Goal: Task Accomplishment & Management: Manage account settings

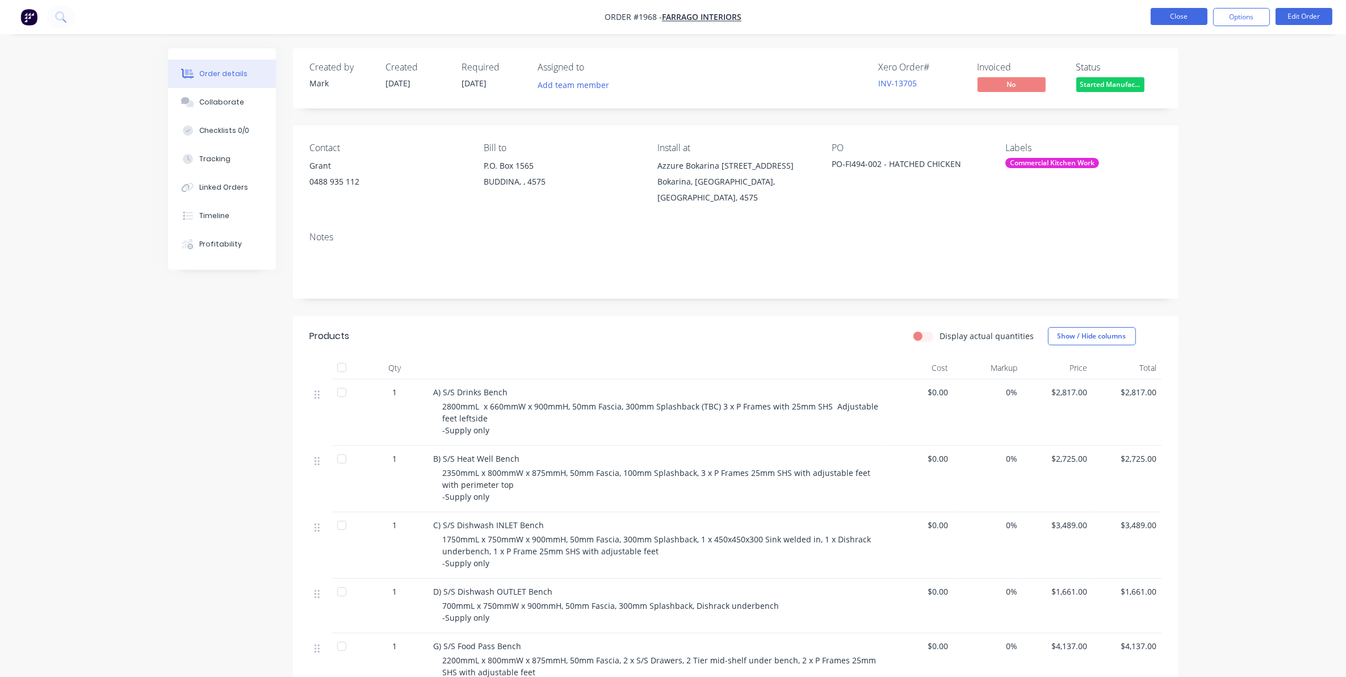
click at [1185, 13] on button "Close" at bounding box center [1179, 16] width 57 height 17
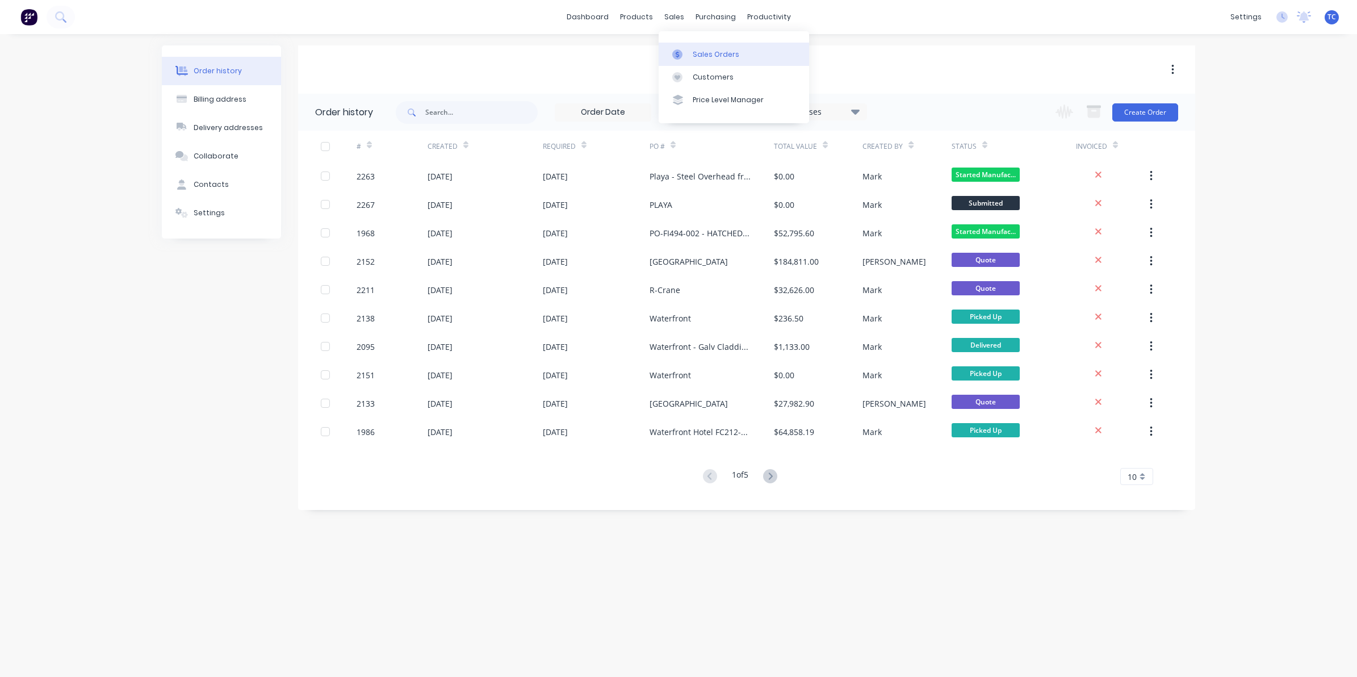
click at [697, 53] on div "Sales Orders" at bounding box center [716, 54] width 47 height 10
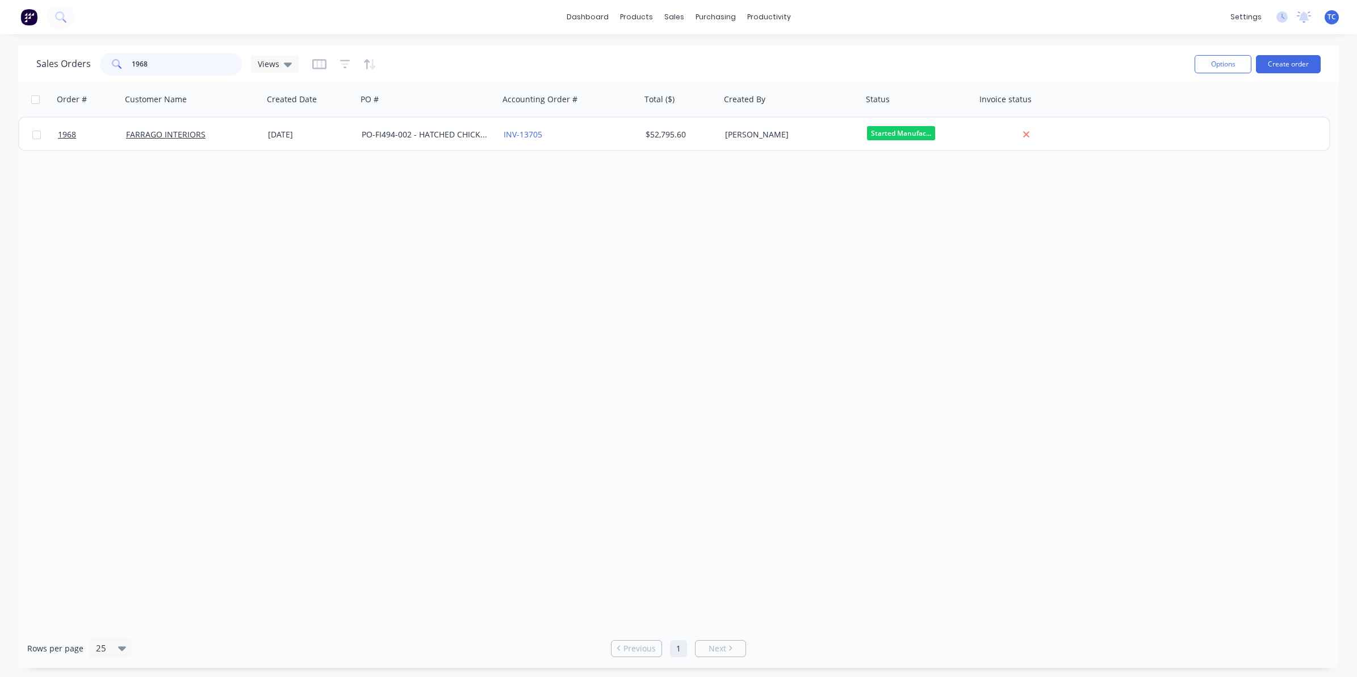
drag, startPoint x: 149, startPoint y: 60, endPoint x: 128, endPoint y: 60, distance: 21.0
click at [128, 60] on div "1968" at bounding box center [171, 64] width 142 height 23
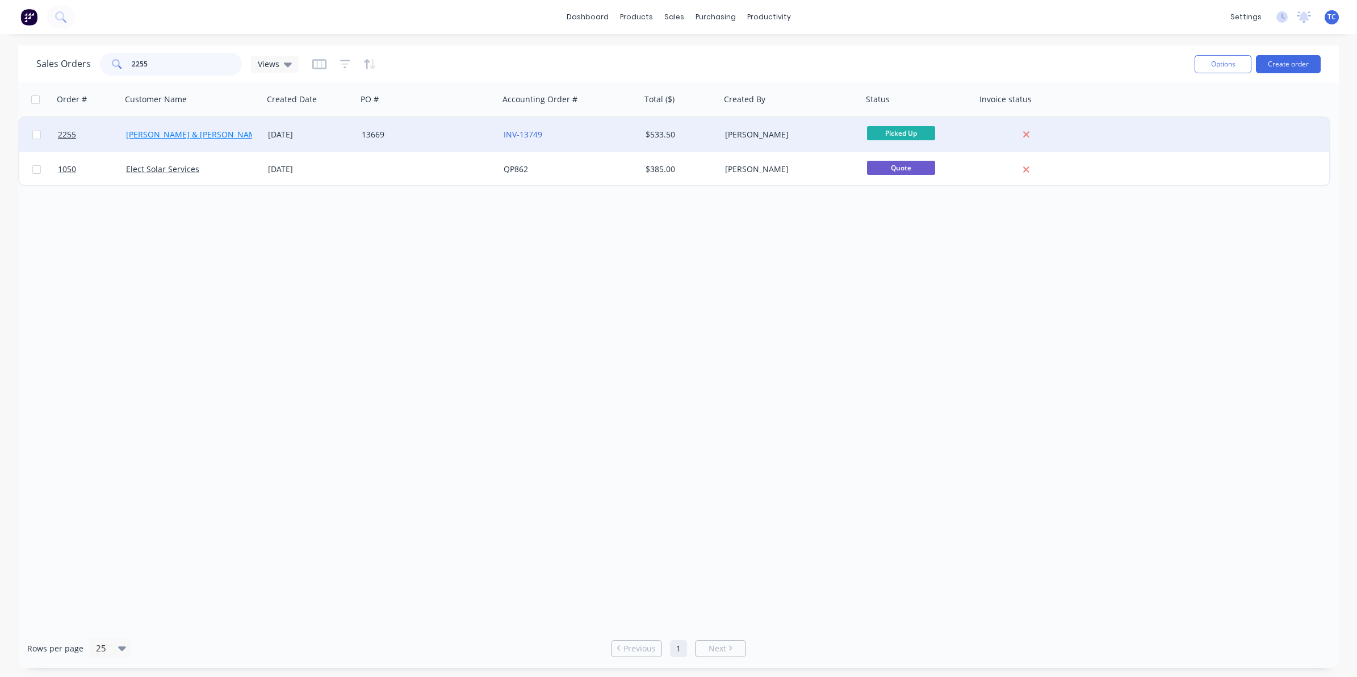
type input "2255"
click at [162, 133] on link "[PERSON_NAME] & [PERSON_NAME] Electrical" at bounding box center [213, 134] width 174 height 11
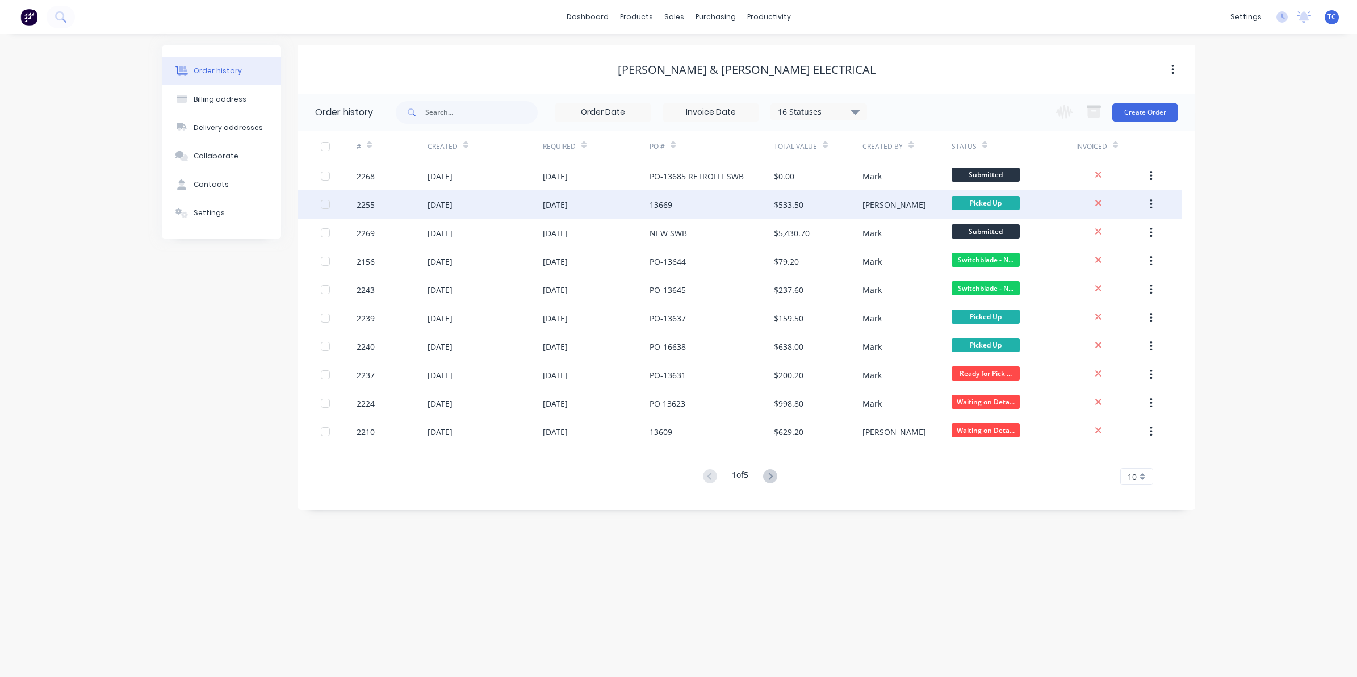
click at [453, 203] on div "[DATE]" at bounding box center [440, 205] width 25 height 12
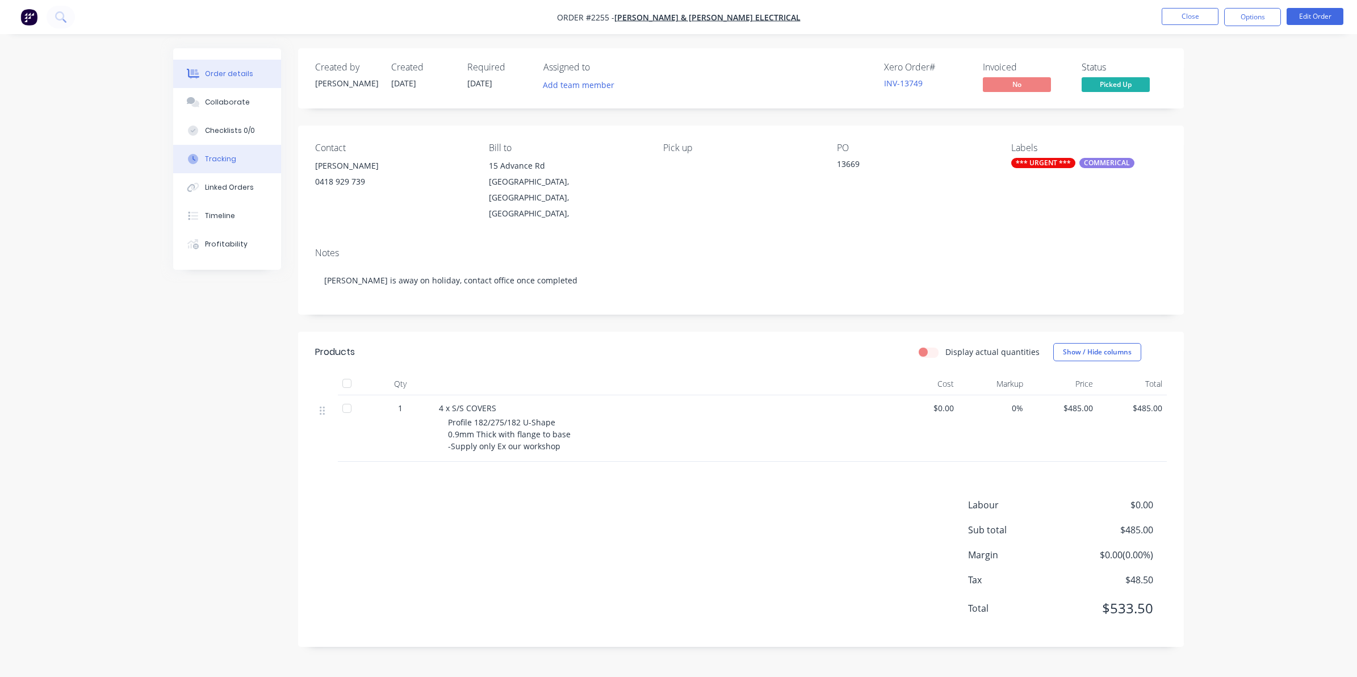
click at [216, 149] on button "Tracking" at bounding box center [227, 159] width 108 height 28
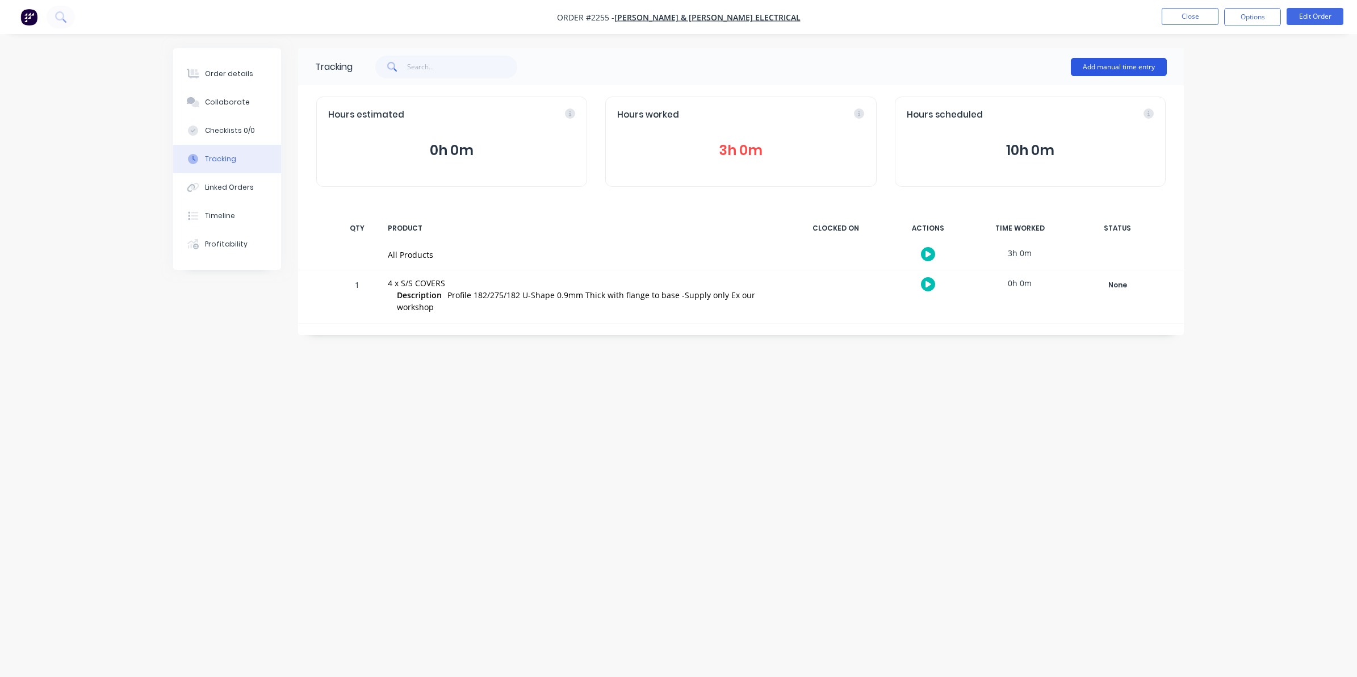
click at [1114, 66] on button "Add manual time entry" at bounding box center [1119, 67] width 96 height 18
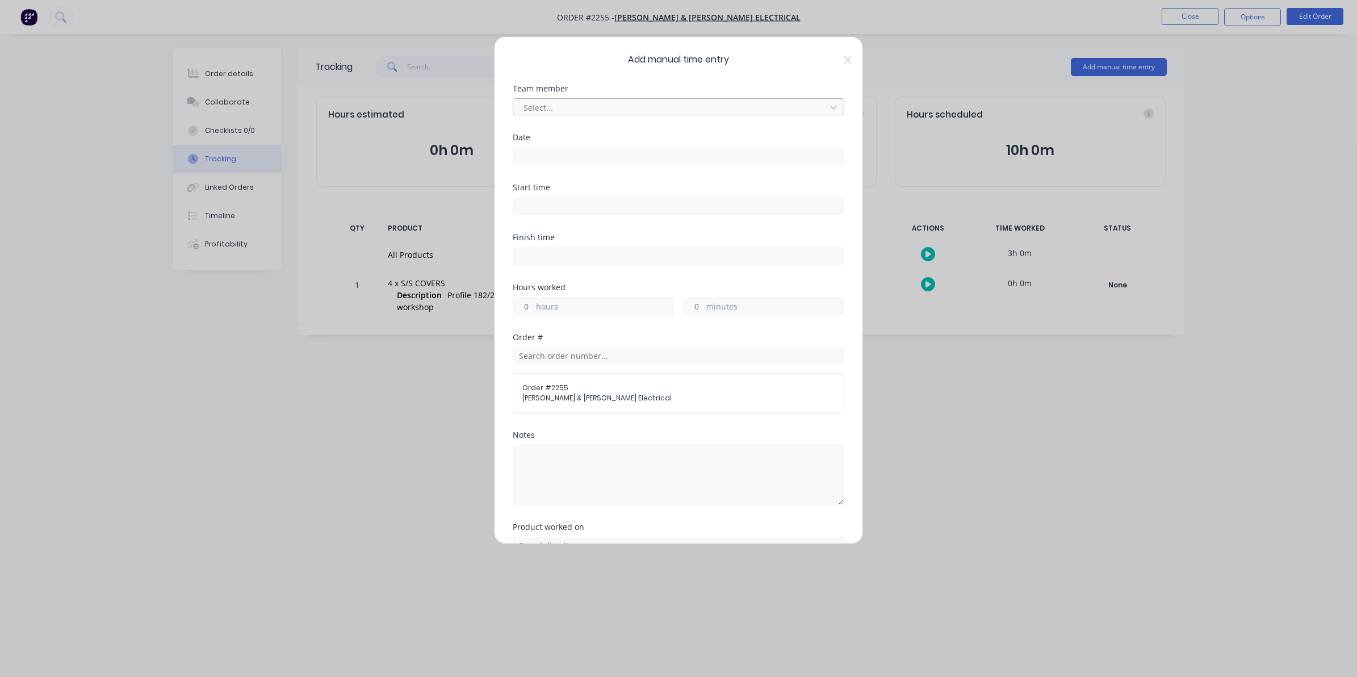
click at [547, 103] on div at bounding box center [671, 108] width 298 height 14
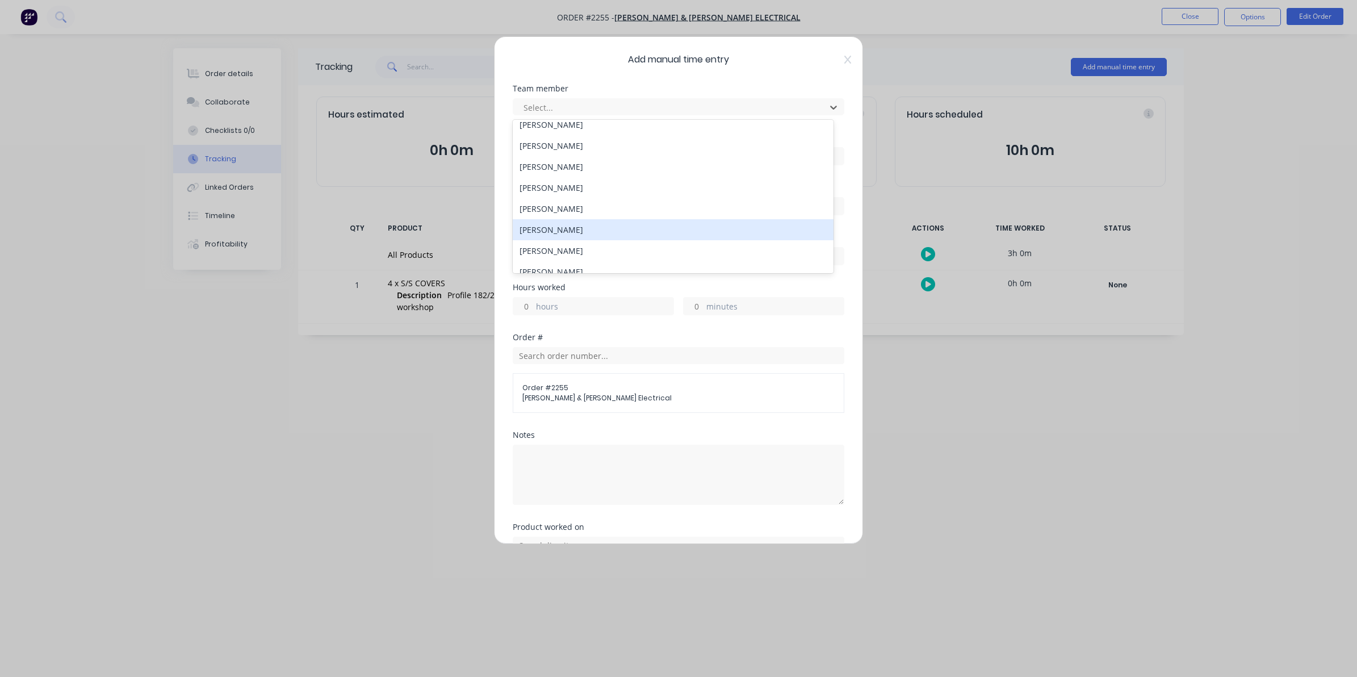
scroll to position [142, 0]
click at [546, 221] on div "Taj Kick" at bounding box center [673, 221] width 321 height 21
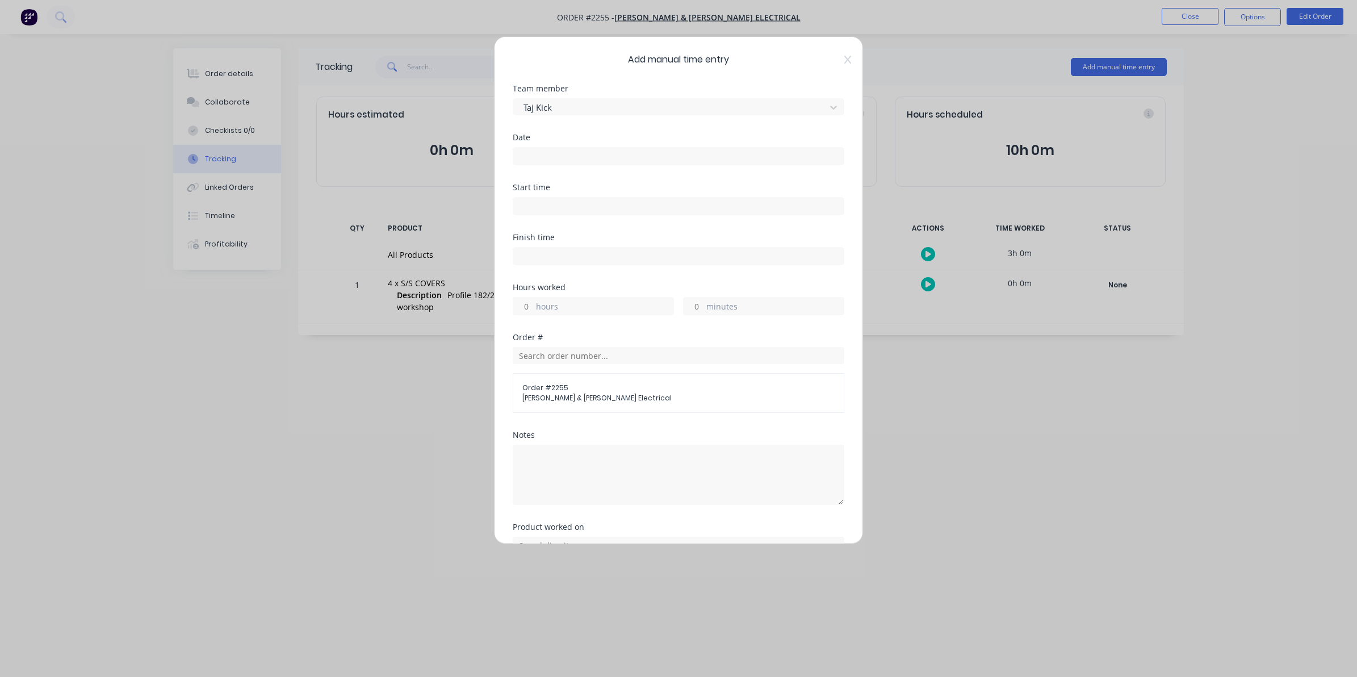
click at [521, 149] on input at bounding box center [678, 156] width 331 height 17
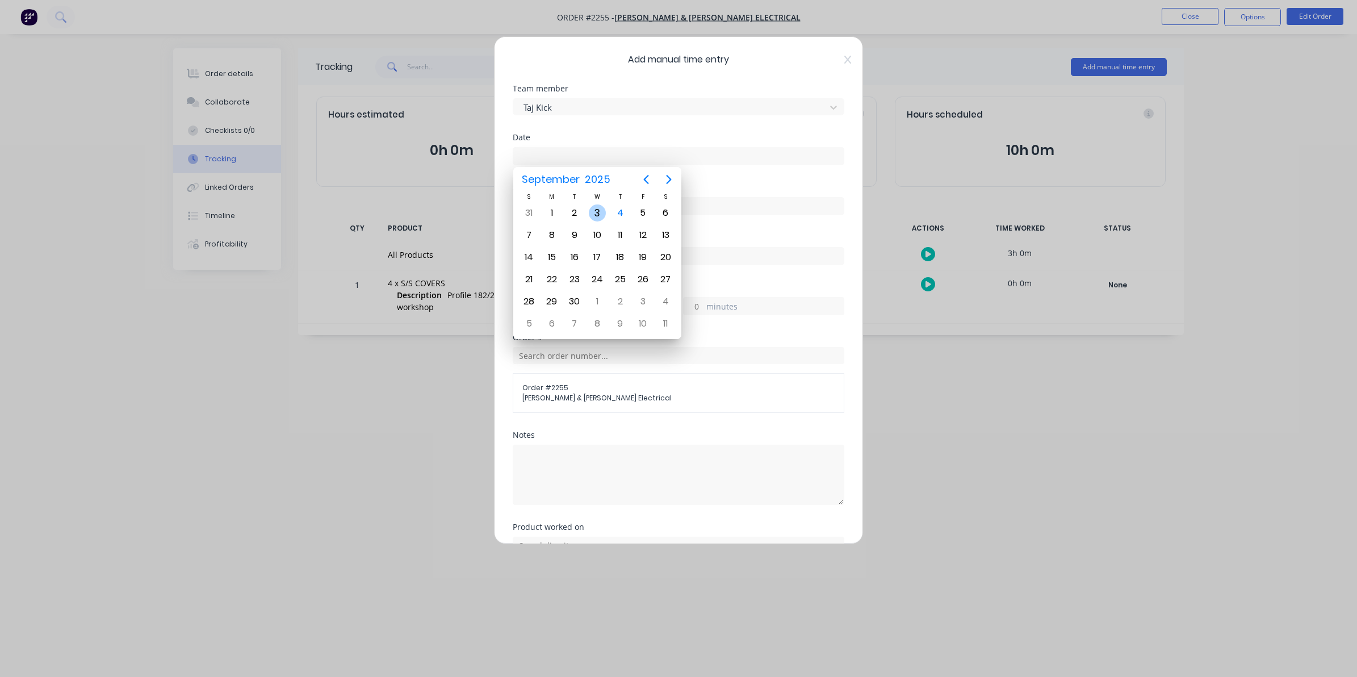
click at [599, 211] on div "3" at bounding box center [597, 212] width 17 height 17
type input "[DATE]"
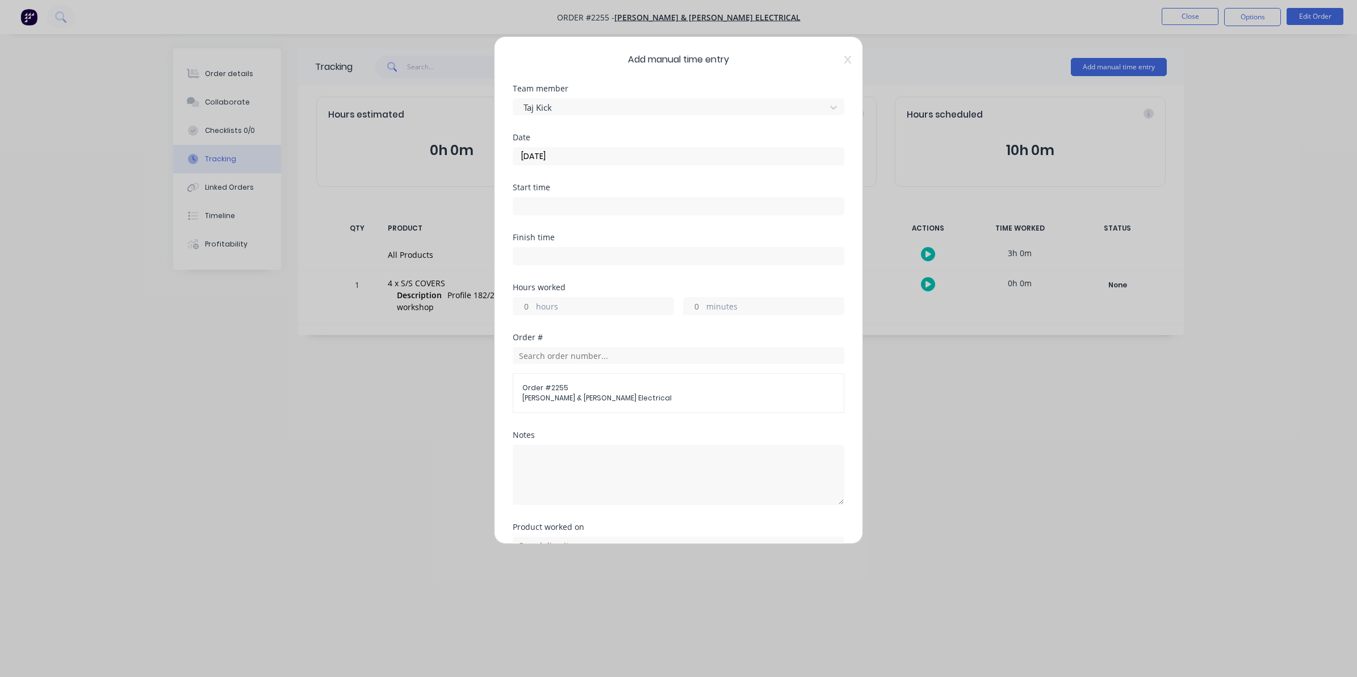
click at [527, 306] on input "hours" at bounding box center [523, 306] width 20 height 17
type input "2"
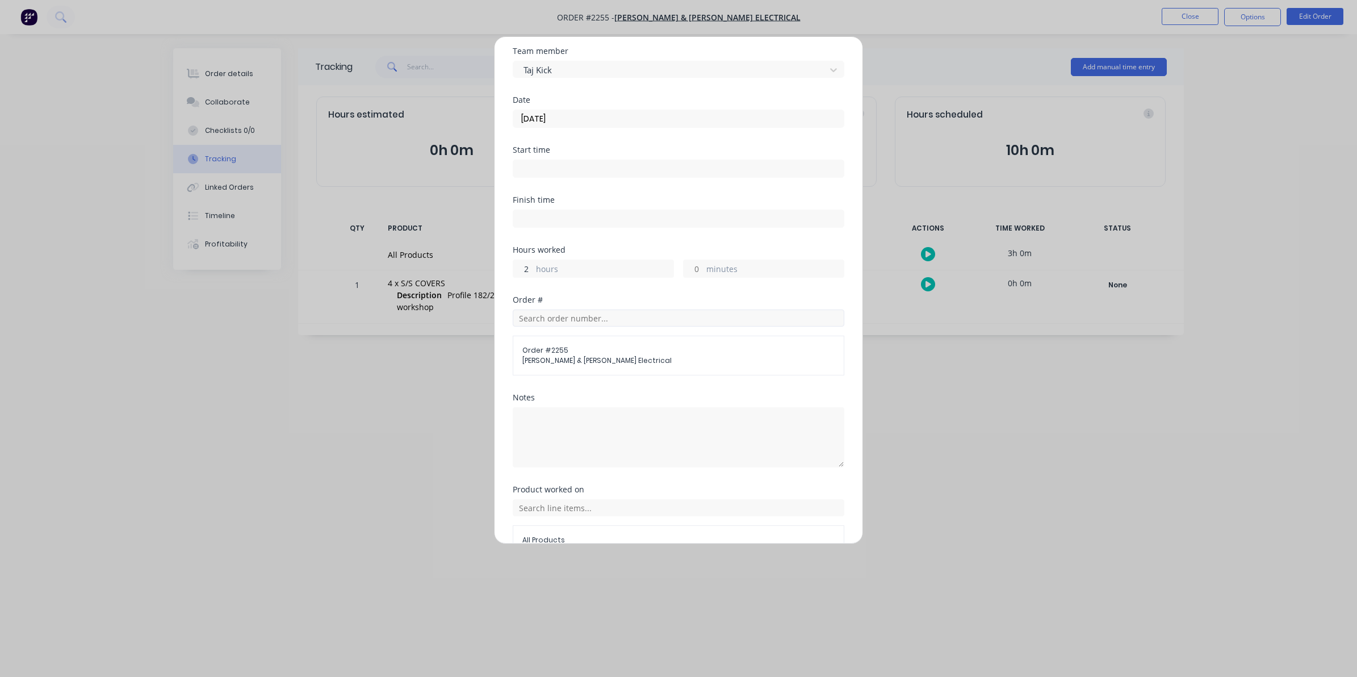
scroll to position [103, 0]
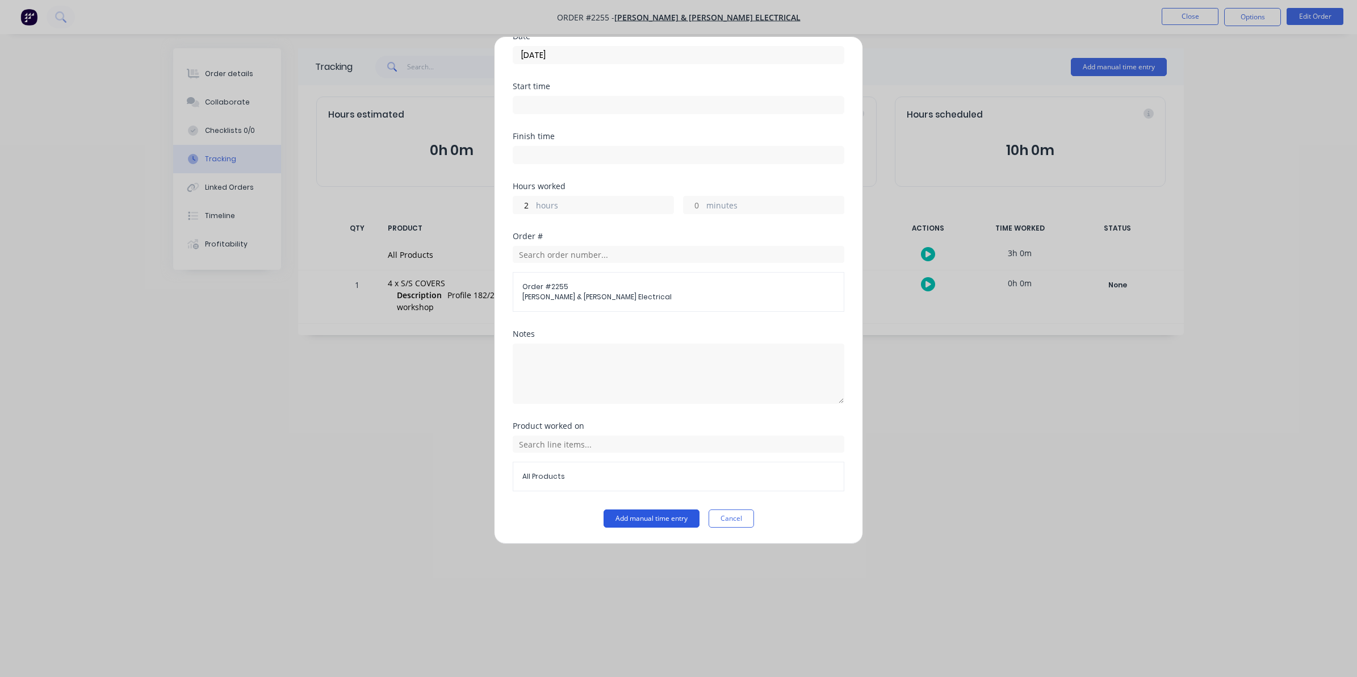
click at [647, 517] on button "Add manual time entry" at bounding box center [652, 518] width 96 height 18
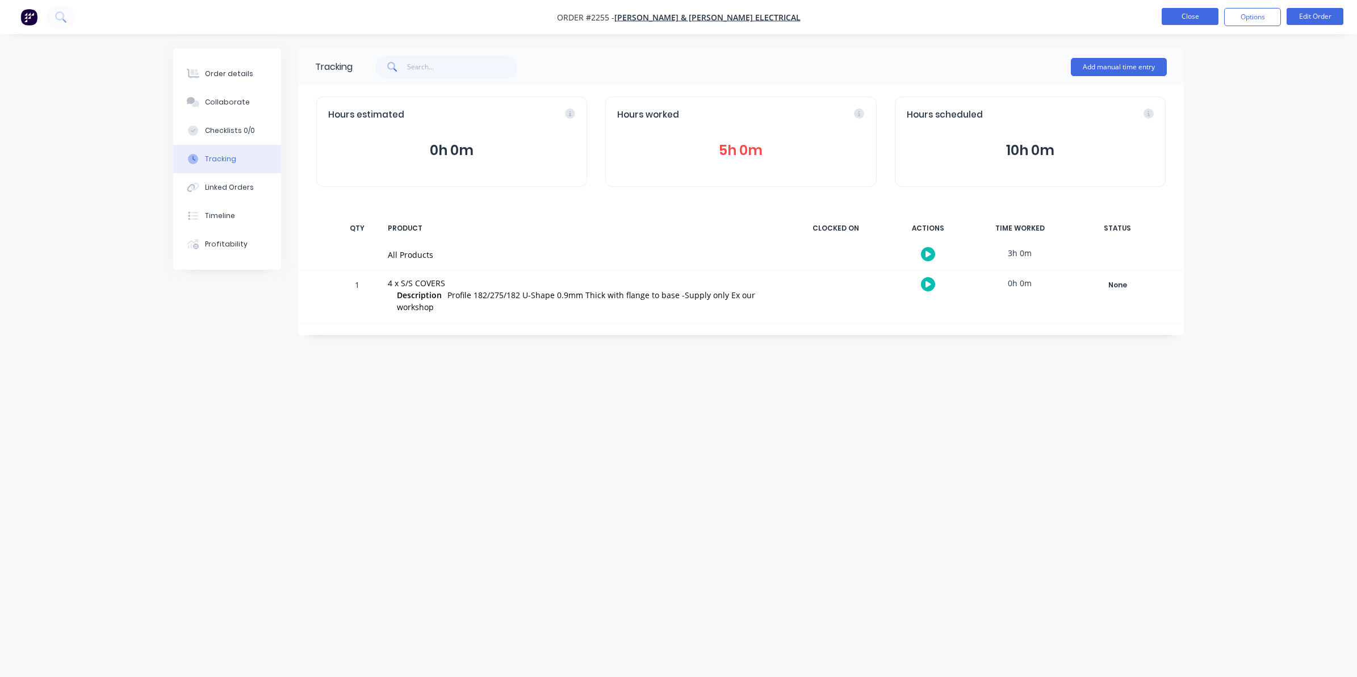
click at [1191, 14] on button "Close" at bounding box center [1190, 16] width 57 height 17
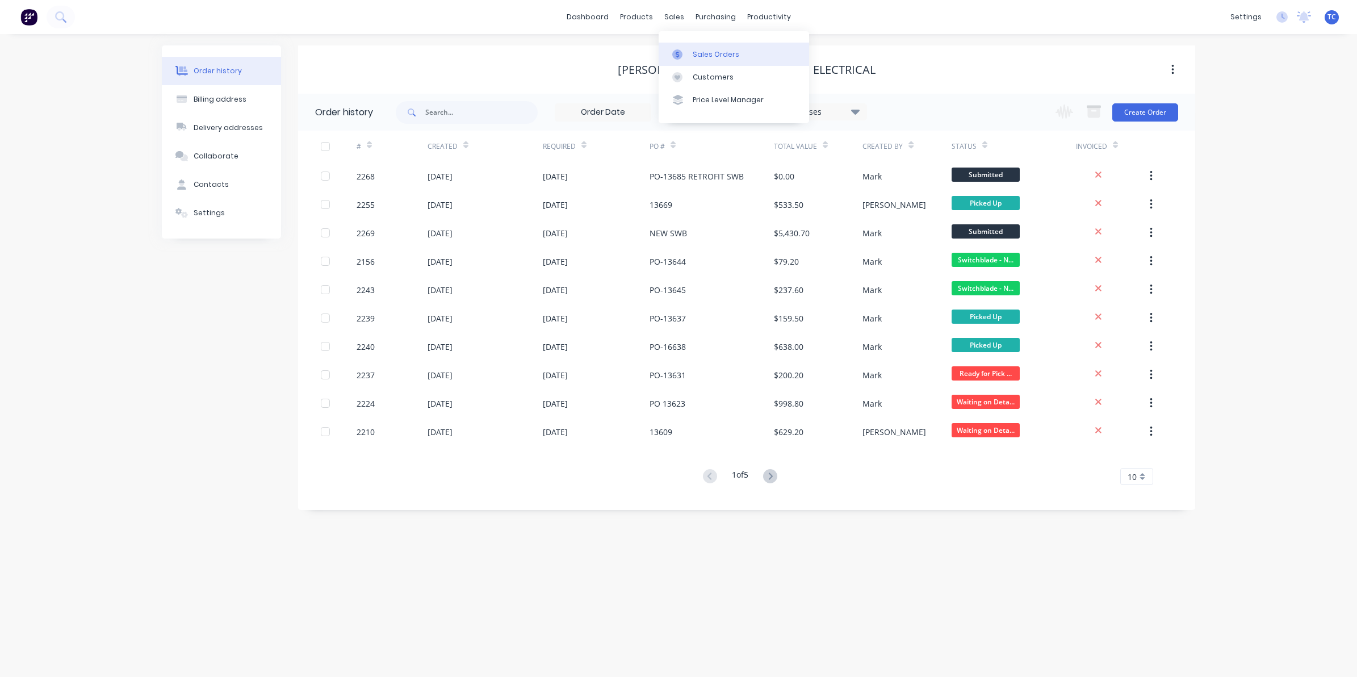
click at [708, 49] on div "Sales Orders" at bounding box center [716, 54] width 47 height 10
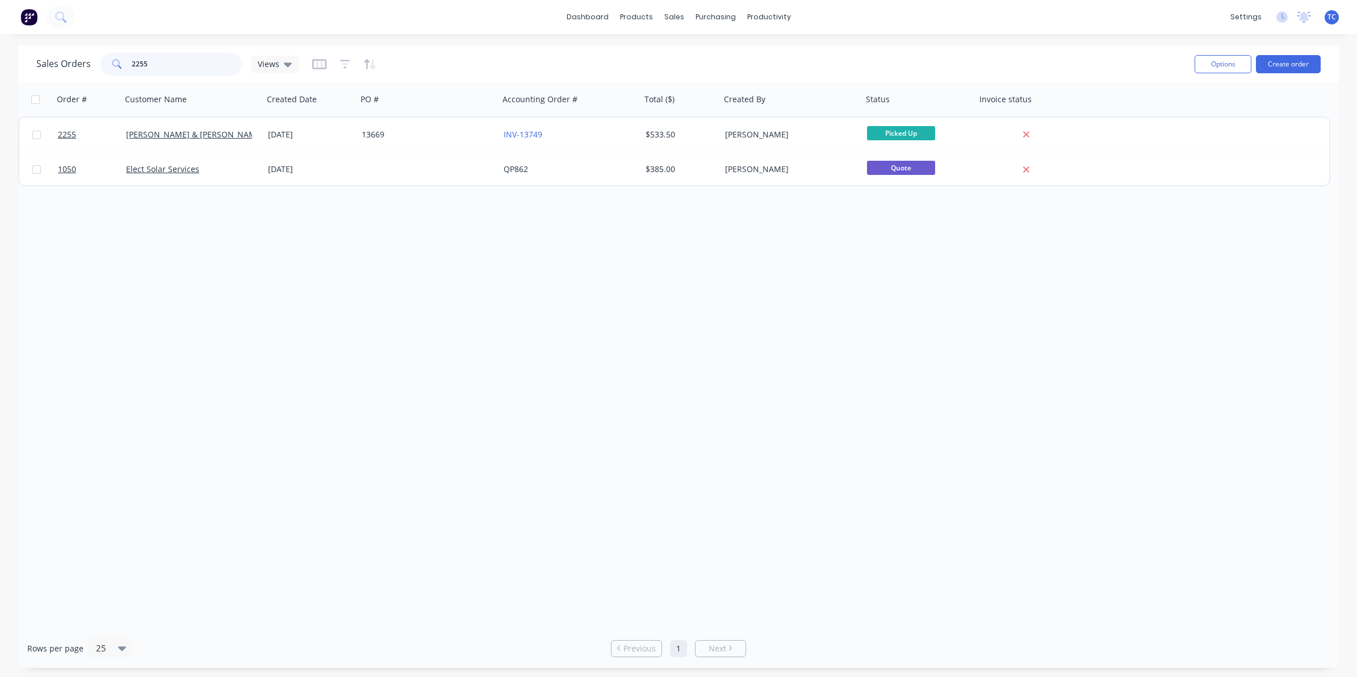
drag, startPoint x: 149, startPoint y: 64, endPoint x: 127, endPoint y: 63, distance: 22.2
click at [127, 63] on div "2255" at bounding box center [171, 64] width 142 height 23
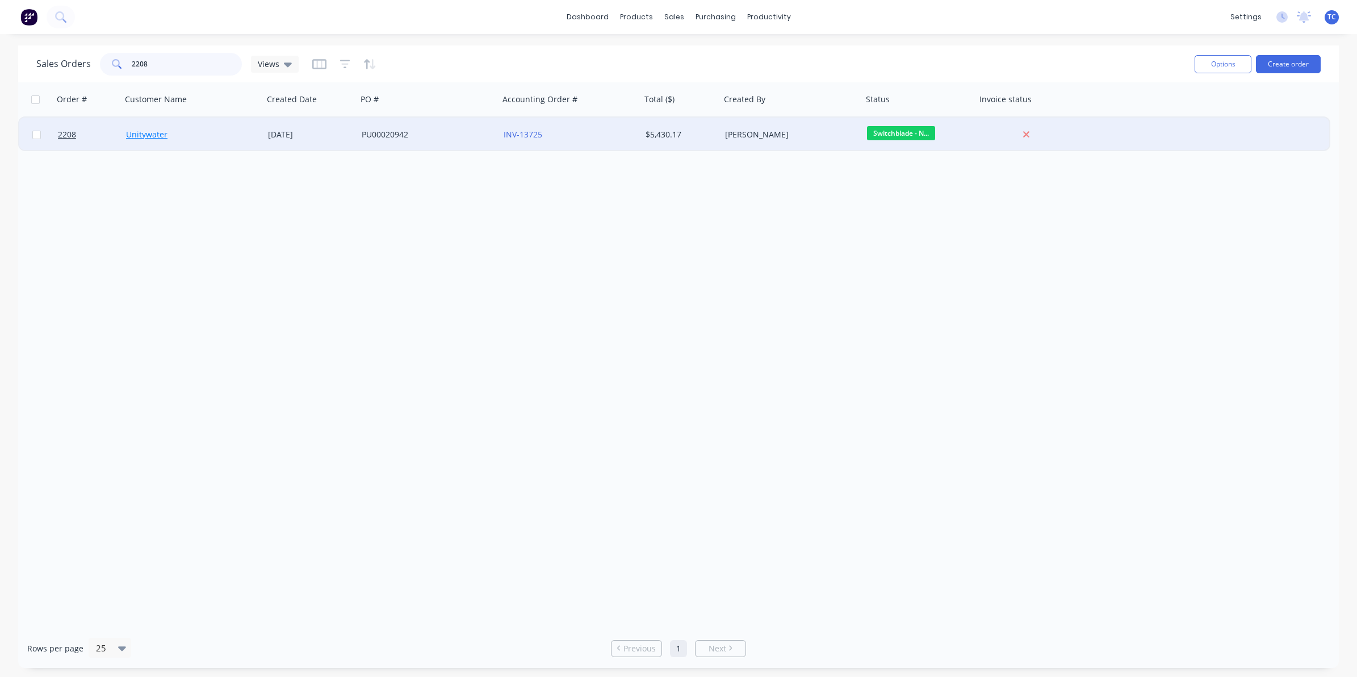
type input "2208"
click at [154, 132] on link "Unitywater" at bounding box center [146, 134] width 41 height 11
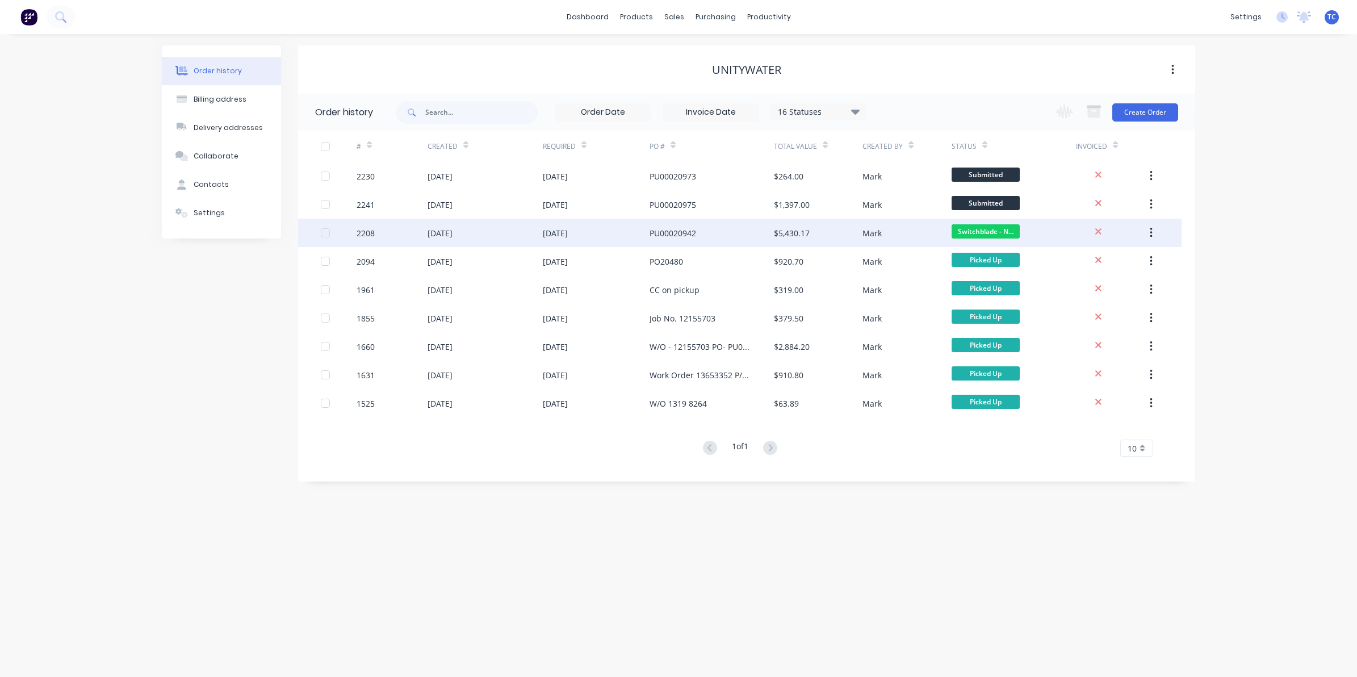
click at [453, 231] on div "[DATE]" at bounding box center [440, 233] width 25 height 12
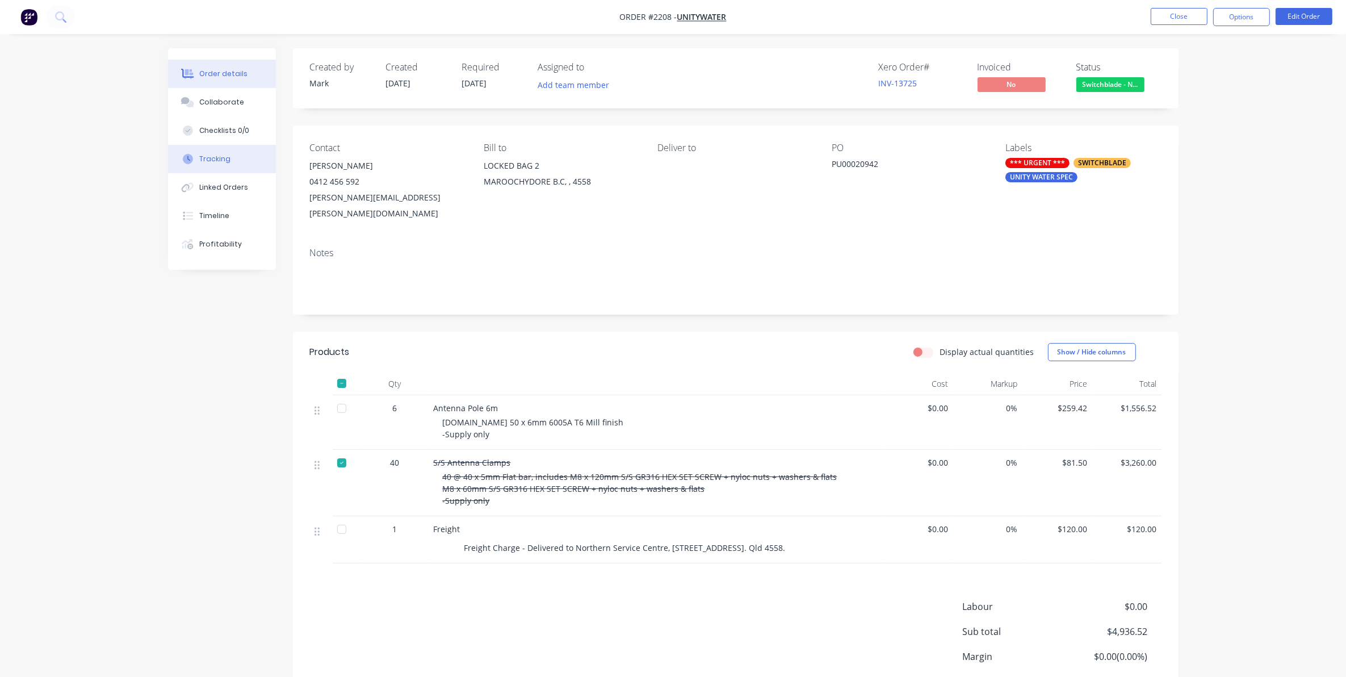
click at [220, 157] on div "Tracking" at bounding box center [214, 159] width 31 height 10
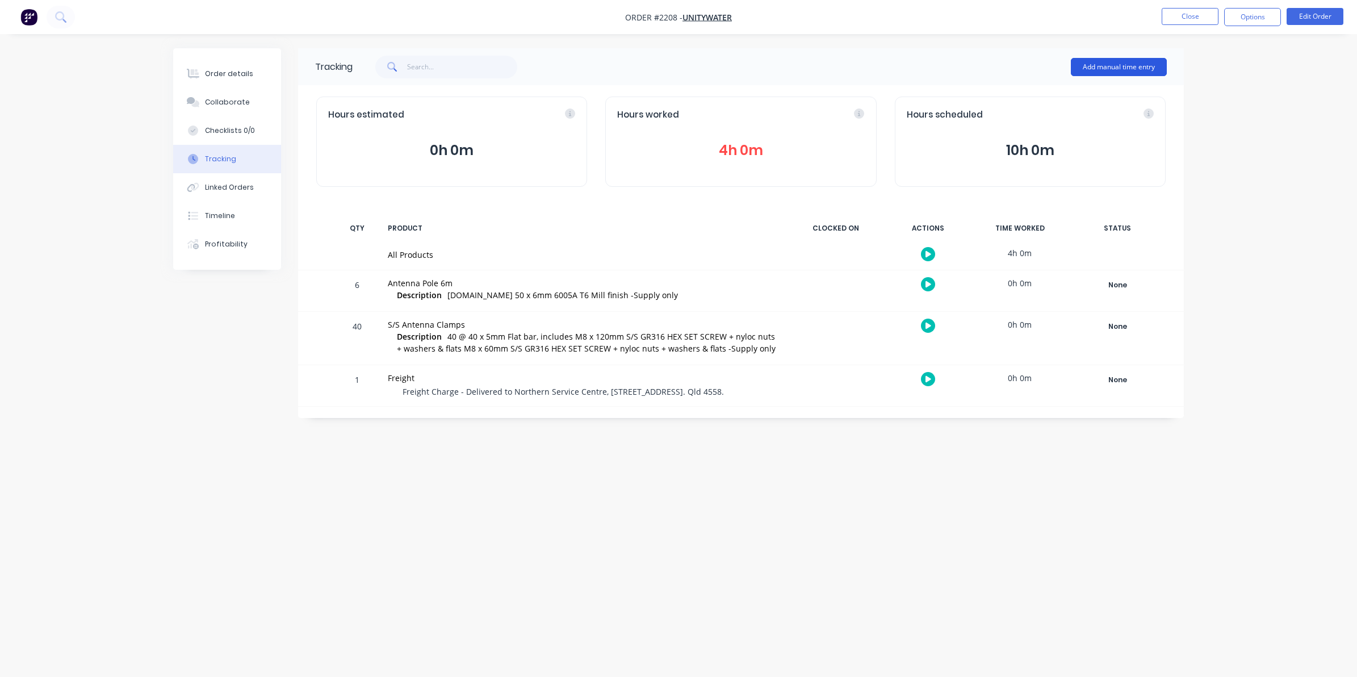
click at [1107, 61] on button "Add manual time entry" at bounding box center [1119, 67] width 96 height 18
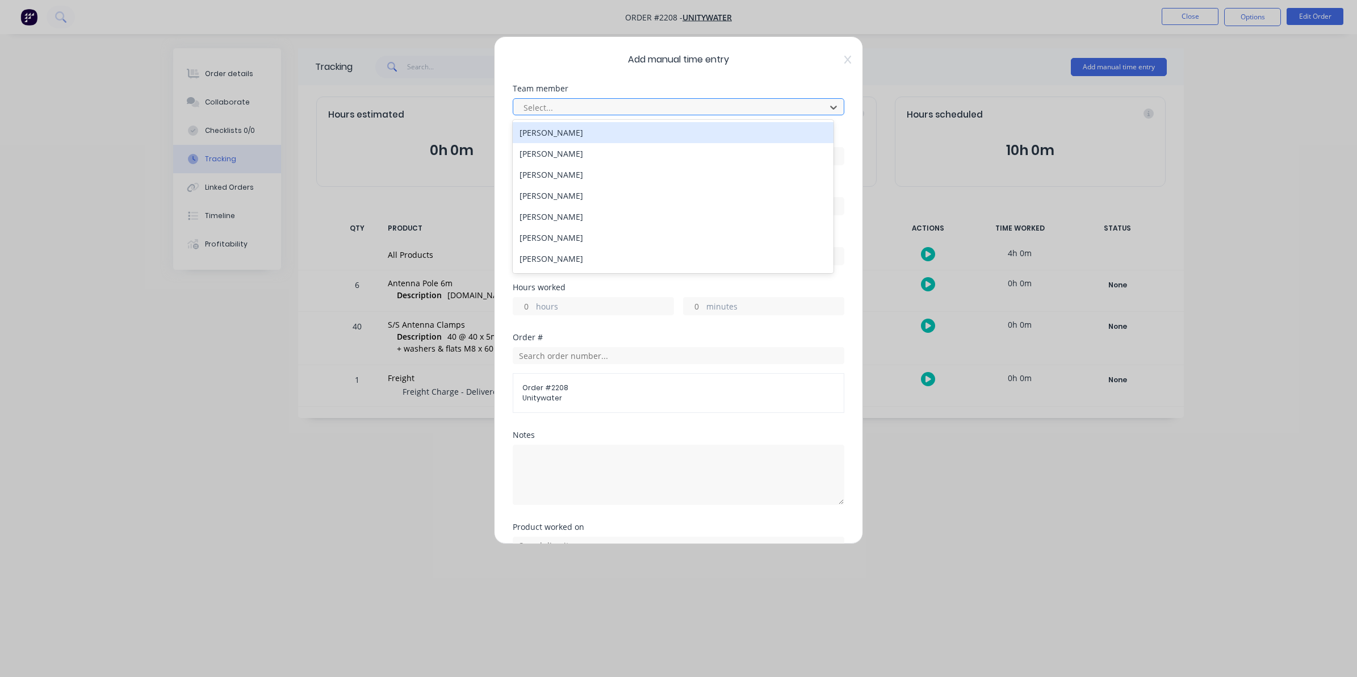
click at [537, 110] on div at bounding box center [671, 108] width 298 height 14
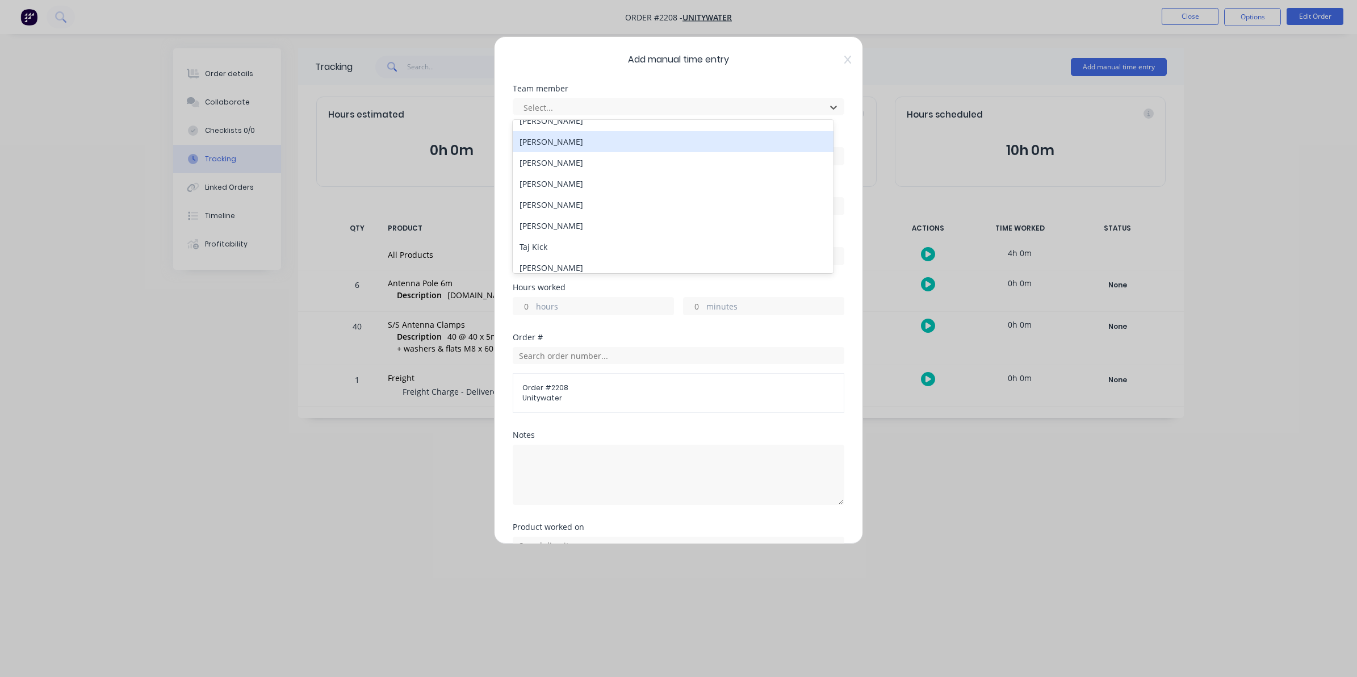
scroll to position [142, 0]
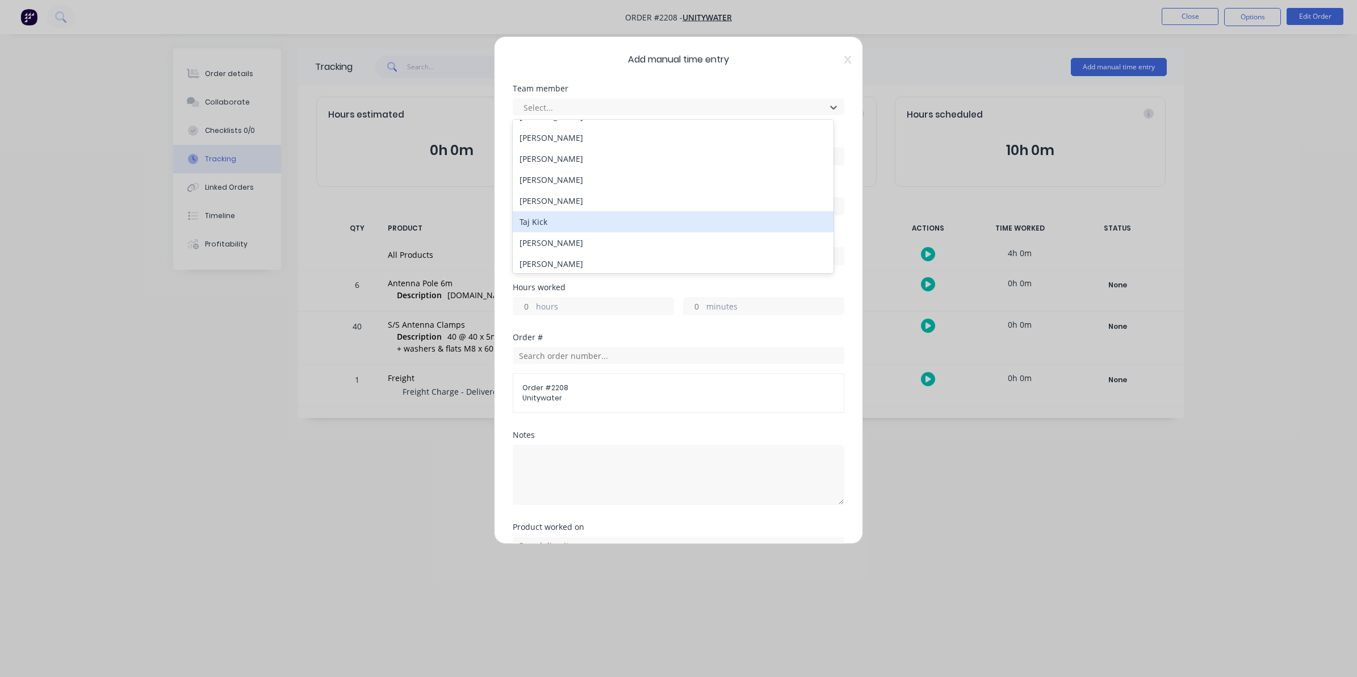
click at [533, 221] on div "Taj Kick" at bounding box center [673, 221] width 321 height 21
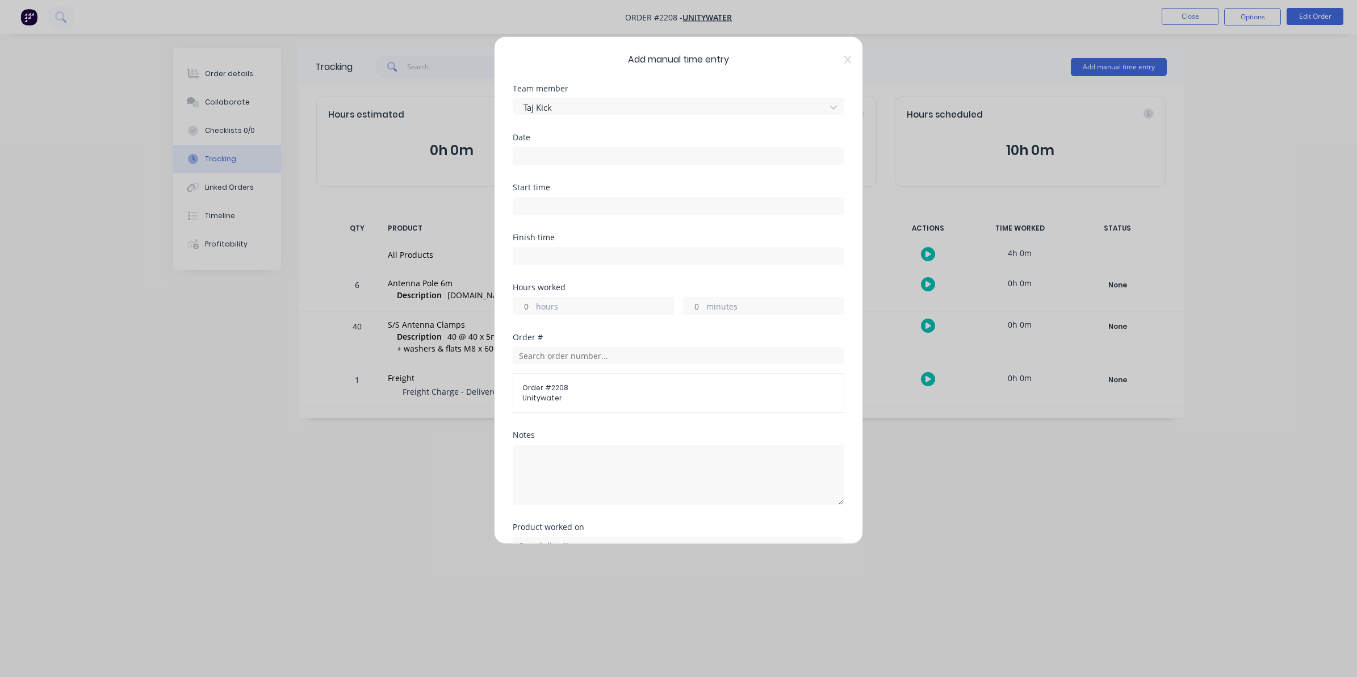
click at [533, 155] on input at bounding box center [678, 156] width 331 height 17
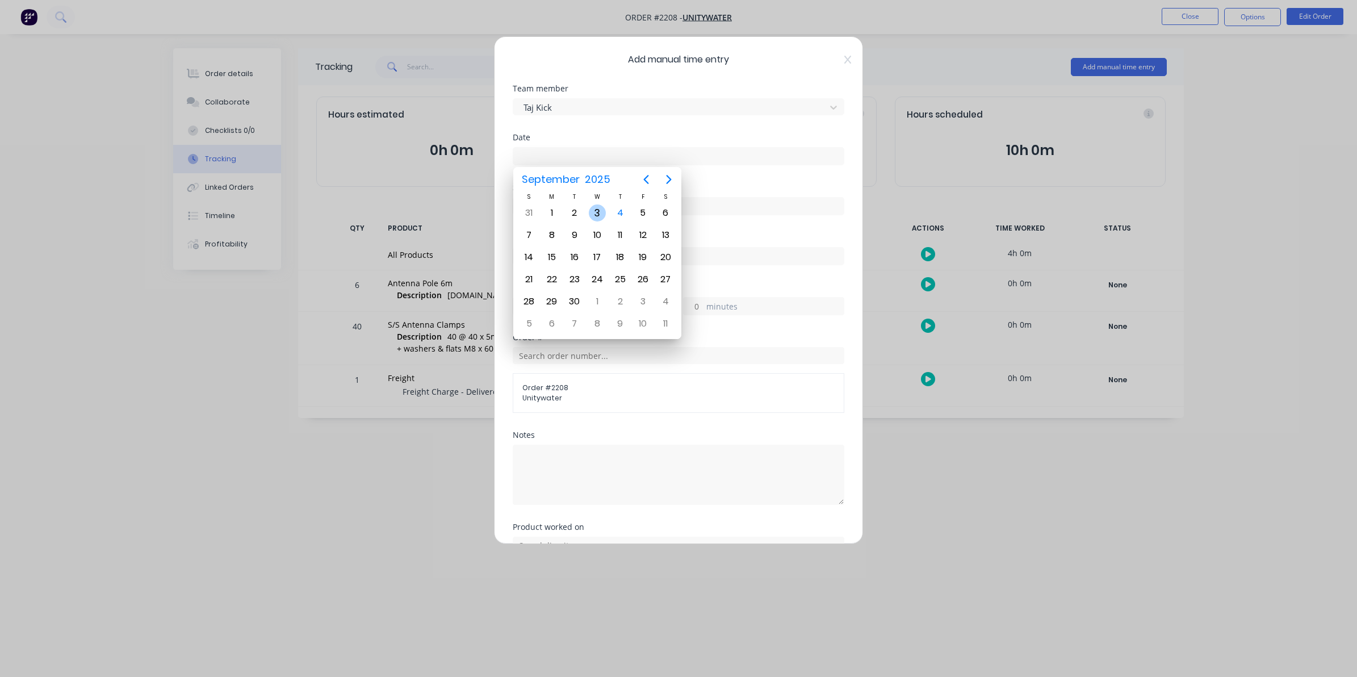
click at [596, 210] on div "3" at bounding box center [597, 212] width 17 height 17
type input "[DATE]"
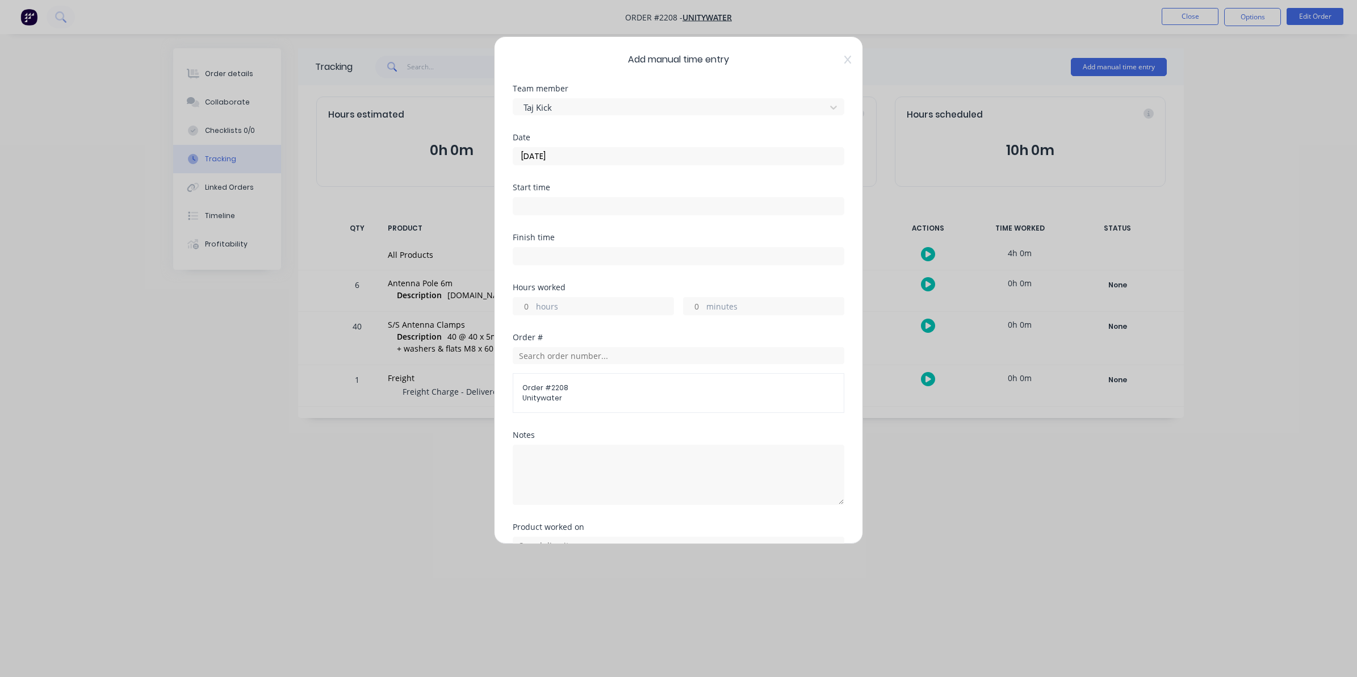
click at [526, 306] on input "hours" at bounding box center [523, 306] width 20 height 17
type input "1"
click at [530, 453] on textarea at bounding box center [679, 475] width 332 height 60
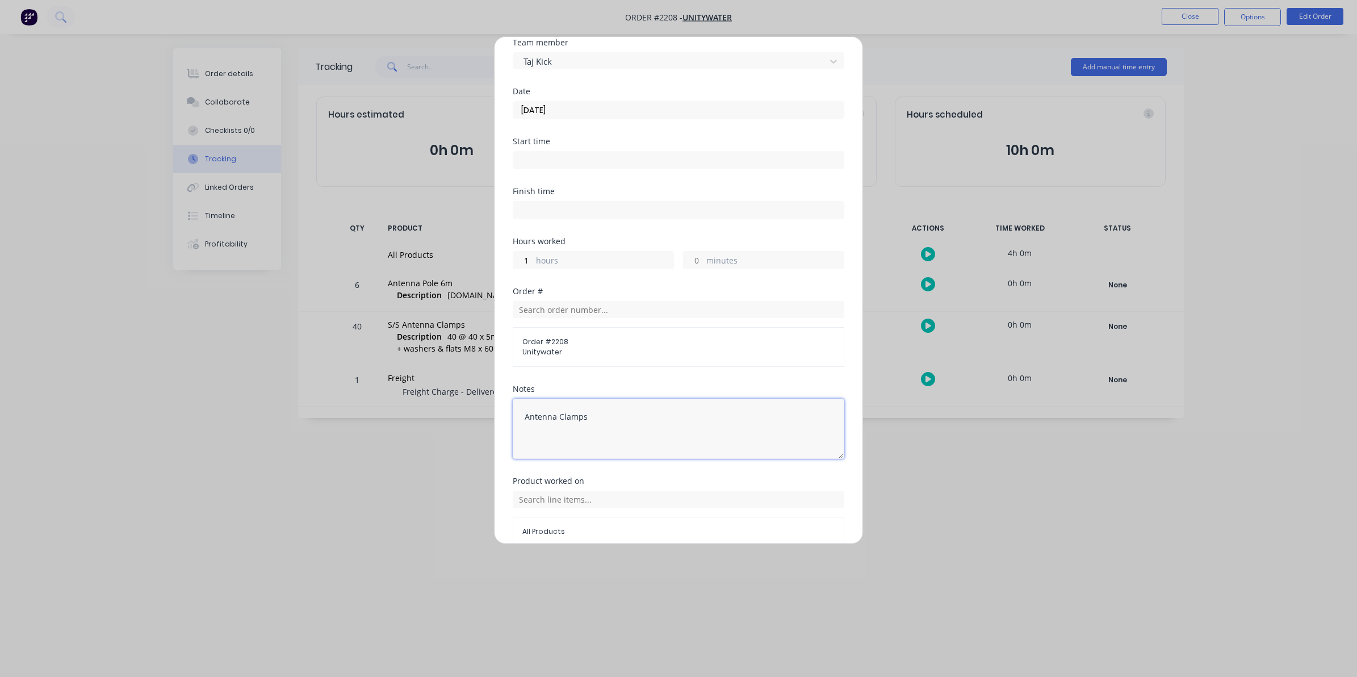
scroll to position [103, 0]
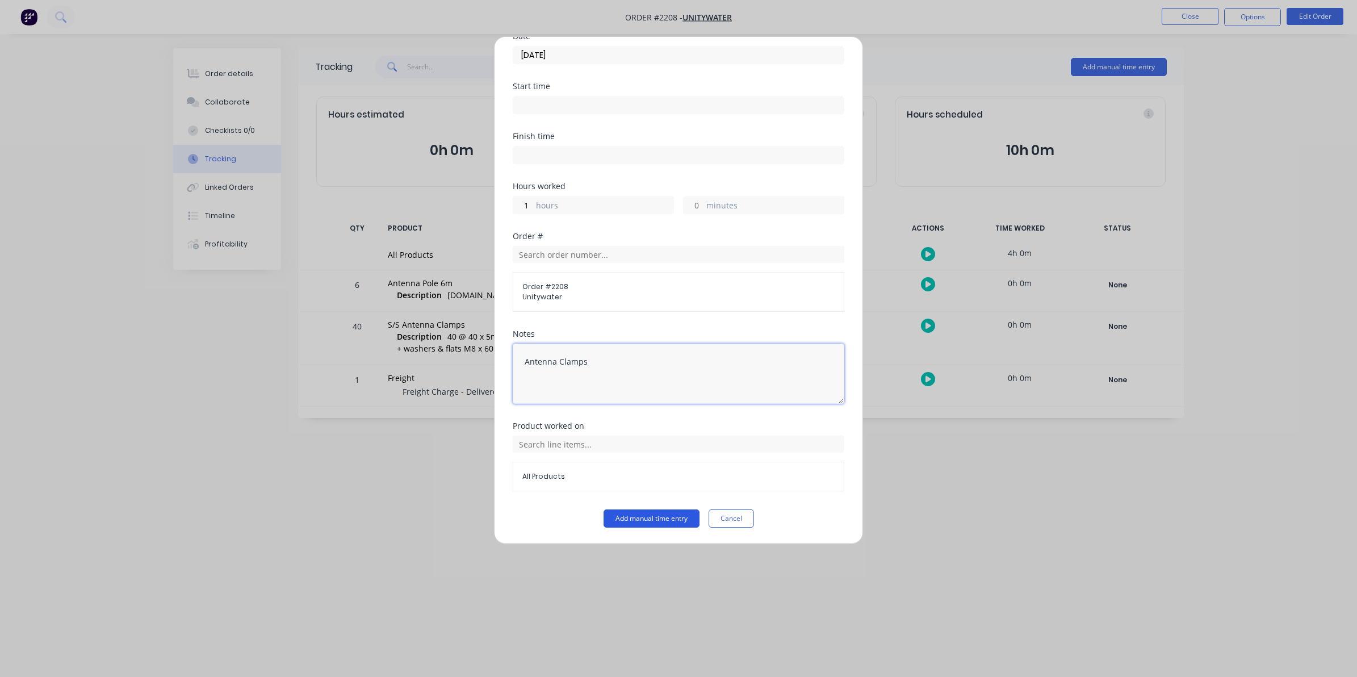
type textarea "Antenna Clamps"
click at [652, 518] on button "Add manual time entry" at bounding box center [652, 518] width 96 height 18
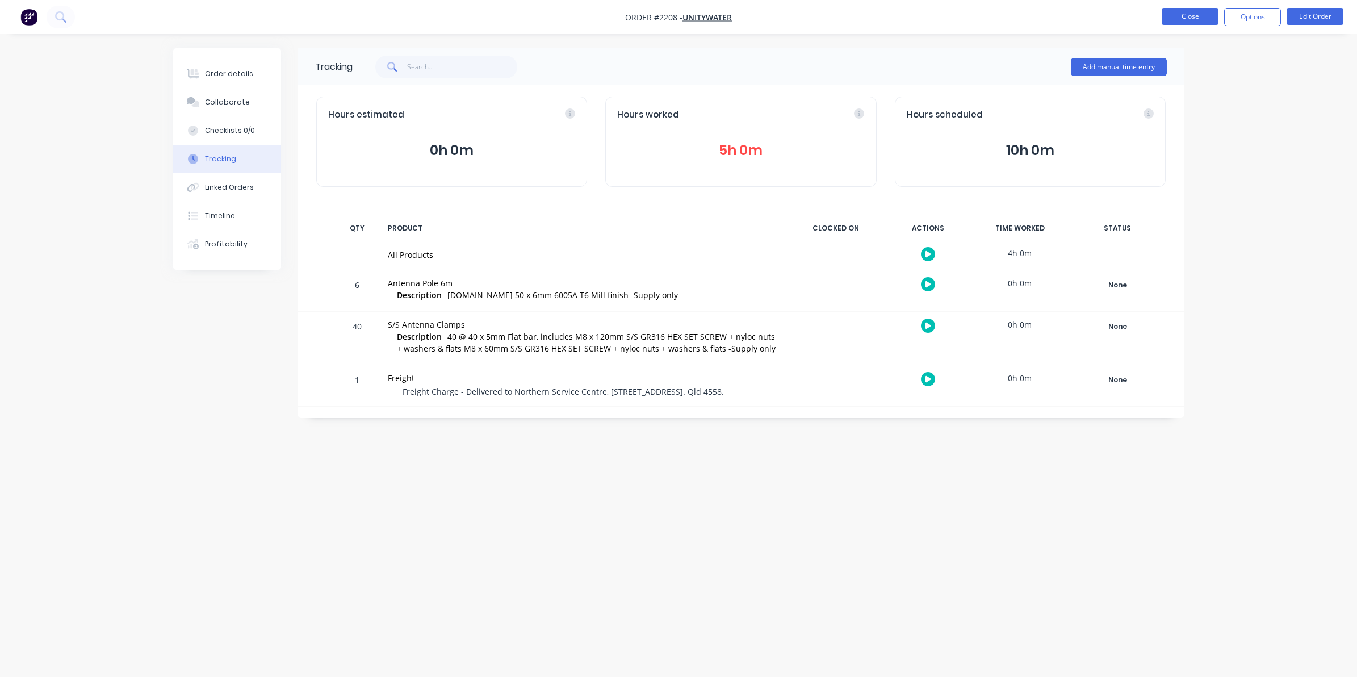
click at [1187, 16] on button "Close" at bounding box center [1190, 16] width 57 height 17
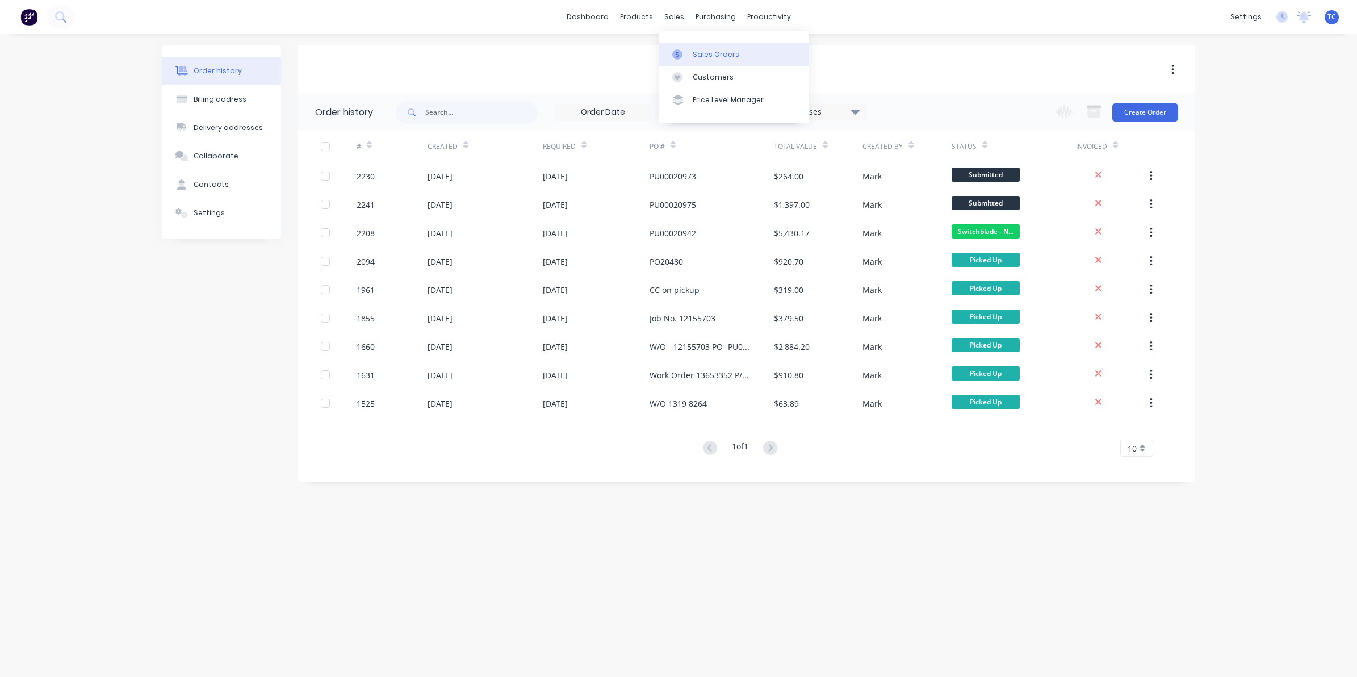
click at [703, 53] on div "Sales Orders" at bounding box center [716, 54] width 47 height 10
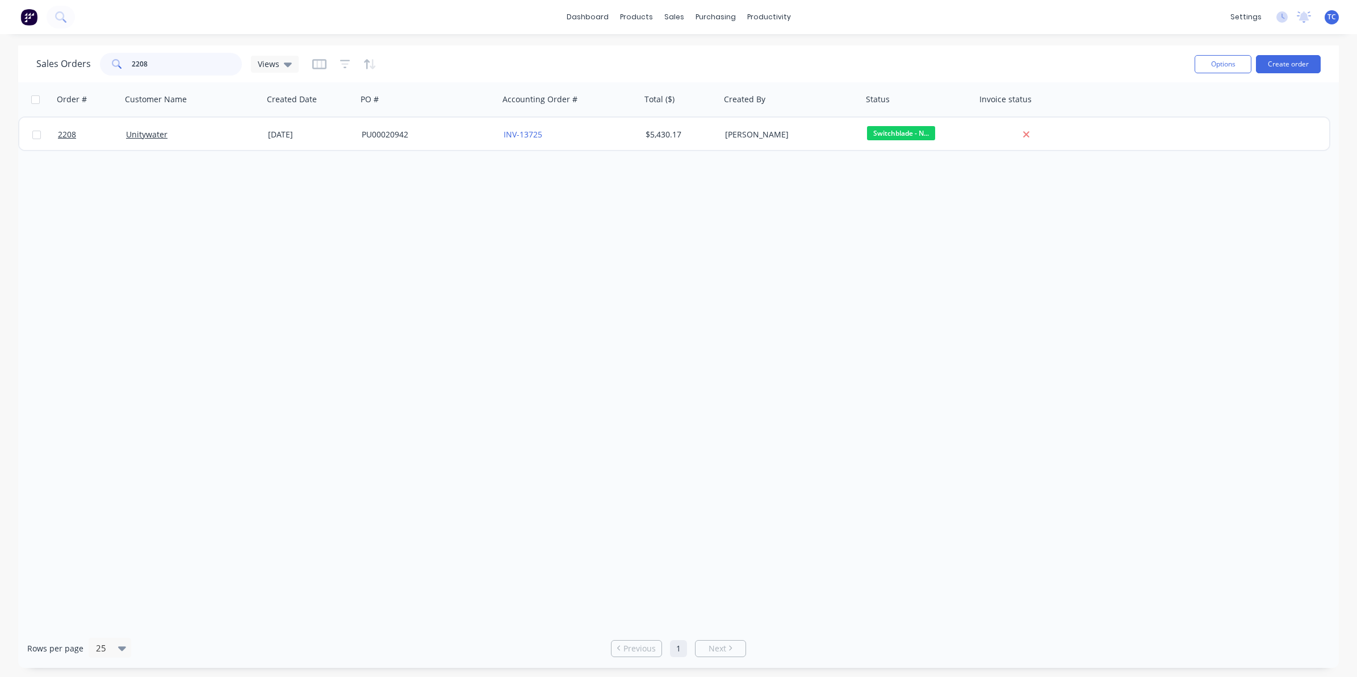
drag, startPoint x: 150, startPoint y: 64, endPoint x: 127, endPoint y: 64, distance: 23.9
click at [127, 64] on div "2208" at bounding box center [171, 64] width 142 height 23
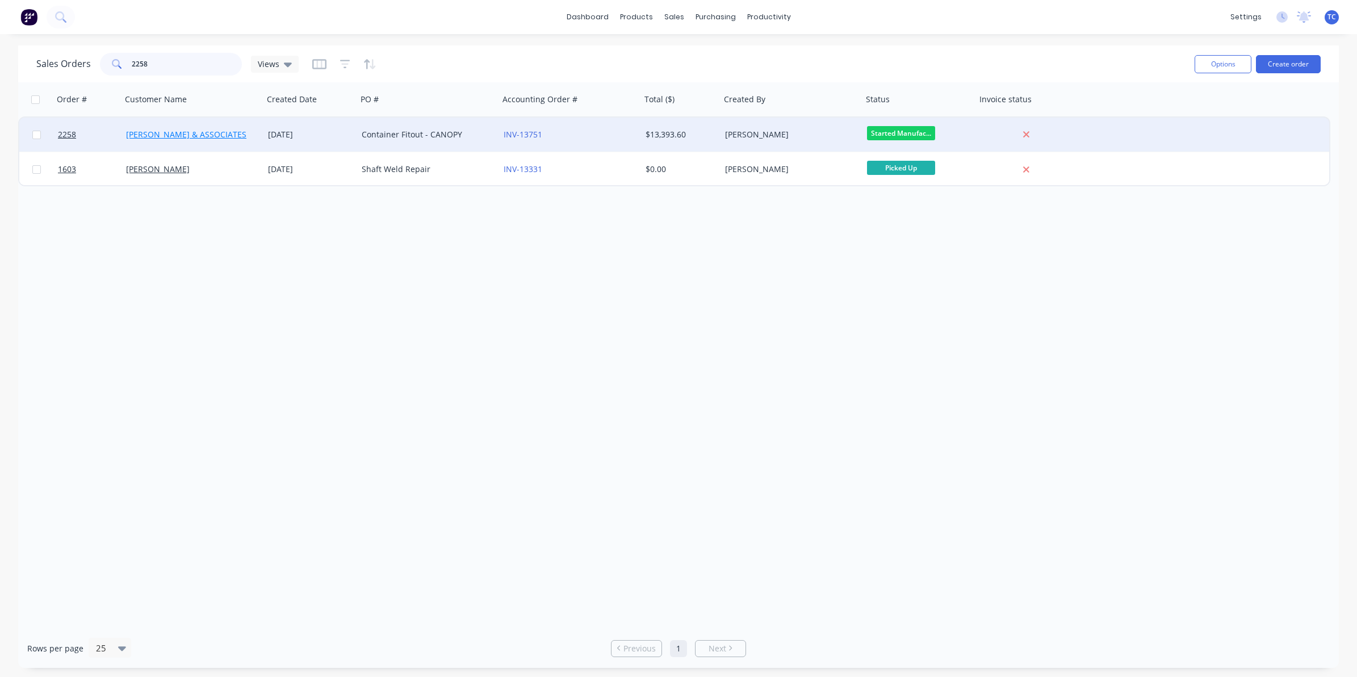
type input "2258"
click at [174, 132] on link "[PERSON_NAME] & ASSOCIATES" at bounding box center [186, 134] width 120 height 11
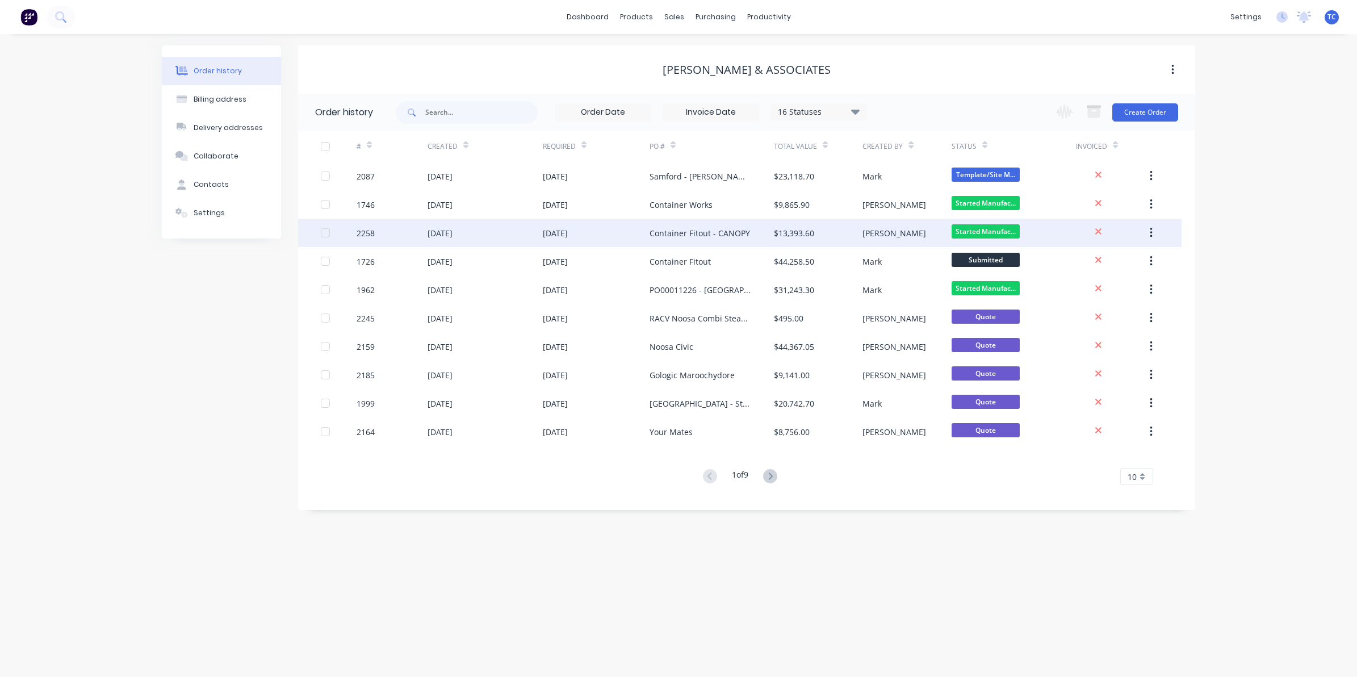
click at [453, 231] on div "[DATE]" at bounding box center [440, 233] width 25 height 12
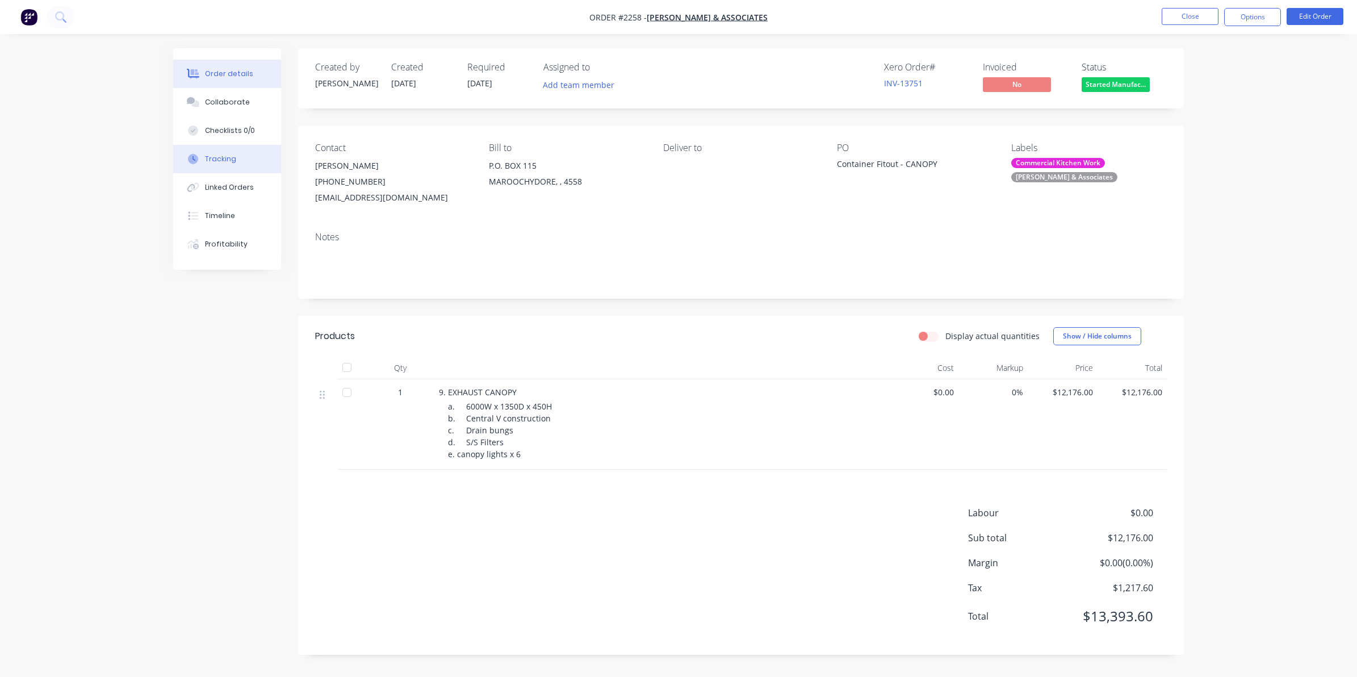
click at [217, 160] on div "Tracking" at bounding box center [220, 159] width 31 height 10
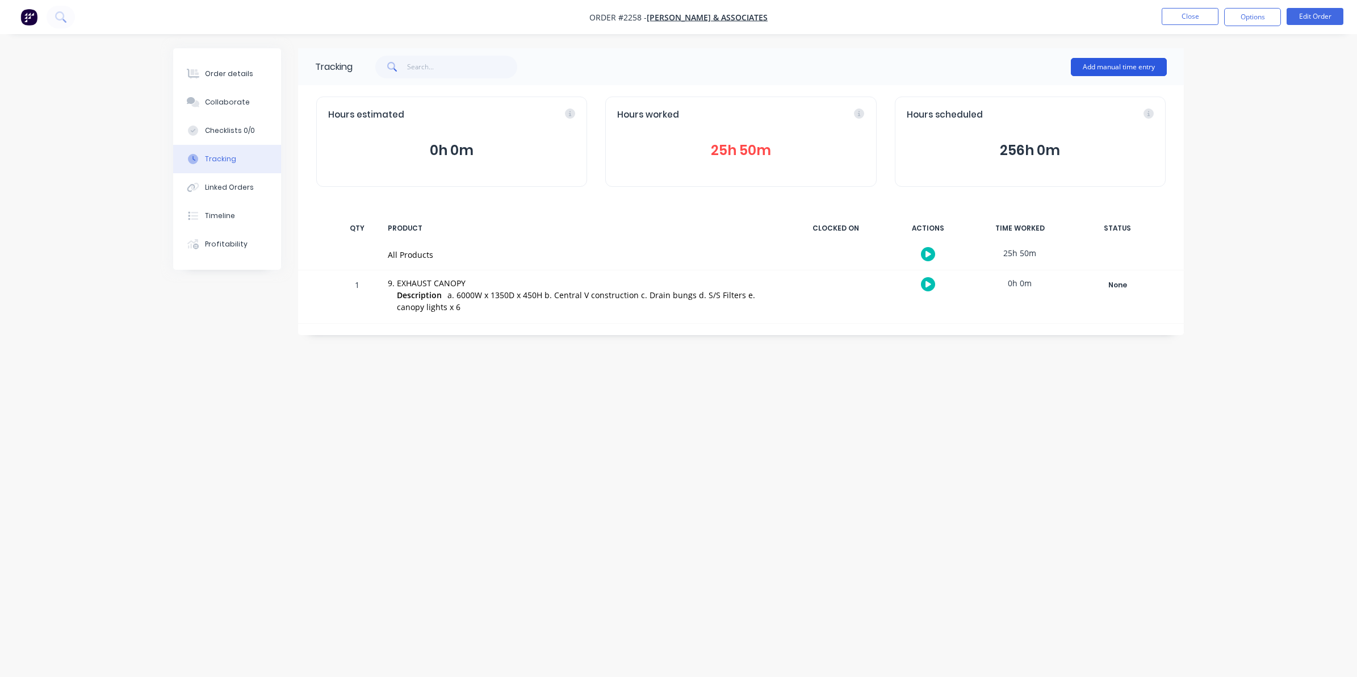
click at [1102, 62] on button "Add manual time entry" at bounding box center [1119, 67] width 96 height 18
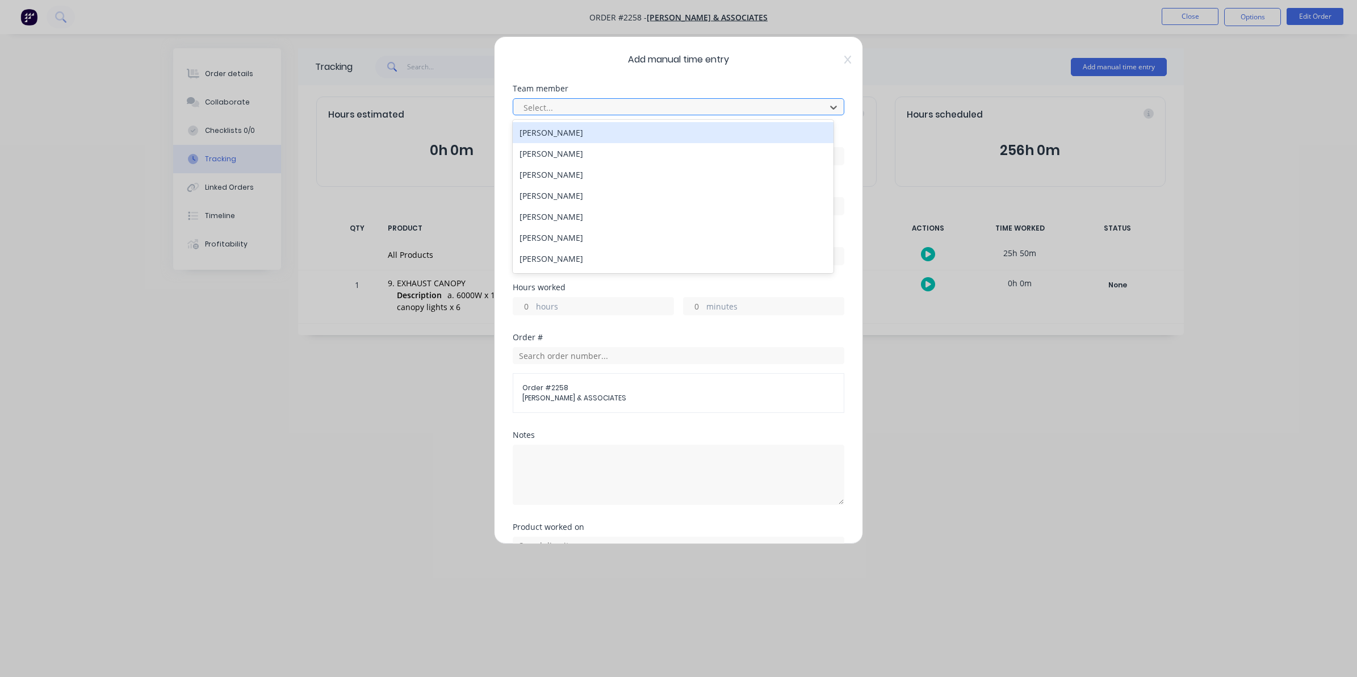
click at [547, 104] on div at bounding box center [671, 108] width 298 height 14
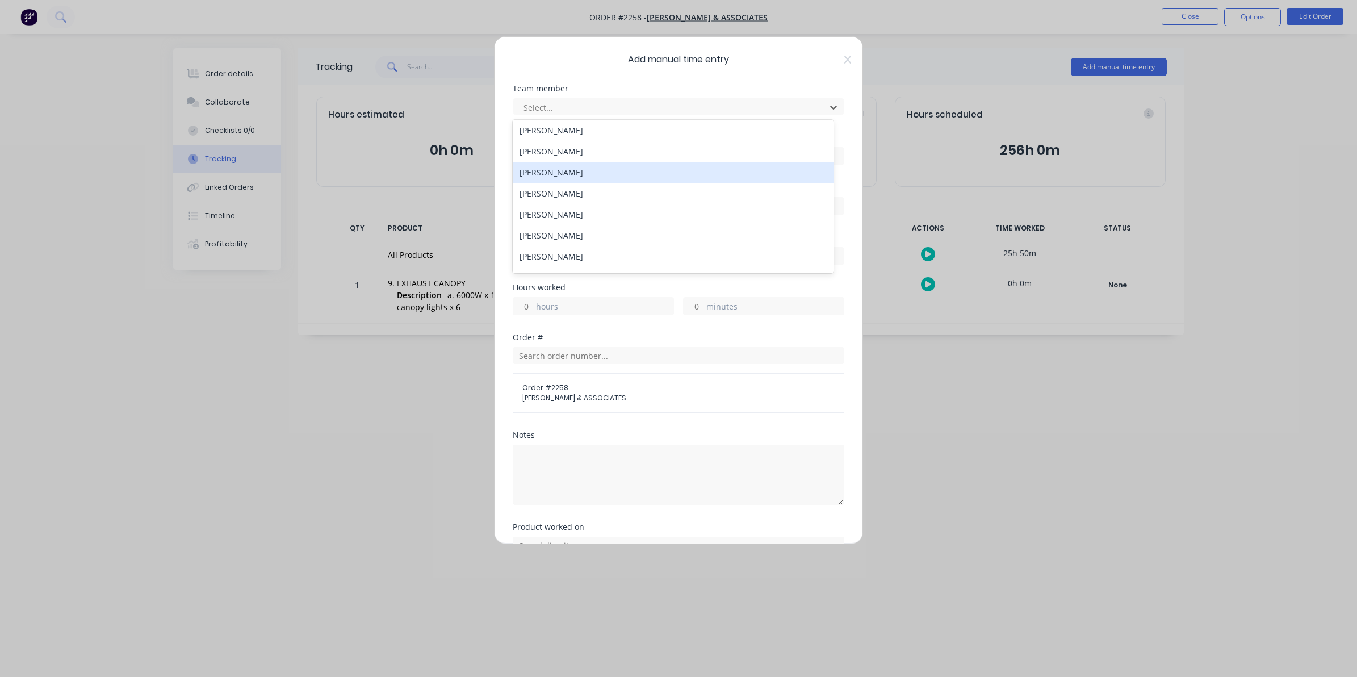
scroll to position [142, 0]
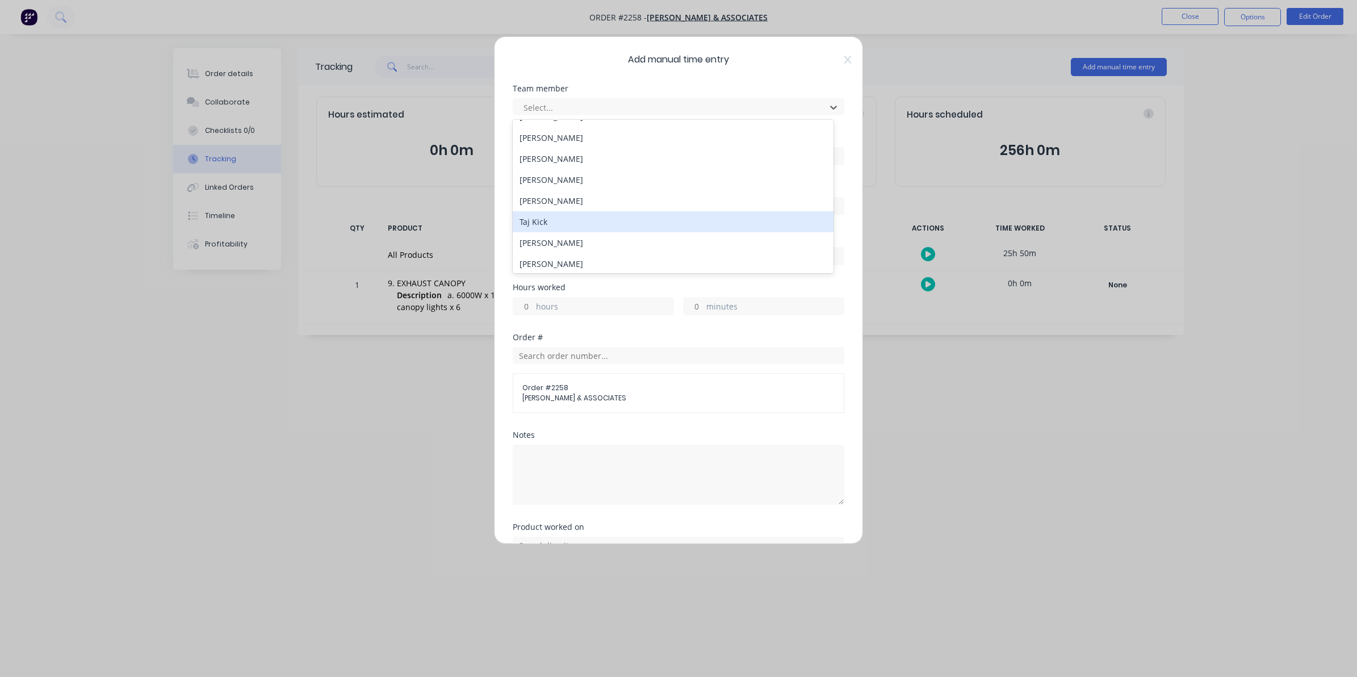
click at [543, 218] on div "Taj Kick" at bounding box center [673, 221] width 321 height 21
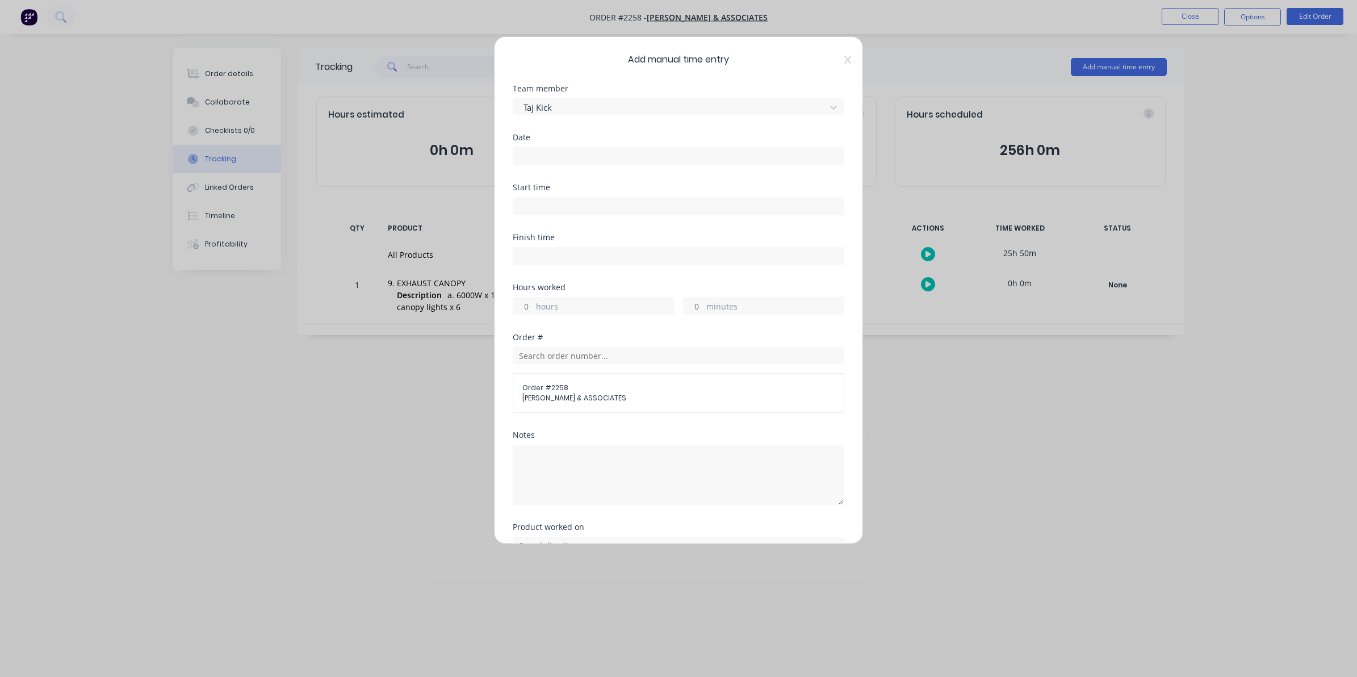
click at [529, 154] on input at bounding box center [678, 156] width 331 height 17
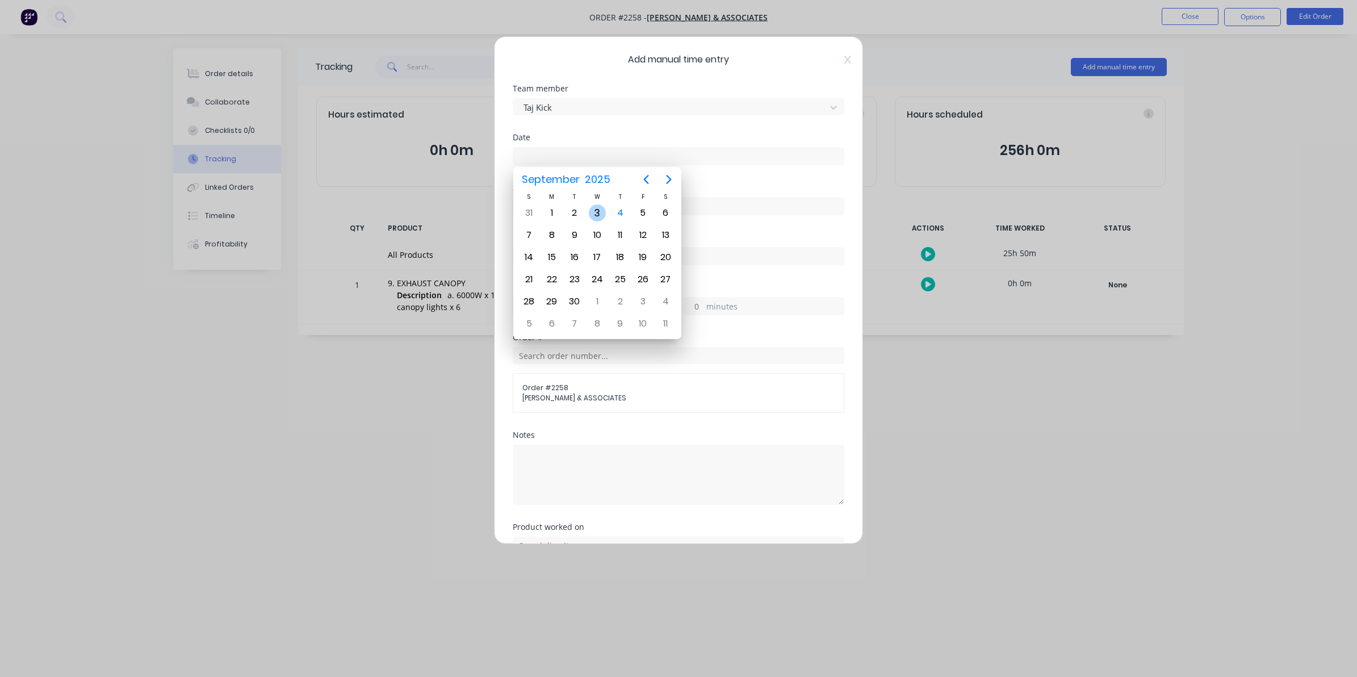
click at [595, 209] on div "3" at bounding box center [597, 212] width 17 height 17
type input "[DATE]"
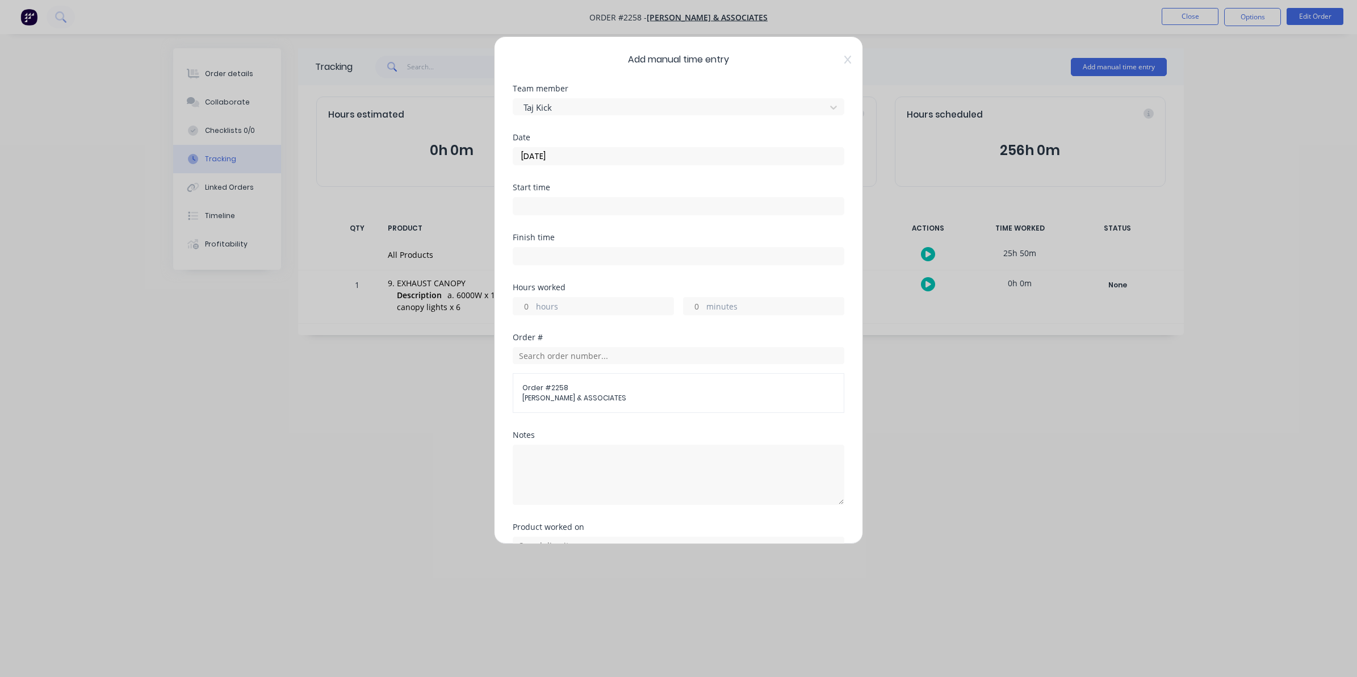
click at [528, 305] on input "hours" at bounding box center [523, 306] width 20 height 17
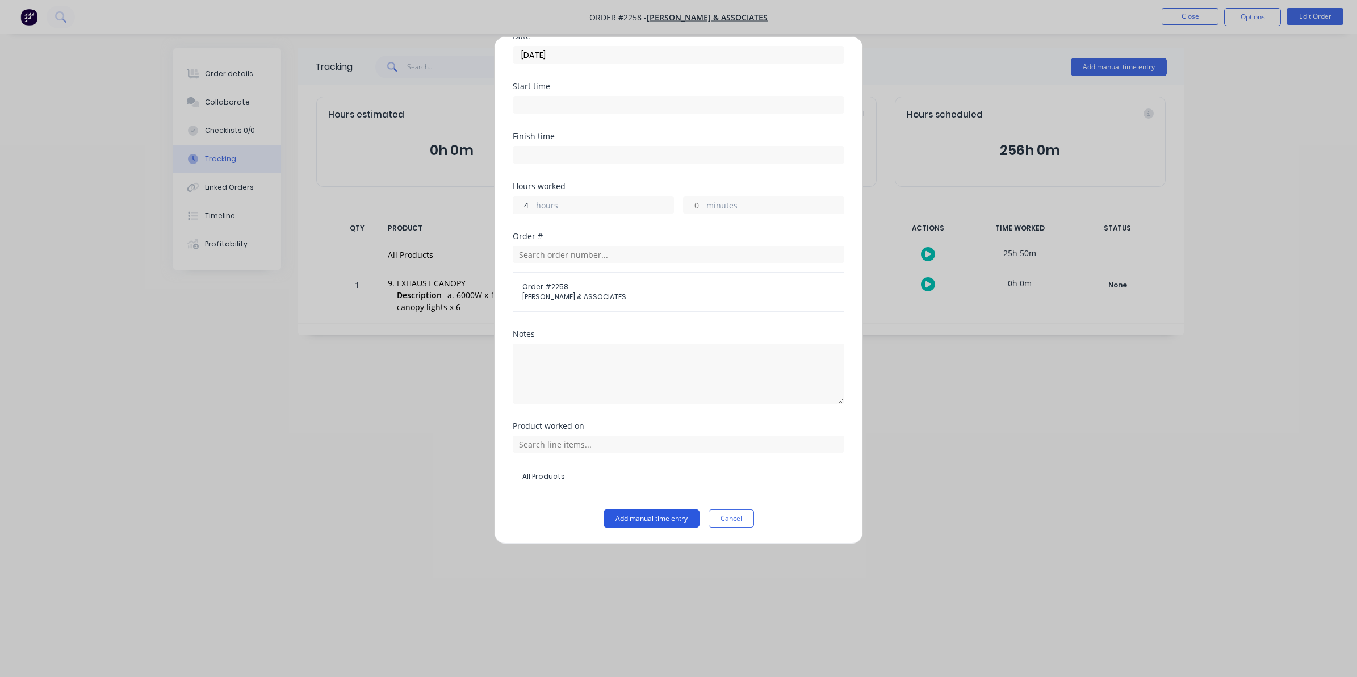
type input "4"
click at [659, 515] on button "Add manual time entry" at bounding box center [652, 518] width 96 height 18
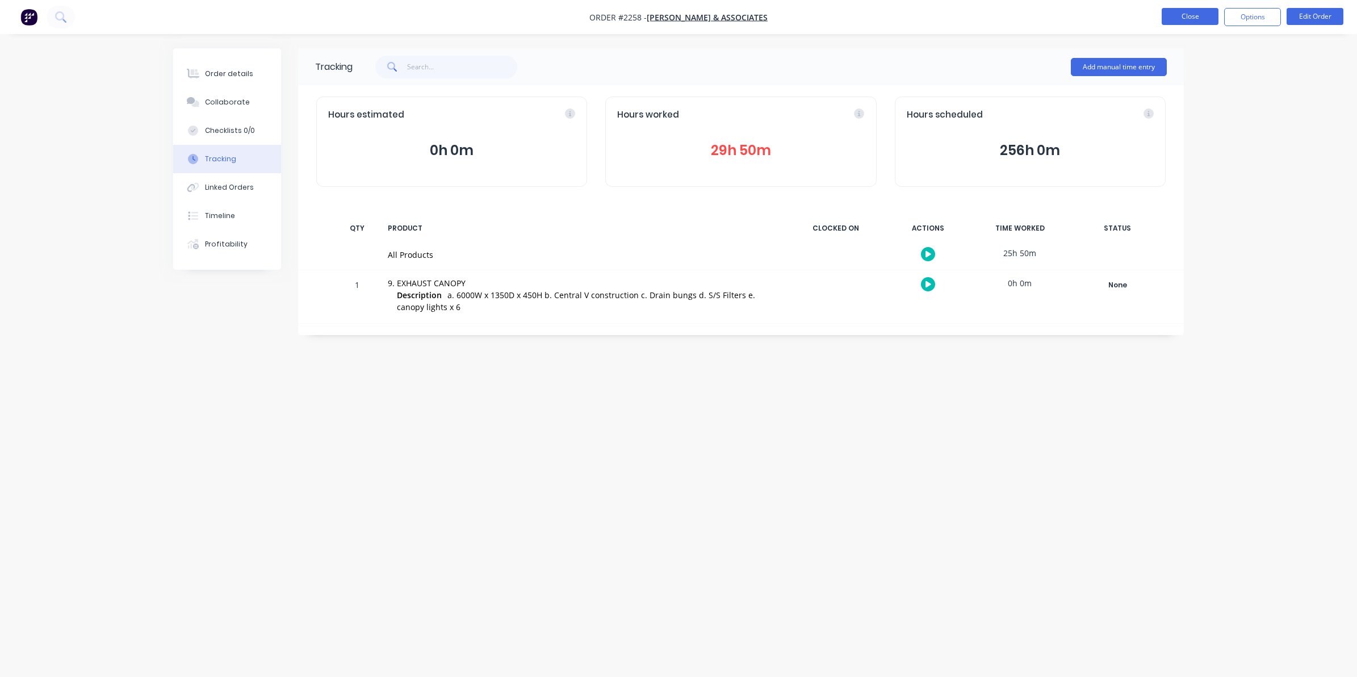
click at [1189, 16] on button "Close" at bounding box center [1190, 16] width 57 height 17
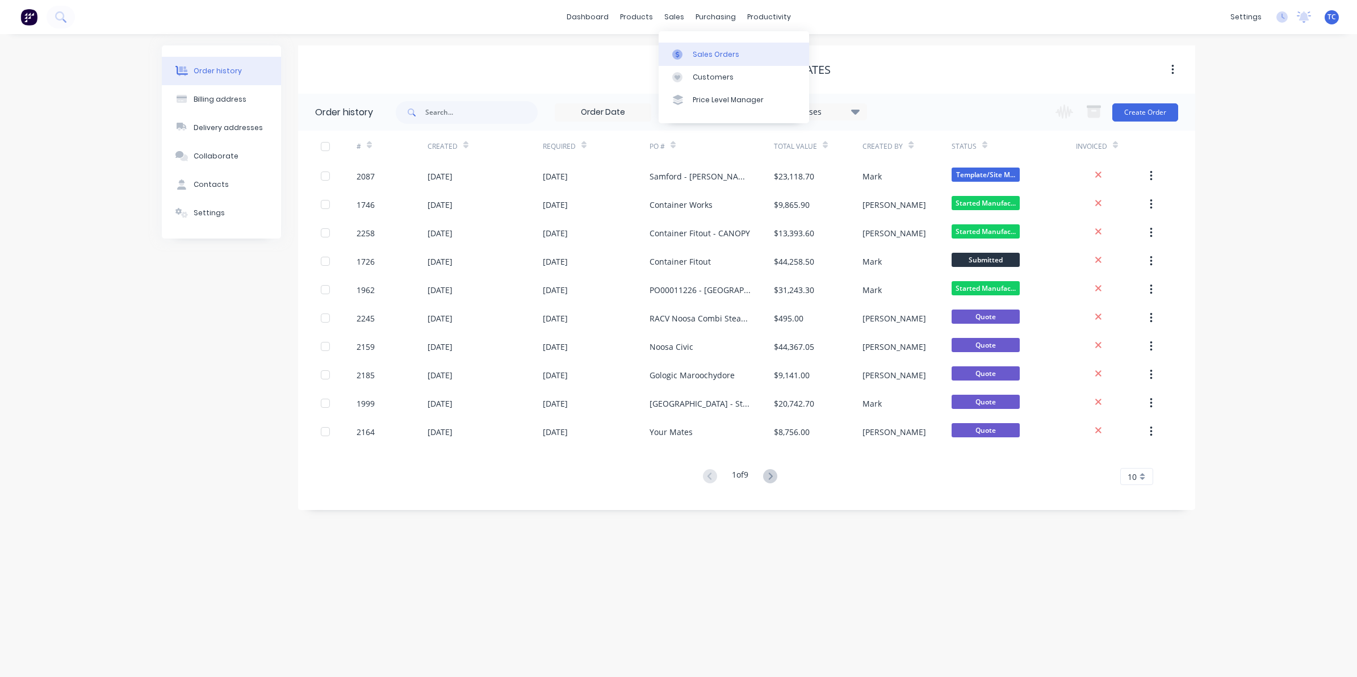
click at [705, 52] on div "Sales Orders" at bounding box center [716, 54] width 47 height 10
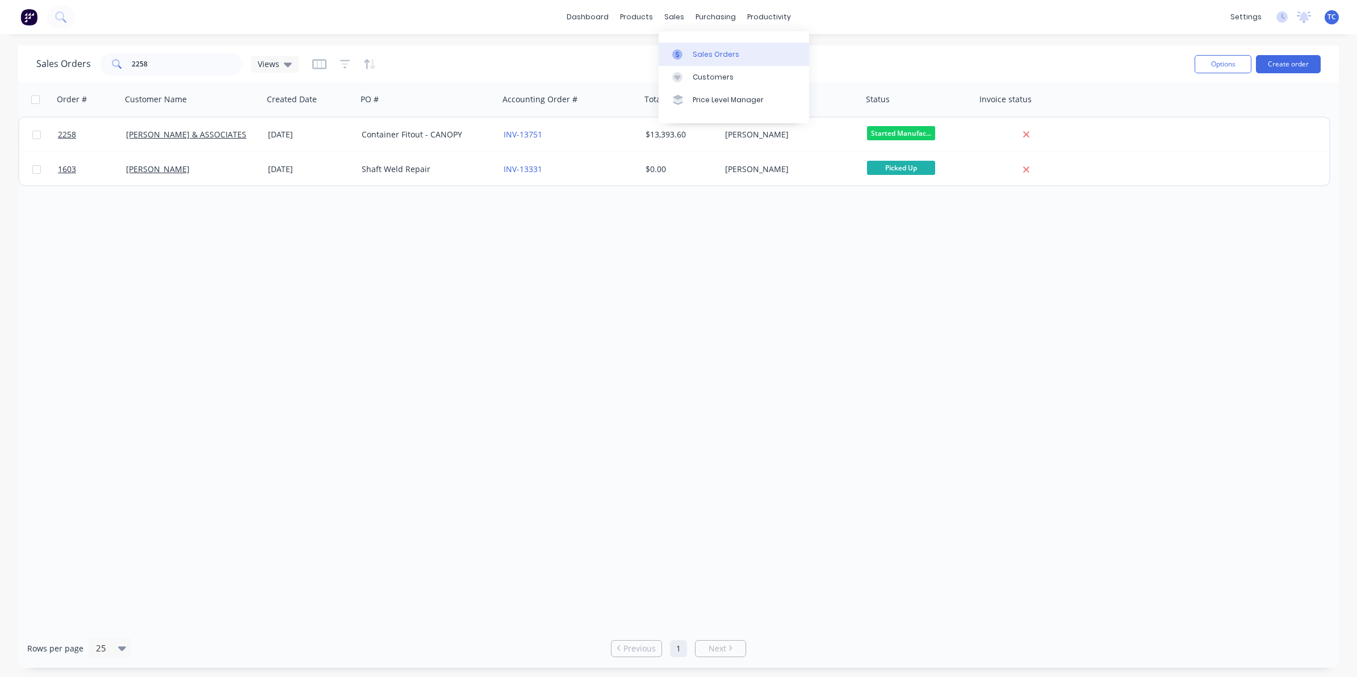
click at [699, 49] on div "Sales Orders" at bounding box center [716, 54] width 47 height 10
click at [705, 51] on div "Sales Orders" at bounding box center [716, 54] width 47 height 10
drag, startPoint x: 140, startPoint y: 63, endPoint x: 128, endPoint y: 62, distance: 11.9
click at [128, 62] on div "2258" at bounding box center [171, 64] width 142 height 23
click at [699, 52] on div "Sales Orders" at bounding box center [716, 54] width 47 height 10
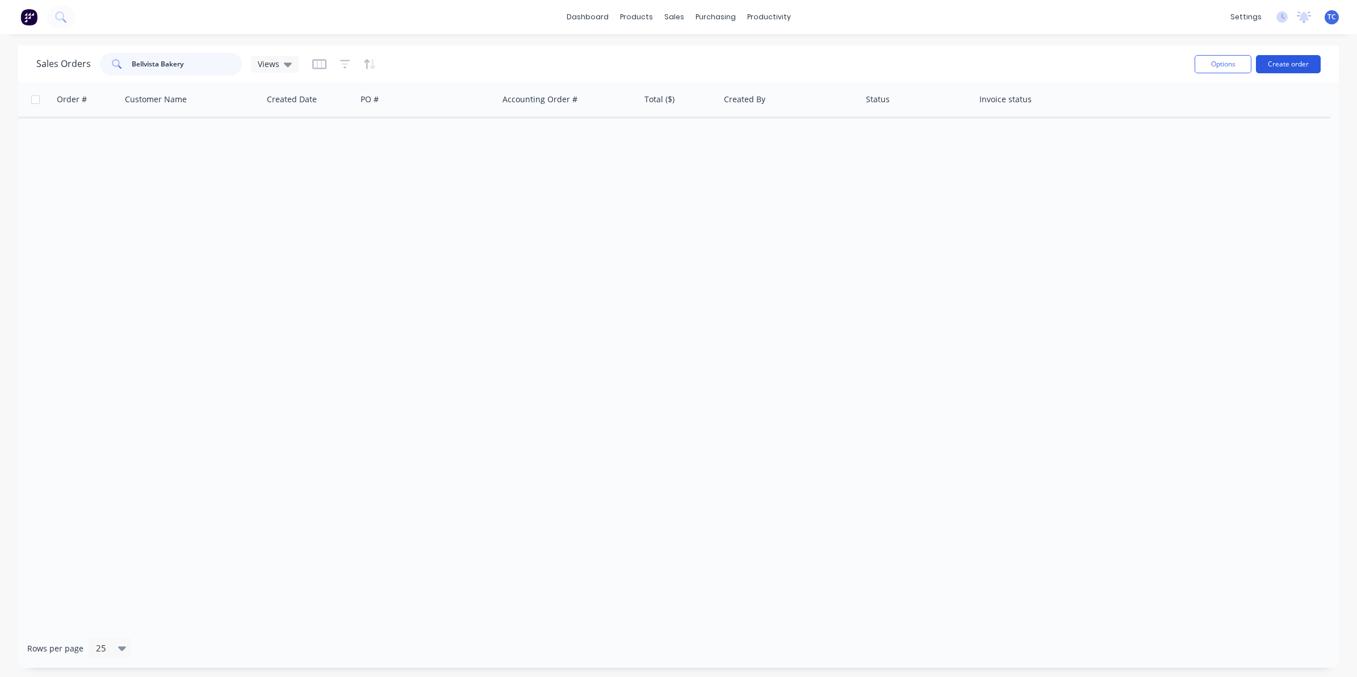
type input "Bellvista Bakery"
click at [1279, 61] on button "Create order" at bounding box center [1288, 64] width 65 height 18
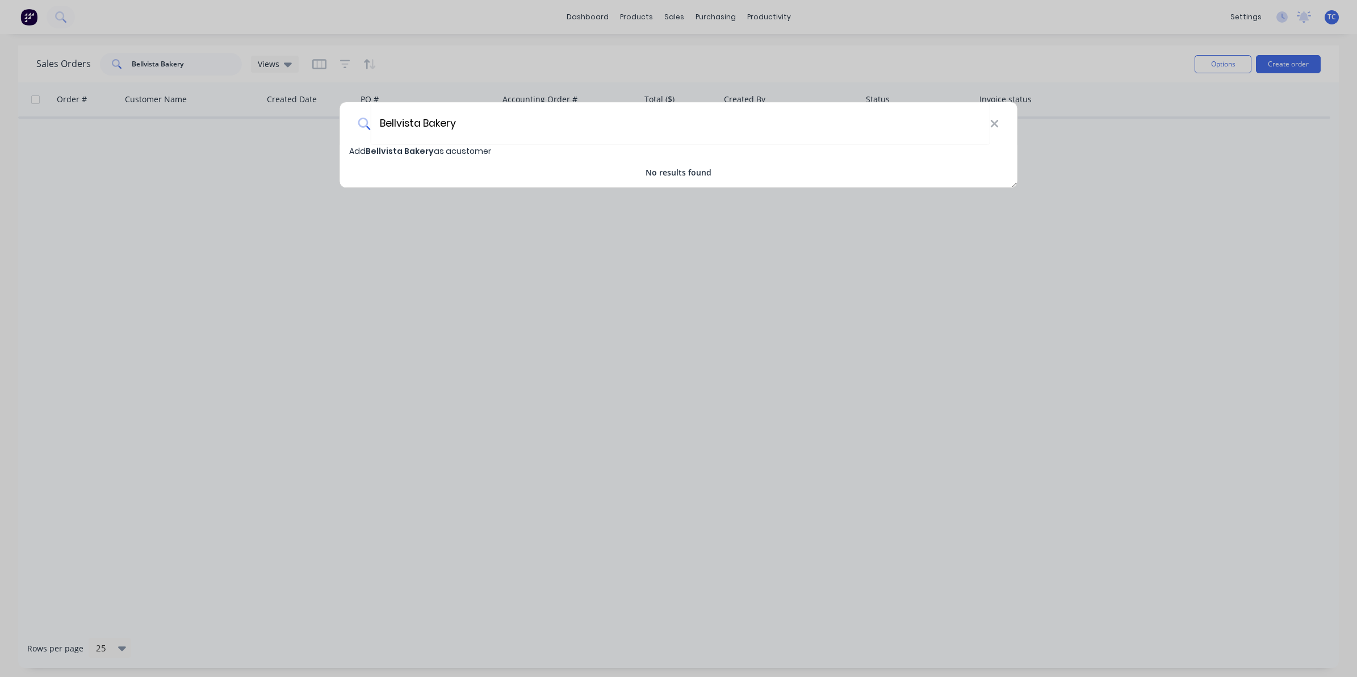
type input "Bellvista Bakery"
click at [415, 152] on span "Bellvista Bakery" at bounding box center [400, 150] width 68 height 11
select select "AU"
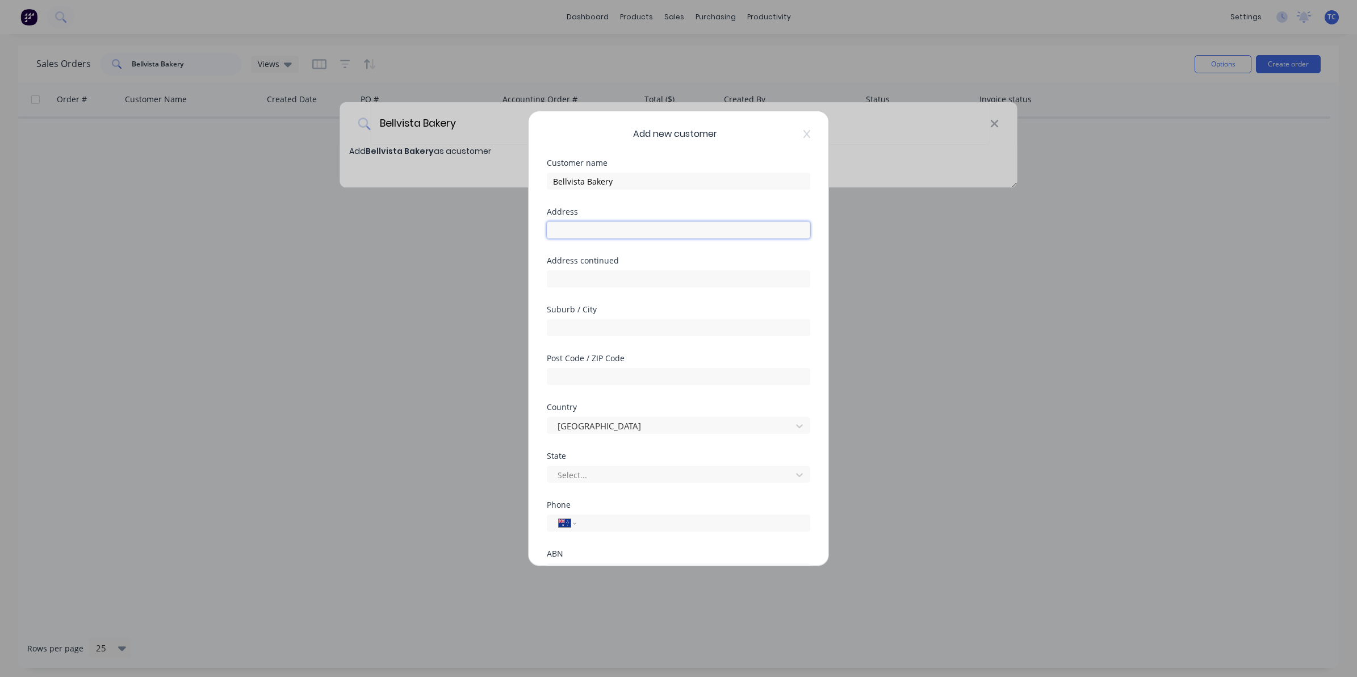
click at [560, 230] on input "text" at bounding box center [679, 229] width 264 height 17
click at [554, 231] on input "text" at bounding box center [679, 229] width 264 height 17
type input "[STREET_ADDRESS][PERSON_NAME]"
click at [555, 319] on input "text" at bounding box center [679, 327] width 264 height 17
type input "Caloundra West"
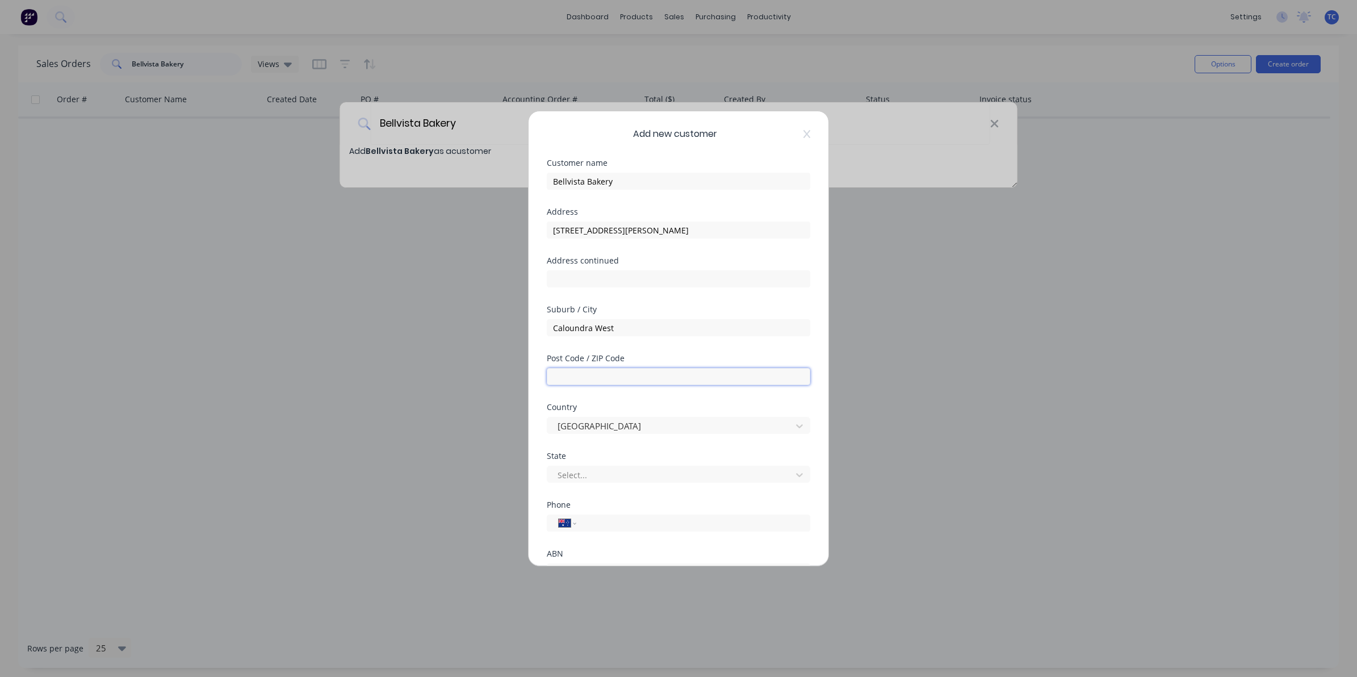
click at [563, 379] on input "text" at bounding box center [679, 376] width 264 height 17
type input "4551"
type input "[PHONE_NUMBER]"
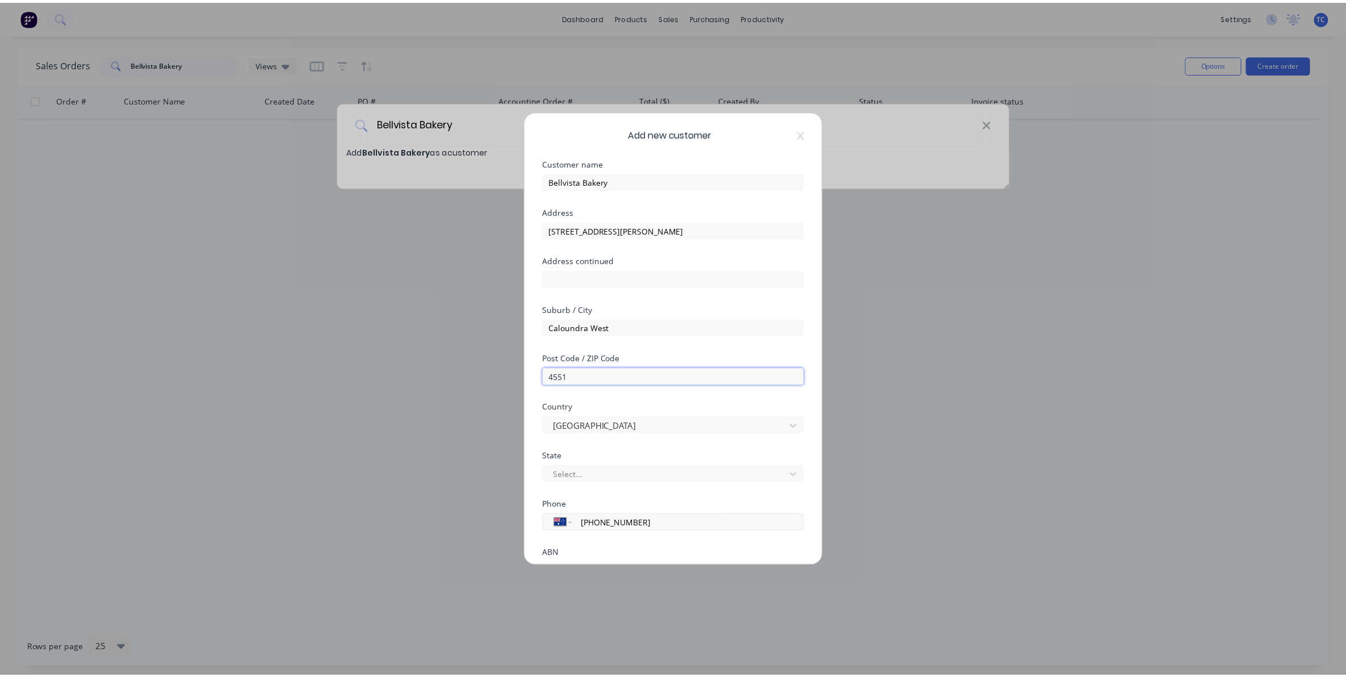
scroll to position [100, 0]
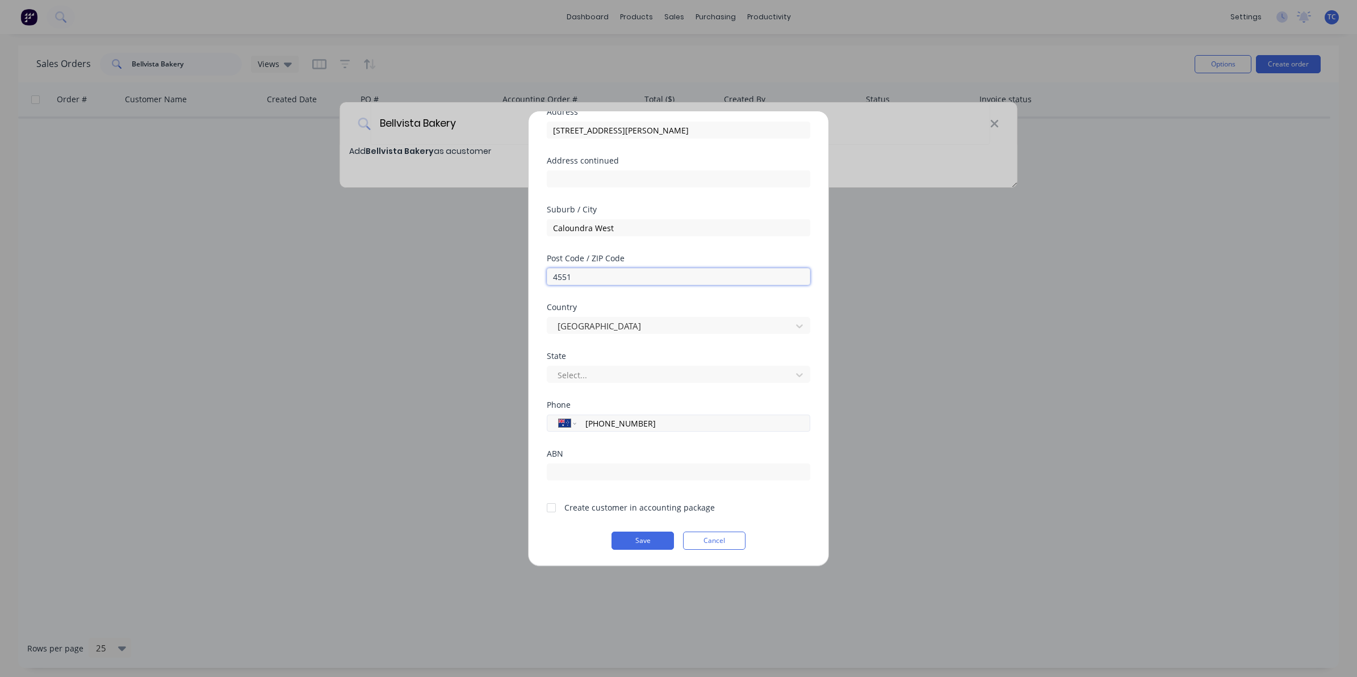
type input "4551"
drag, startPoint x: 648, startPoint y: 425, endPoint x: 586, endPoint y: 423, distance: 62.5
click at [586, 423] on input "[PHONE_NUMBER]" at bounding box center [691, 423] width 214 height 13
click at [601, 419] on input "(07)" at bounding box center [691, 423] width 214 height 13
type input "[PHONE_NUMBER]"
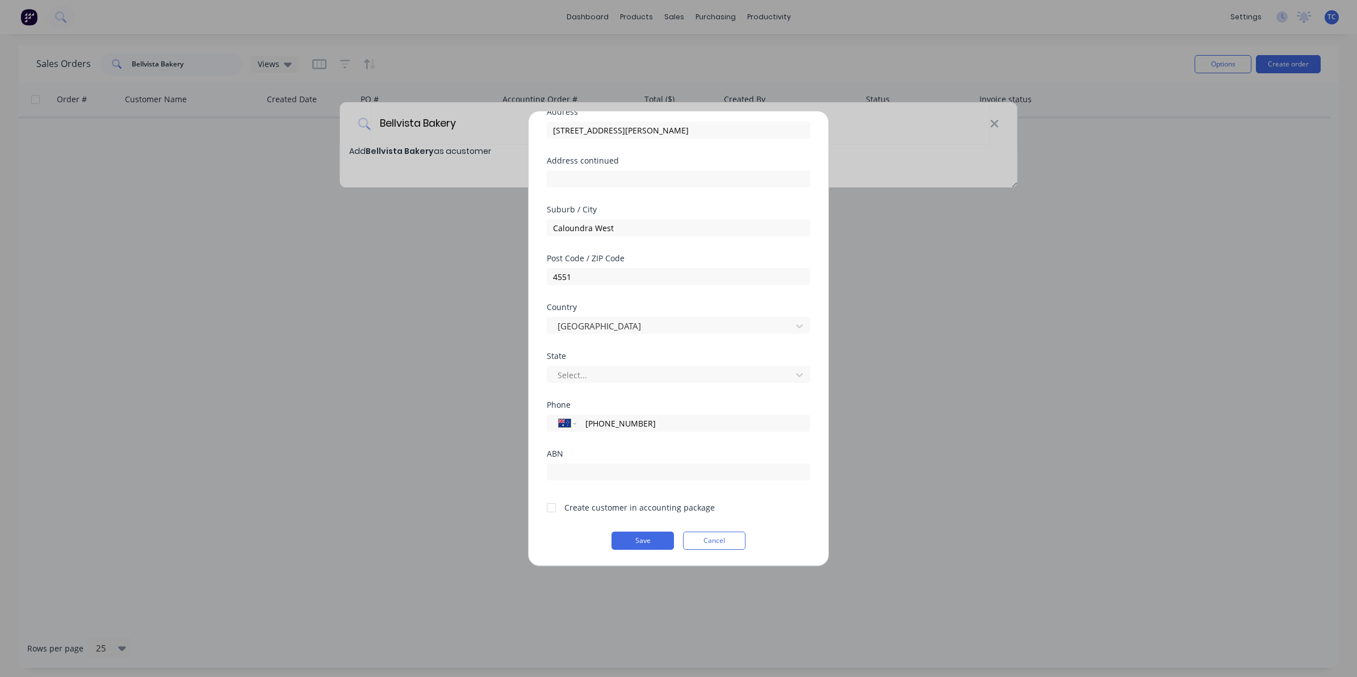
click at [550, 510] on div at bounding box center [551, 507] width 23 height 23
click at [625, 542] on button "Save" at bounding box center [643, 541] width 62 height 18
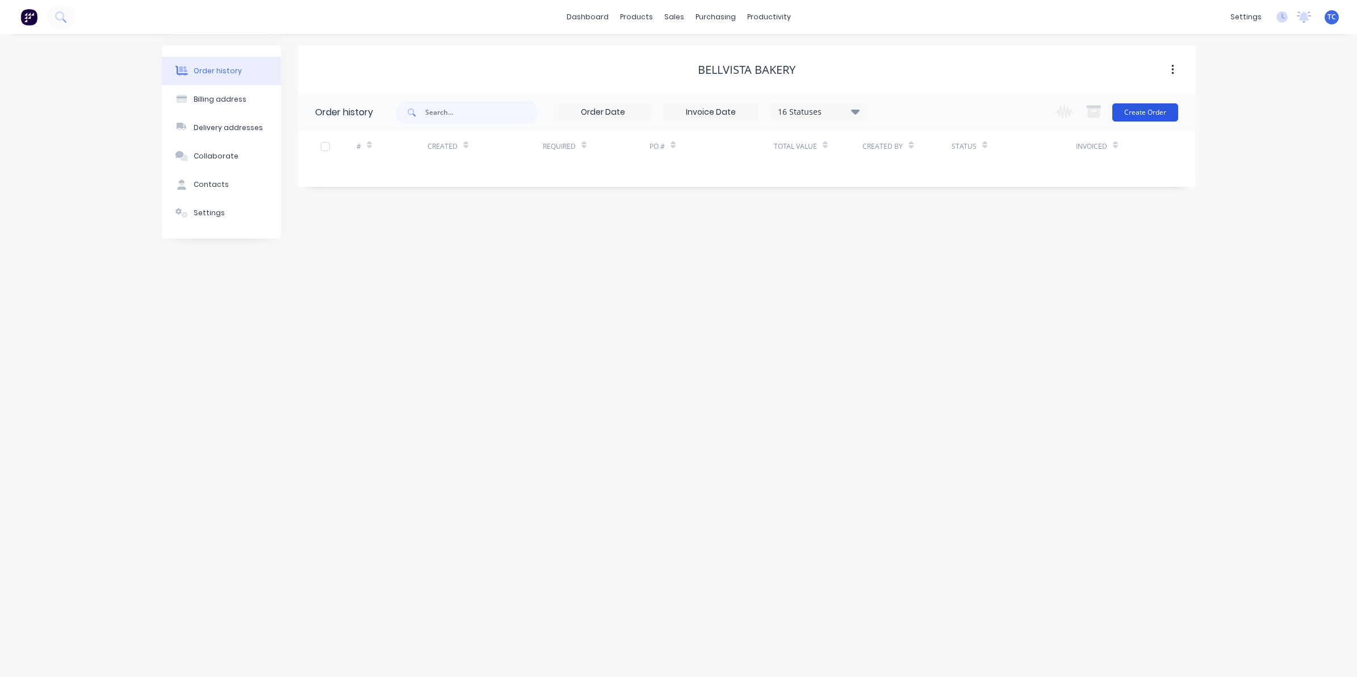
click at [1143, 109] on button "Create Order" at bounding box center [1146, 112] width 66 height 18
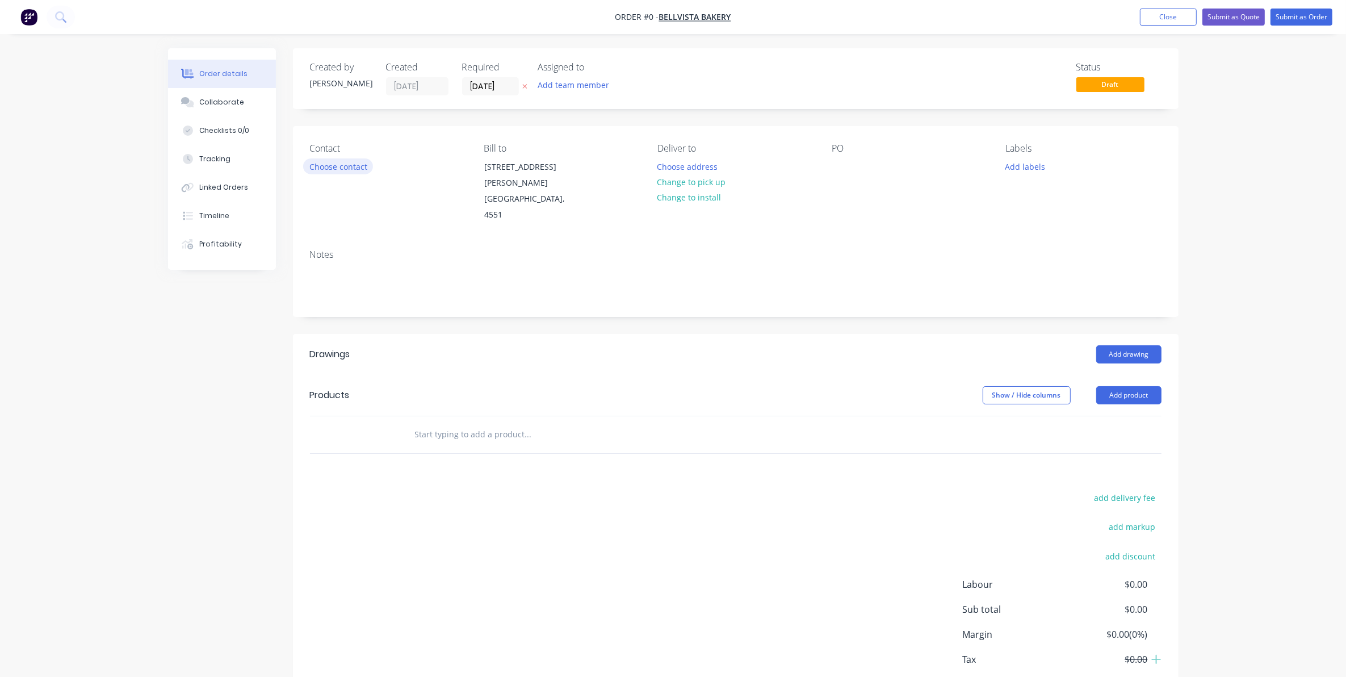
click at [325, 168] on button "Choose contact" at bounding box center [338, 165] width 70 height 15
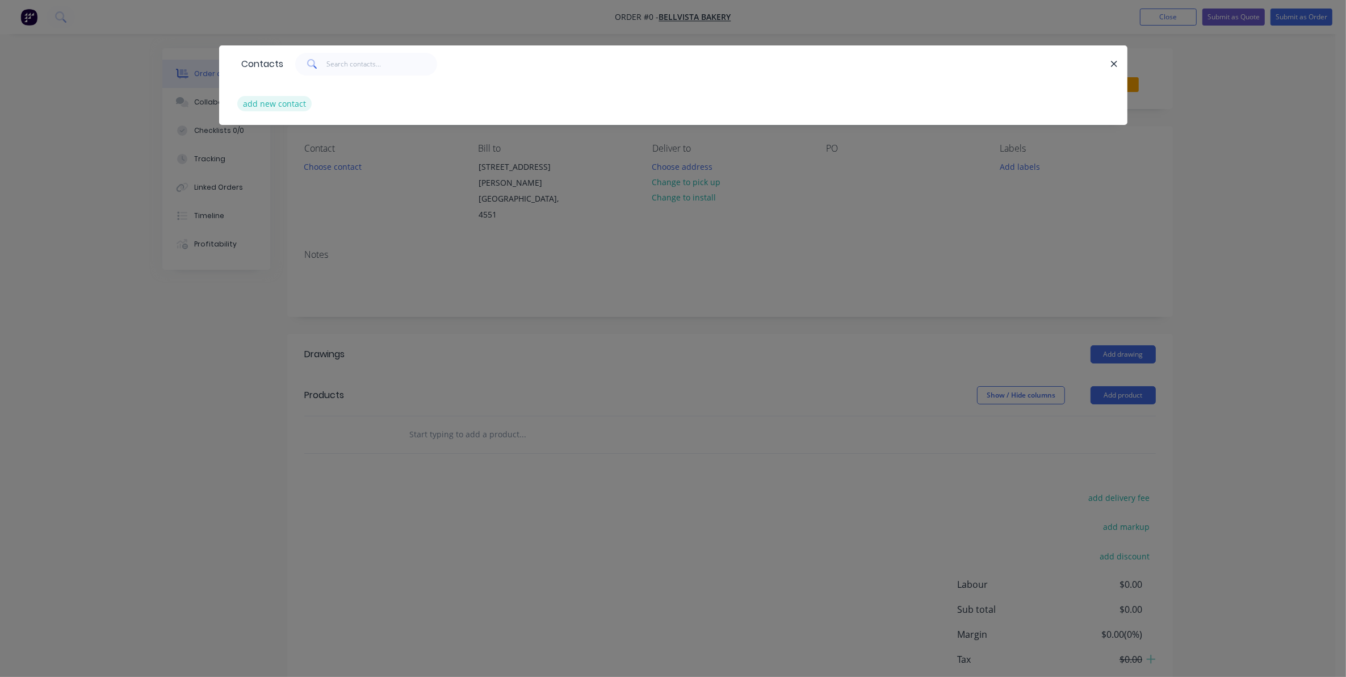
click at [275, 105] on button "add new contact" at bounding box center [274, 103] width 75 height 15
select select "AU"
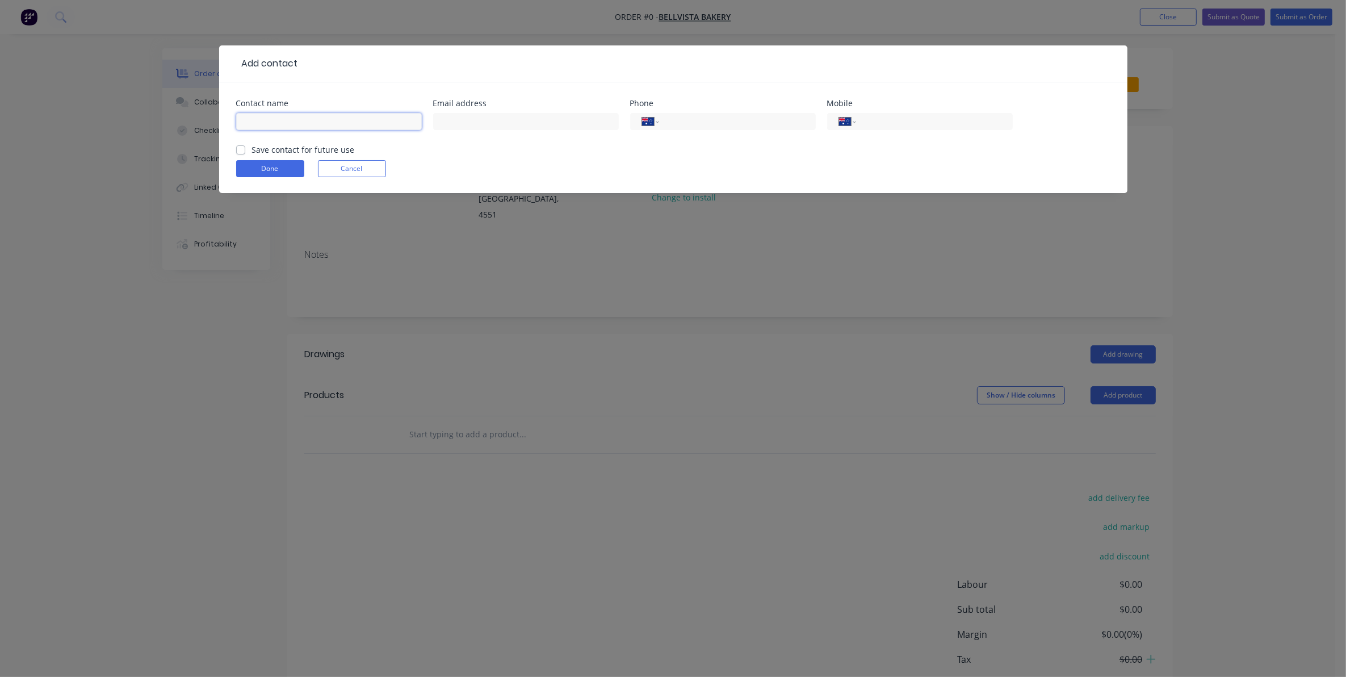
click at [265, 121] on input "text" at bounding box center [329, 121] width 186 height 17
type input "[PERSON_NAME]"
click at [451, 122] on input "text" at bounding box center [526, 121] width 186 height 17
click at [727, 211] on div "Add contact Contact name [PERSON_NAME] Email address Phone International [GEOGR…" at bounding box center [673, 338] width 1346 height 677
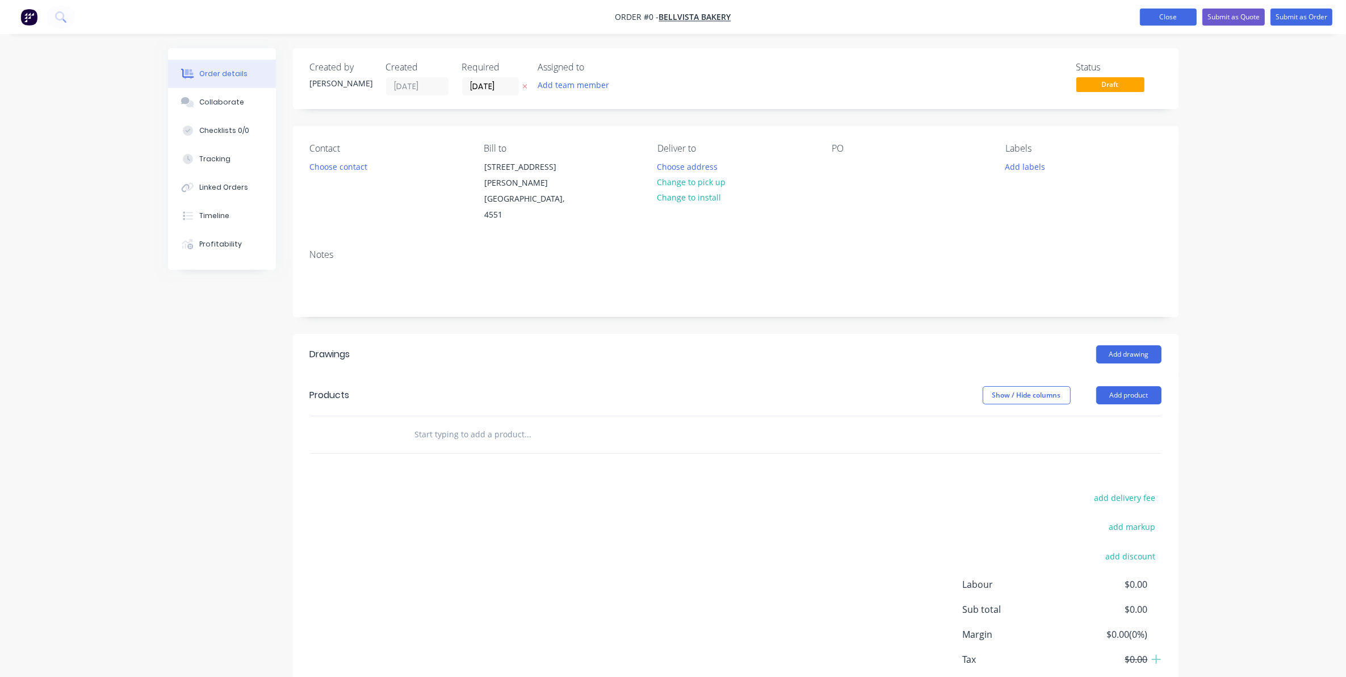
click at [1159, 19] on button "Close" at bounding box center [1168, 17] width 57 height 17
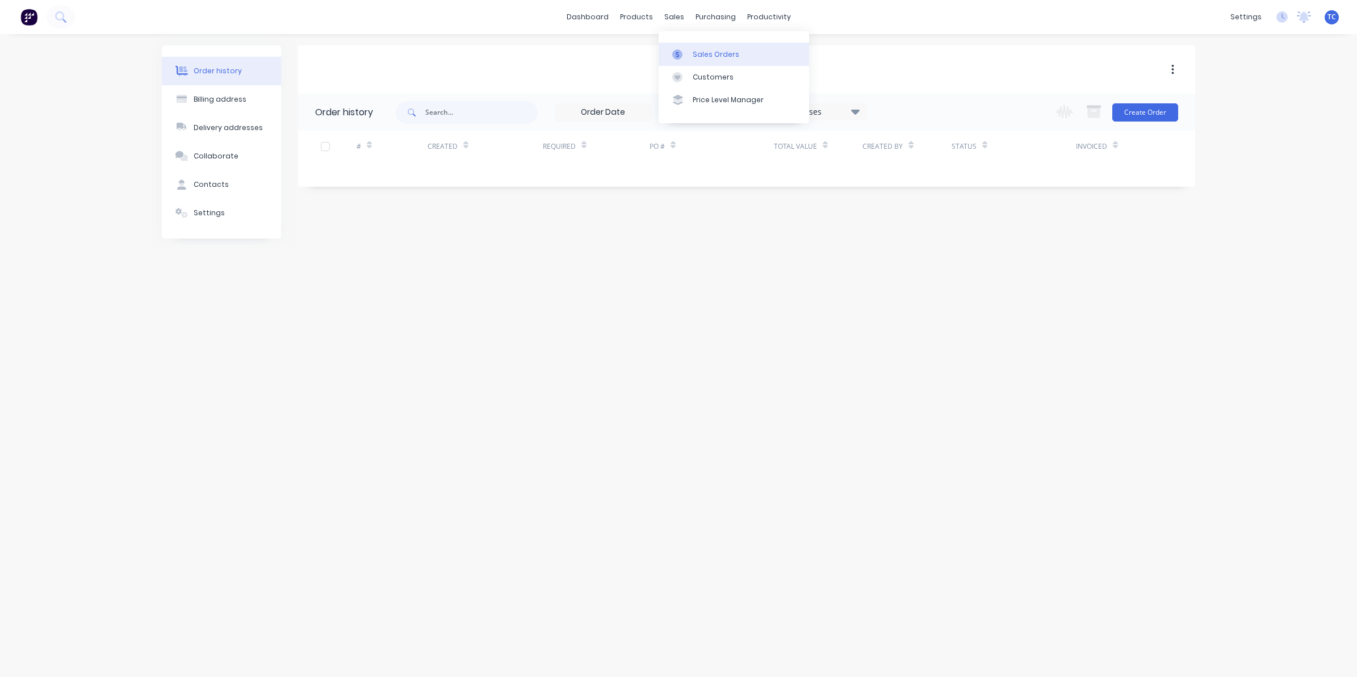
click at [709, 52] on div "Sales Orders" at bounding box center [716, 54] width 47 height 10
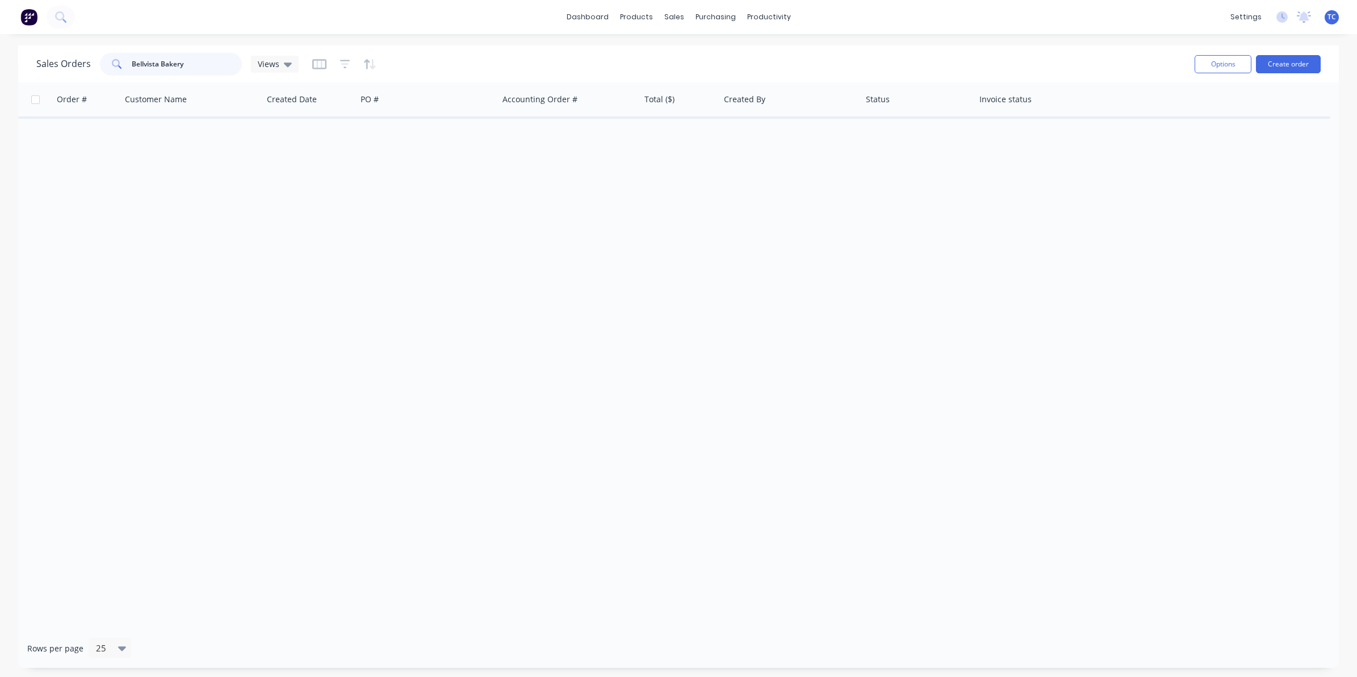
drag, startPoint x: 186, startPoint y: 62, endPoint x: 124, endPoint y: 63, distance: 61.9
click at [124, 63] on div "Bellvista Bakery" at bounding box center [171, 64] width 142 height 23
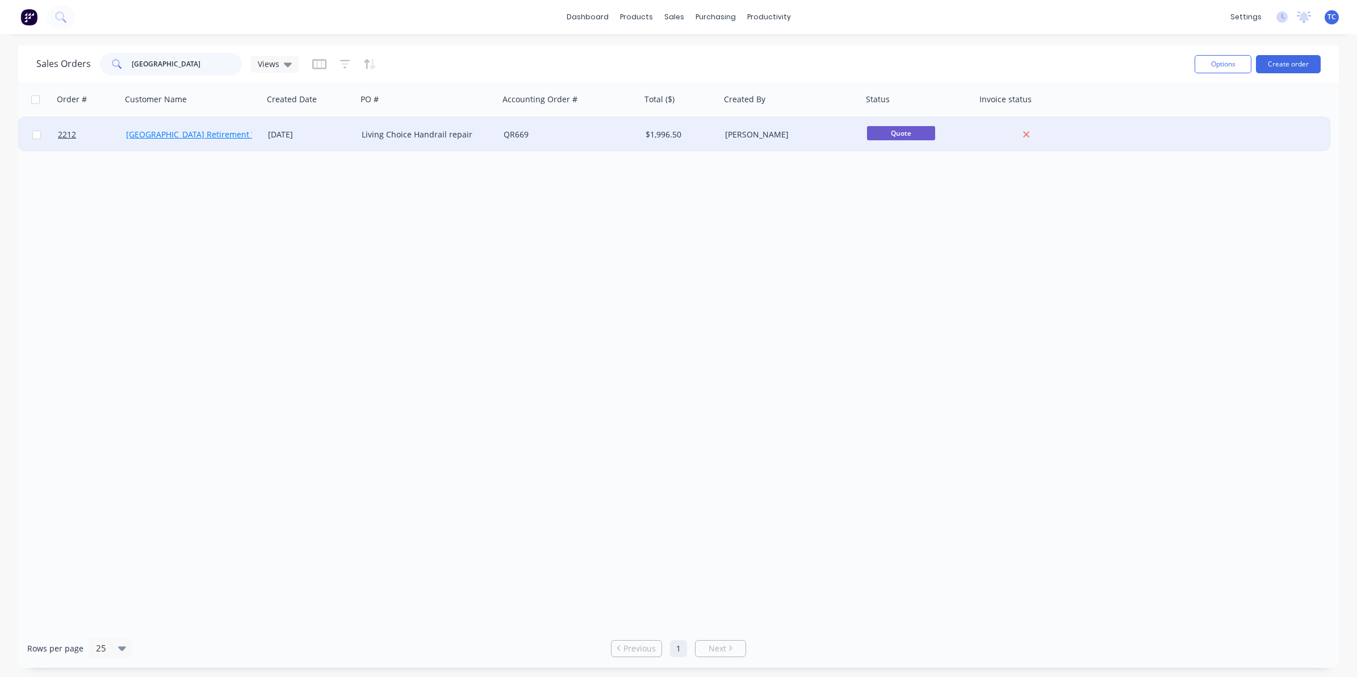
type input "[GEOGRAPHIC_DATA]"
click at [179, 135] on link "[GEOGRAPHIC_DATA] Retirement Village" at bounding box center [201, 134] width 150 height 11
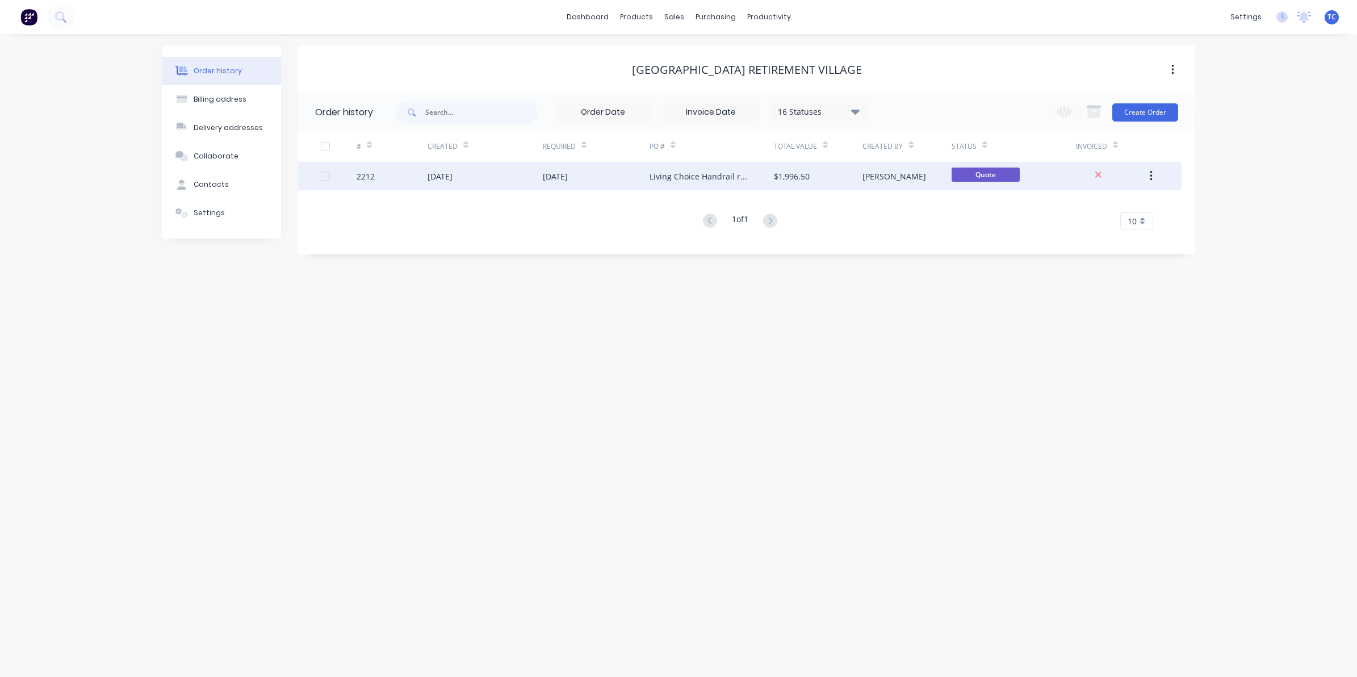
click at [554, 177] on div "[DATE]" at bounding box center [555, 176] width 25 height 12
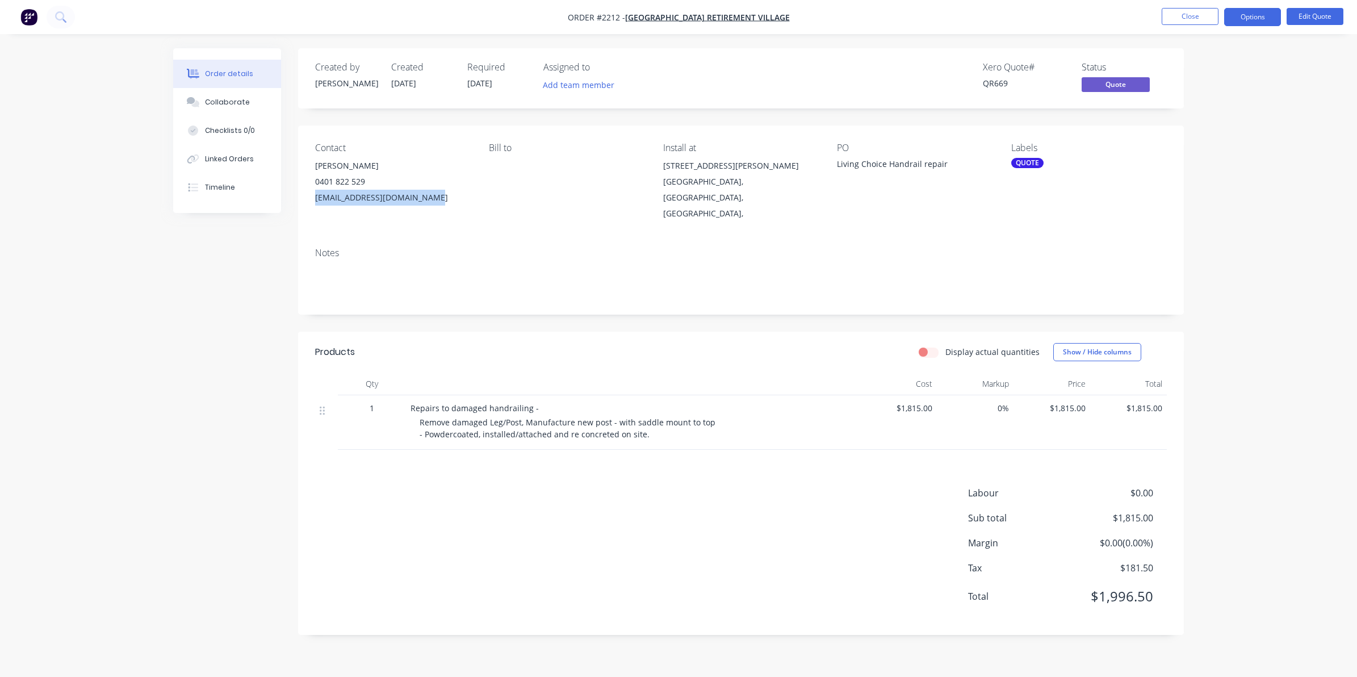
drag, startPoint x: 425, startPoint y: 196, endPoint x: 312, endPoint y: 196, distance: 112.4
click at [312, 196] on div "Contact [PERSON_NAME] [PHONE_NUMBER] [EMAIL_ADDRESS][DOMAIN_NAME] Bill to Insta…" at bounding box center [741, 182] width 886 height 113
drag, startPoint x: 312, startPoint y: 196, endPoint x: 337, endPoint y: 200, distance: 24.8
copy div "[EMAIL_ADDRESS][DOMAIN_NAME]"
click at [1179, 15] on button "Close" at bounding box center [1190, 16] width 57 height 17
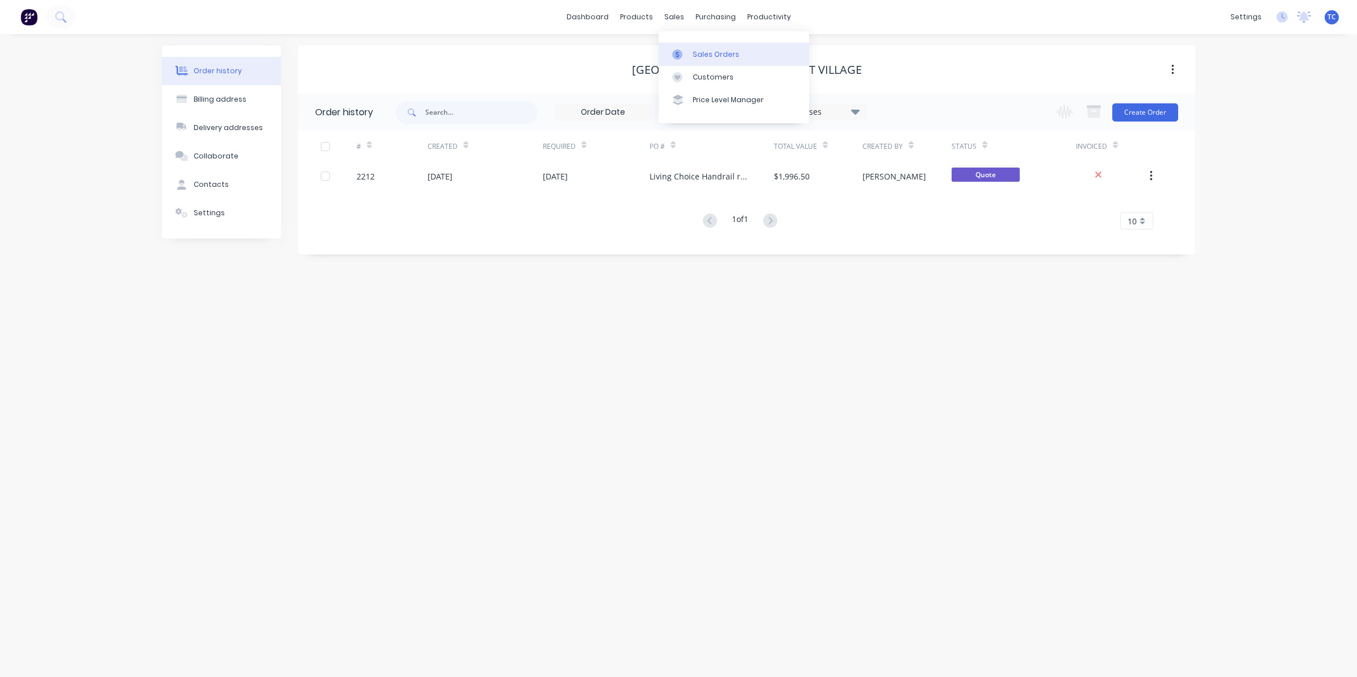
click at [703, 54] on div "Sales Orders" at bounding box center [716, 54] width 47 height 10
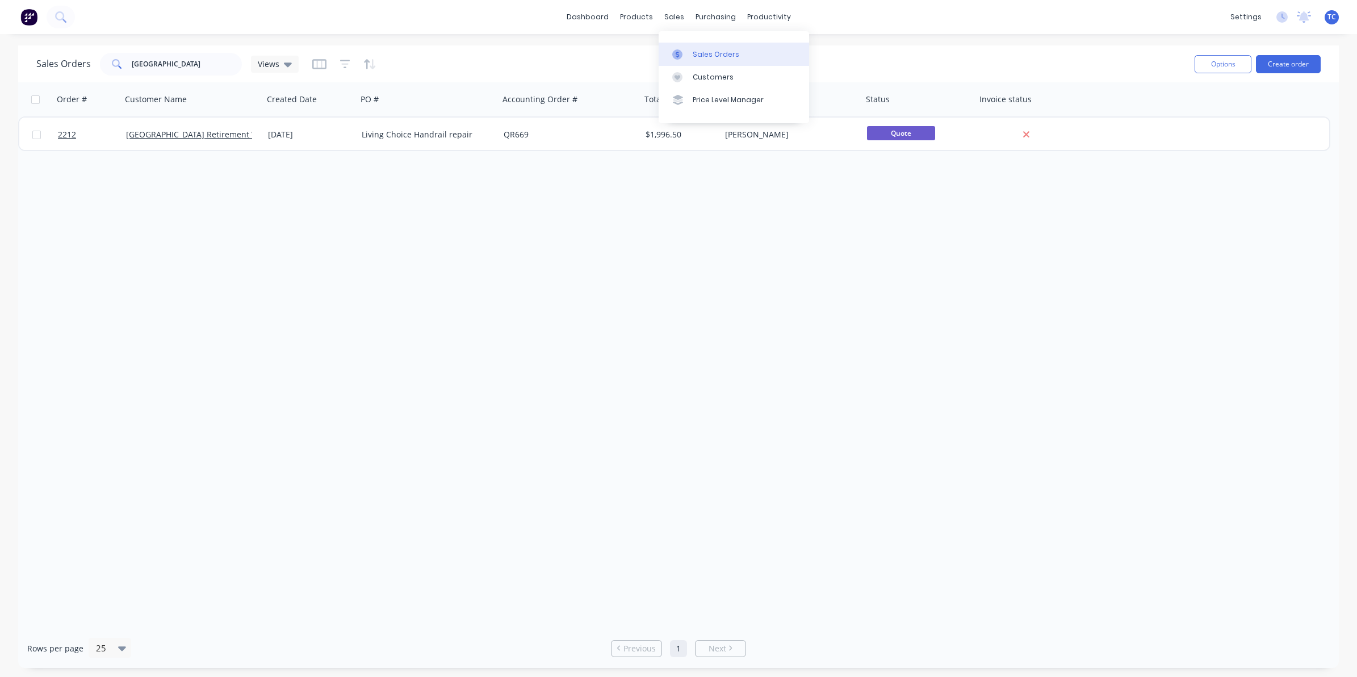
click at [703, 55] on div "Sales Orders" at bounding box center [716, 54] width 47 height 10
drag, startPoint x: 183, startPoint y: 62, endPoint x: 129, endPoint y: 58, distance: 53.5
click at [129, 58] on div "[GEOGRAPHIC_DATA]" at bounding box center [171, 64] width 142 height 23
type input "Bellvista Bakery"
click at [702, 55] on div "Sales Orders" at bounding box center [716, 54] width 47 height 10
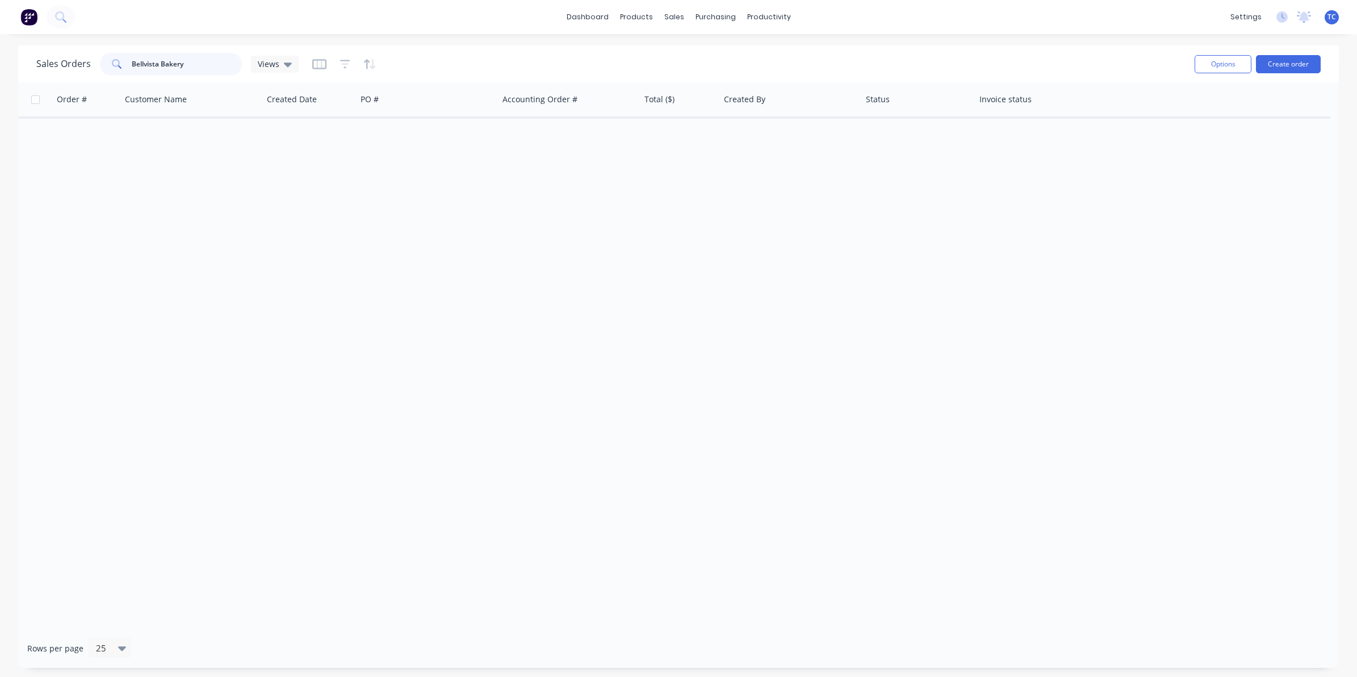
drag, startPoint x: 189, startPoint y: 64, endPoint x: 128, endPoint y: 64, distance: 60.8
click at [128, 64] on div "Bellvista Bakery" at bounding box center [171, 64] width 142 height 23
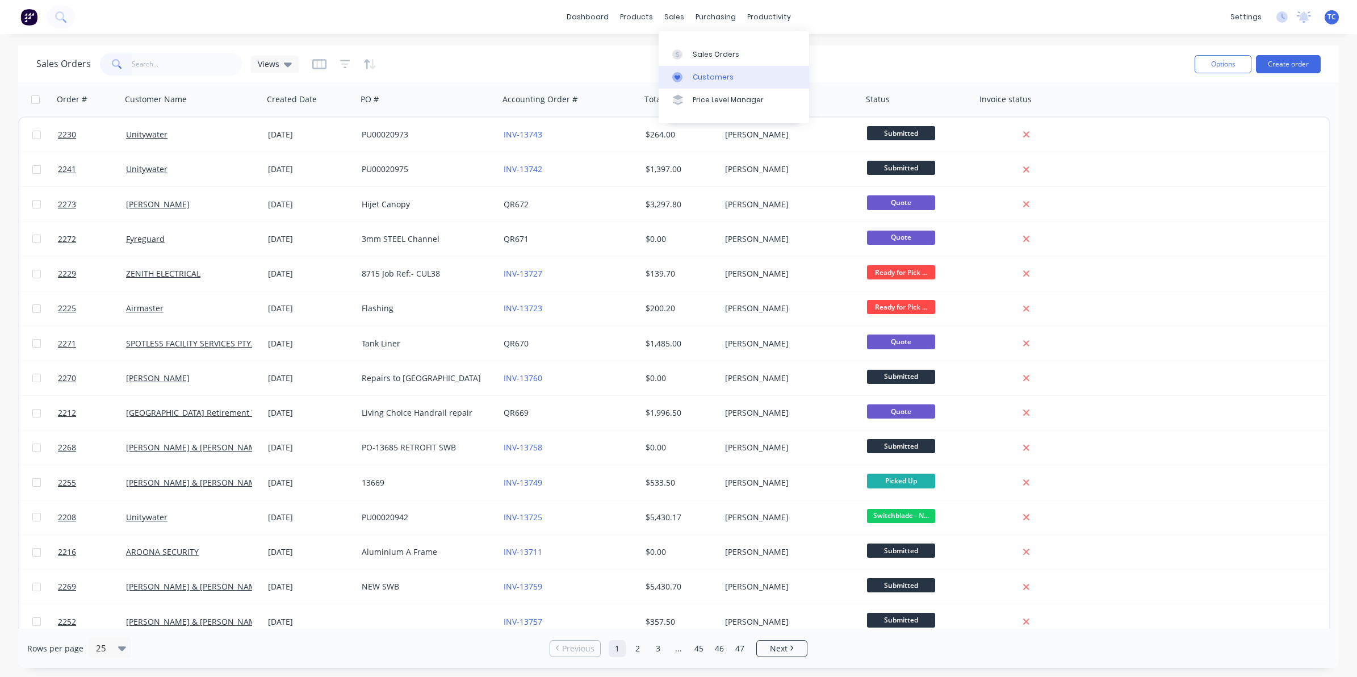
click at [710, 74] on div "Customers" at bounding box center [713, 77] width 41 height 10
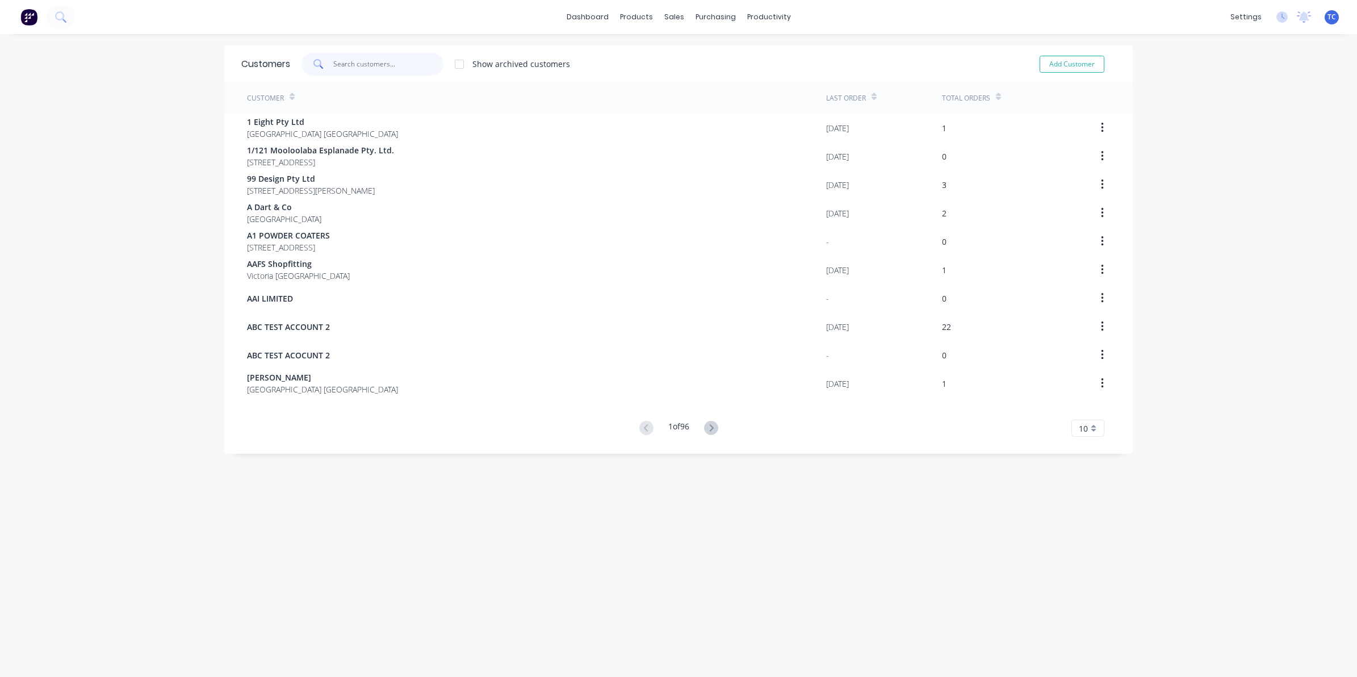
click at [336, 64] on input "text" at bounding box center [388, 64] width 111 height 23
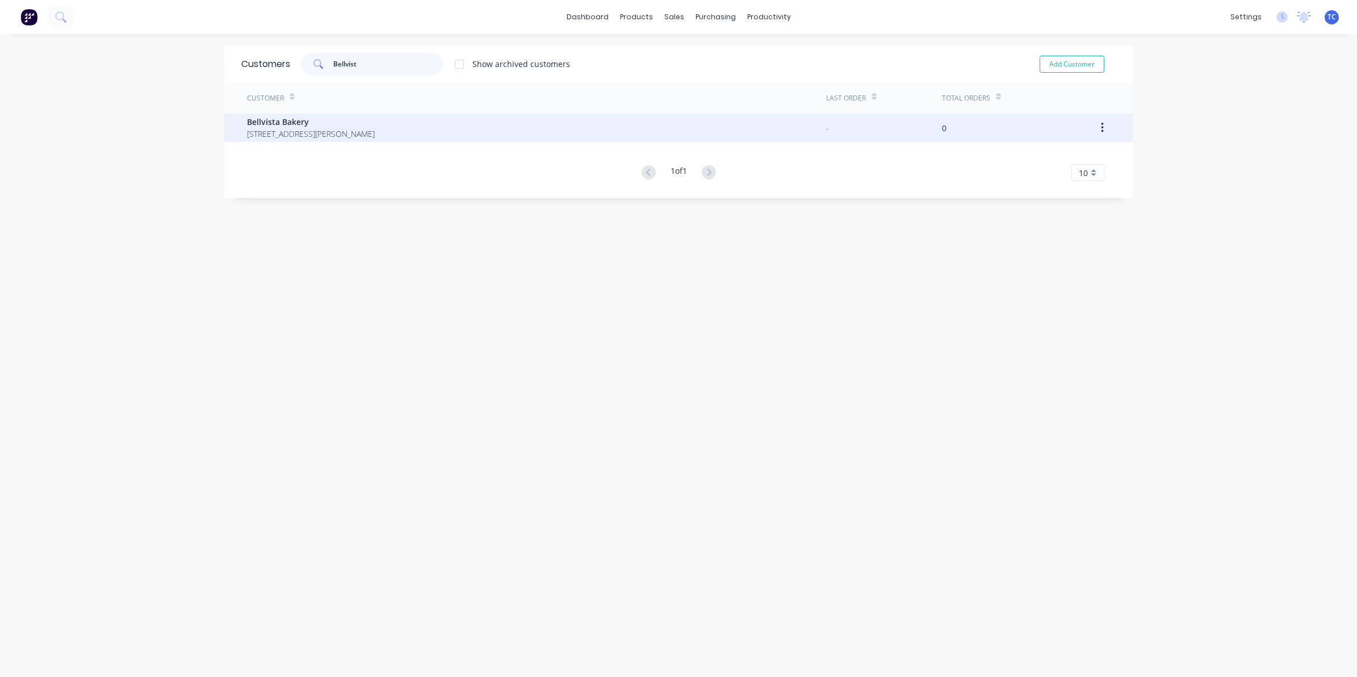
type input "Bellvist"
drag, startPoint x: 290, startPoint y: 128, endPoint x: 297, endPoint y: 128, distance: 7.4
click at [297, 128] on span "[STREET_ADDRESS][PERSON_NAME]" at bounding box center [311, 134] width 128 height 12
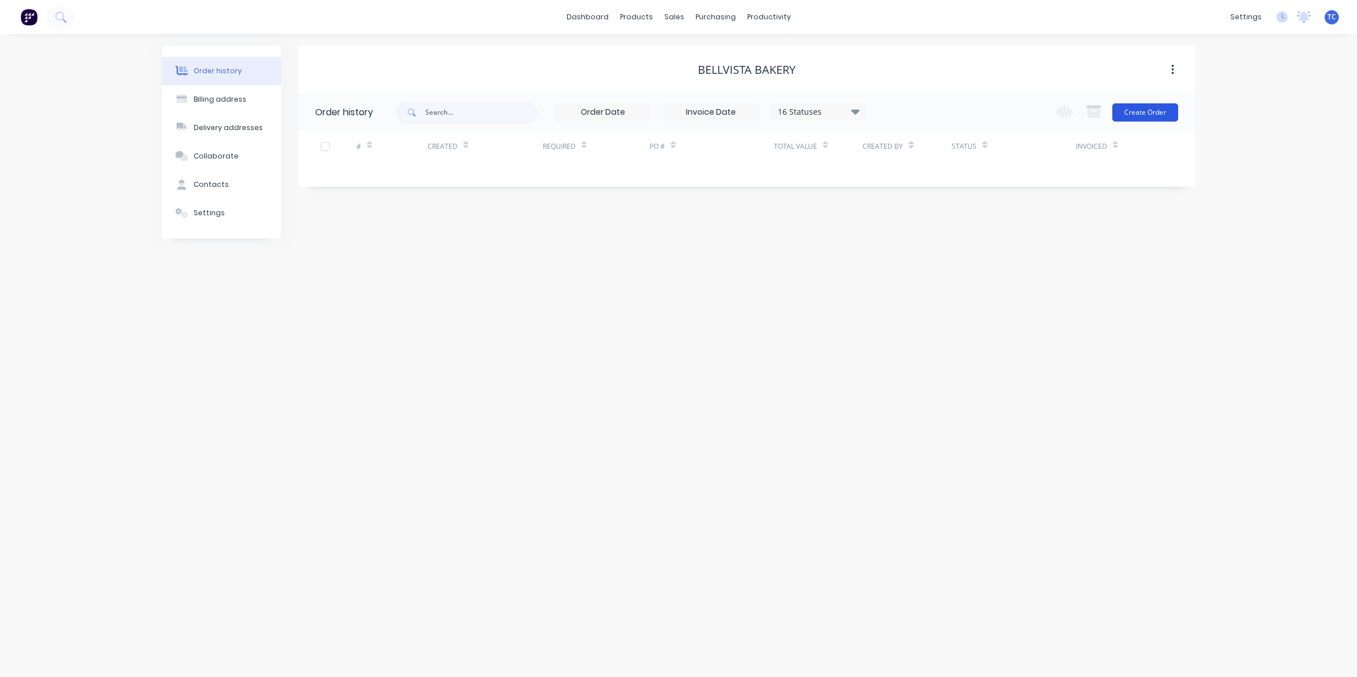
click at [1142, 106] on button "Create Order" at bounding box center [1146, 112] width 66 height 18
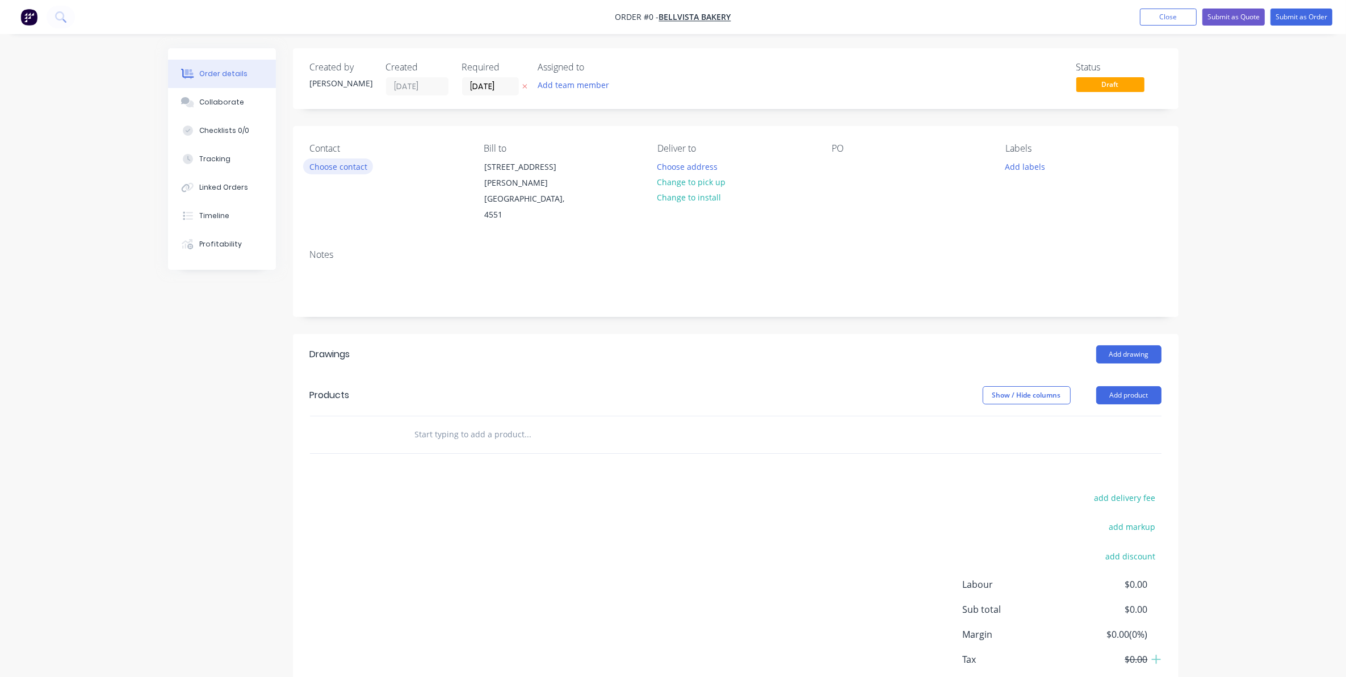
click at [347, 166] on button "Choose contact" at bounding box center [338, 165] width 70 height 15
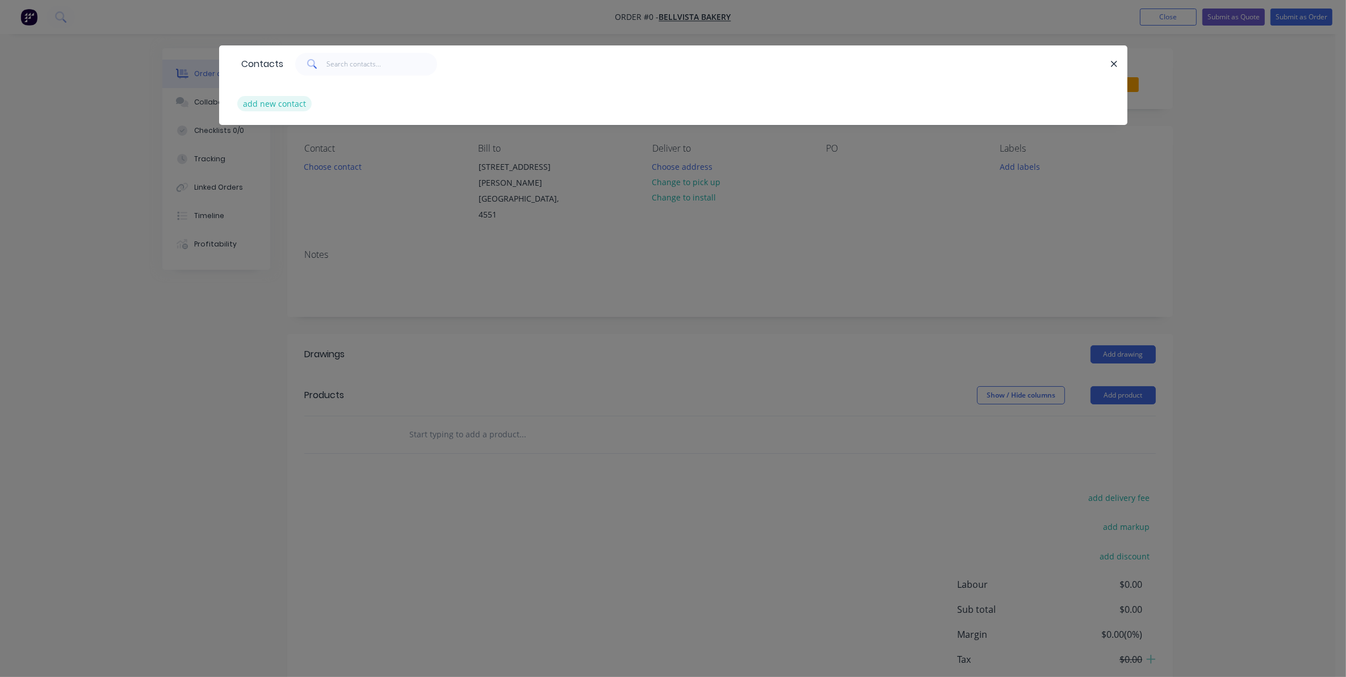
click at [286, 102] on button "add new contact" at bounding box center [274, 103] width 75 height 15
select select "AU"
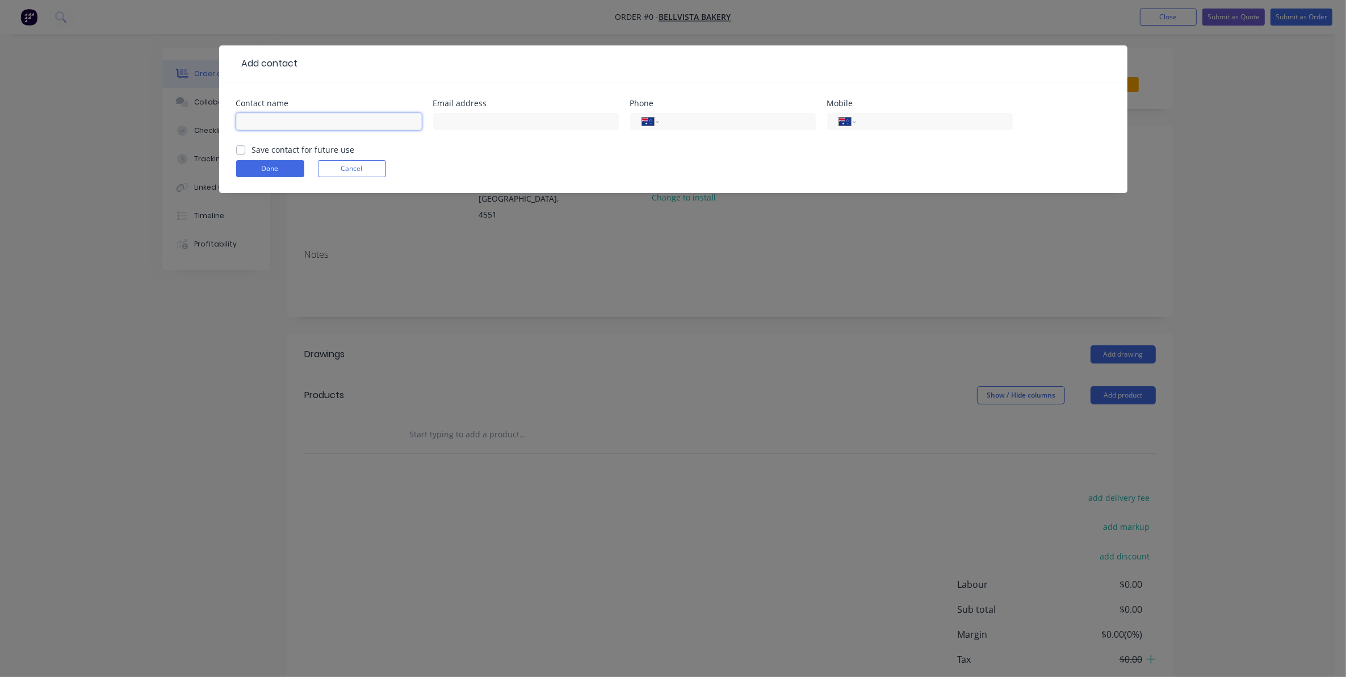
click at [260, 123] on input "text" at bounding box center [329, 121] width 186 height 17
type input "[PERSON_NAME]"
click at [446, 121] on input "text" at bounding box center [526, 121] width 186 height 17
click at [453, 118] on input "text" at bounding box center [526, 121] width 186 height 17
paste input "[EMAIL_ADDRESS][DOMAIN_NAME]"
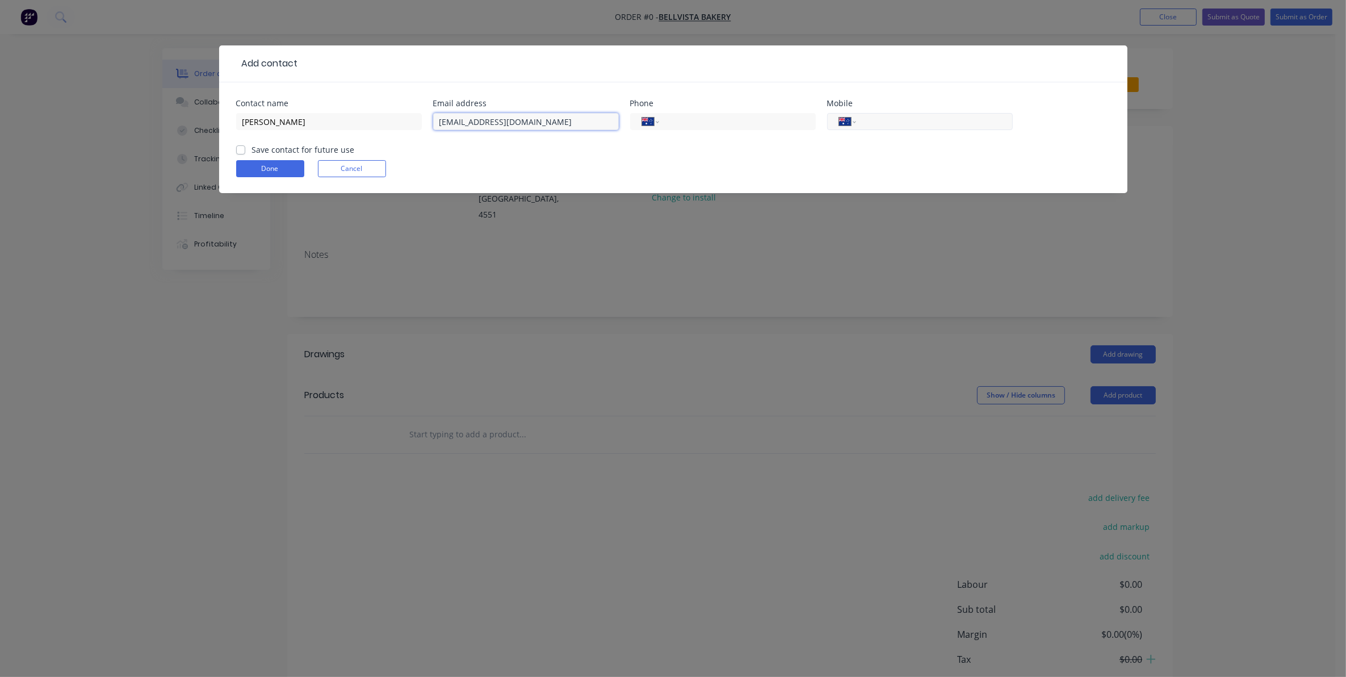
type input "[EMAIL_ADDRESS][DOMAIN_NAME]"
click at [871, 118] on input "tel" at bounding box center [932, 121] width 136 height 13
type input "0435 629 819"
click at [252, 149] on label "Save contact for future use" at bounding box center [303, 150] width 103 height 12
click at [240, 149] on input "Save contact for future use" at bounding box center [240, 149] width 9 height 11
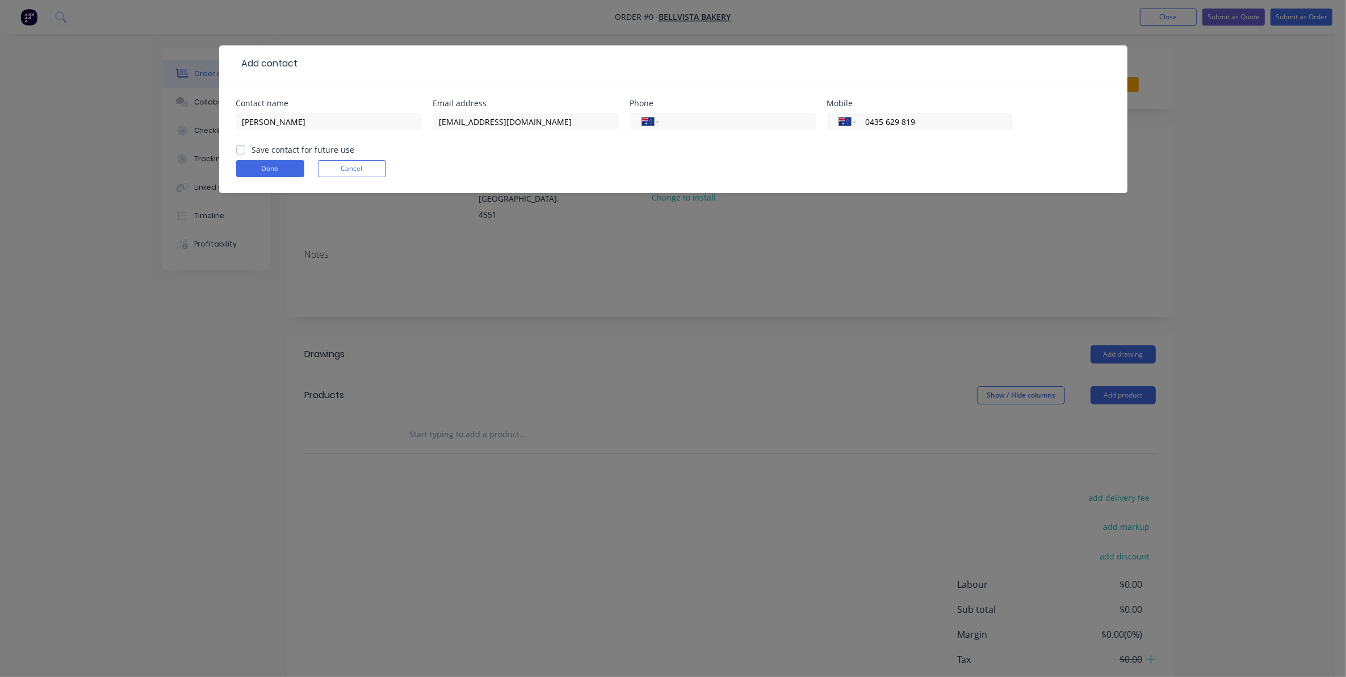
checkbox input "true"
click at [263, 168] on button "Done" at bounding box center [270, 168] width 68 height 17
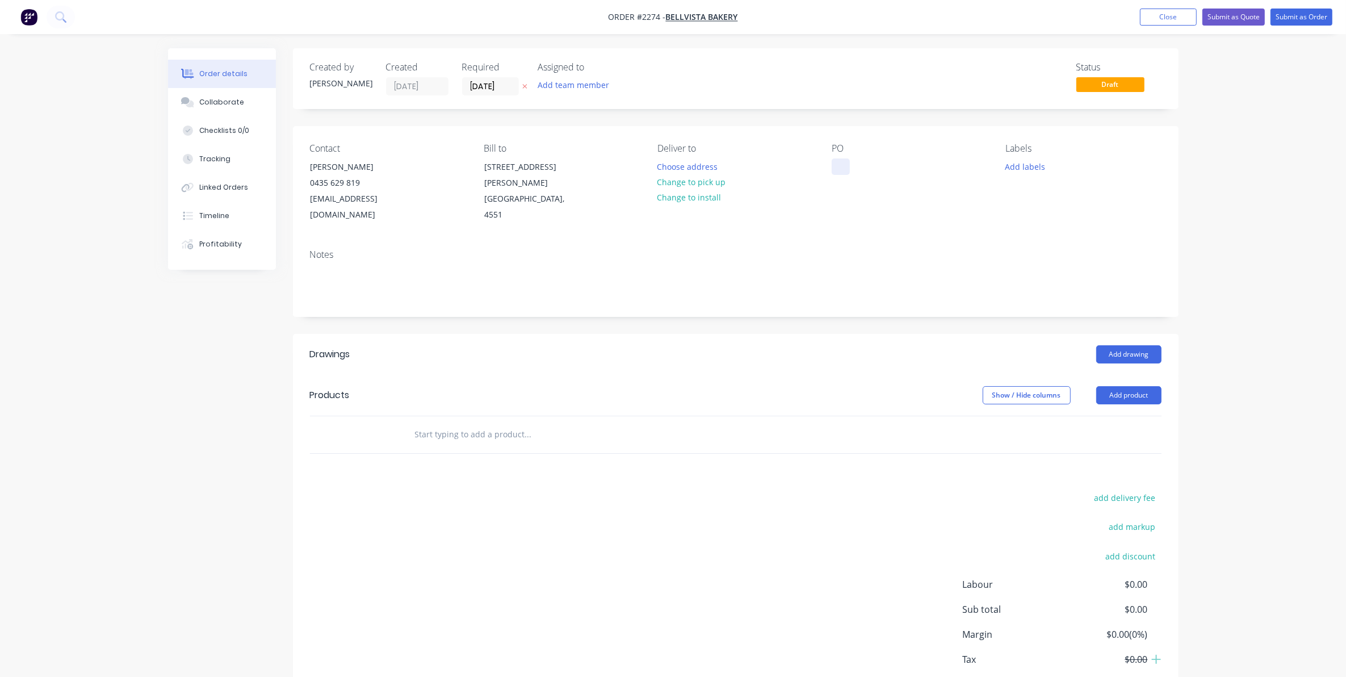
click at [837, 168] on div at bounding box center [841, 166] width 18 height 16
click at [1023, 166] on button "Add labels" at bounding box center [1025, 165] width 52 height 15
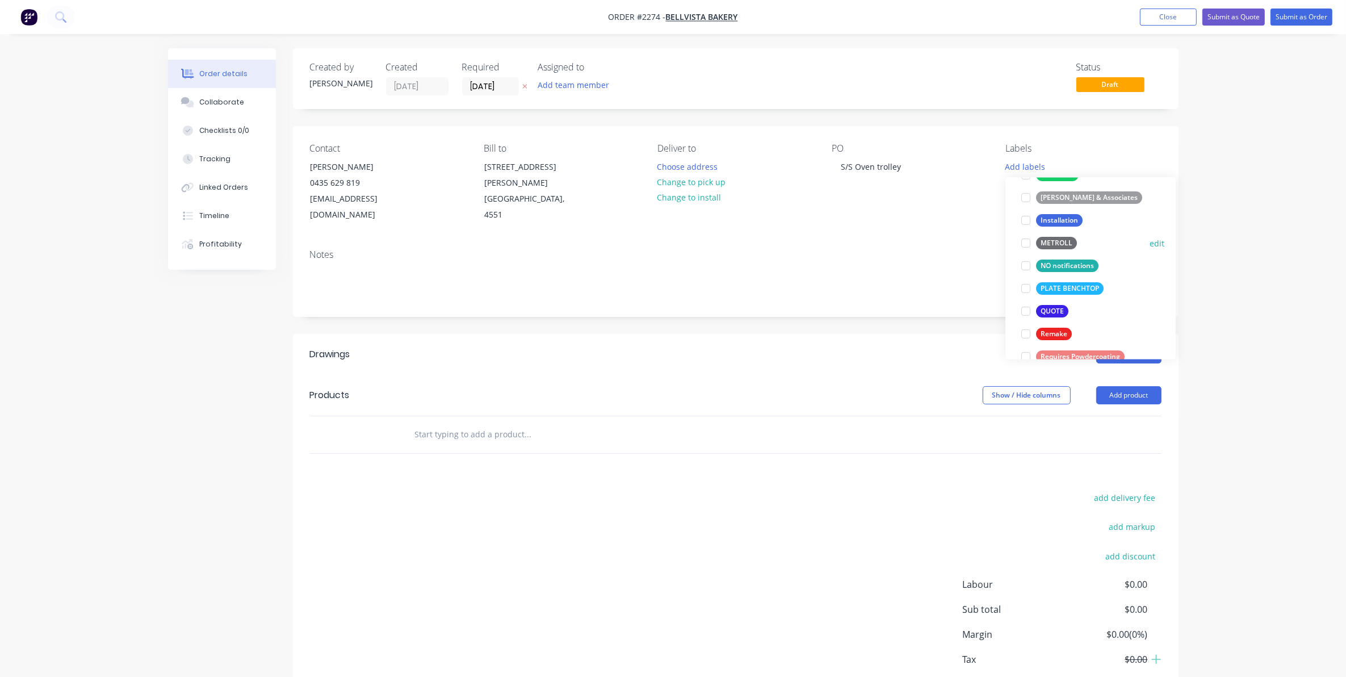
scroll to position [355, 0]
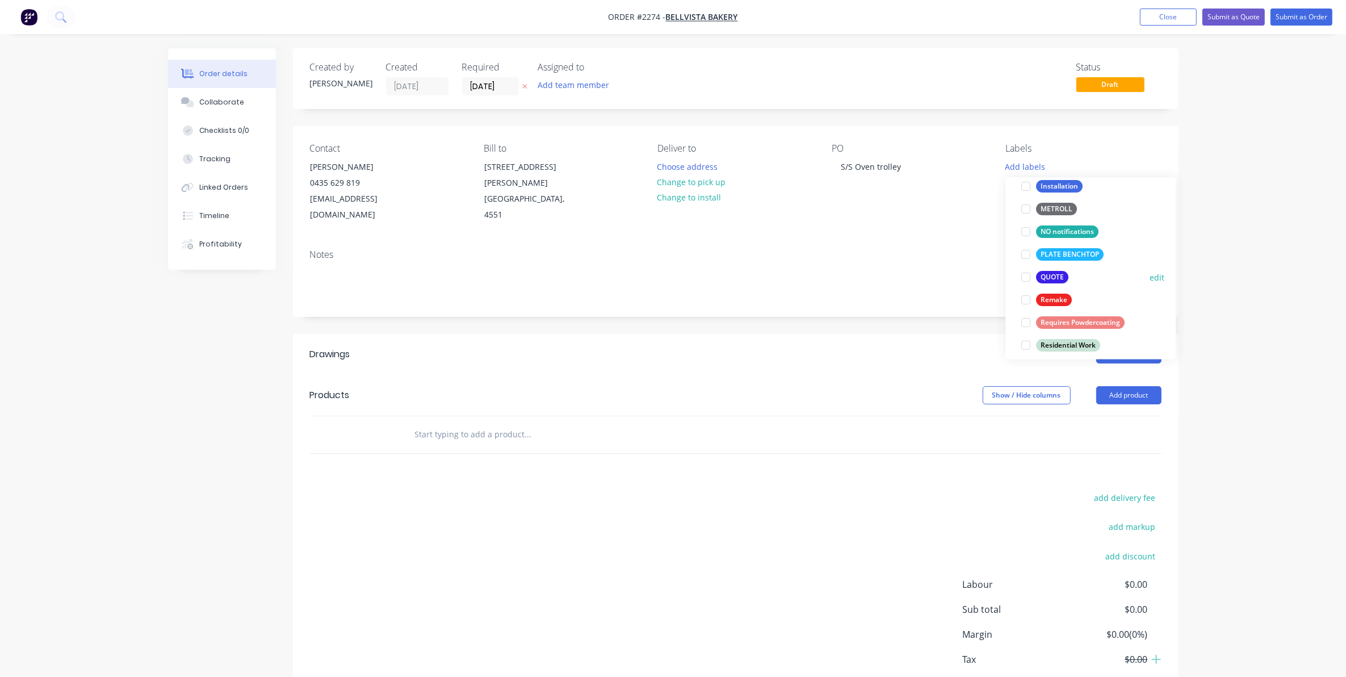
click at [1028, 275] on div at bounding box center [1026, 277] width 23 height 23
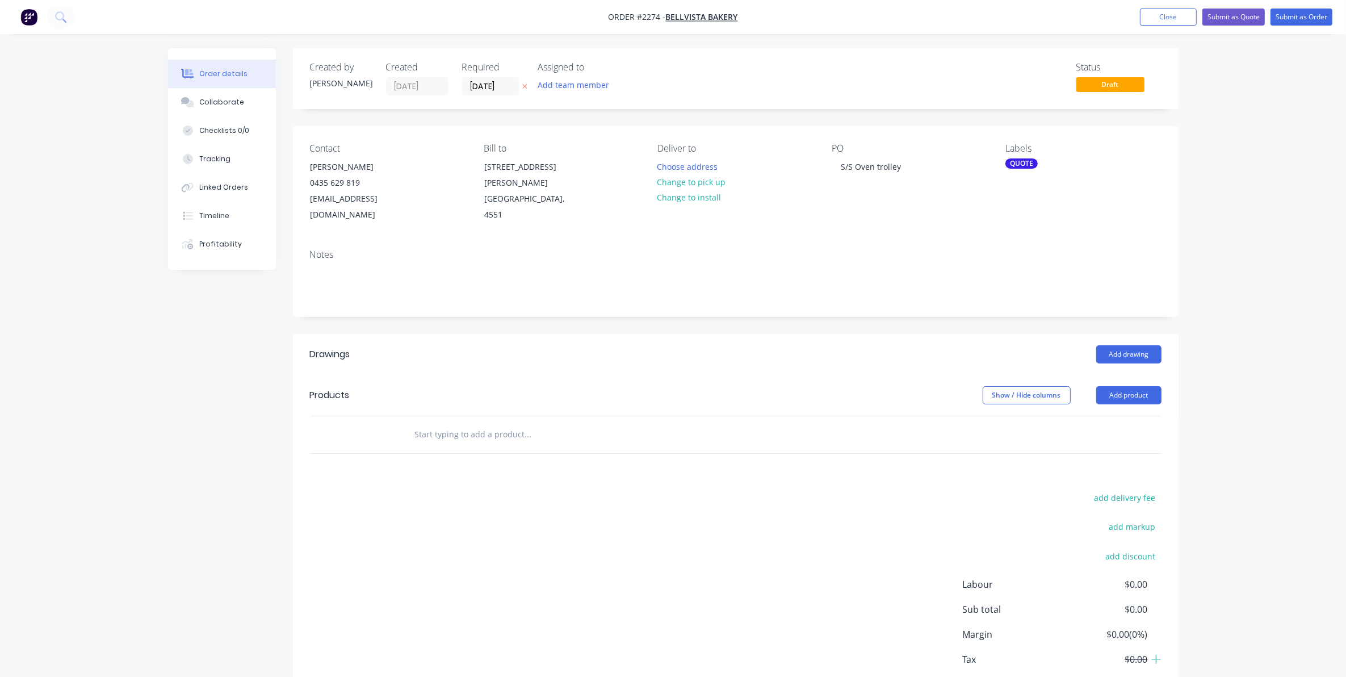
click at [441, 423] on input "text" at bounding box center [528, 434] width 227 height 23
type input "Supply Only - 1 x Stainless Steel 15 tray oven Trolley"
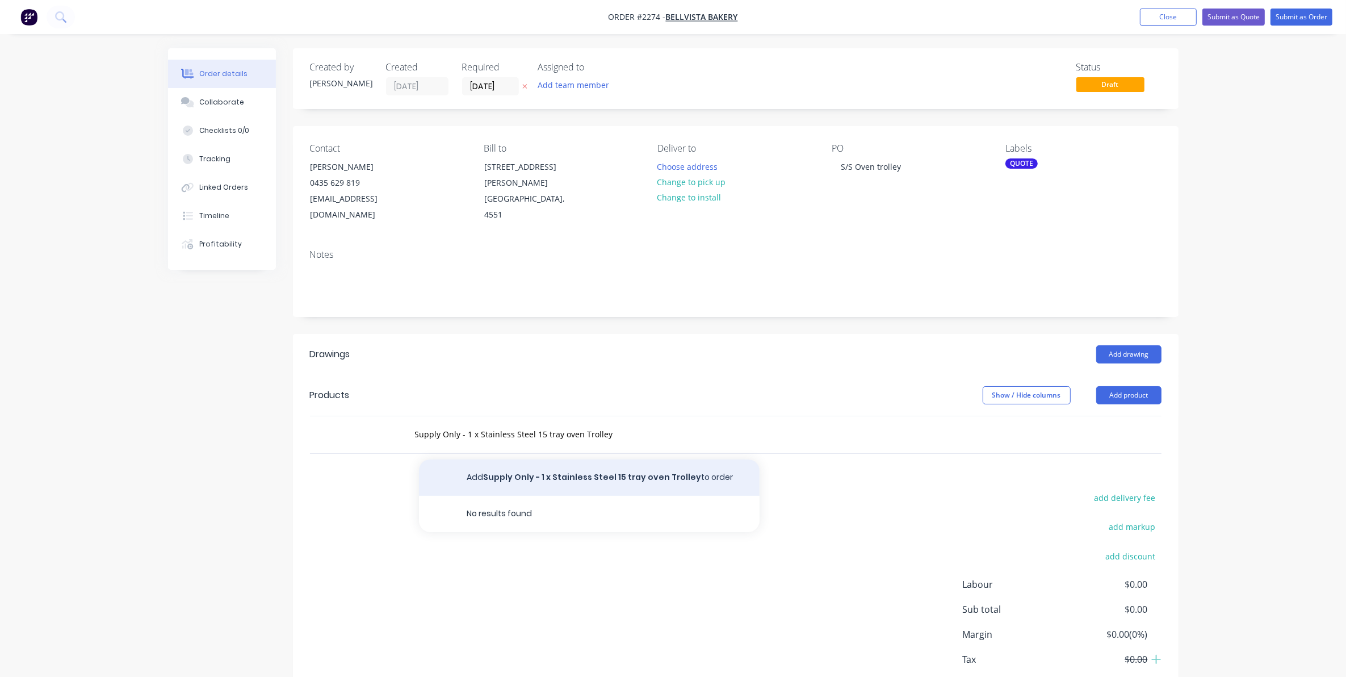
click at [575, 461] on button "Add Supply Only - 1 x Stainless Steel 15 tray oven Trolley to order" at bounding box center [589, 477] width 341 height 36
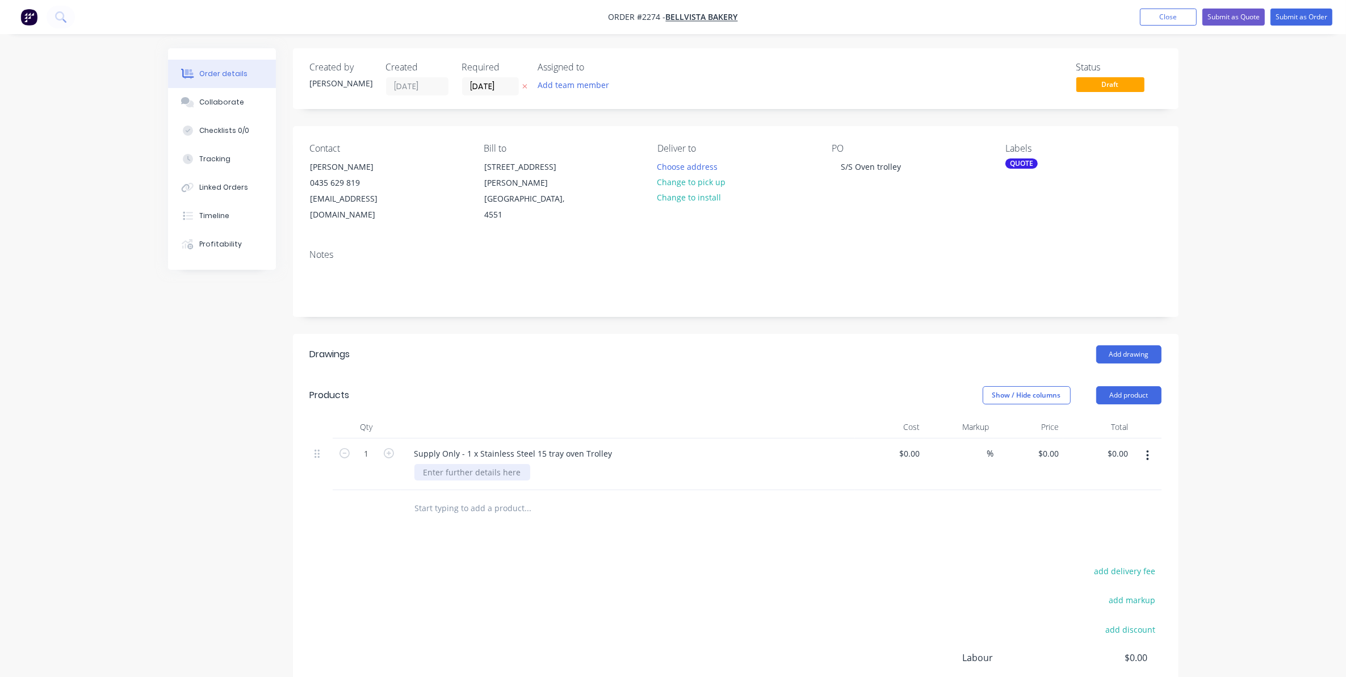
click at [430, 464] on div at bounding box center [473, 472] width 116 height 16
type input "$3,564.00"
click at [484, 85] on input "[DATE]" at bounding box center [491, 86] width 56 height 17
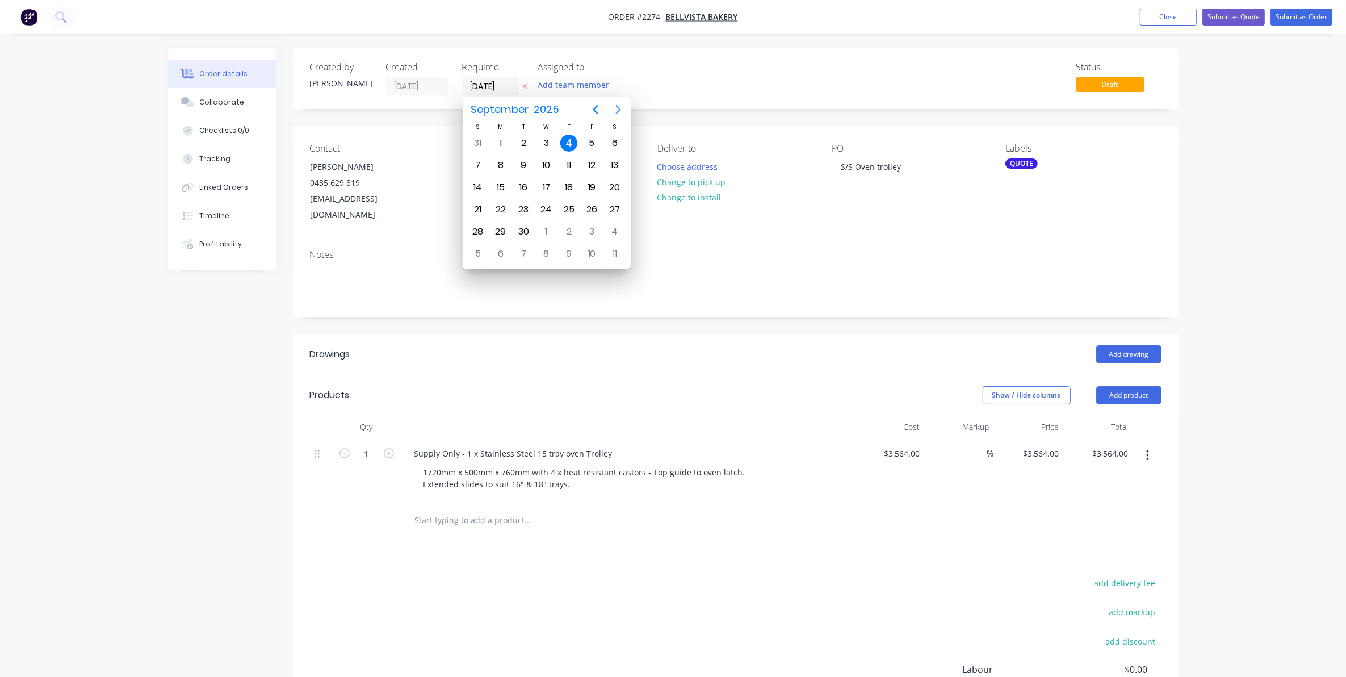
click at [613, 106] on icon "Next page" at bounding box center [619, 110] width 14 height 14
click at [589, 142] on div "3" at bounding box center [592, 143] width 17 height 17
type input "[DATE]"
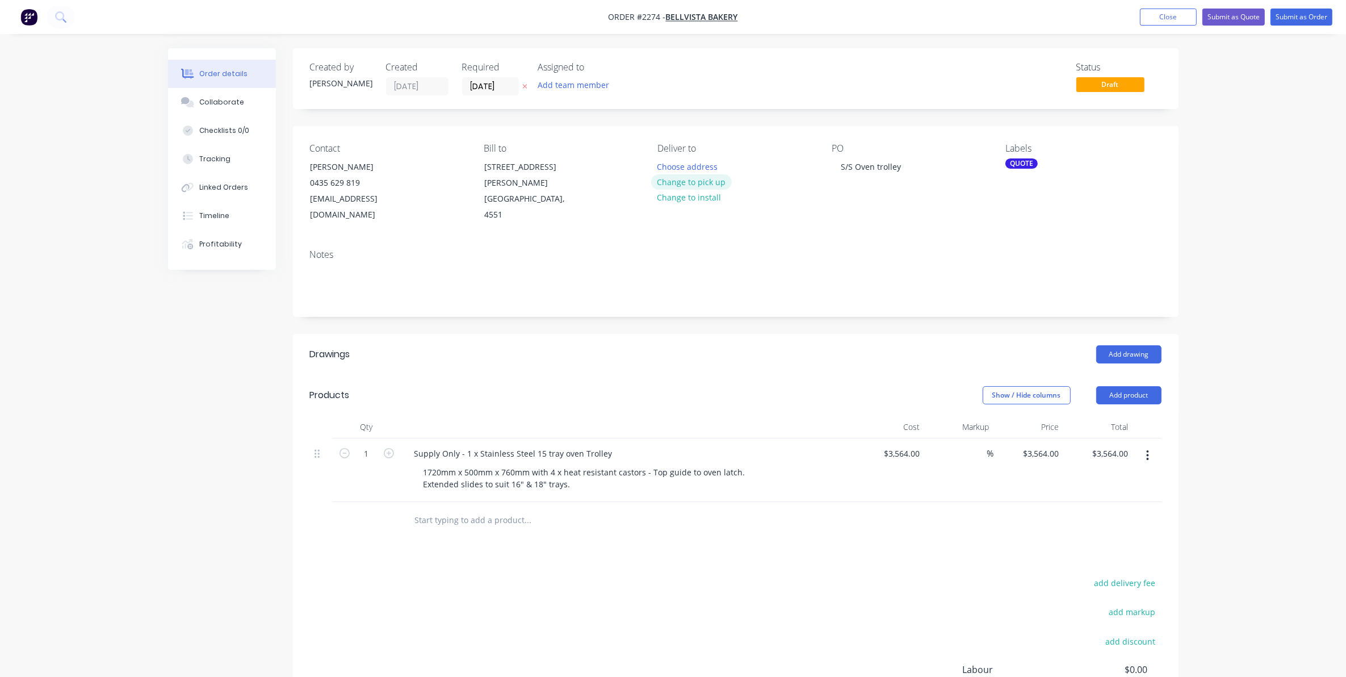
click at [691, 179] on button "Change to pick up" at bounding box center [691, 181] width 81 height 15
click at [1229, 15] on button "Submit as Quote" at bounding box center [1234, 17] width 62 height 17
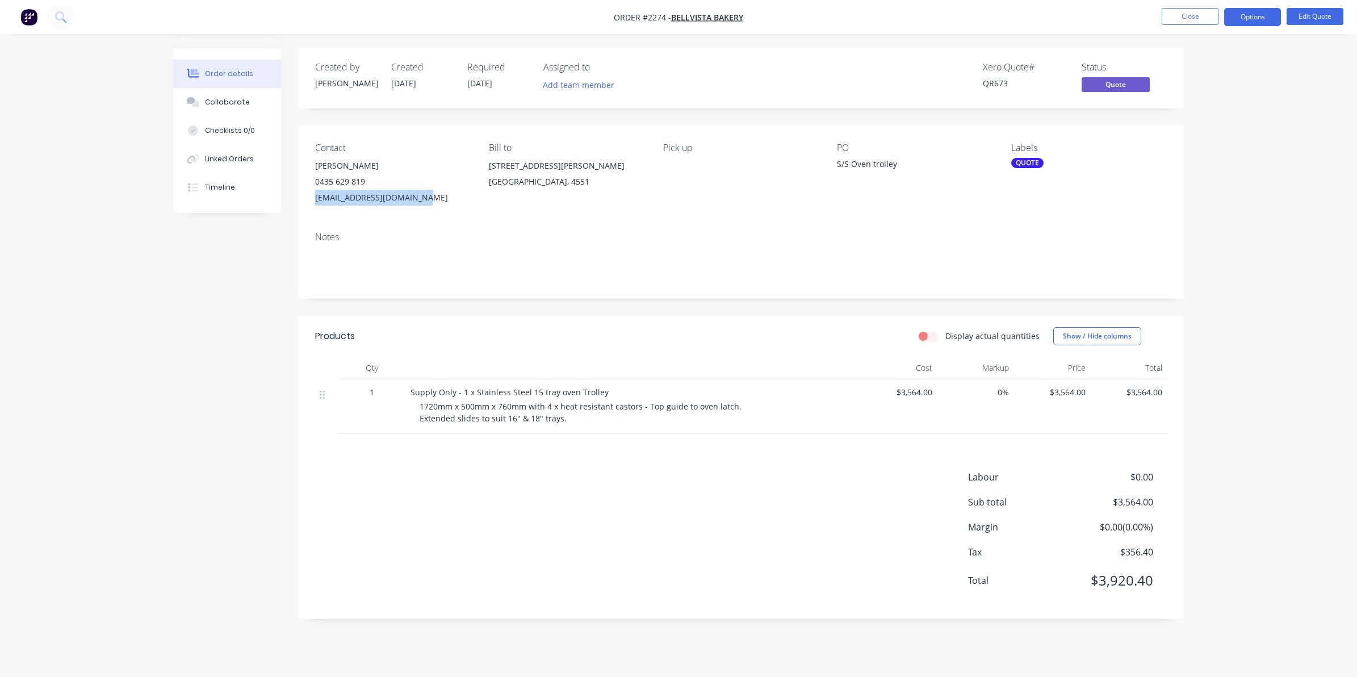
drag, startPoint x: 416, startPoint y: 197, endPoint x: 312, endPoint y: 195, distance: 103.9
click at [312, 195] on div "Contact [PERSON_NAME] [PHONE_NUMBER] [EMAIL_ADDRESS][DOMAIN_NAME] Bill to [STRE…" at bounding box center [741, 174] width 886 height 97
drag, startPoint x: 312, startPoint y: 195, endPoint x: 353, endPoint y: 196, distance: 40.4
copy div "[EMAIL_ADDRESS][DOMAIN_NAME]"
click at [221, 98] on div "Collaborate" at bounding box center [227, 102] width 45 height 10
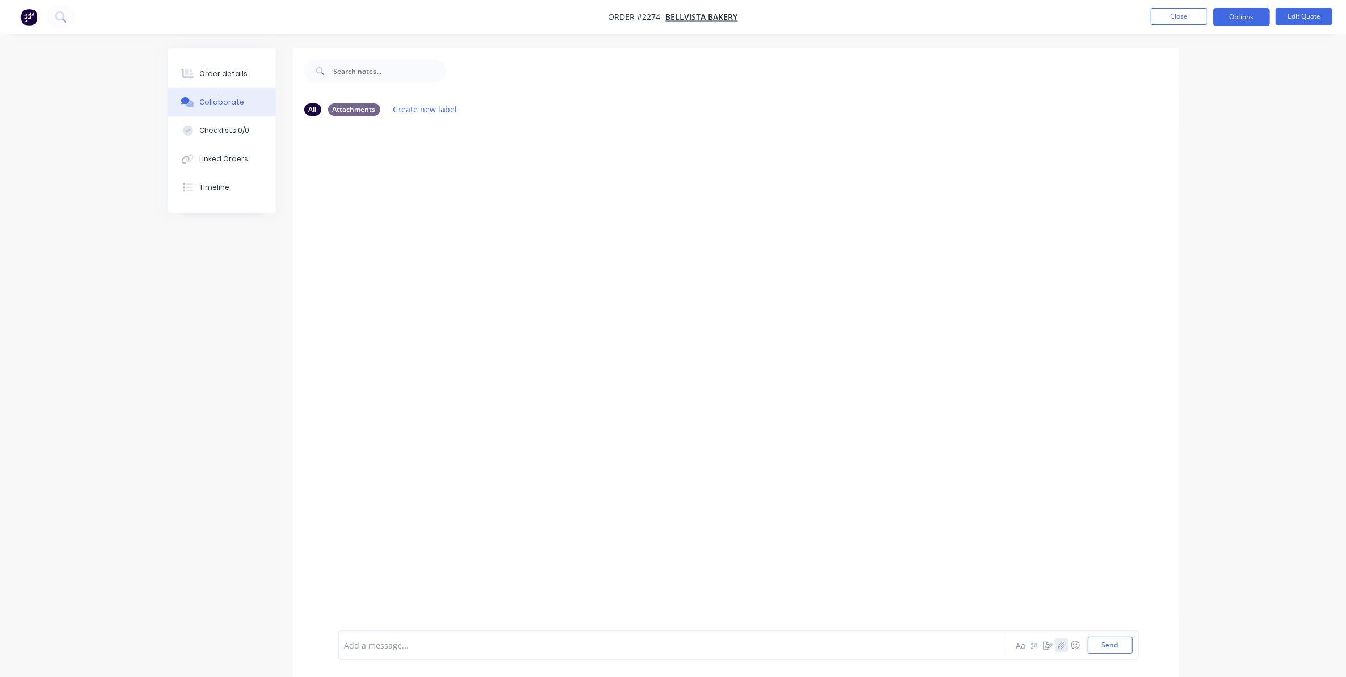
click at [1060, 646] on icon "button" at bounding box center [1061, 645] width 7 height 8
click at [1110, 645] on button "Send" at bounding box center [1110, 645] width 45 height 17
click at [1176, 15] on button "Close" at bounding box center [1179, 16] width 57 height 17
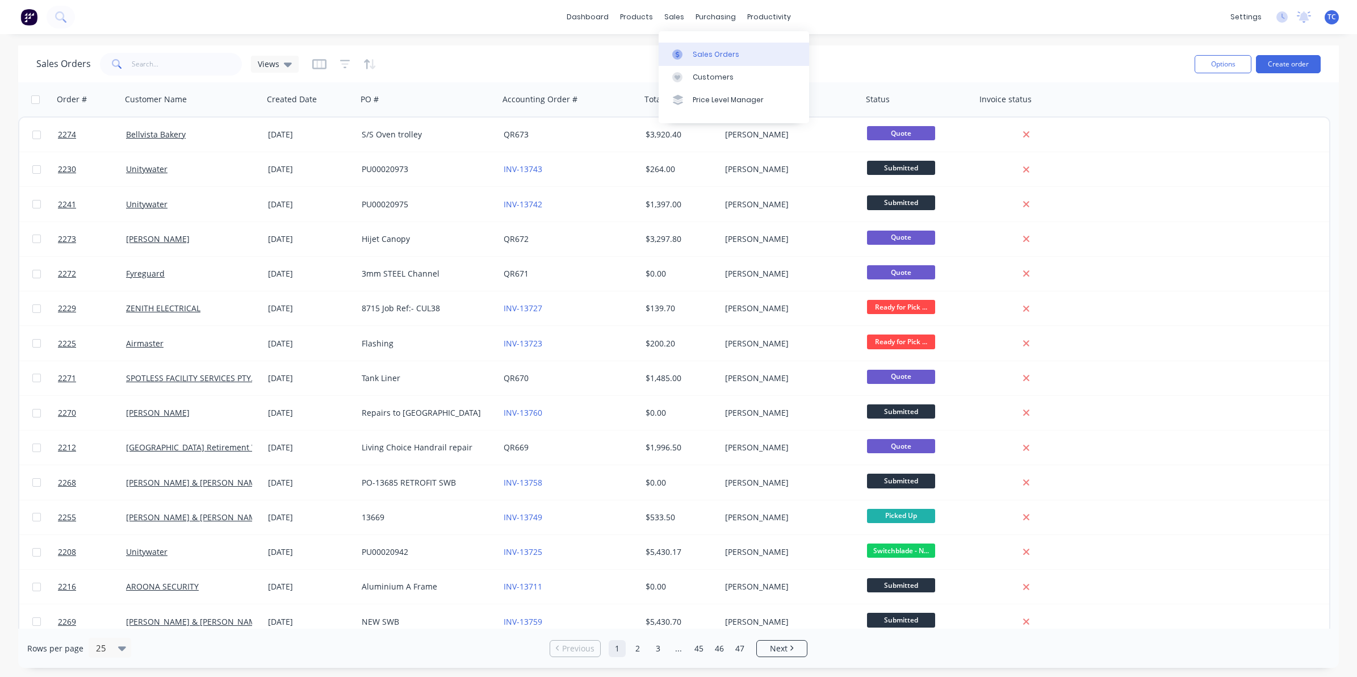
click at [693, 50] on div "Sales Orders" at bounding box center [716, 54] width 47 height 10
click at [140, 61] on input "text" at bounding box center [187, 64] width 111 height 23
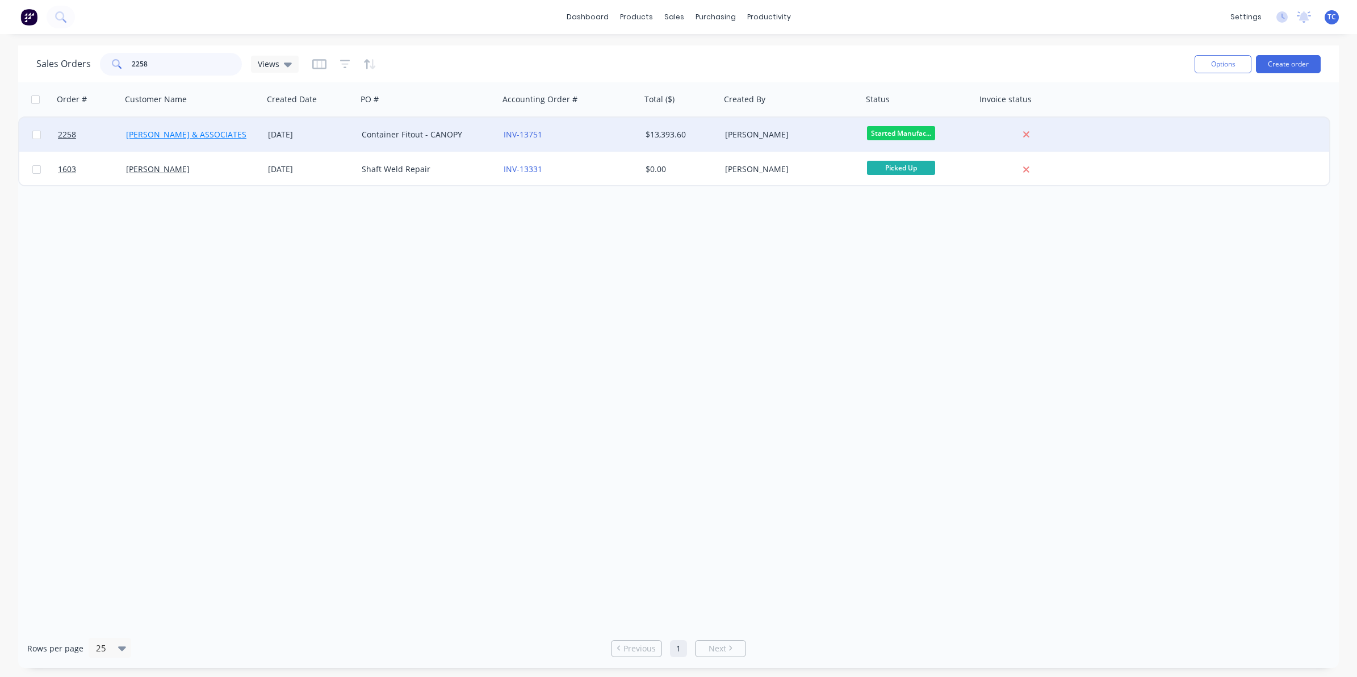
type input "2258"
click at [177, 131] on link "[PERSON_NAME] & ASSOCIATES" at bounding box center [186, 134] width 120 height 11
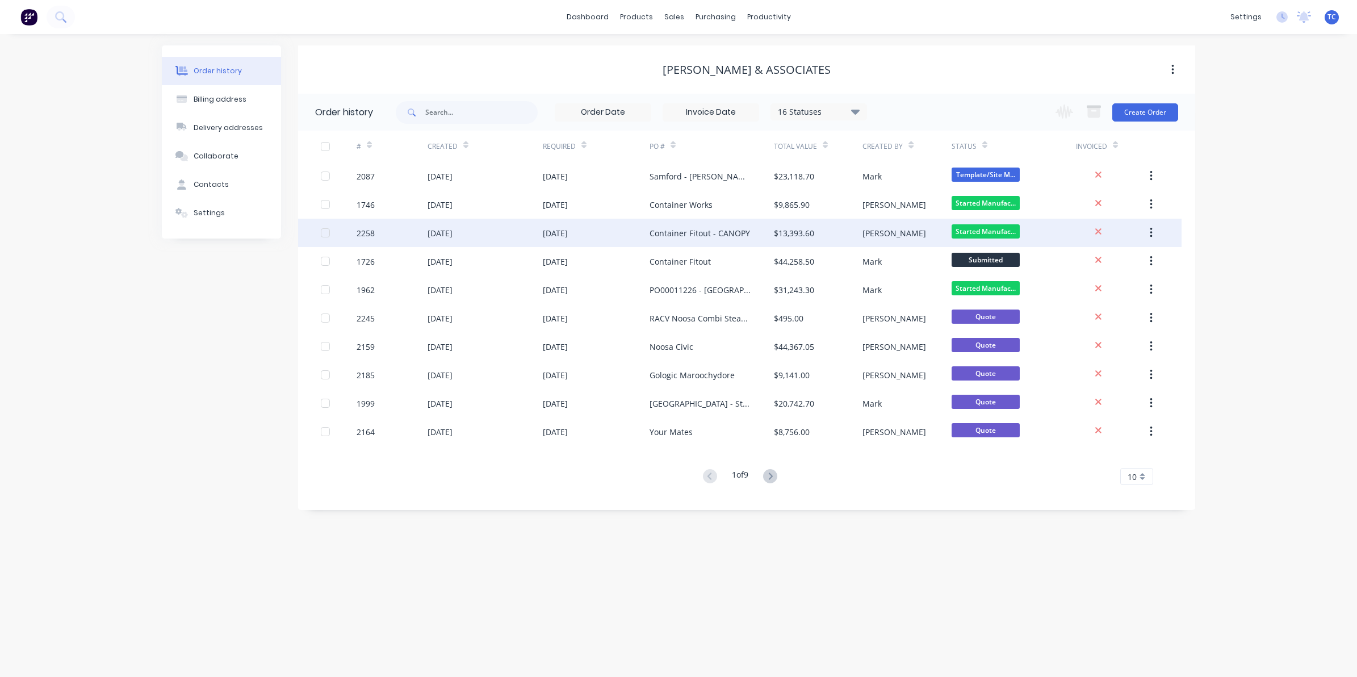
click at [449, 231] on div "[DATE]" at bounding box center [440, 233] width 25 height 12
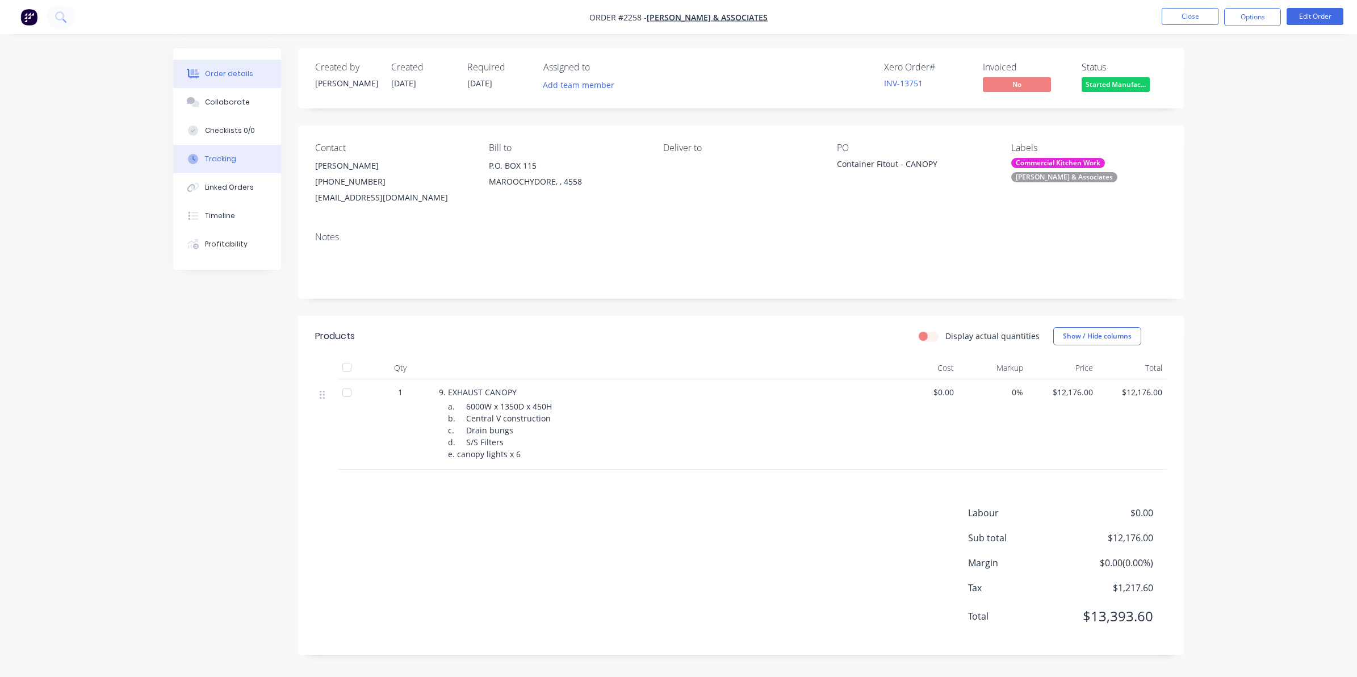
click at [224, 157] on div "Tracking" at bounding box center [220, 159] width 31 height 10
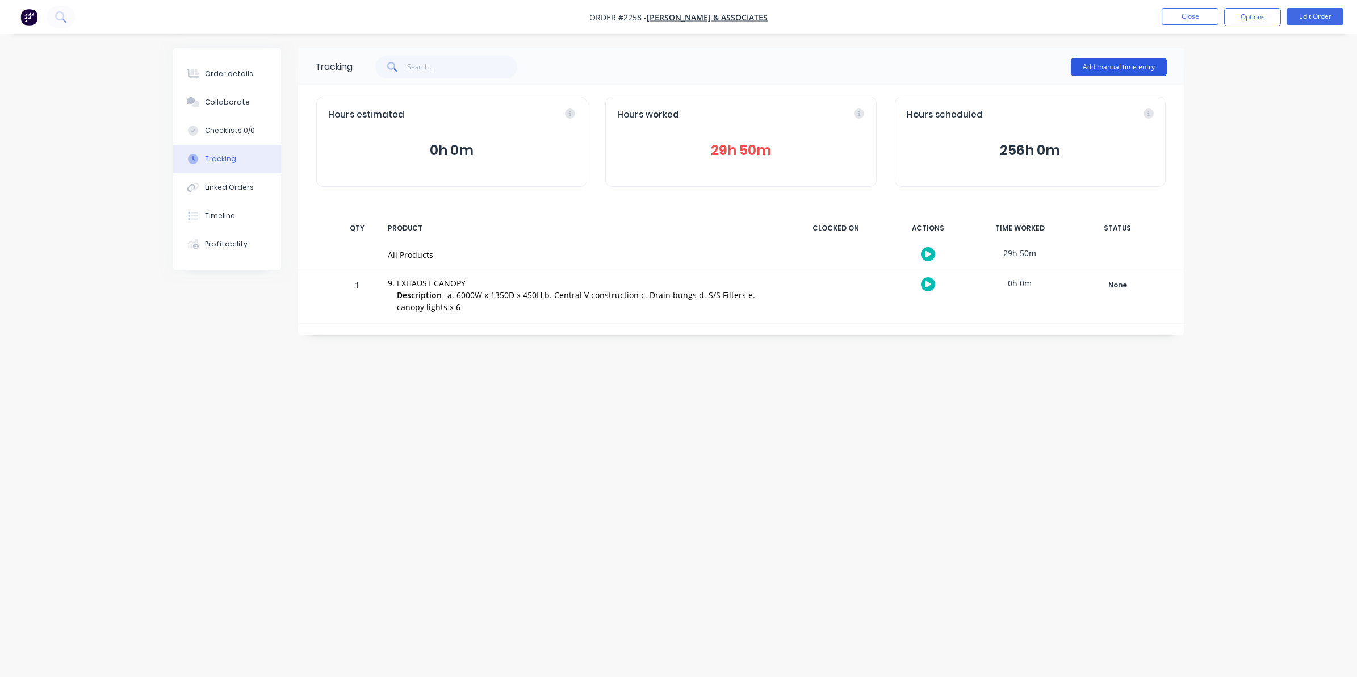
click at [1103, 63] on button "Add manual time entry" at bounding box center [1119, 67] width 96 height 18
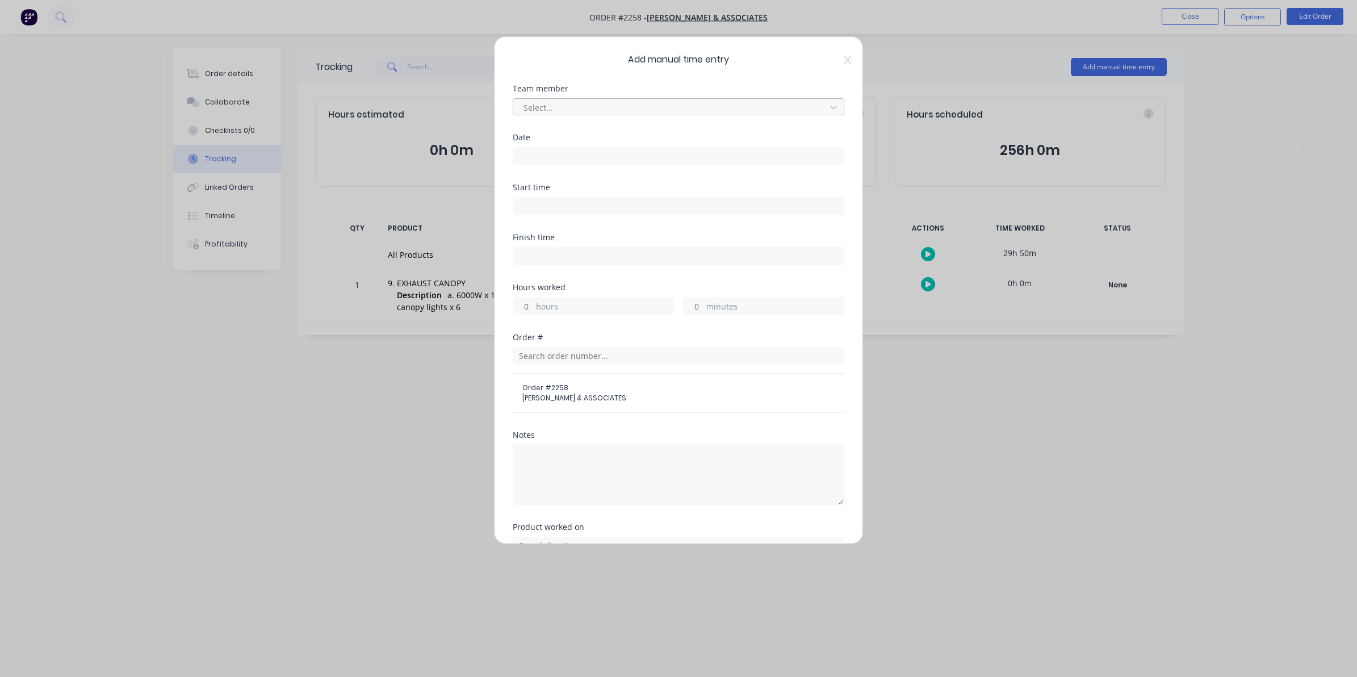
click at [547, 104] on div at bounding box center [671, 108] width 298 height 14
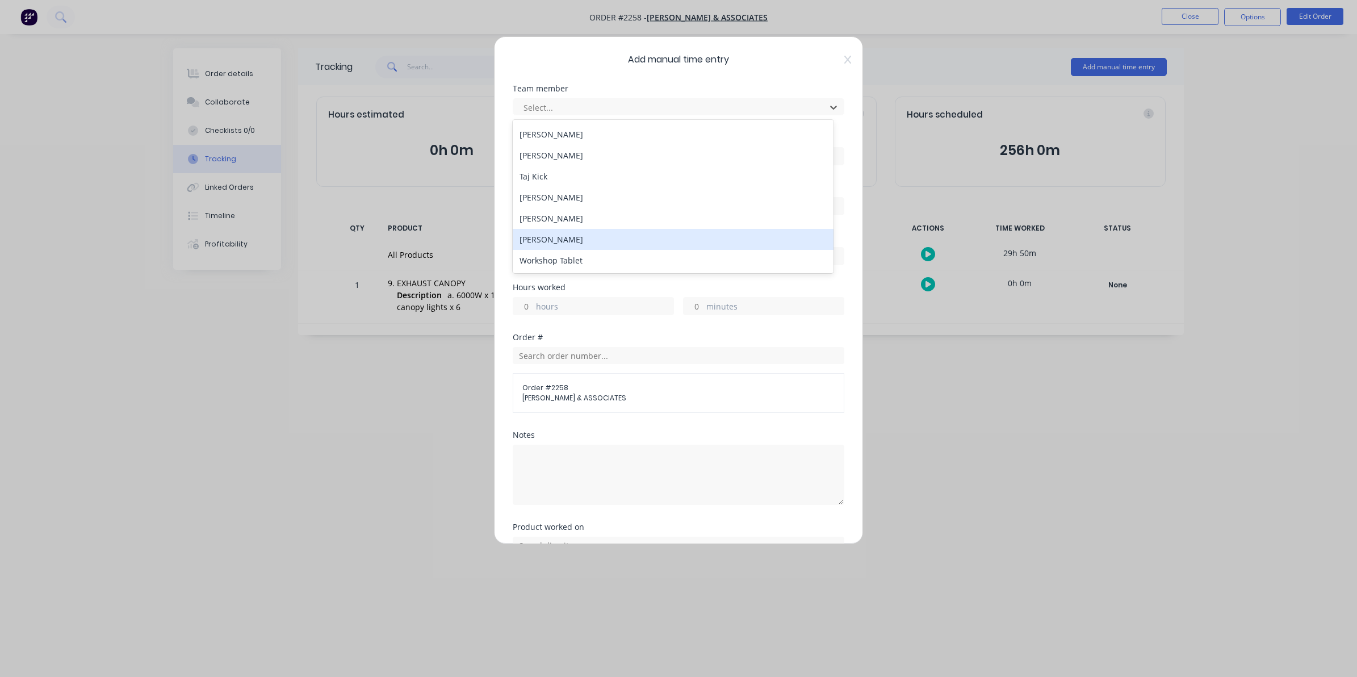
click at [566, 239] on div "[PERSON_NAME]" at bounding box center [673, 239] width 321 height 21
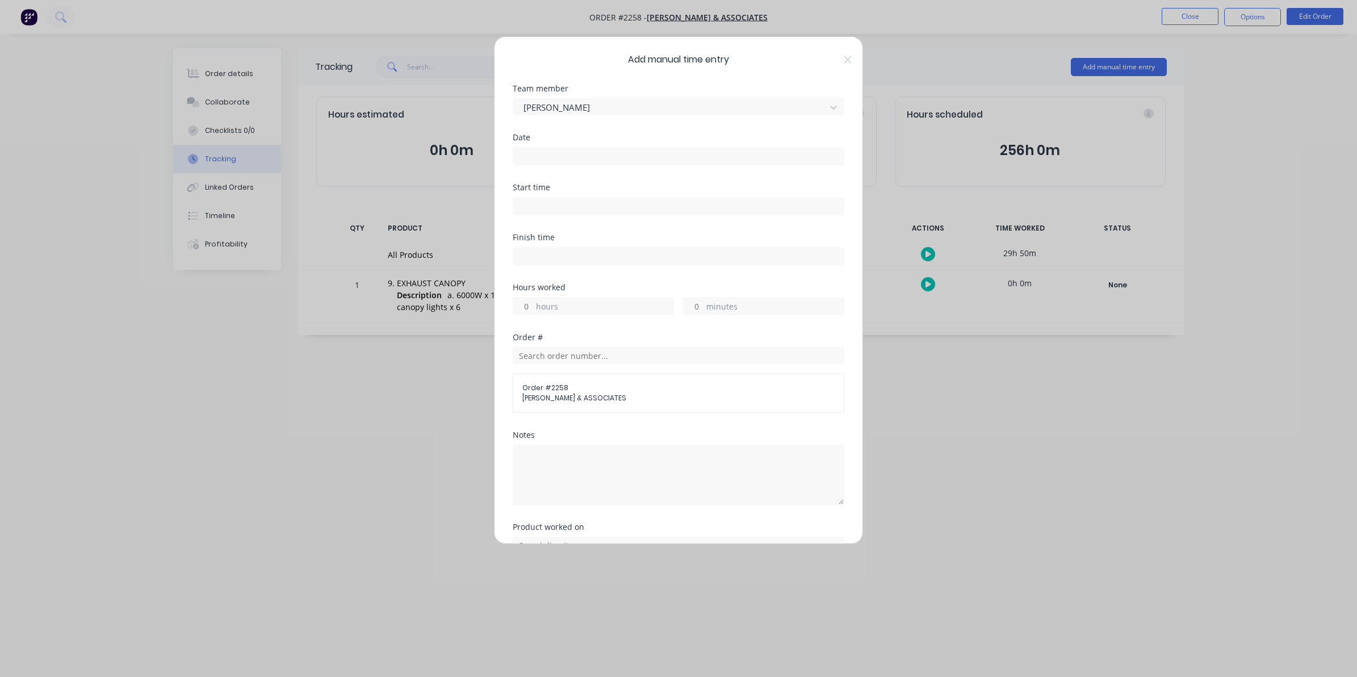
click at [532, 153] on input at bounding box center [678, 156] width 331 height 17
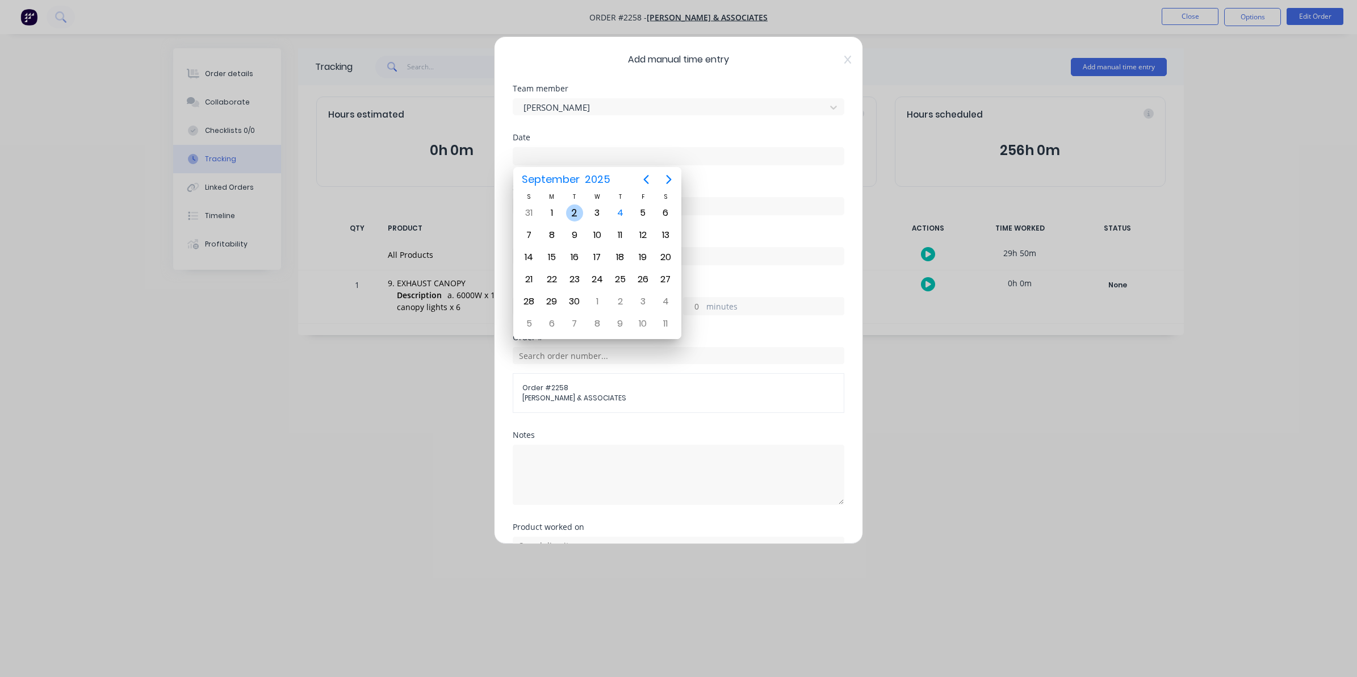
click at [574, 213] on div "2" at bounding box center [574, 212] width 17 height 17
type input "[DATE]"
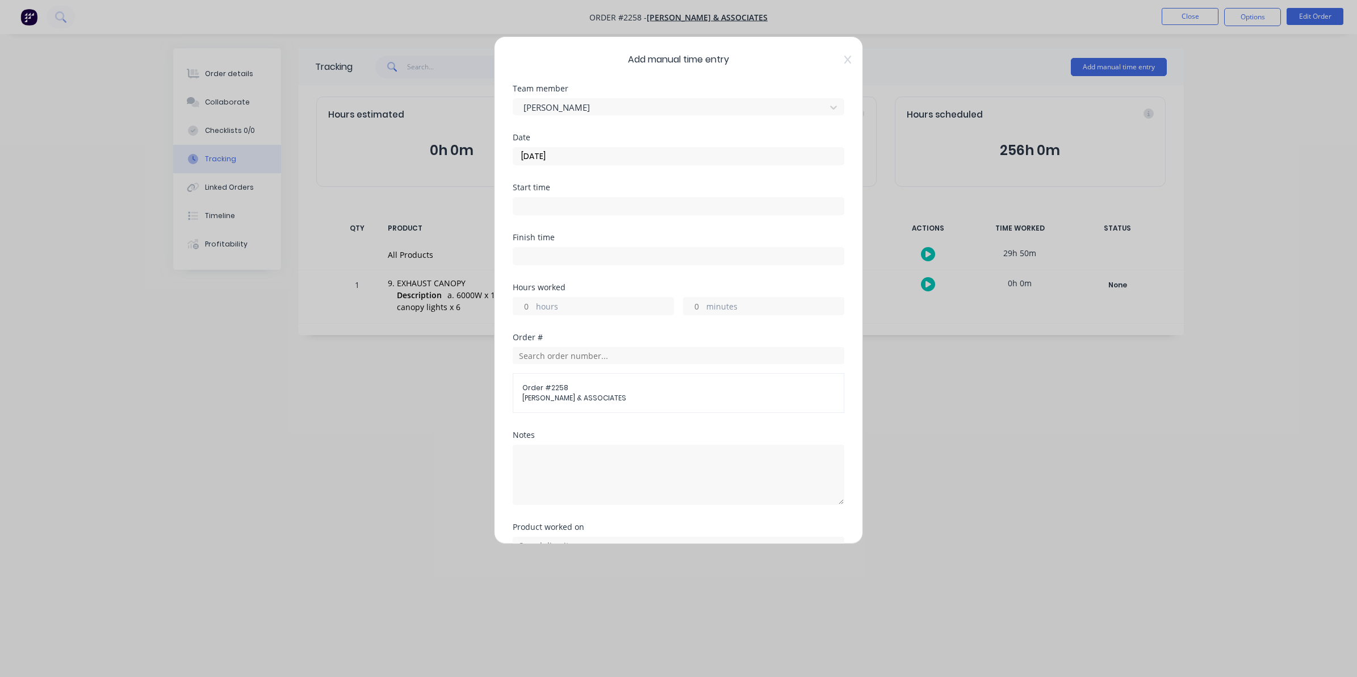
click at [532, 303] on input "hours" at bounding box center [523, 306] width 20 height 17
type input "2"
click at [692, 307] on input "minutes" at bounding box center [694, 306] width 20 height 17
type input "30"
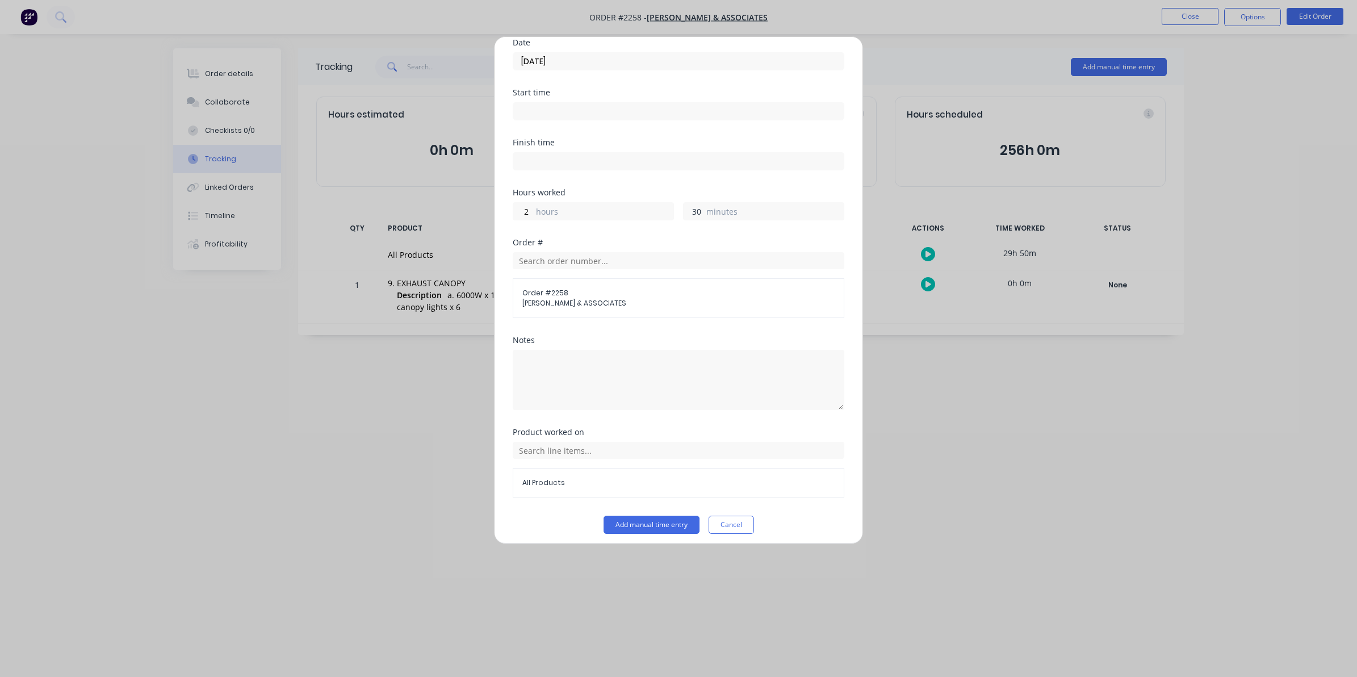
scroll to position [103, 0]
click at [652, 517] on button "Add manual time entry" at bounding box center [652, 518] width 96 height 18
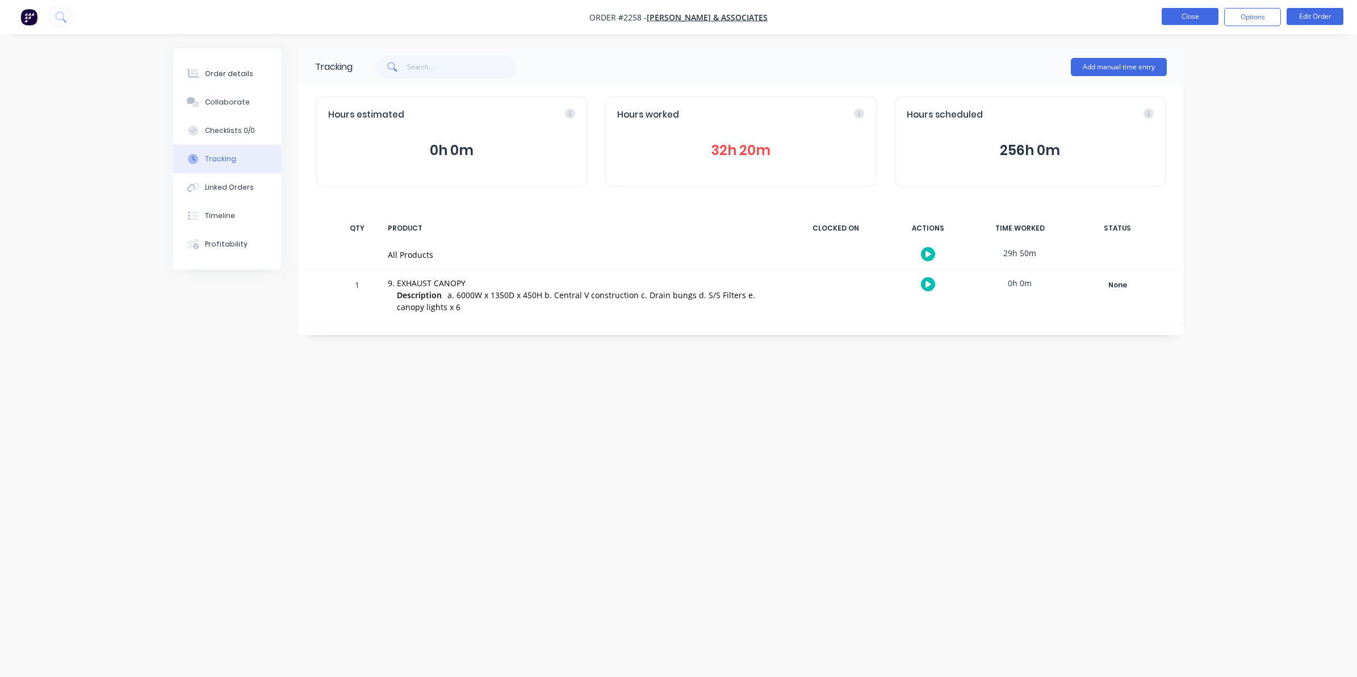
click at [1197, 15] on button "Close" at bounding box center [1190, 16] width 57 height 17
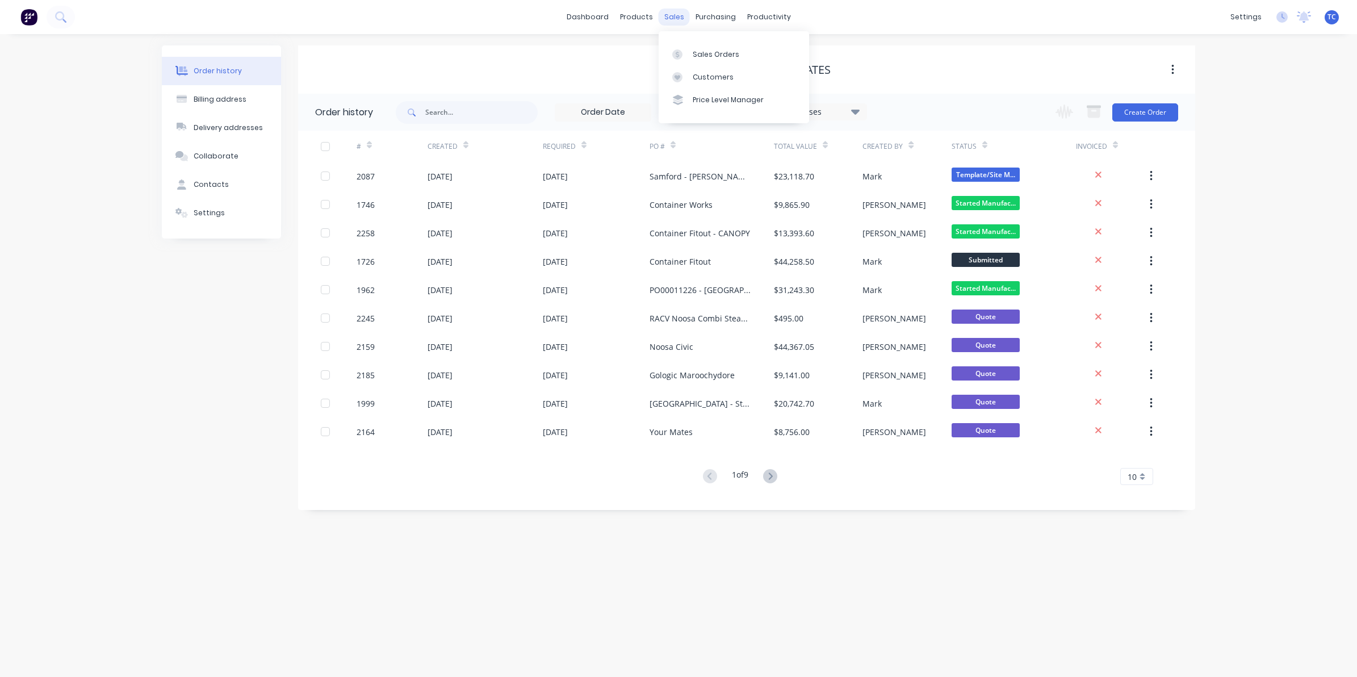
click at [676, 12] on div "sales" at bounding box center [674, 17] width 31 height 17
click at [700, 47] on link "Sales Orders" at bounding box center [734, 54] width 150 height 23
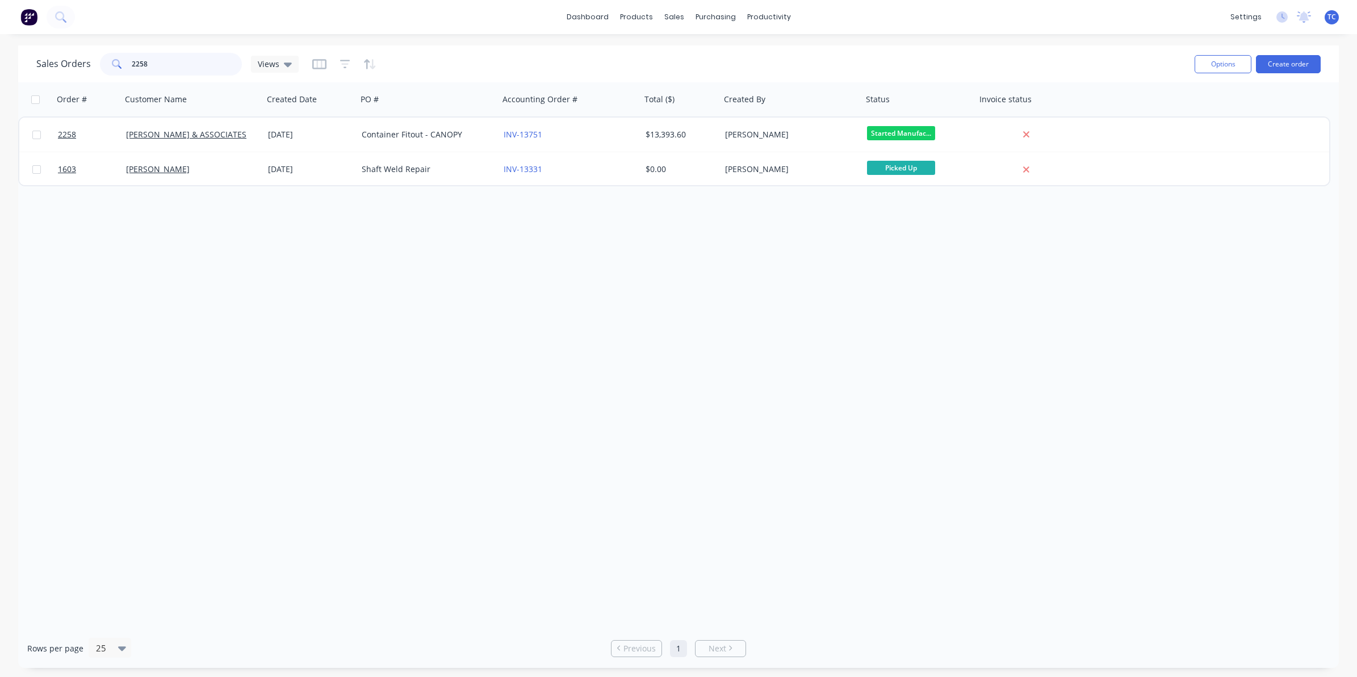
drag, startPoint x: 147, startPoint y: 64, endPoint x: 129, endPoint y: 58, distance: 18.3
click at [129, 58] on div "2258" at bounding box center [171, 64] width 142 height 23
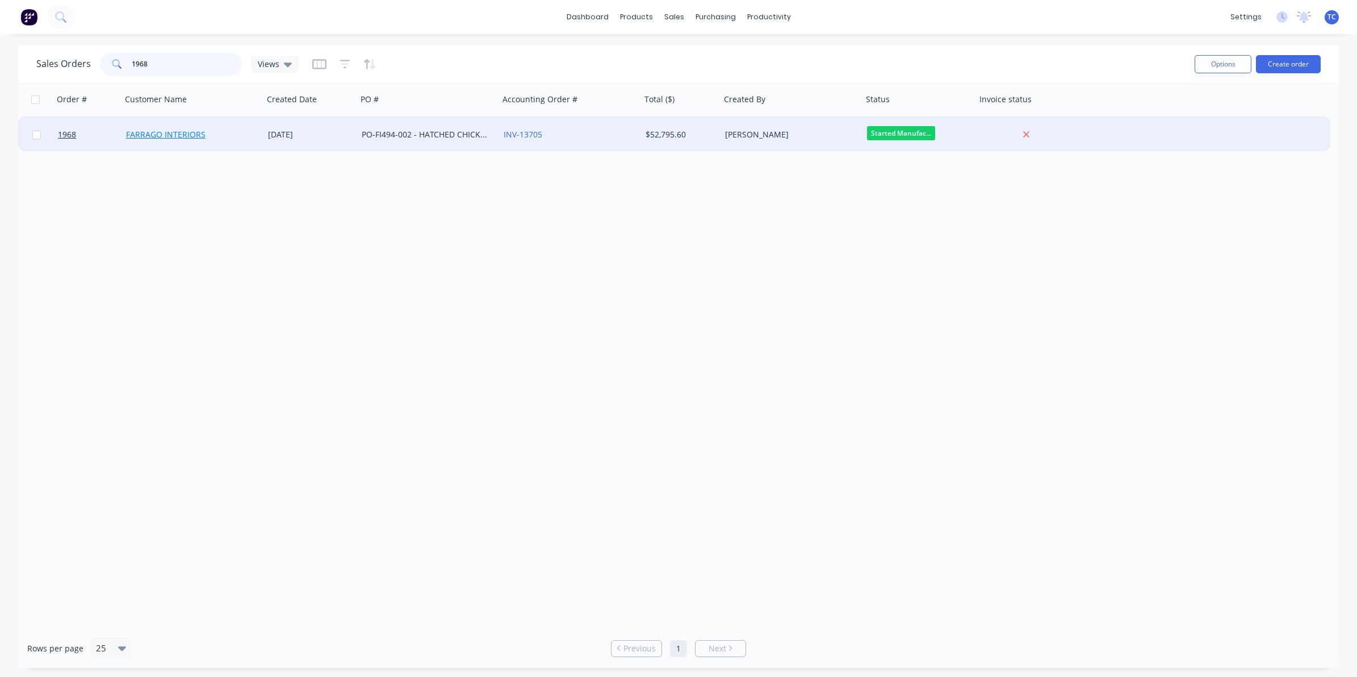
type input "1968"
click at [174, 132] on link "FARRAGO INTERIORS" at bounding box center [166, 134] width 80 height 11
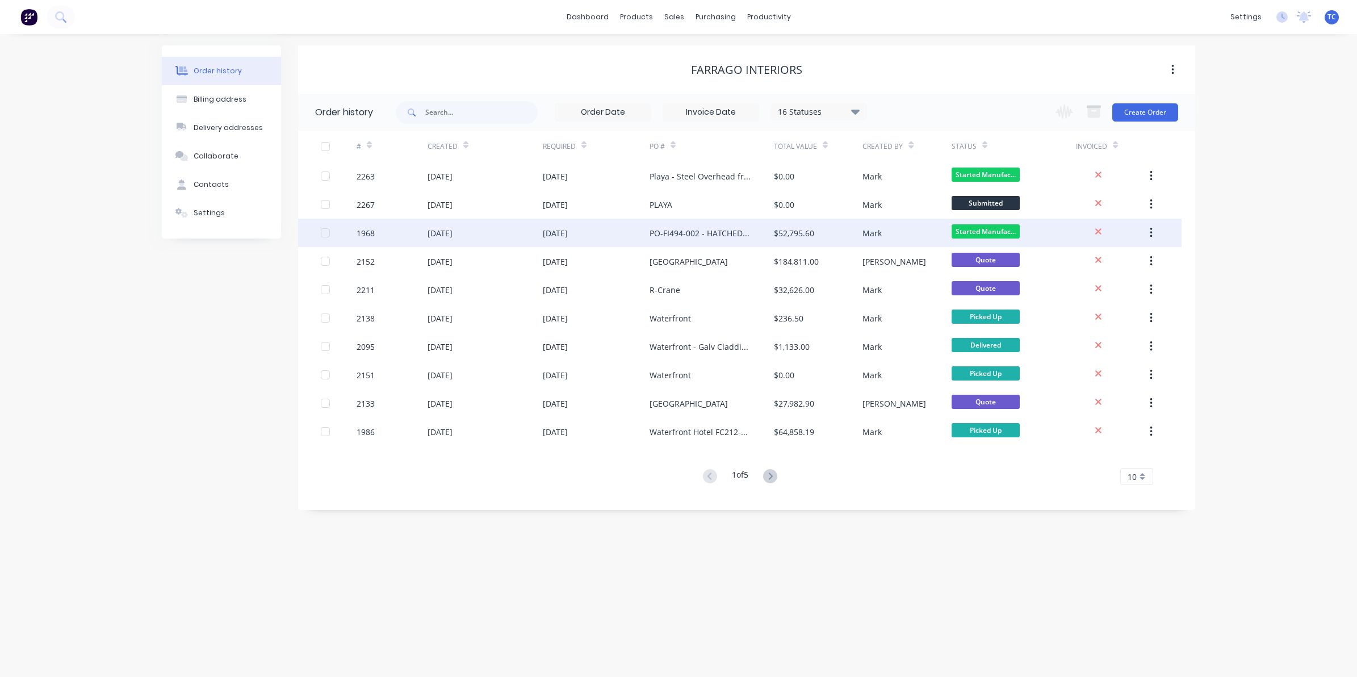
click at [453, 228] on div "[DATE]" at bounding box center [440, 233] width 25 height 12
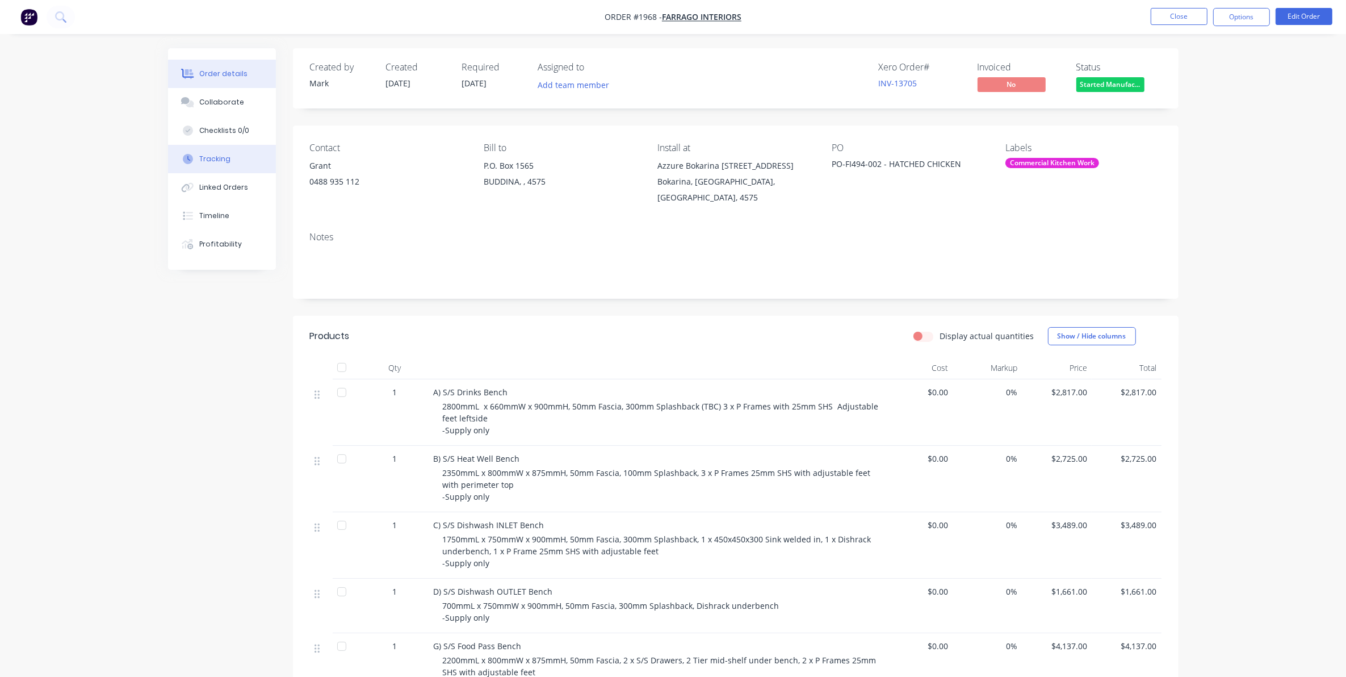
click at [206, 157] on div "Tracking" at bounding box center [214, 159] width 31 height 10
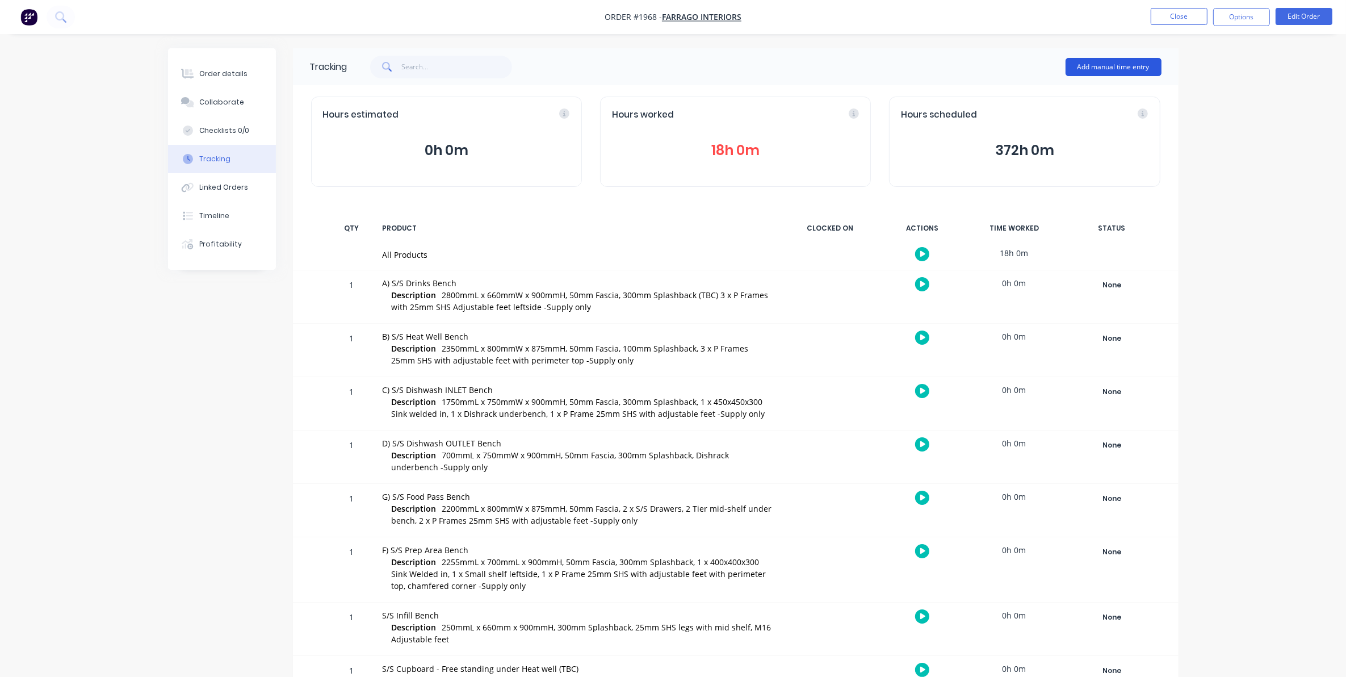
click at [1094, 62] on button "Add manual time entry" at bounding box center [1114, 67] width 96 height 18
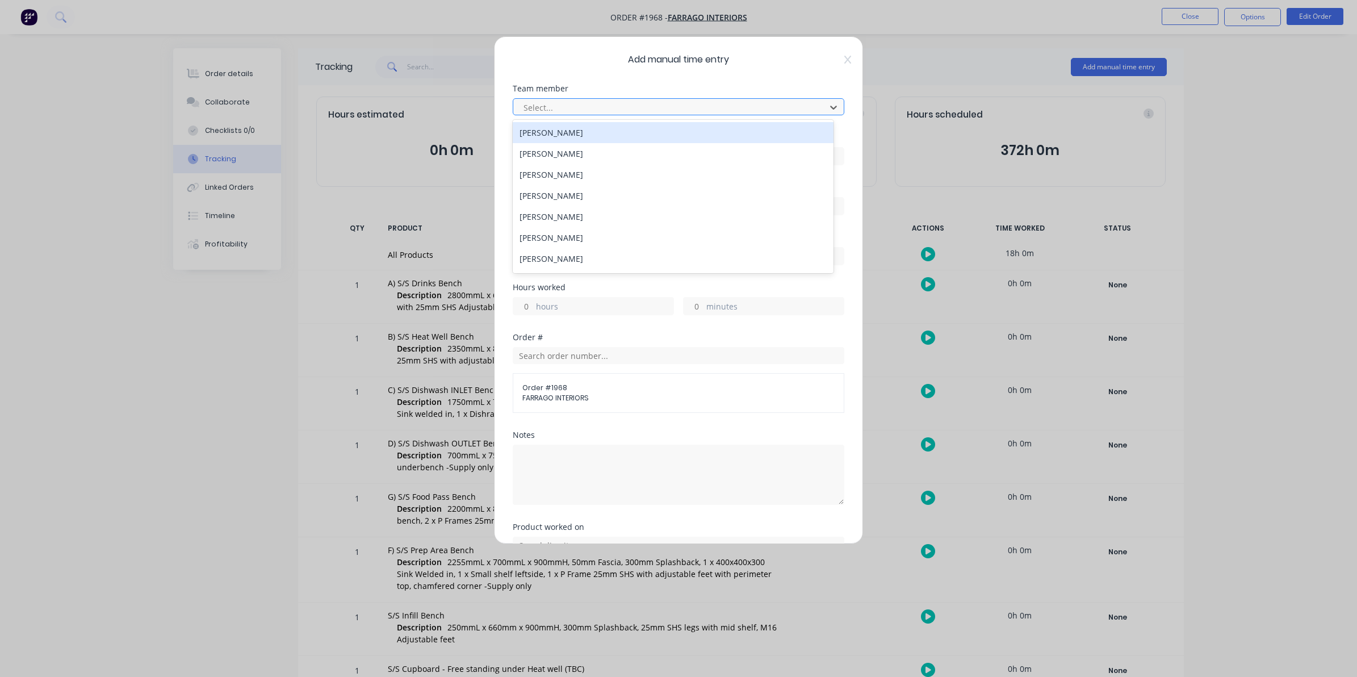
click at [541, 105] on div at bounding box center [671, 108] width 298 height 14
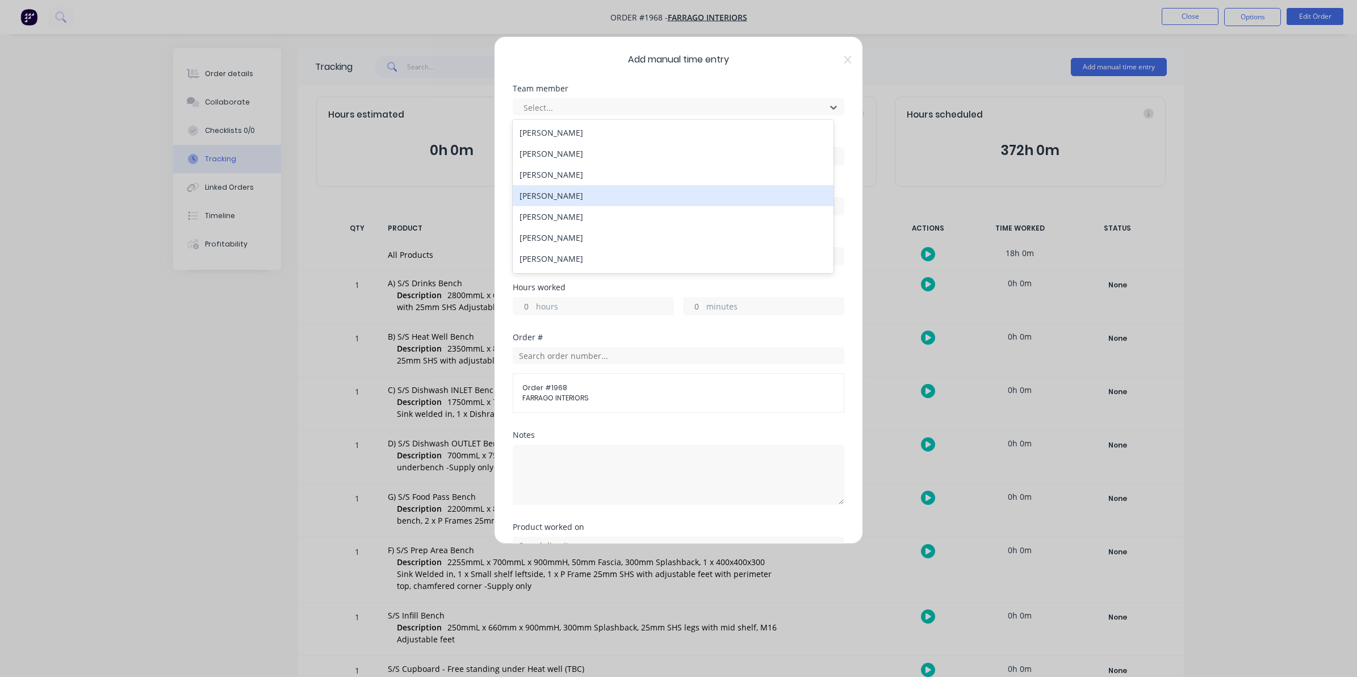
scroll to position [187, 0]
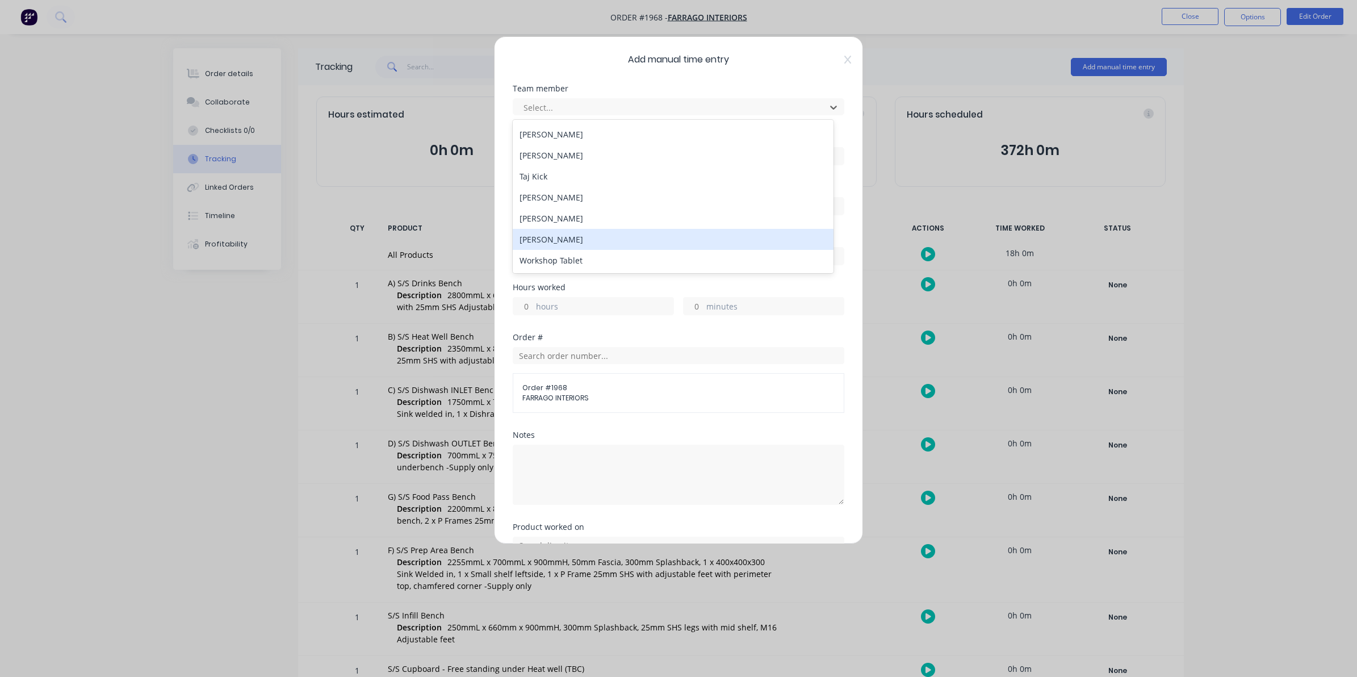
click at [565, 236] on div "[PERSON_NAME]" at bounding box center [673, 239] width 321 height 21
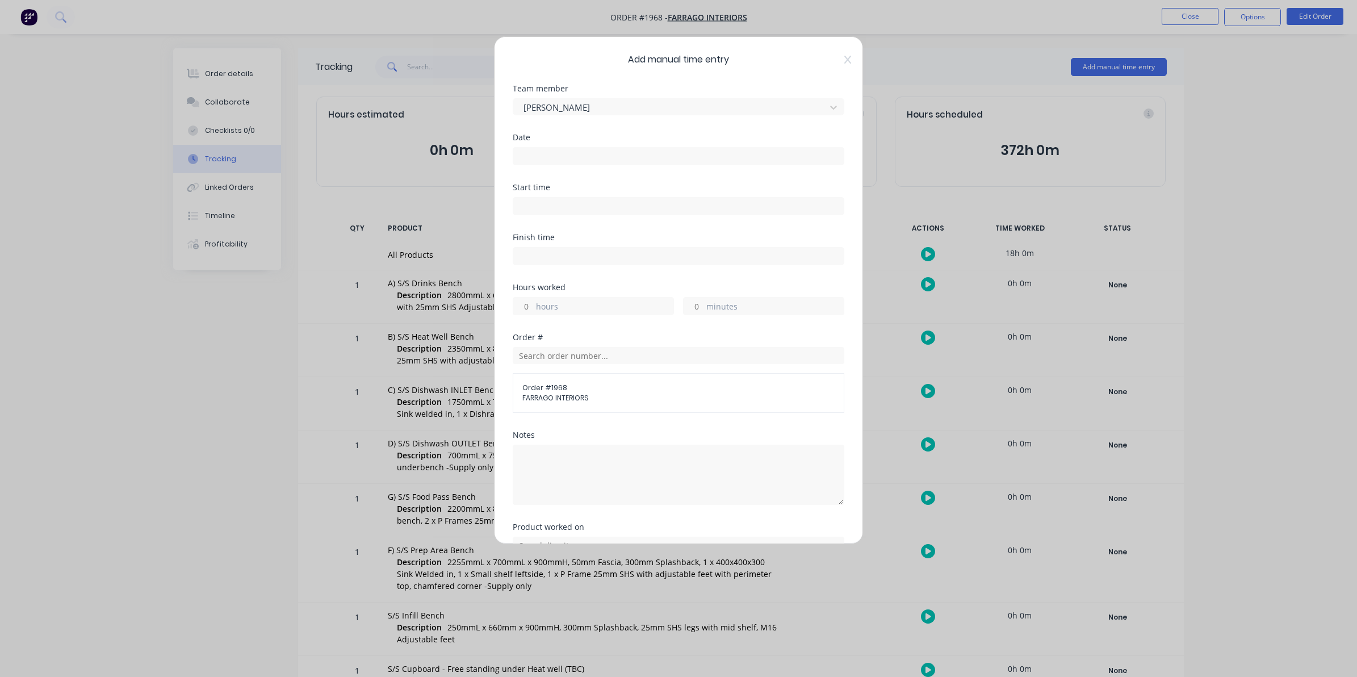
click at [524, 156] on input at bounding box center [678, 156] width 331 height 17
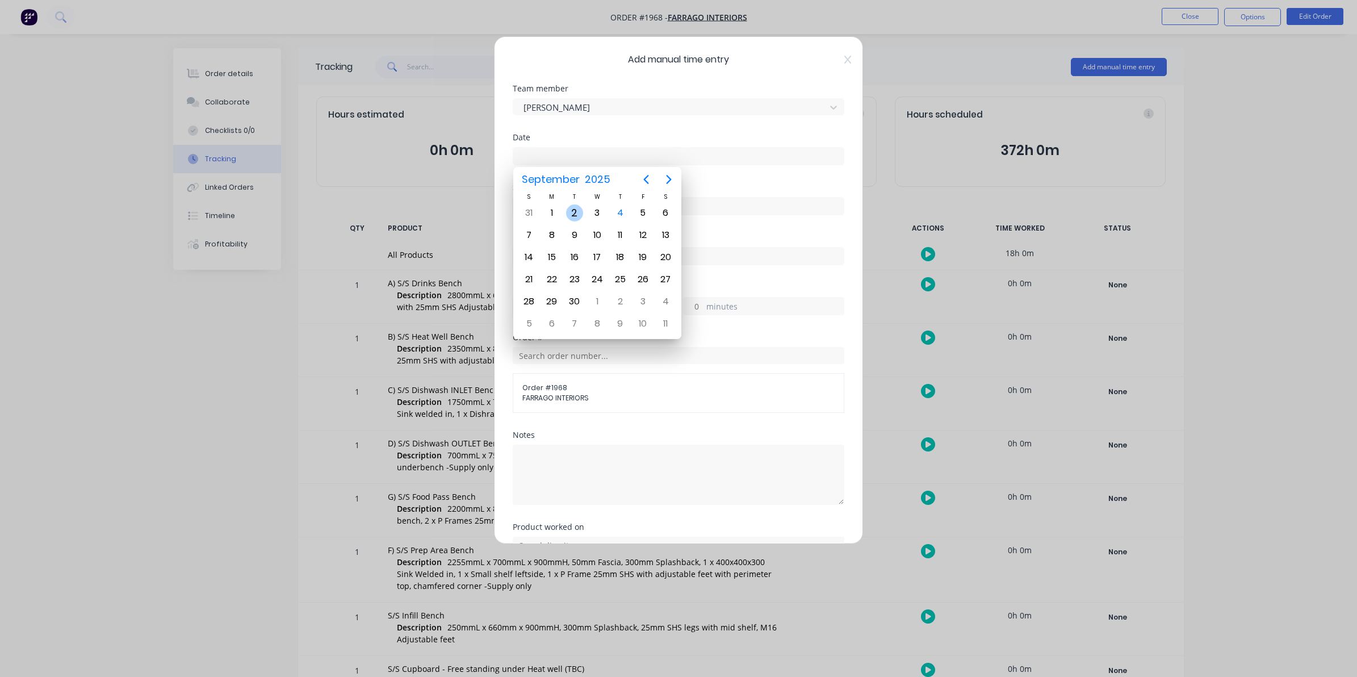
click at [576, 209] on div "2" at bounding box center [574, 212] width 17 height 17
type input "[DATE]"
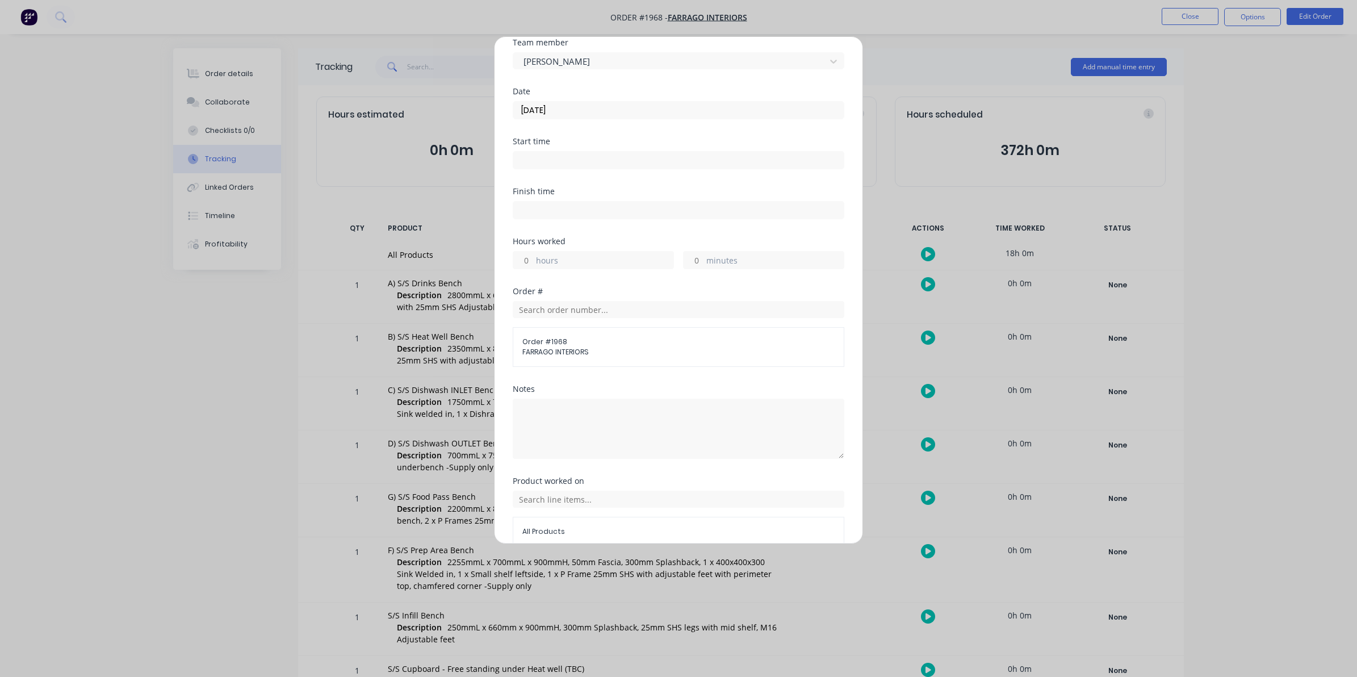
scroll to position [71, 0]
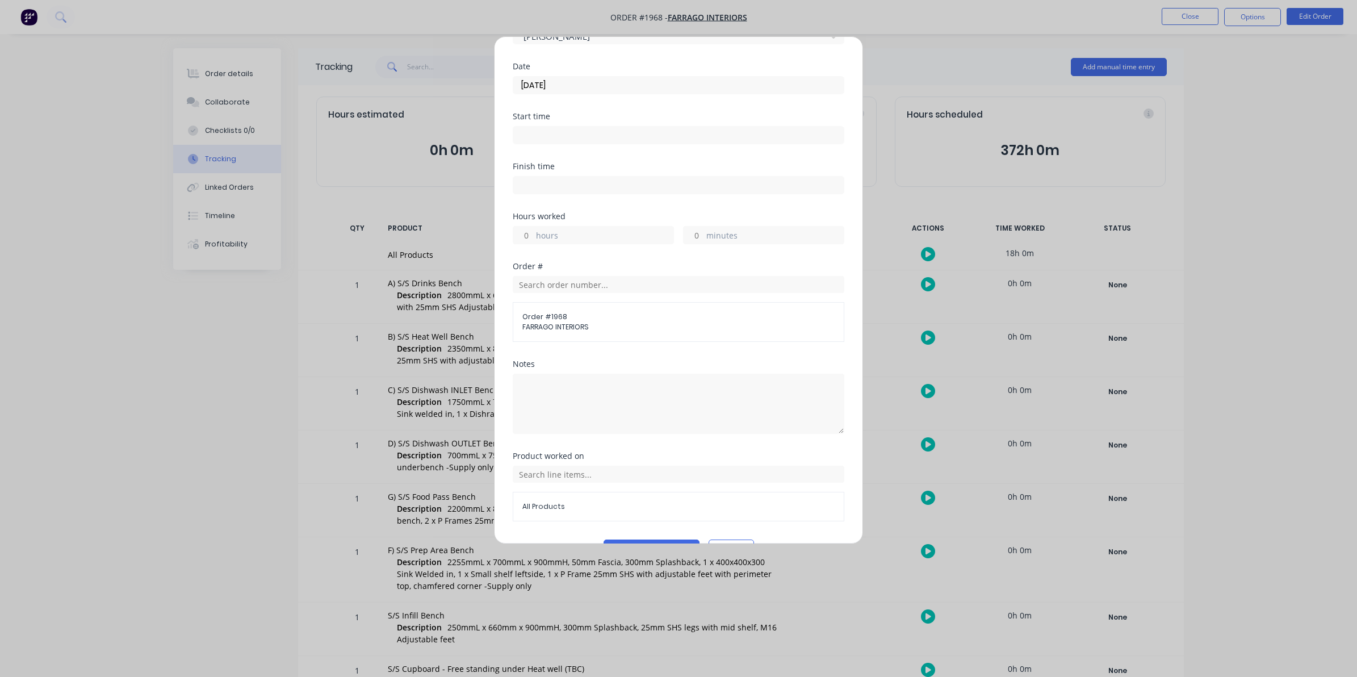
click at [537, 234] on label "hours" at bounding box center [604, 236] width 137 height 14
click at [533, 234] on input "hours" at bounding box center [523, 235] width 20 height 17
click at [528, 234] on input "hours" at bounding box center [523, 235] width 20 height 17
type input "6"
click at [695, 237] on input "minutes" at bounding box center [694, 235] width 20 height 17
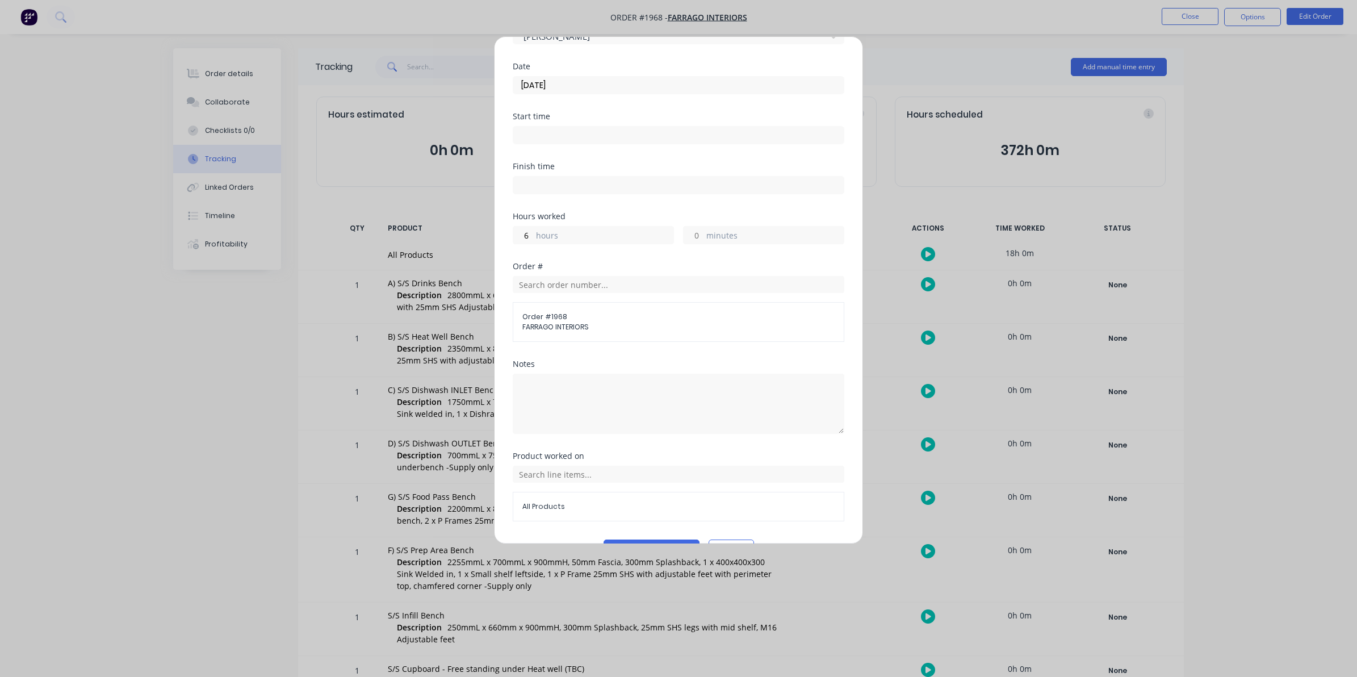
type input "30"
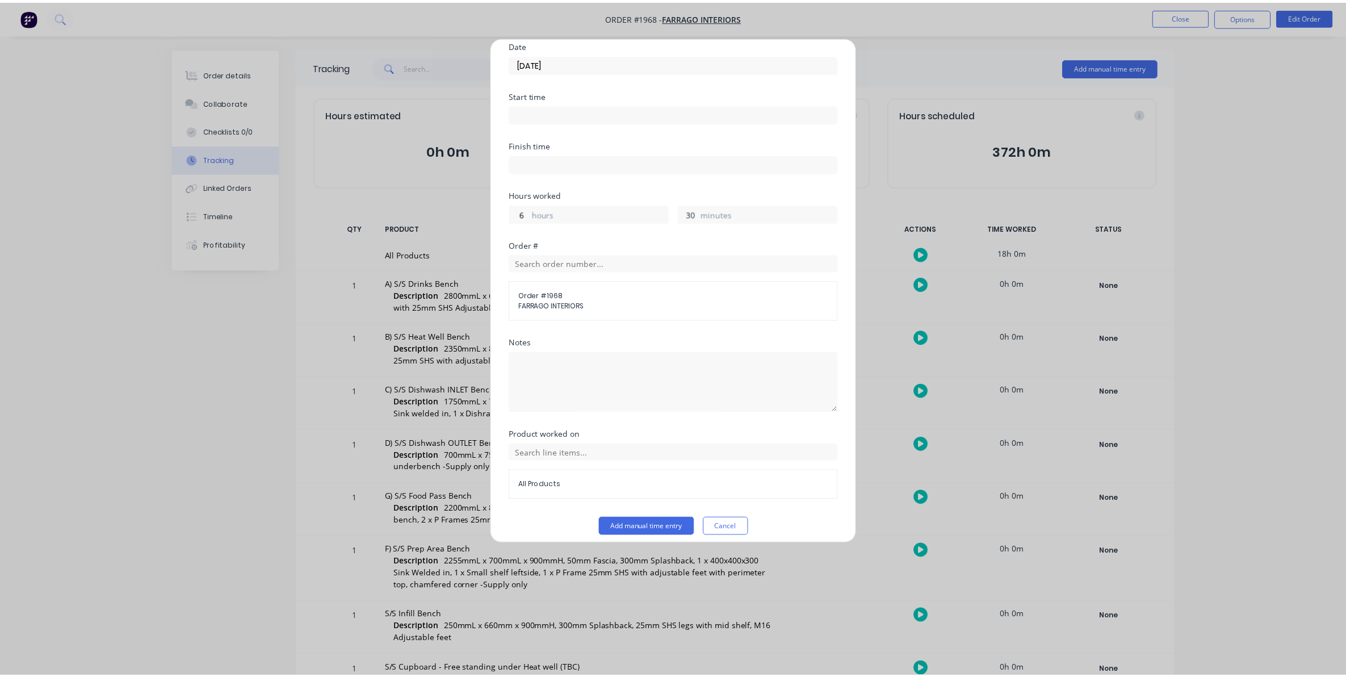
scroll to position [103, 0]
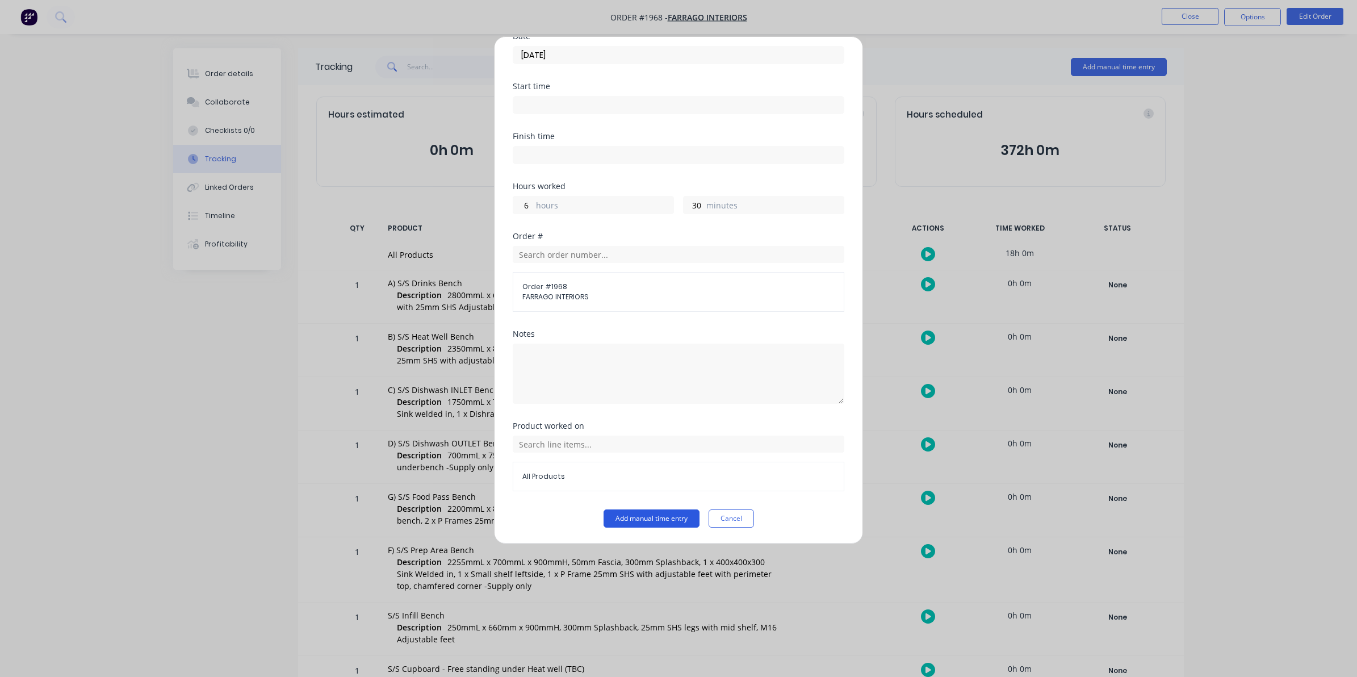
click at [632, 516] on button "Add manual time entry" at bounding box center [652, 518] width 96 height 18
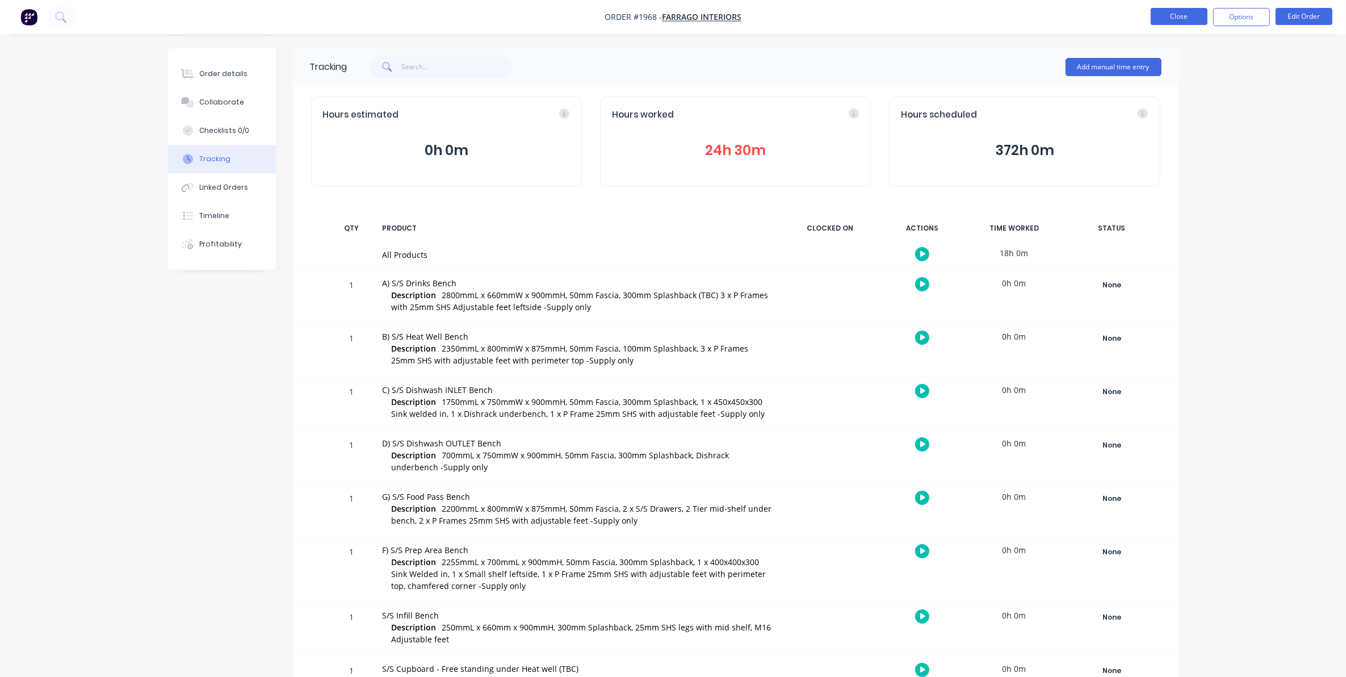
click at [1165, 17] on button "Close" at bounding box center [1179, 16] width 57 height 17
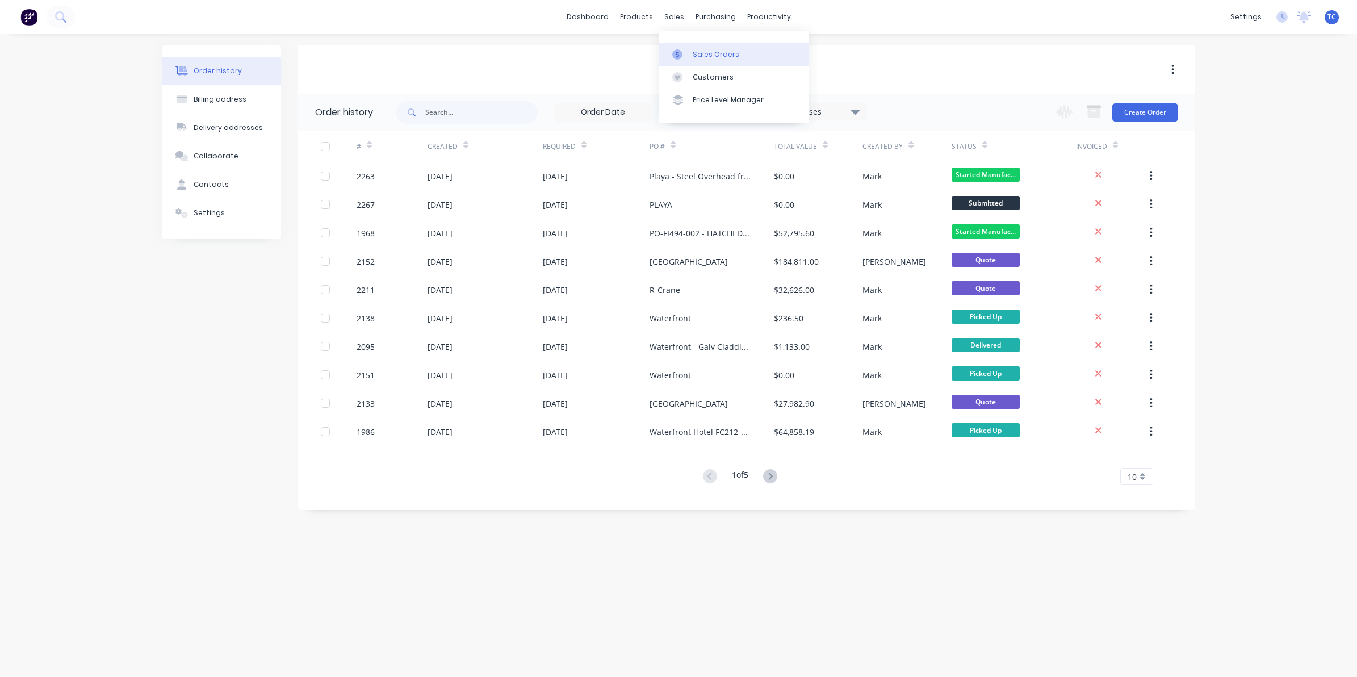
click at [696, 49] on div "Sales Orders" at bounding box center [716, 54] width 47 height 10
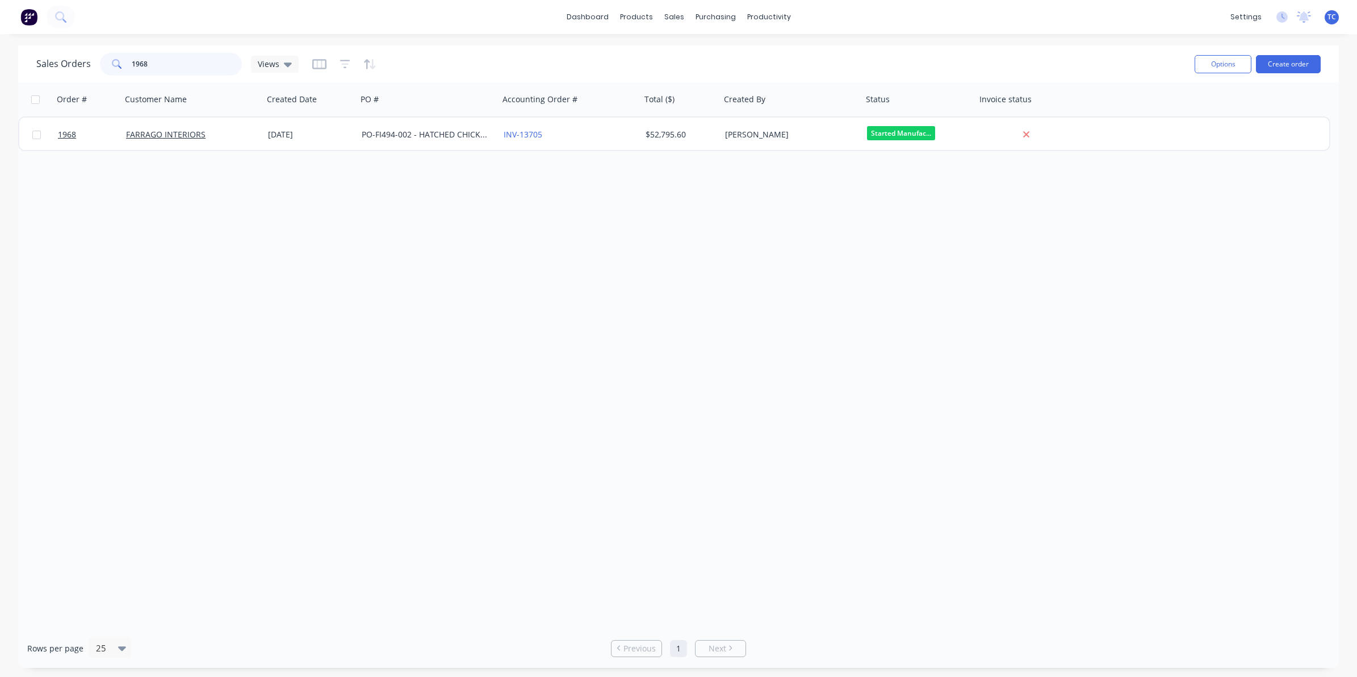
drag, startPoint x: 151, startPoint y: 65, endPoint x: 128, endPoint y: 64, distance: 22.8
click at [128, 64] on div "1968" at bounding box center [171, 64] width 142 height 23
type input "[PERSON_NAME]"
click at [710, 76] on div "Customers" at bounding box center [713, 77] width 41 height 10
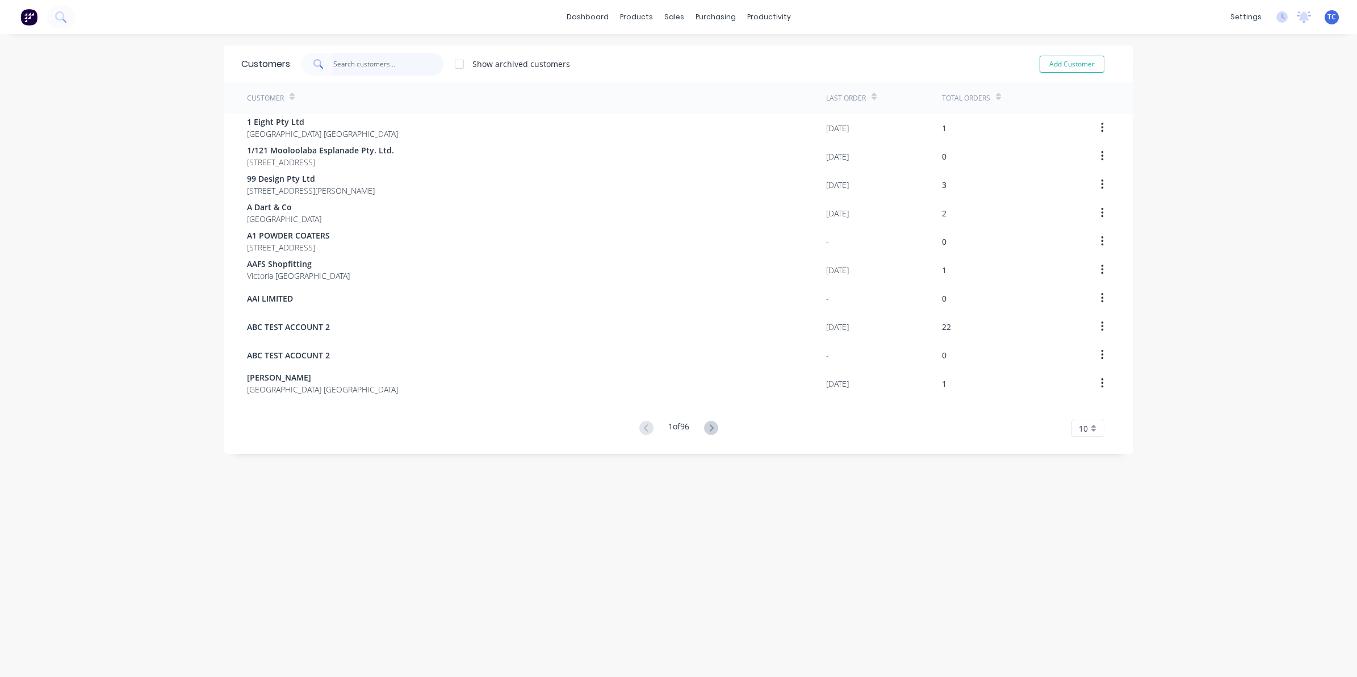
click at [333, 60] on input "text" at bounding box center [388, 64] width 111 height 23
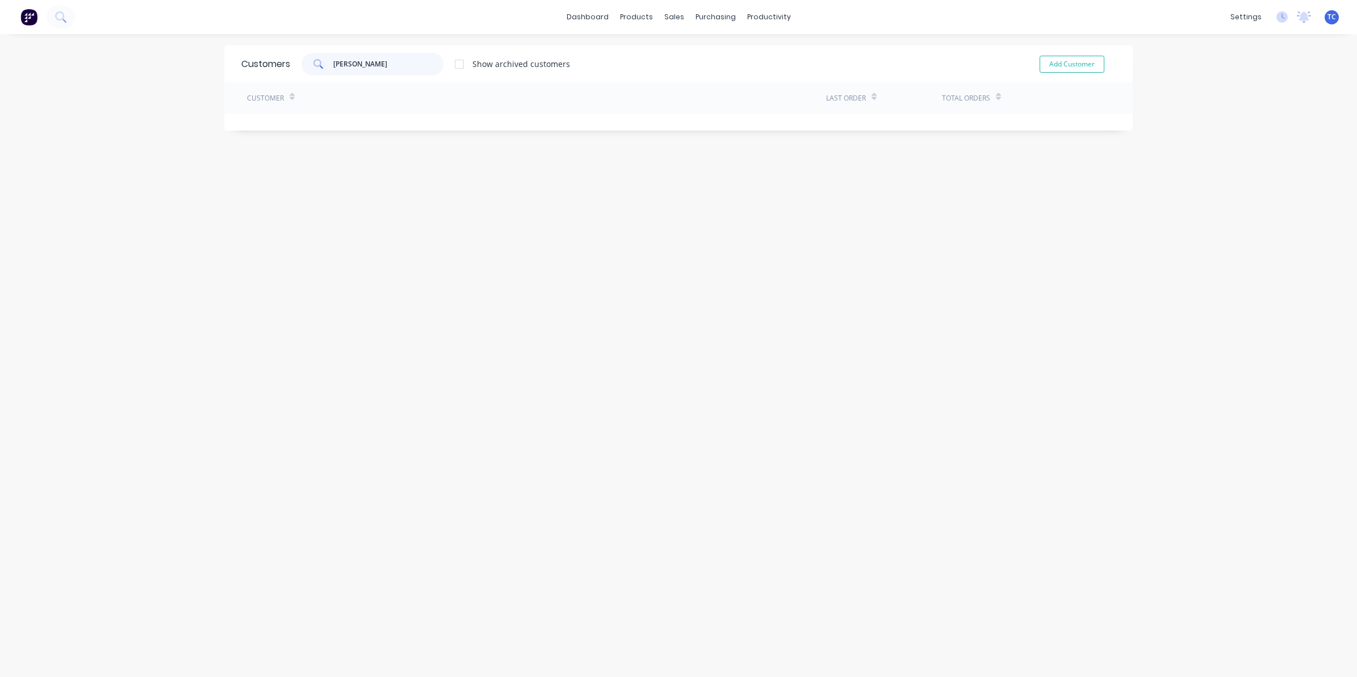
type input "[PERSON_NAME]"
click at [693, 51] on div "Sales Orders" at bounding box center [711, 54] width 47 height 10
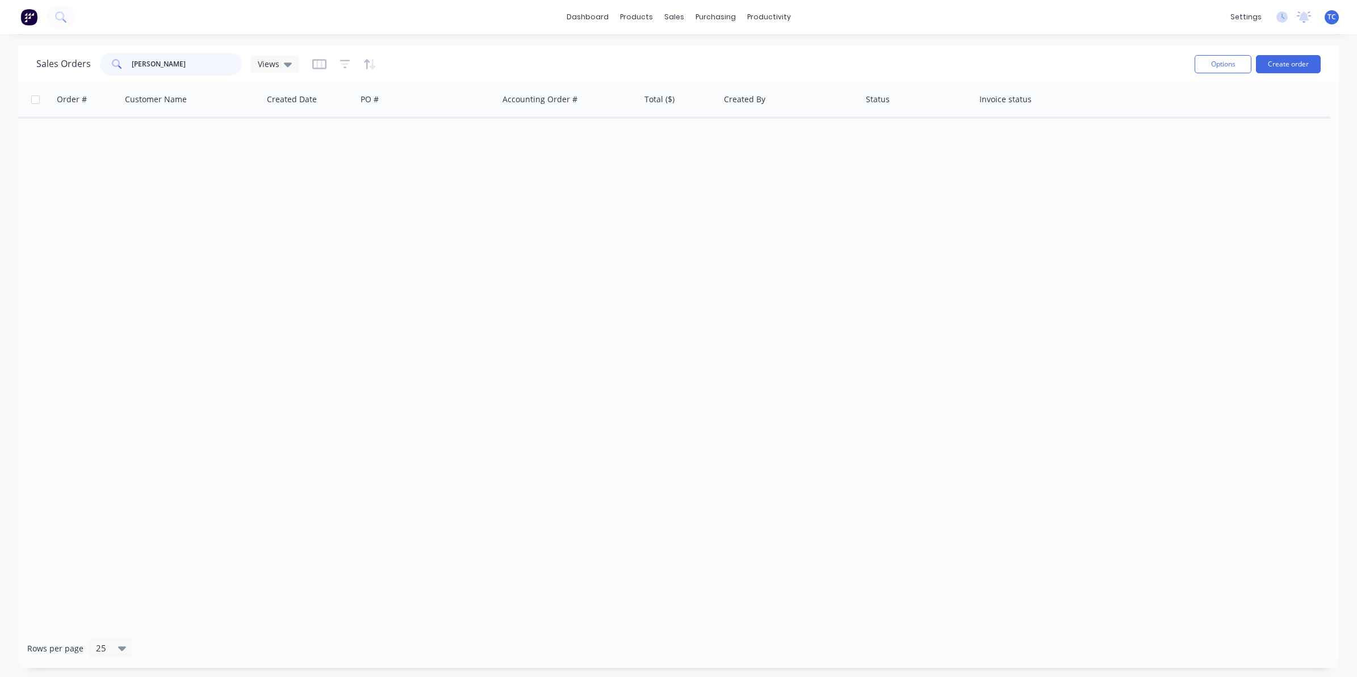
drag, startPoint x: 182, startPoint y: 65, endPoint x: 131, endPoint y: 61, distance: 51.3
click at [132, 61] on input "[PERSON_NAME]" at bounding box center [187, 64] width 111 height 23
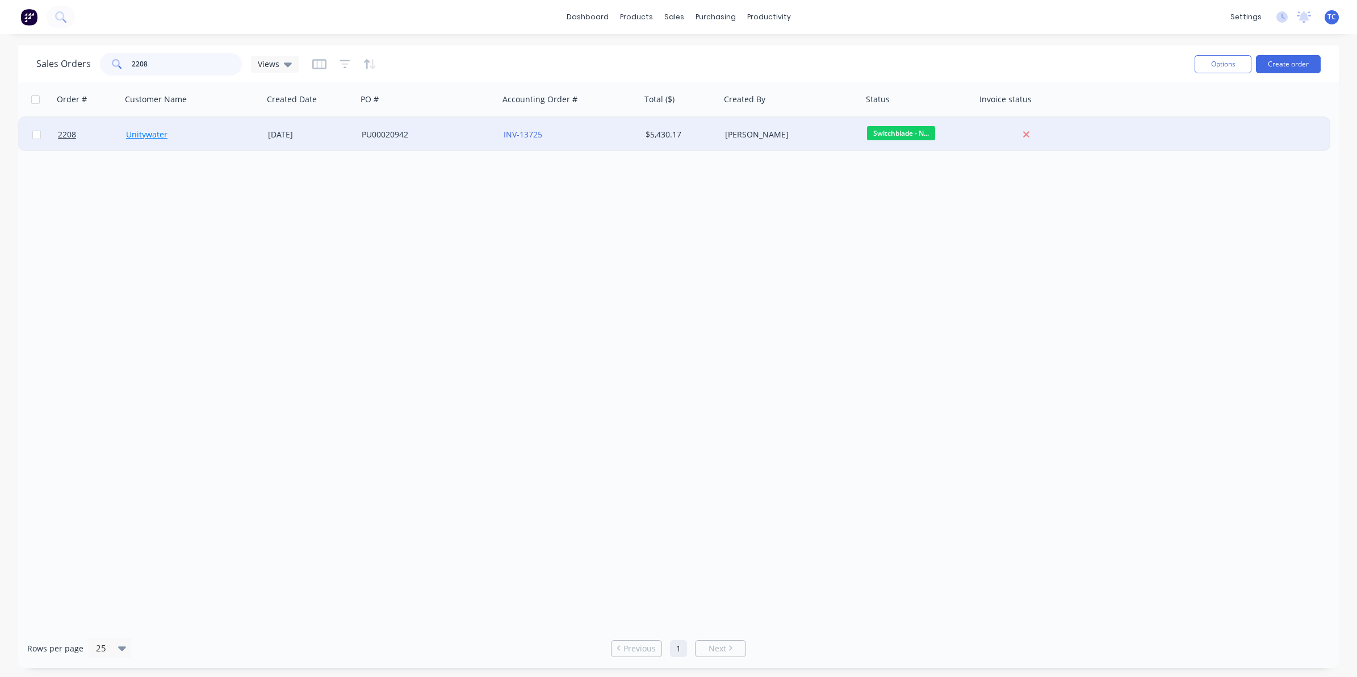
type input "2208"
click at [146, 133] on link "Unitywater" at bounding box center [146, 134] width 41 height 11
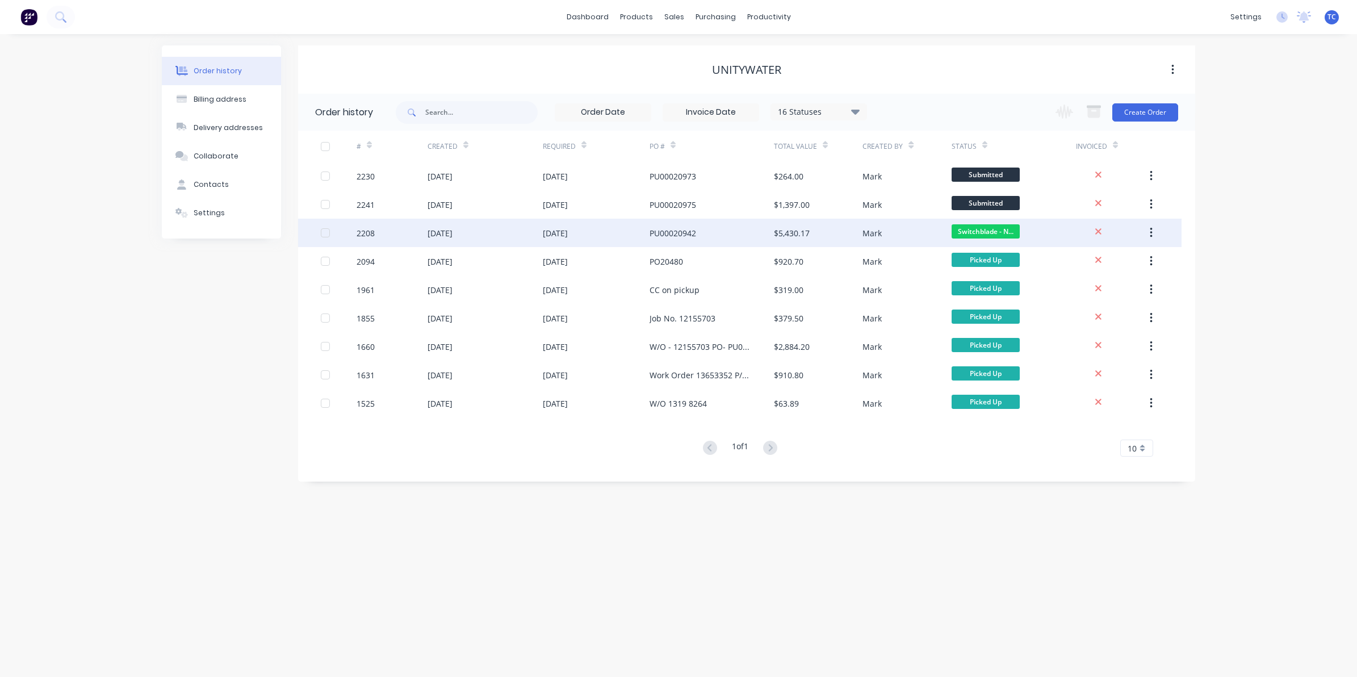
click at [445, 233] on div "[DATE]" at bounding box center [440, 233] width 25 height 12
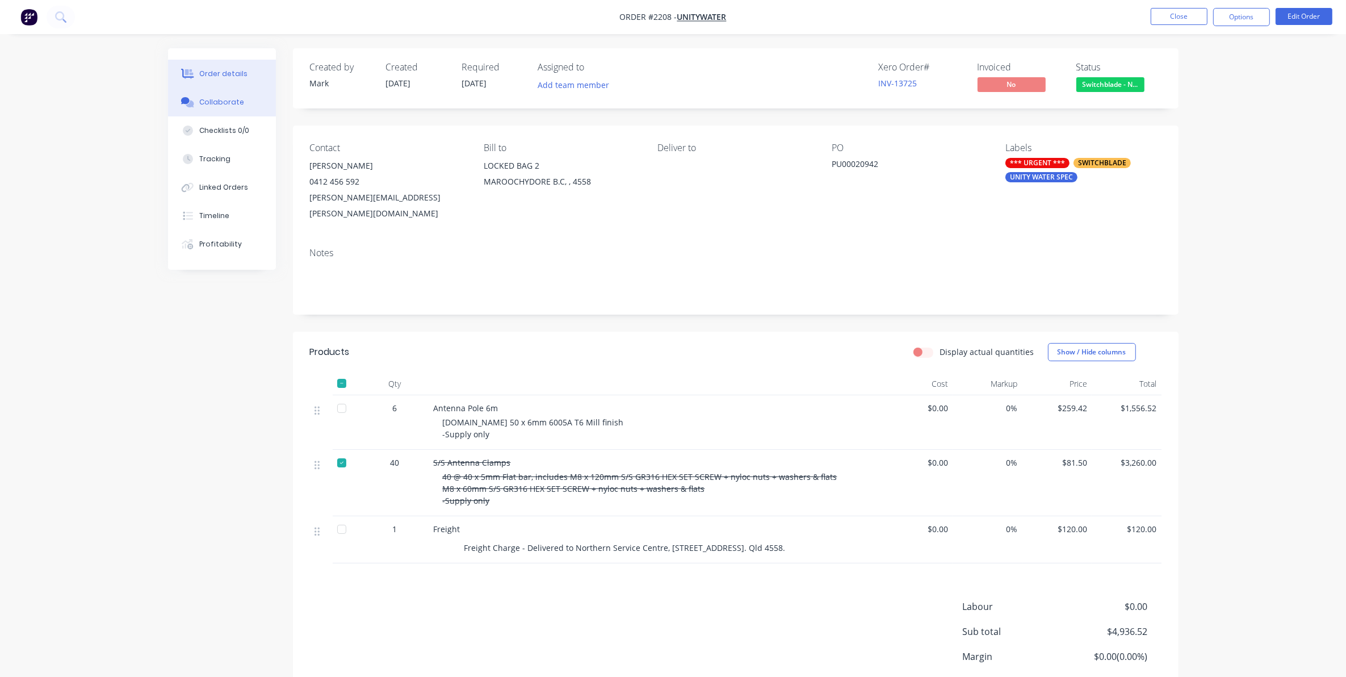
click at [216, 98] on div "Collaborate" at bounding box center [221, 102] width 45 height 10
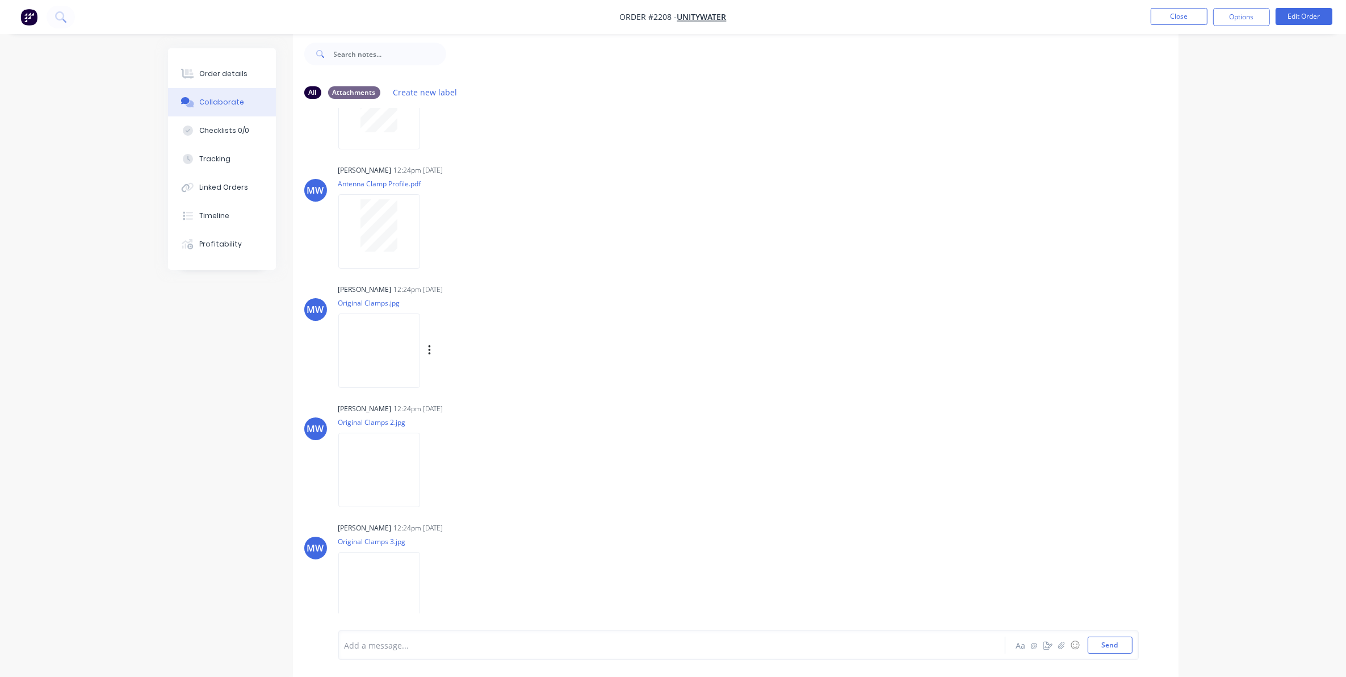
scroll to position [728, 0]
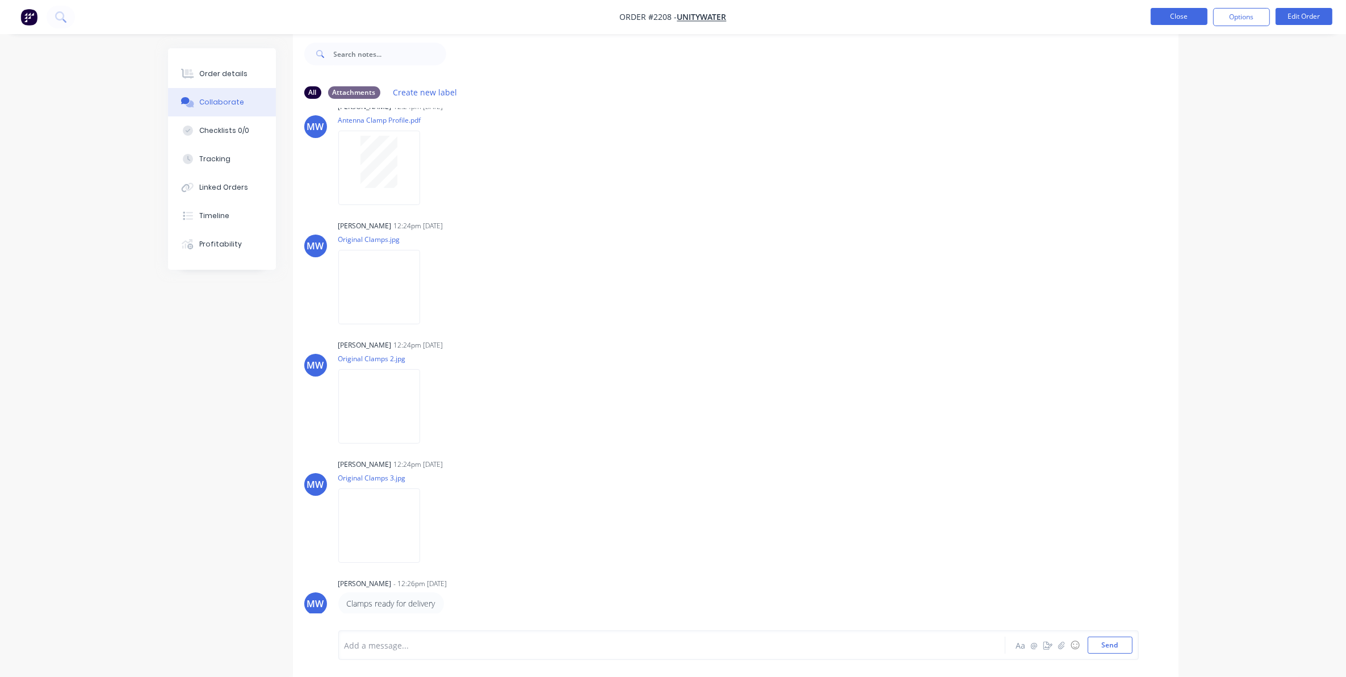
click at [1179, 15] on button "Close" at bounding box center [1179, 16] width 57 height 17
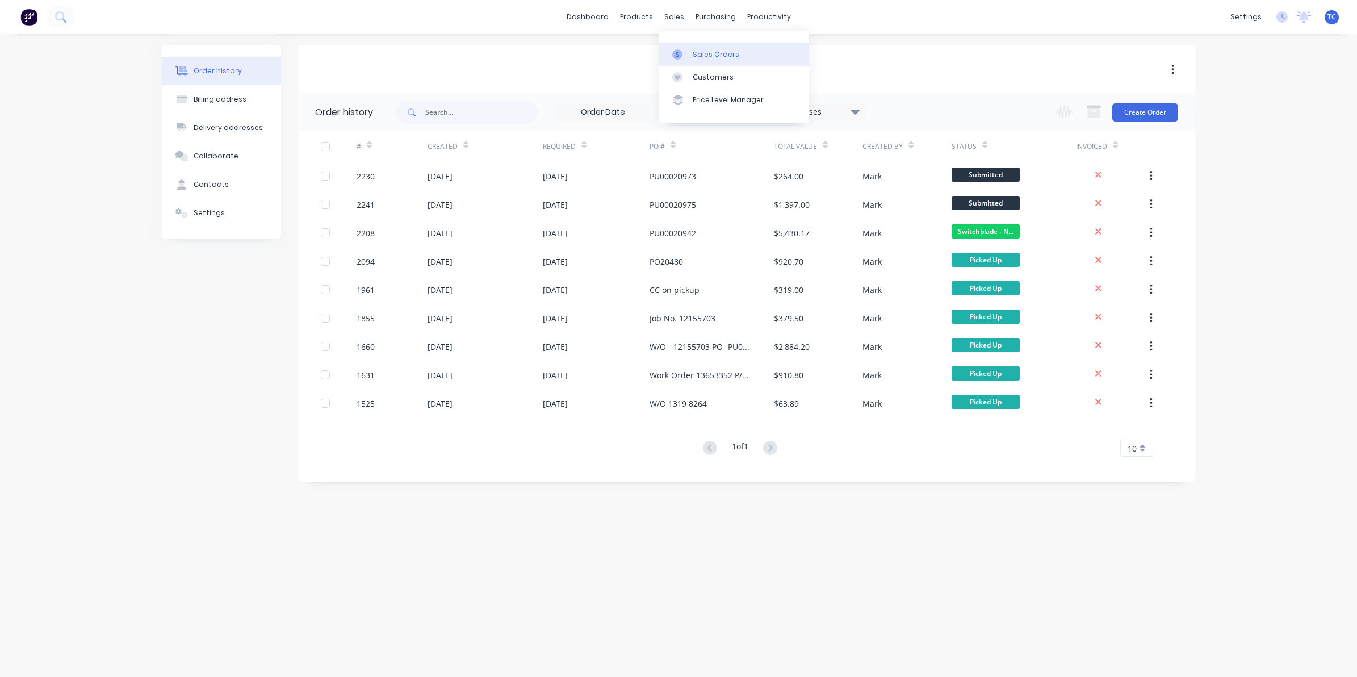
click at [691, 49] on link "Sales Orders" at bounding box center [734, 54] width 150 height 23
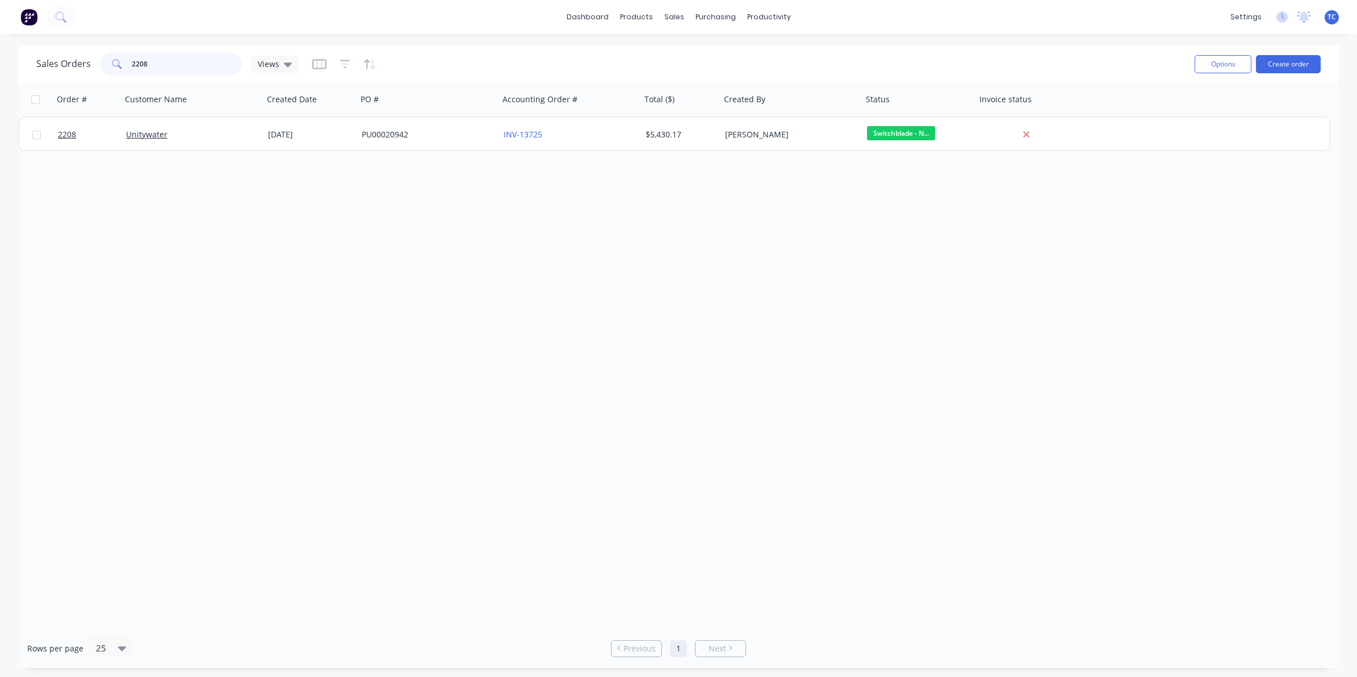
drag, startPoint x: 145, startPoint y: 61, endPoint x: 131, endPoint y: 61, distance: 14.2
click at [132, 61] on input "2208" at bounding box center [187, 64] width 111 height 23
type input "[PERSON_NAME]"
click at [1297, 65] on button "Create order" at bounding box center [1288, 64] width 65 height 18
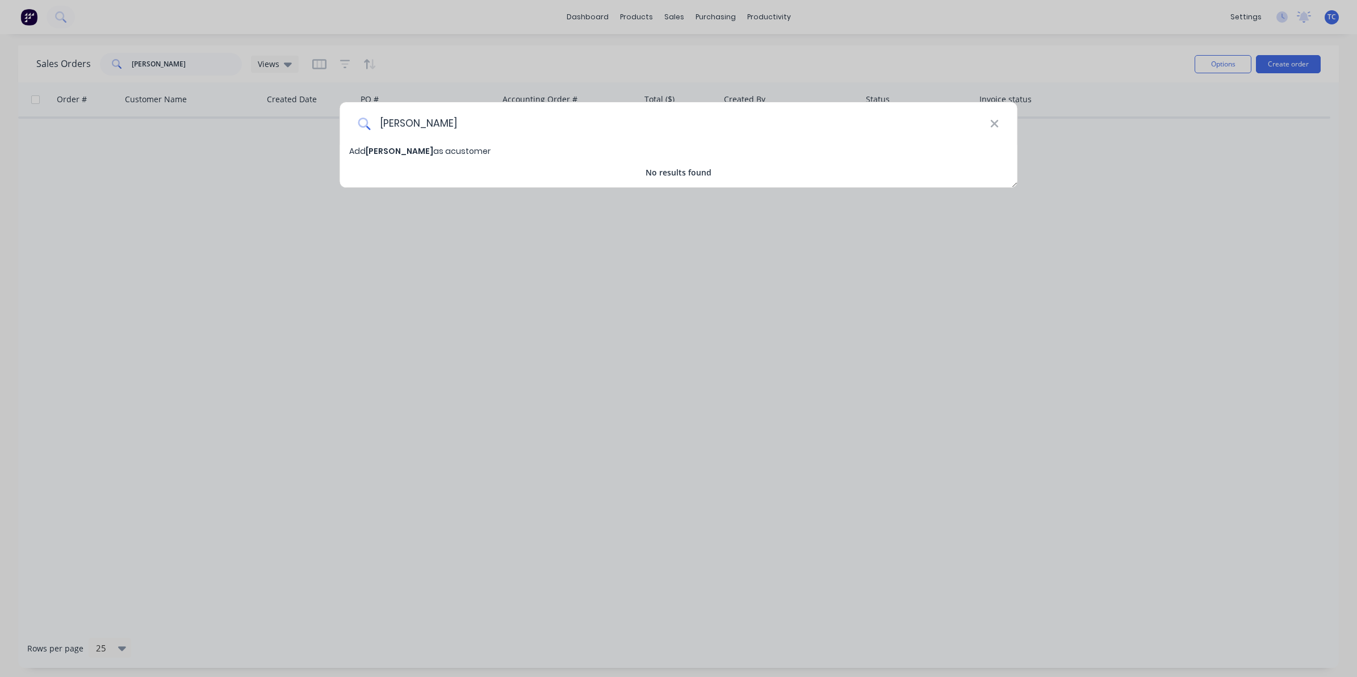
click at [427, 121] on input "[PERSON_NAME]" at bounding box center [680, 123] width 620 height 43
type input "[PERSON_NAME]"
click at [415, 149] on span "[PERSON_NAME]" at bounding box center [400, 150] width 68 height 11
select select "AU"
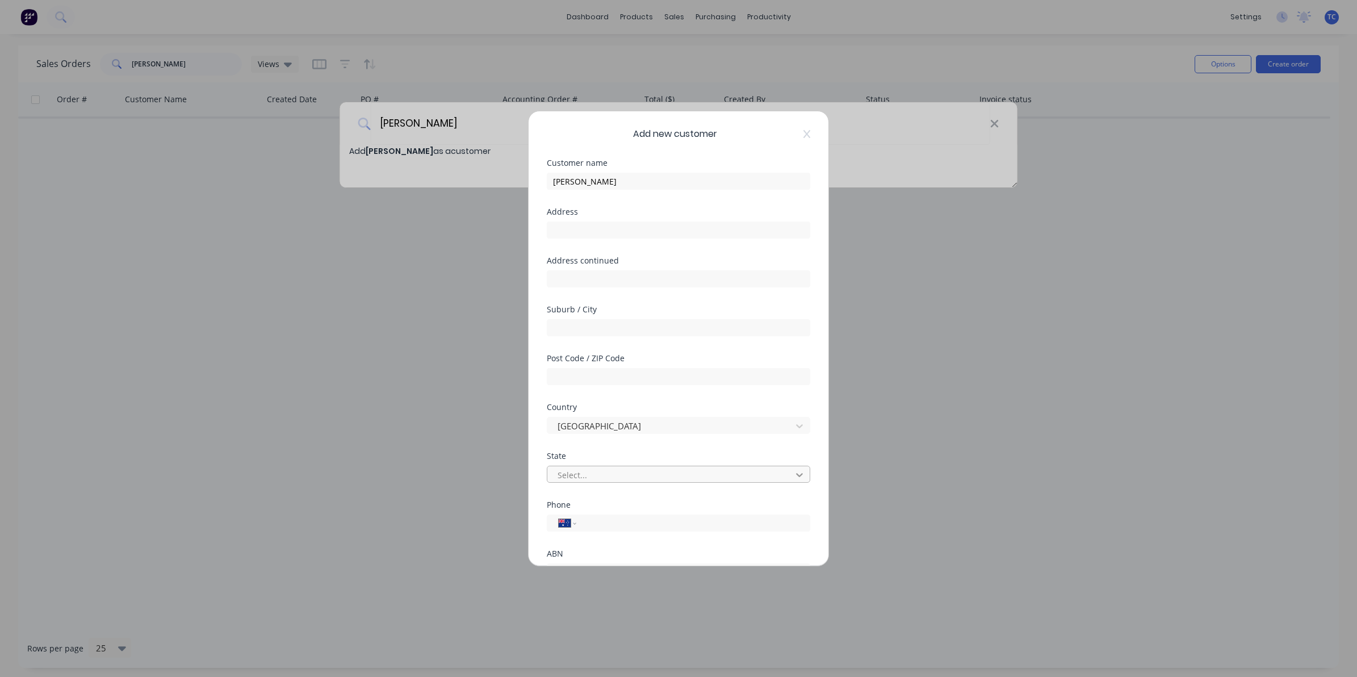
click at [796, 474] on icon at bounding box center [799, 475] width 7 height 4
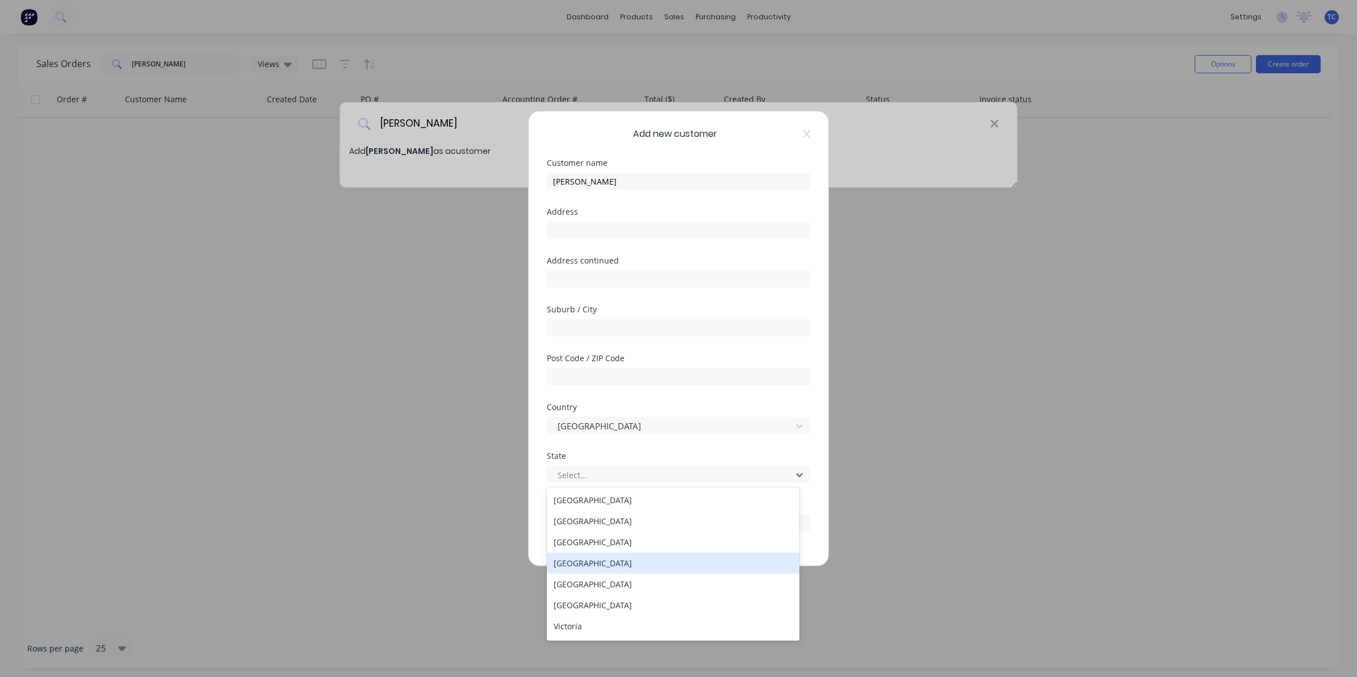
click at [595, 560] on div "[GEOGRAPHIC_DATA]" at bounding box center [673, 563] width 253 height 21
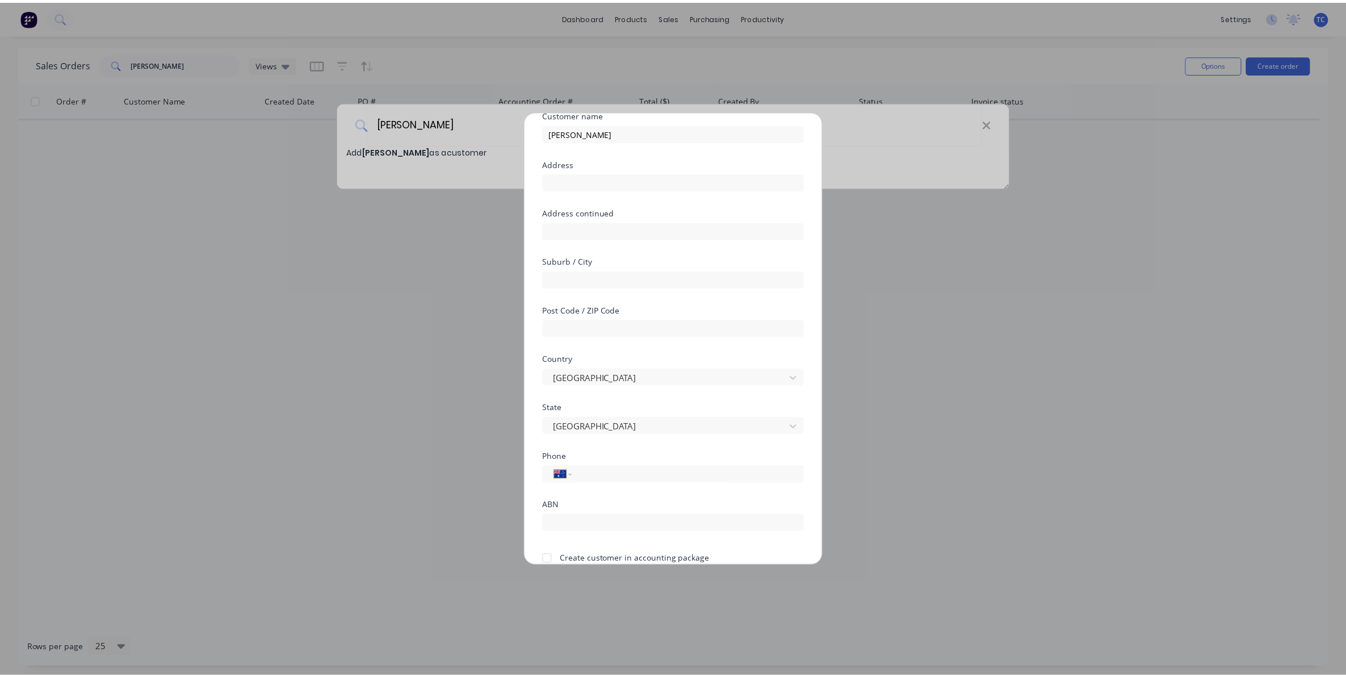
scroll to position [100, 0]
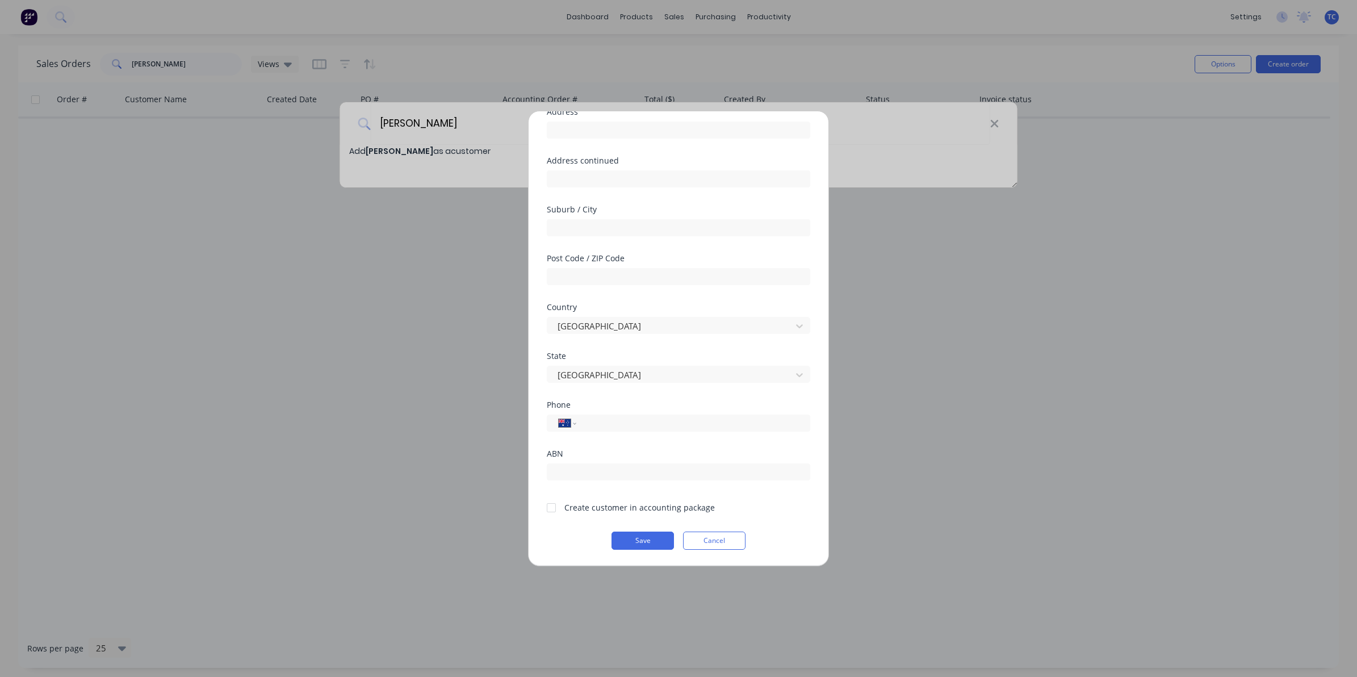
click at [549, 507] on div at bounding box center [551, 507] width 23 height 23
click at [637, 538] on button "Save" at bounding box center [643, 541] width 62 height 18
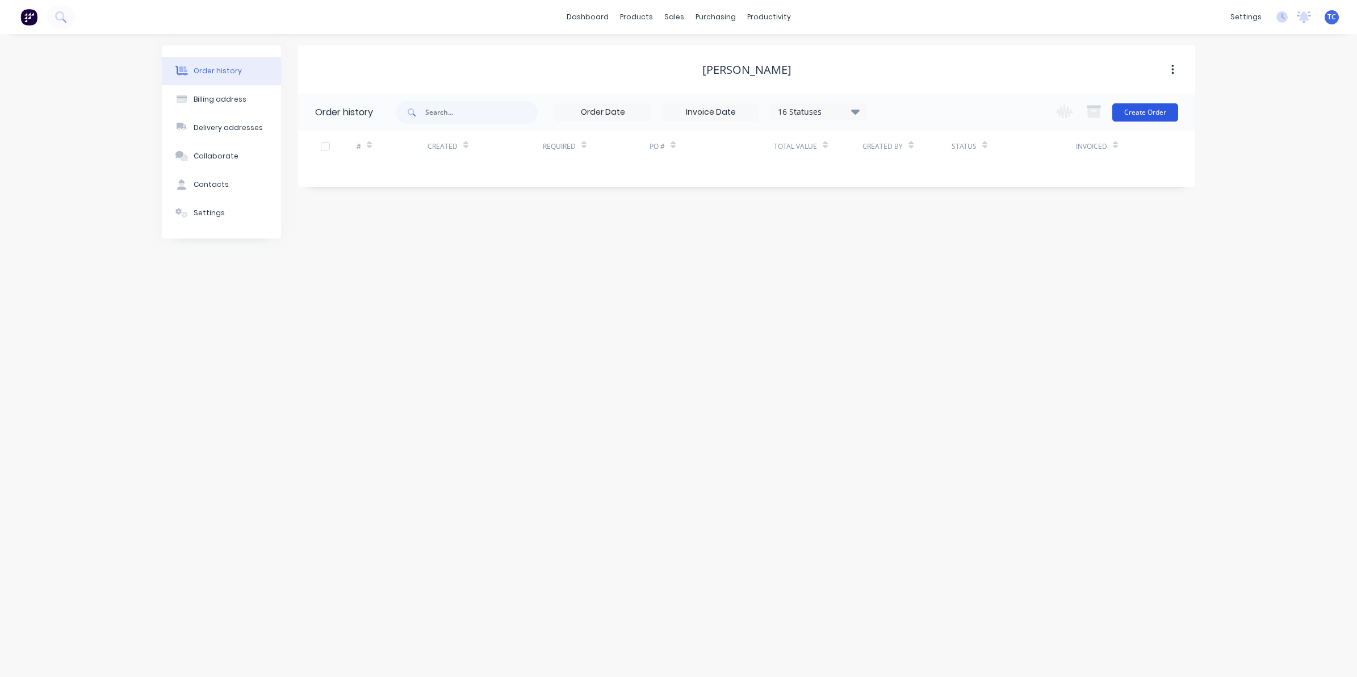
click at [1140, 111] on button "Create Order" at bounding box center [1146, 112] width 66 height 18
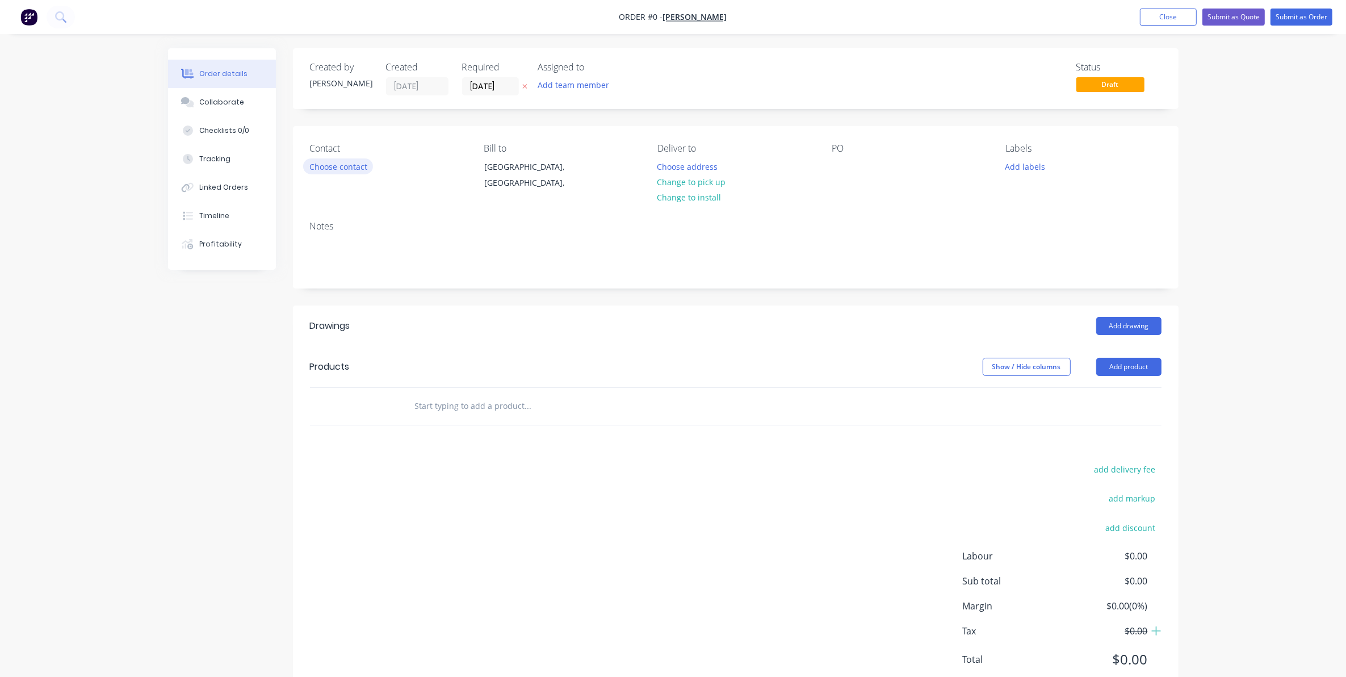
click at [335, 164] on button "Choose contact" at bounding box center [338, 165] width 70 height 15
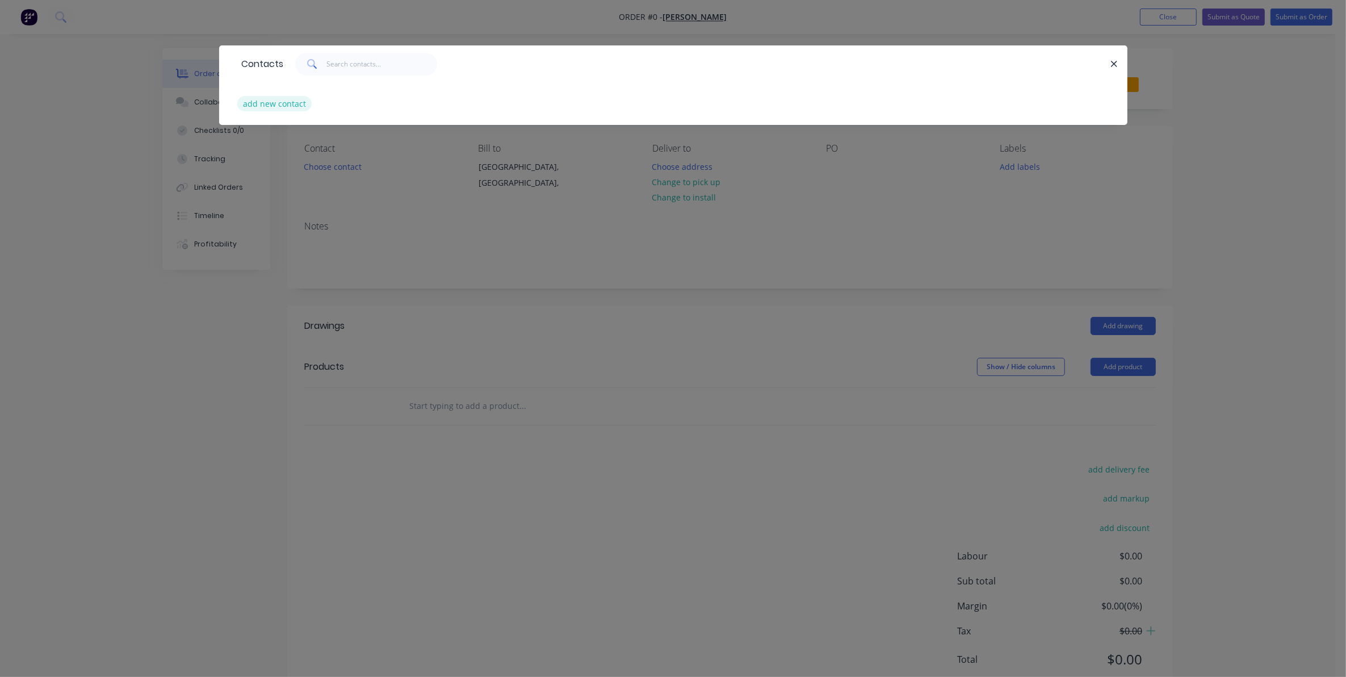
click at [271, 102] on button "add new contact" at bounding box center [274, 103] width 75 height 15
select select "AU"
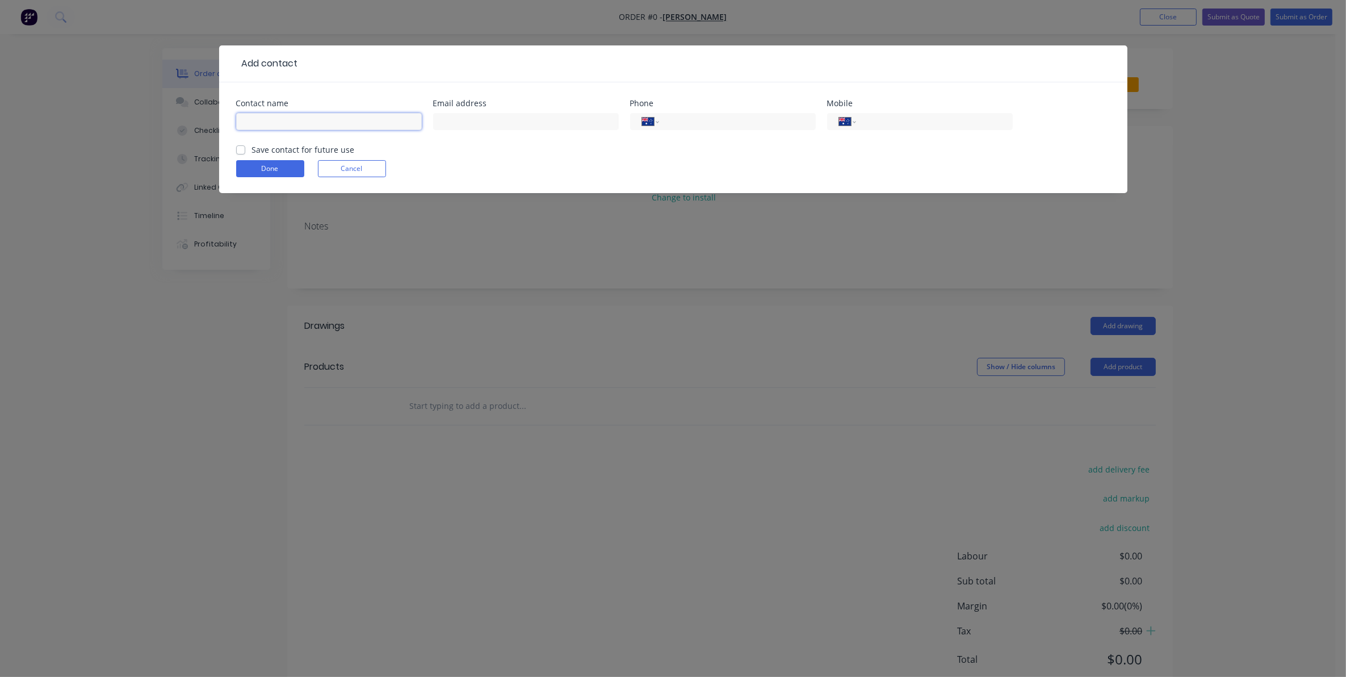
click at [254, 120] on input "text" at bounding box center [329, 121] width 186 height 17
type input "[PERSON_NAME]"
click at [455, 123] on input "text" at bounding box center [526, 121] width 186 height 17
click at [458, 120] on input "text" at bounding box center [526, 121] width 186 height 17
type input "[EMAIL_ADDRESS][DOMAIN_NAME]"
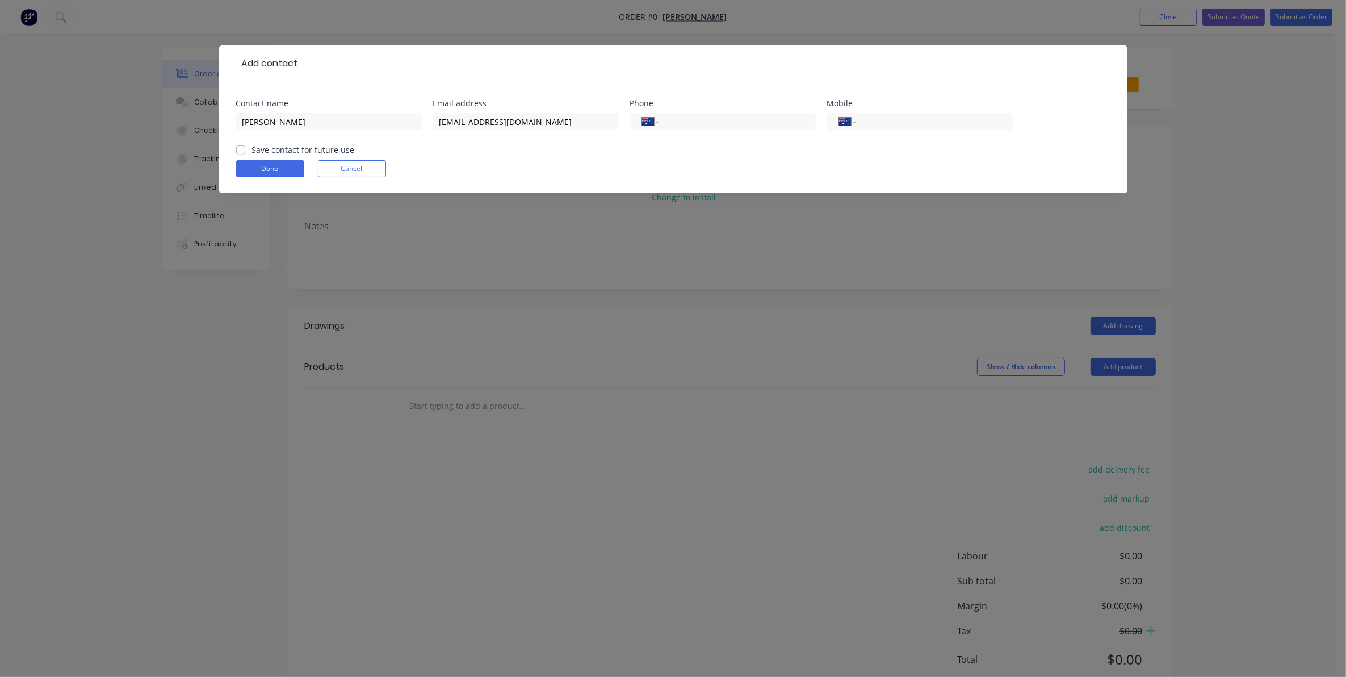
click at [252, 149] on label "Save contact for future use" at bounding box center [303, 150] width 103 height 12
click at [240, 149] on input "Save contact for future use" at bounding box center [240, 149] width 9 height 11
checkbox input "true"
click at [271, 166] on button "Done" at bounding box center [270, 168] width 68 height 17
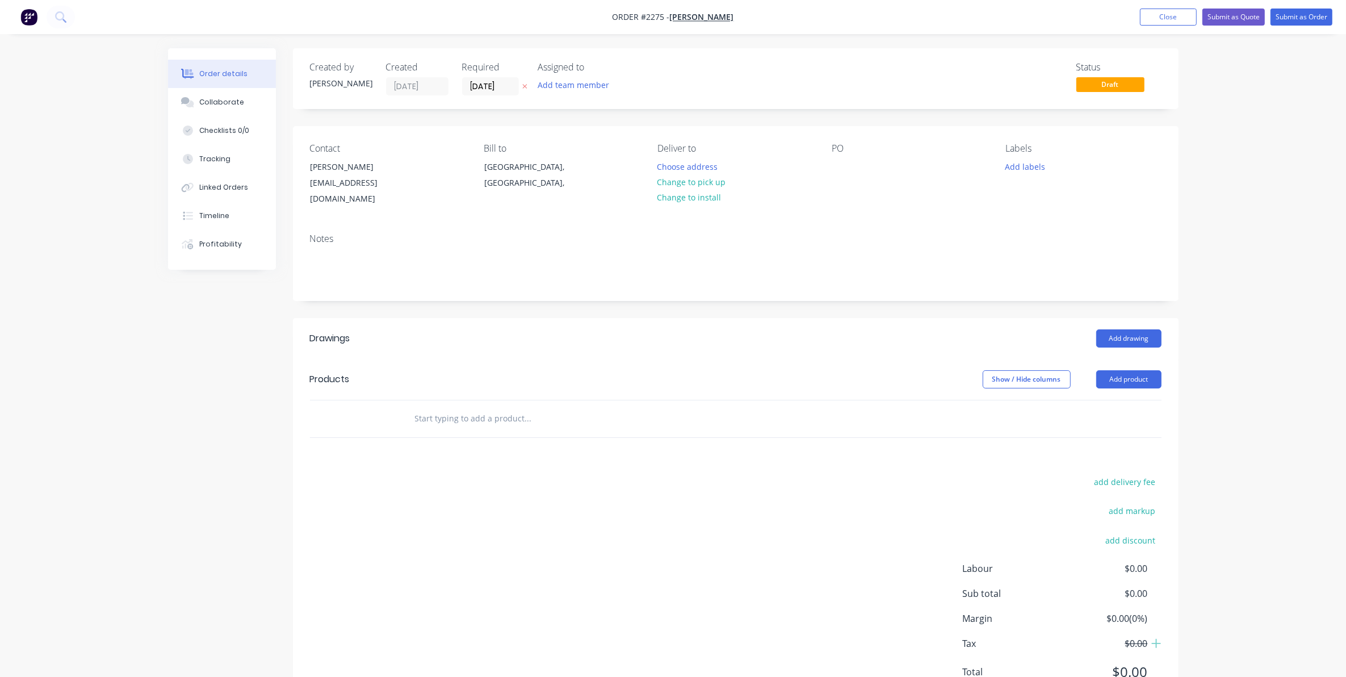
click at [492, 407] on input "text" at bounding box center [528, 418] width 227 height 23
paste input "Good morning, I have a bit of an issue I was hoping you could help me with plea…"
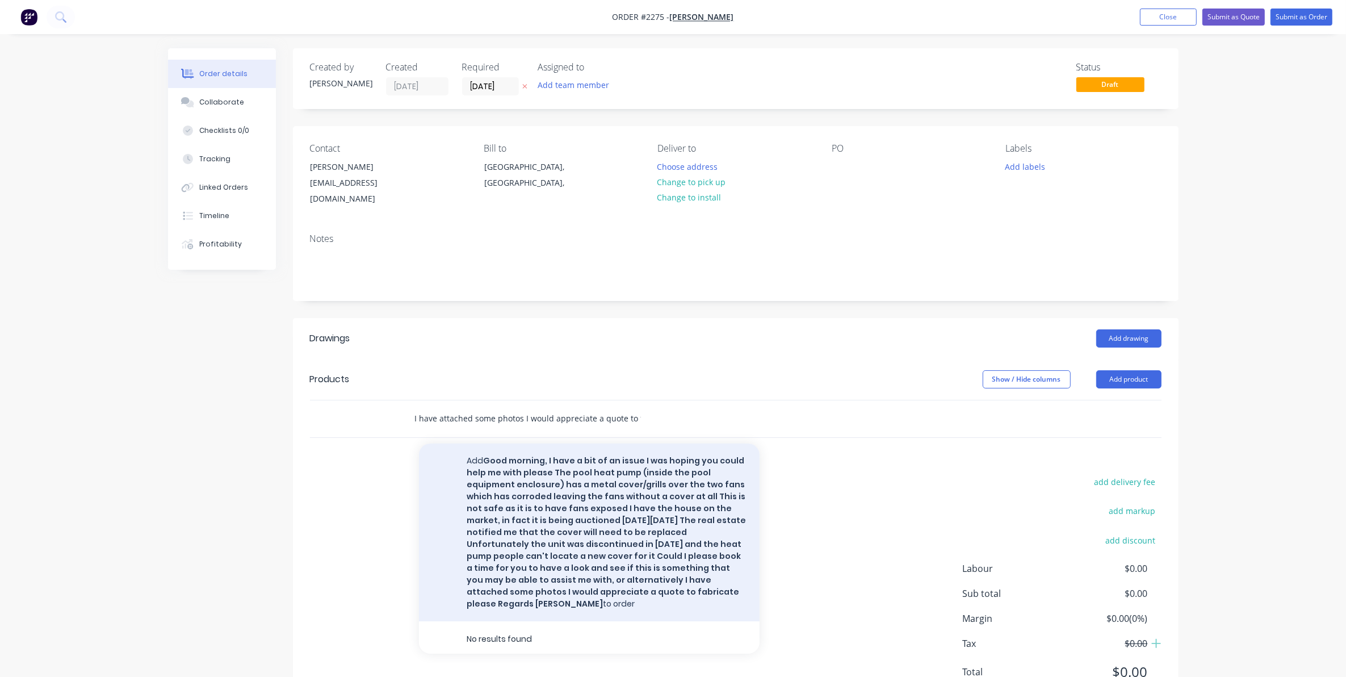
type input "Good morning, I have a bit of an issue I was hoping you could help me with plea…"
click at [559, 493] on button "Add Good morning, I have a bit of an issue I was hoping you could help me with …" at bounding box center [589, 533] width 341 height 178
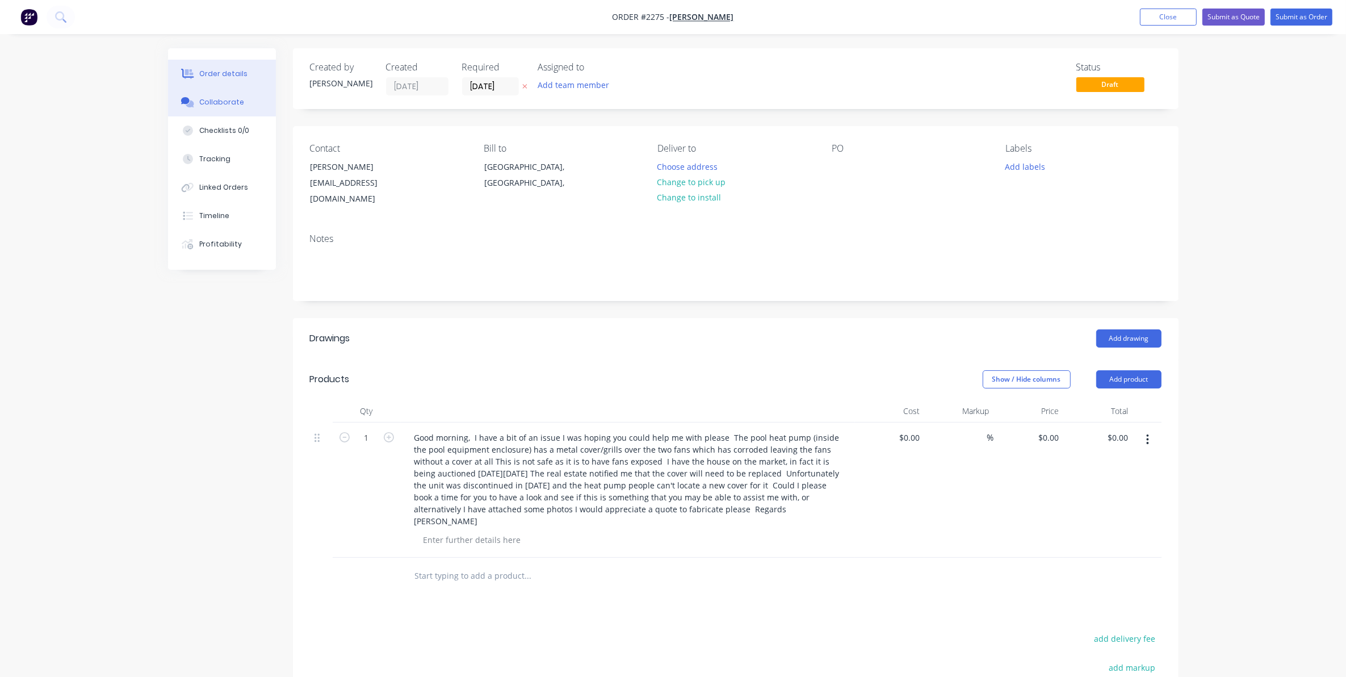
click at [220, 99] on div "Collaborate" at bounding box center [221, 102] width 45 height 10
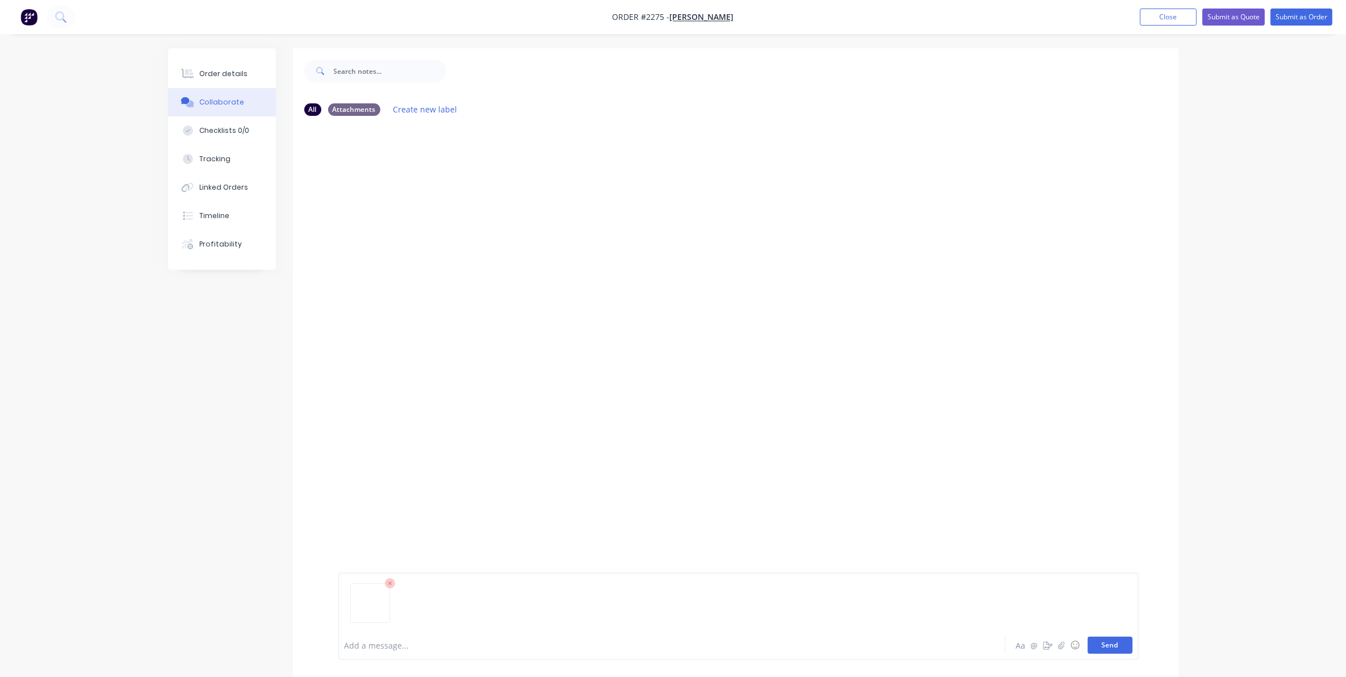
click at [1108, 645] on button "Send" at bounding box center [1110, 645] width 45 height 17
click at [1106, 643] on button "Send" at bounding box center [1110, 645] width 45 height 17
click at [1159, 17] on button "Close" at bounding box center [1168, 17] width 57 height 17
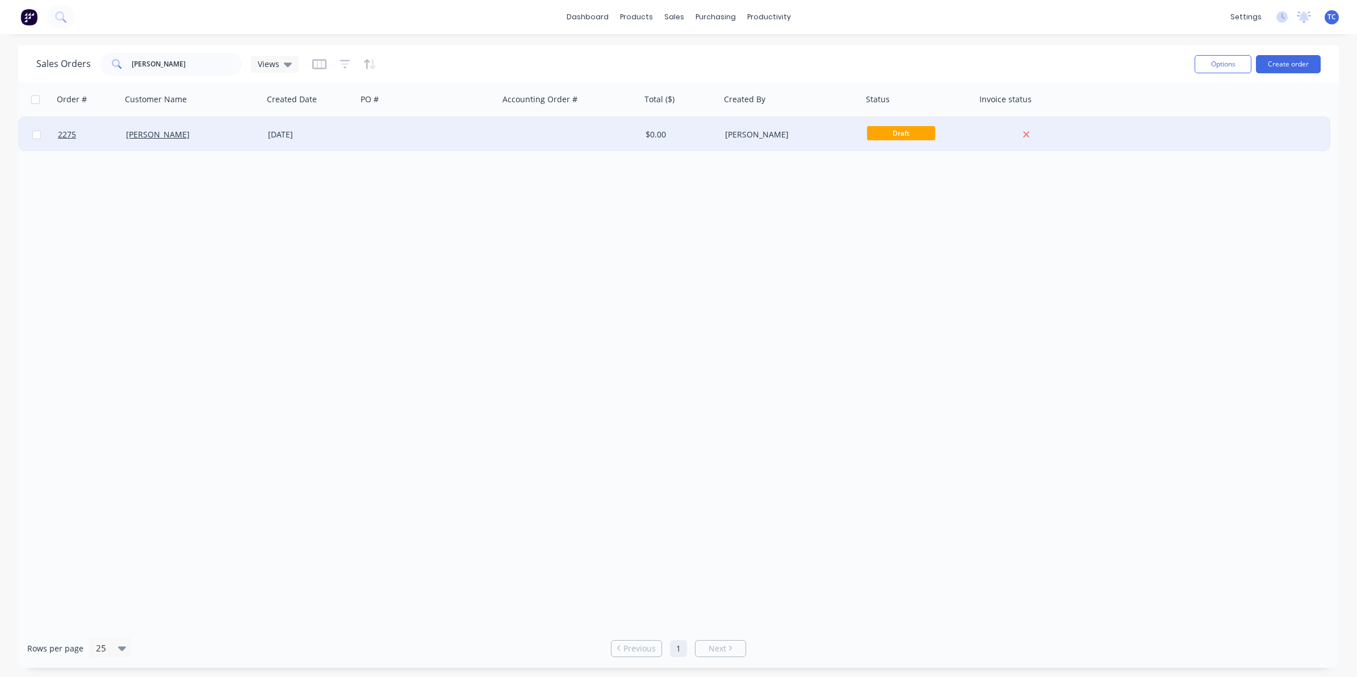
click at [302, 135] on div "[DATE]" at bounding box center [310, 134] width 85 height 11
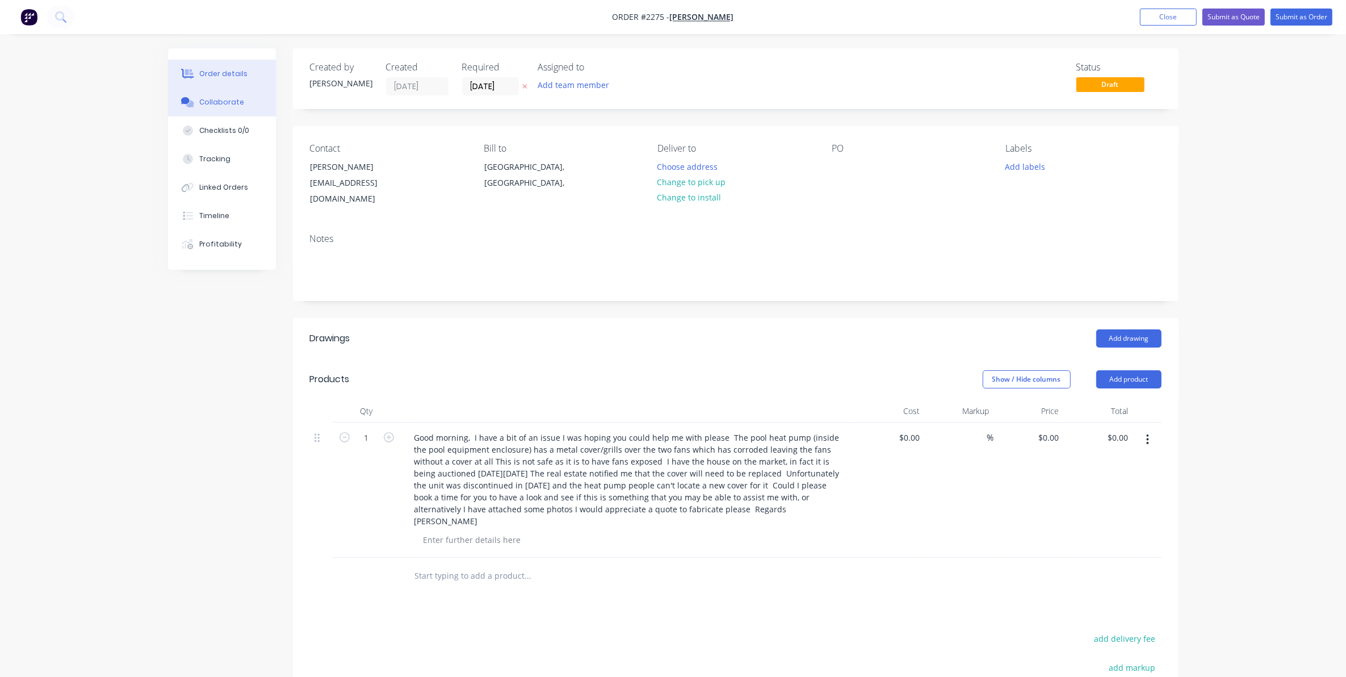
click at [216, 101] on div "Collaborate" at bounding box center [221, 102] width 45 height 10
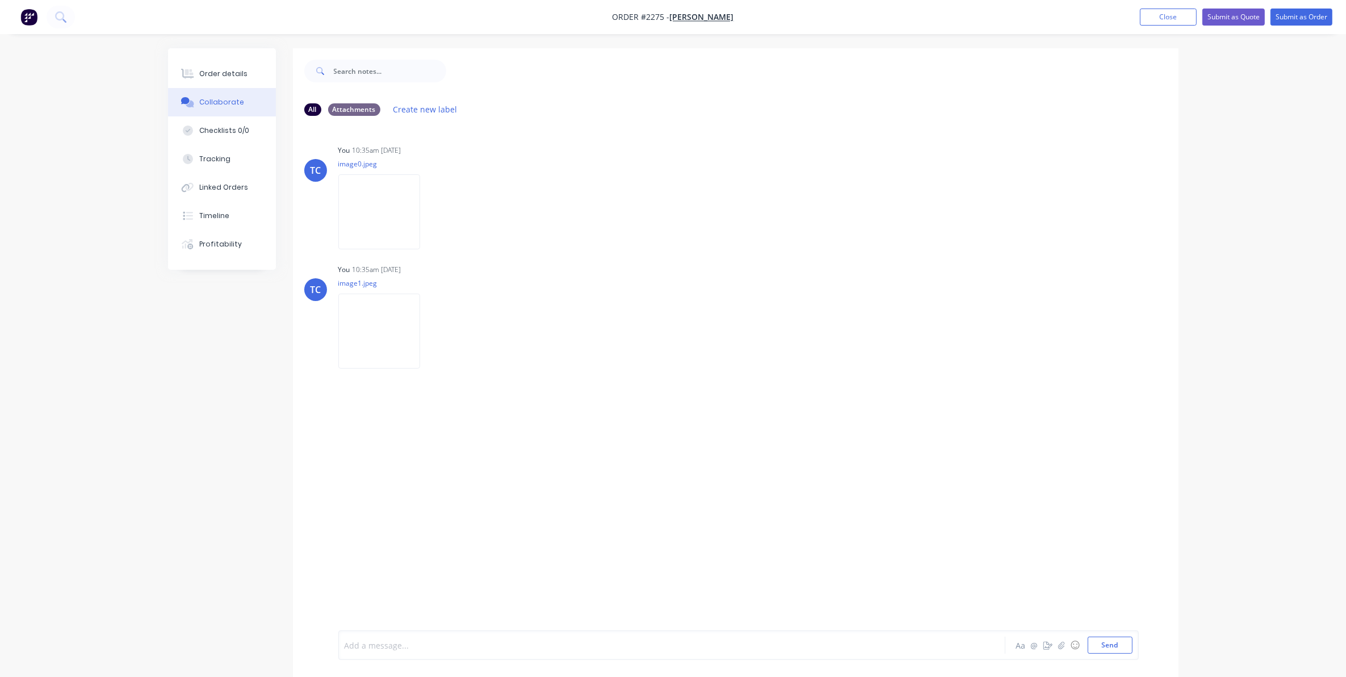
click at [437, 645] on div at bounding box center [640, 645] width 591 height 12
click at [1099, 645] on button "Send" at bounding box center [1110, 645] width 45 height 17
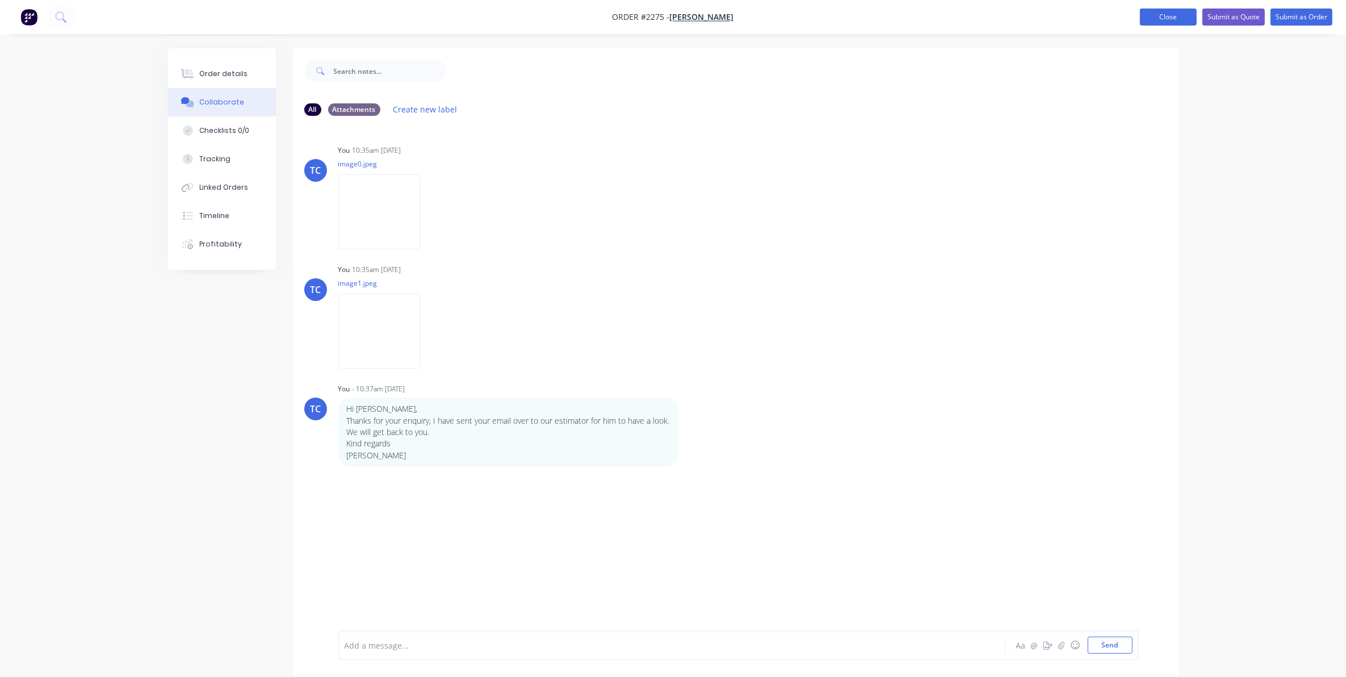
click at [1165, 15] on button "Close" at bounding box center [1168, 17] width 57 height 17
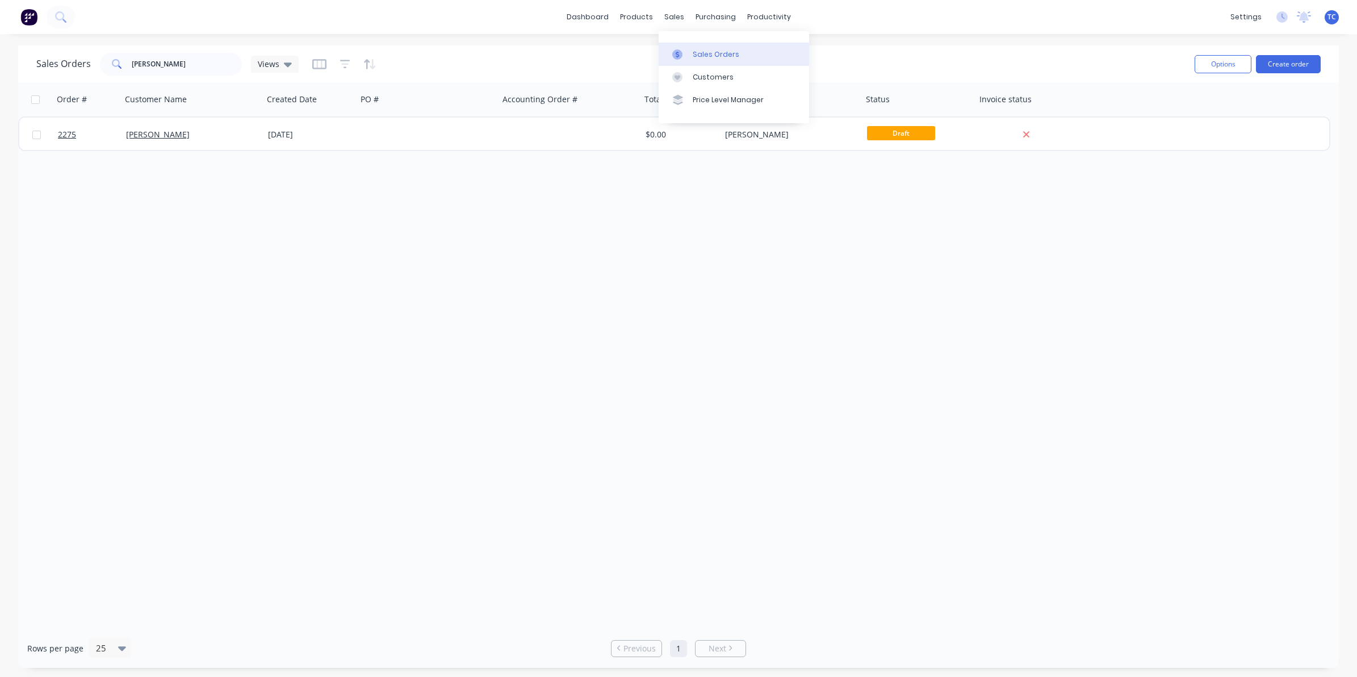
click at [705, 49] on div "Sales Orders" at bounding box center [716, 54] width 47 height 10
drag, startPoint x: 183, startPoint y: 63, endPoint x: 131, endPoint y: 57, distance: 52.0
click at [132, 57] on input "[PERSON_NAME]" at bounding box center [187, 64] width 111 height 23
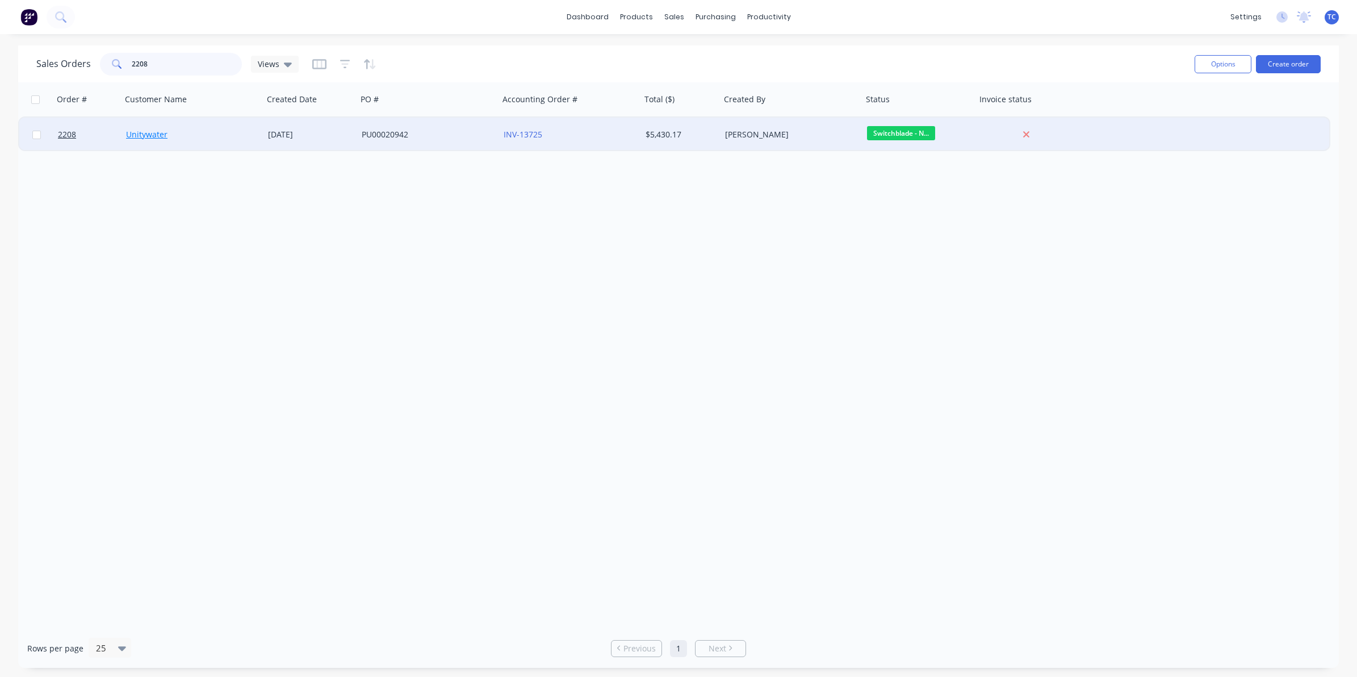
type input "2208"
click at [149, 132] on link "Unitywater" at bounding box center [146, 134] width 41 height 11
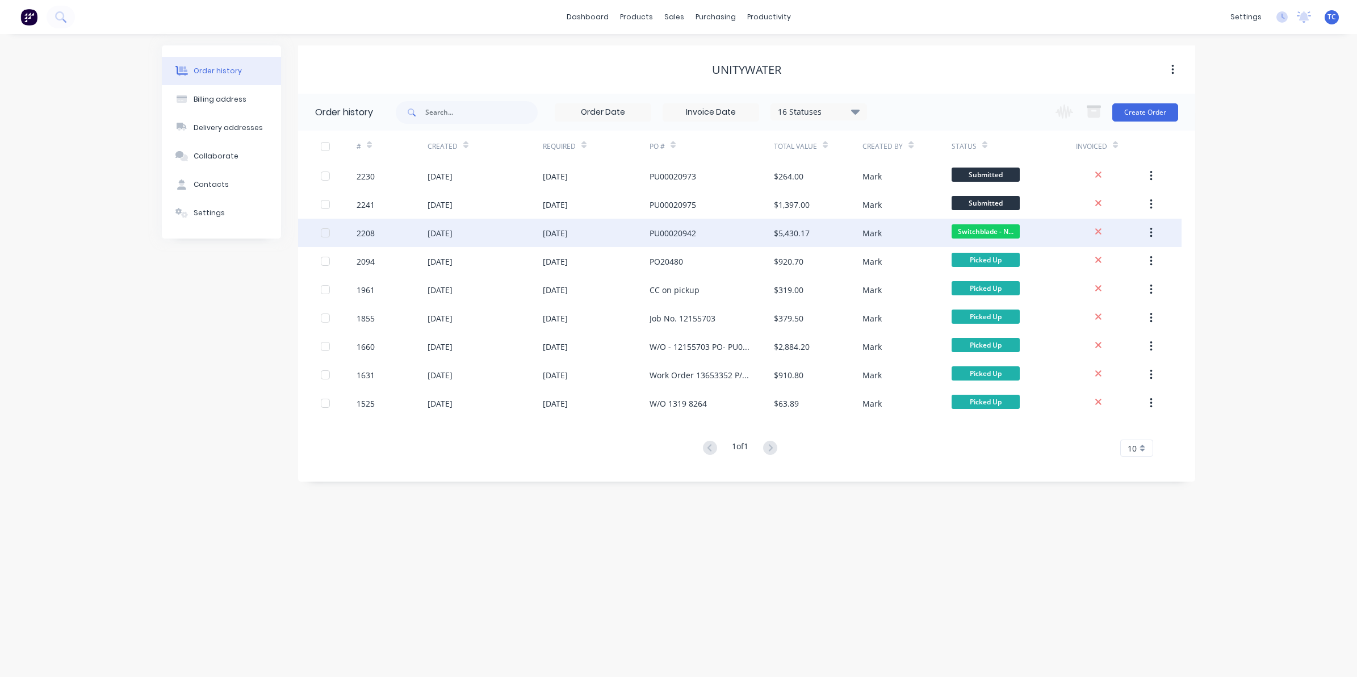
click at [453, 231] on div "[DATE]" at bounding box center [440, 233] width 25 height 12
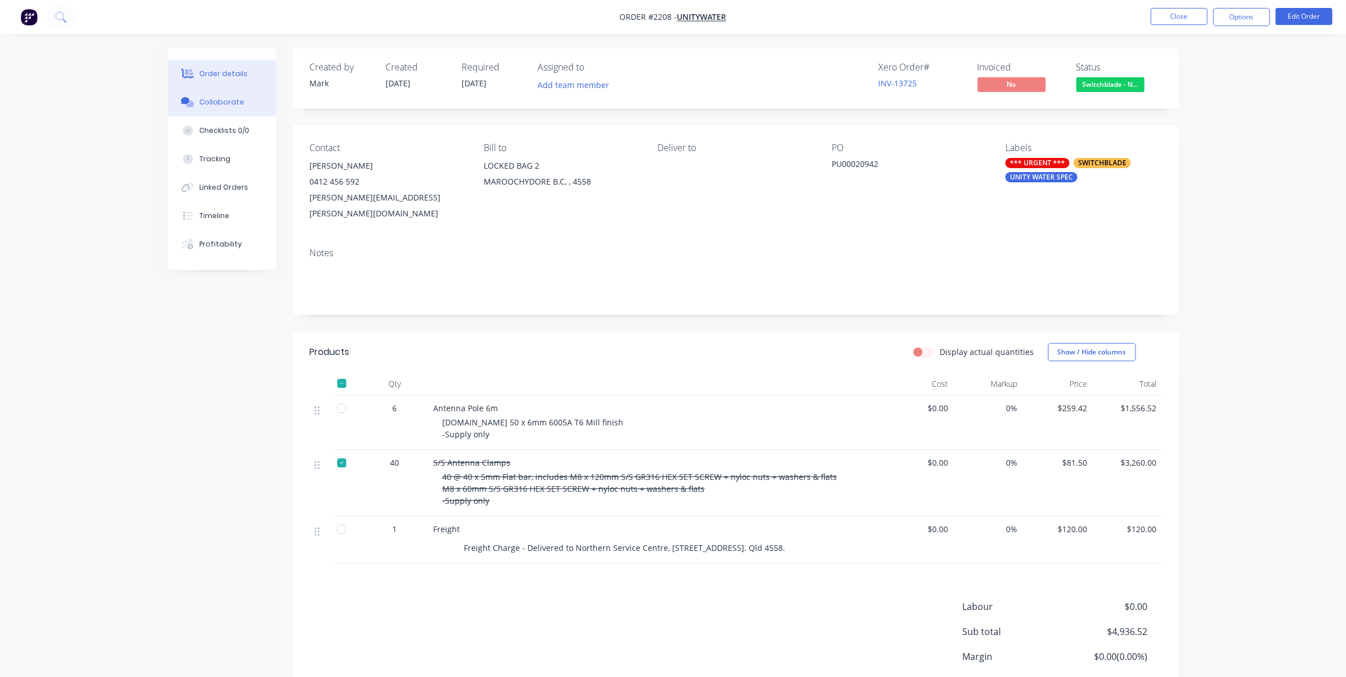
click at [216, 99] on div "Collaborate" at bounding box center [221, 102] width 45 height 10
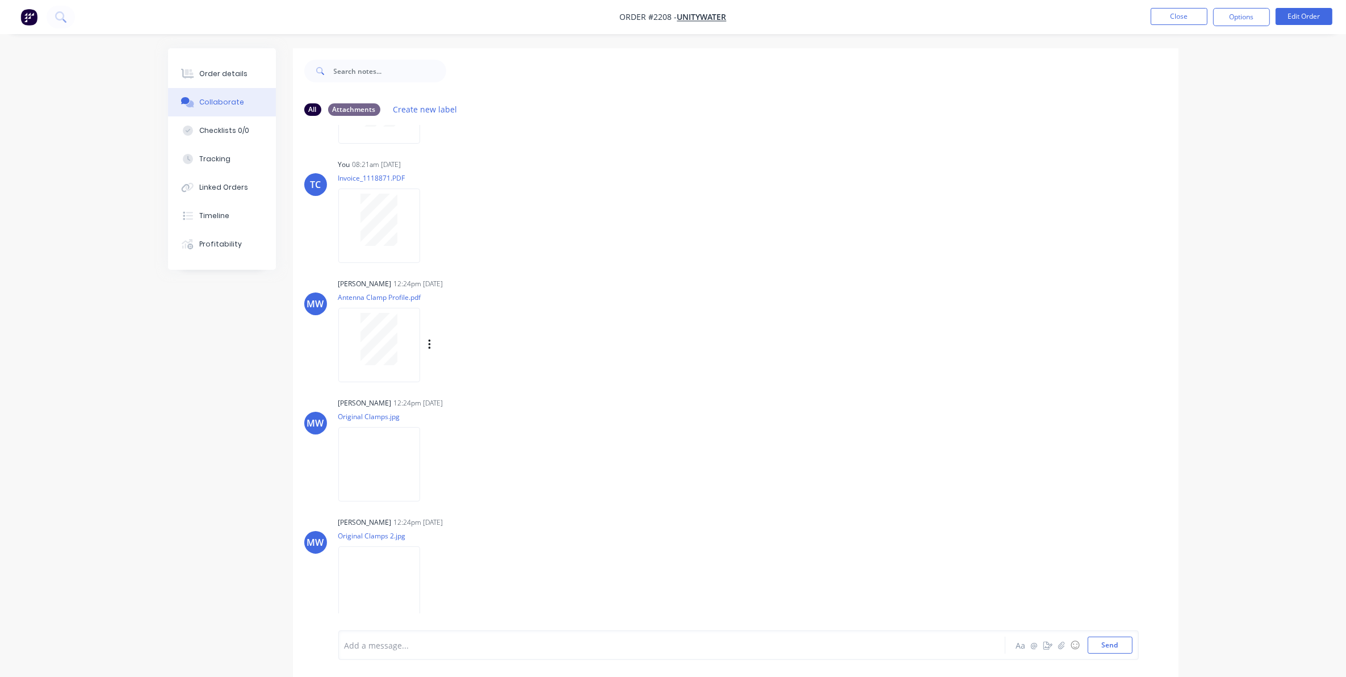
scroll to position [728, 0]
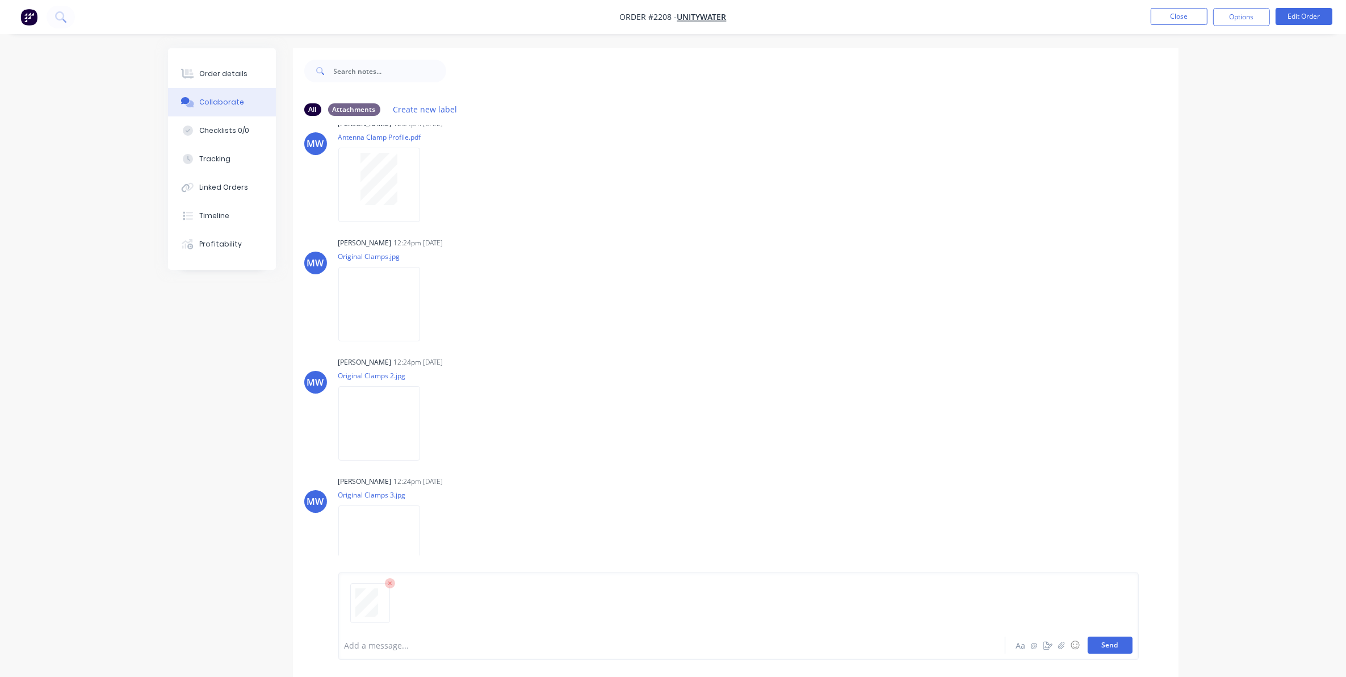
click at [1114, 645] on button "Send" at bounding box center [1110, 645] width 45 height 17
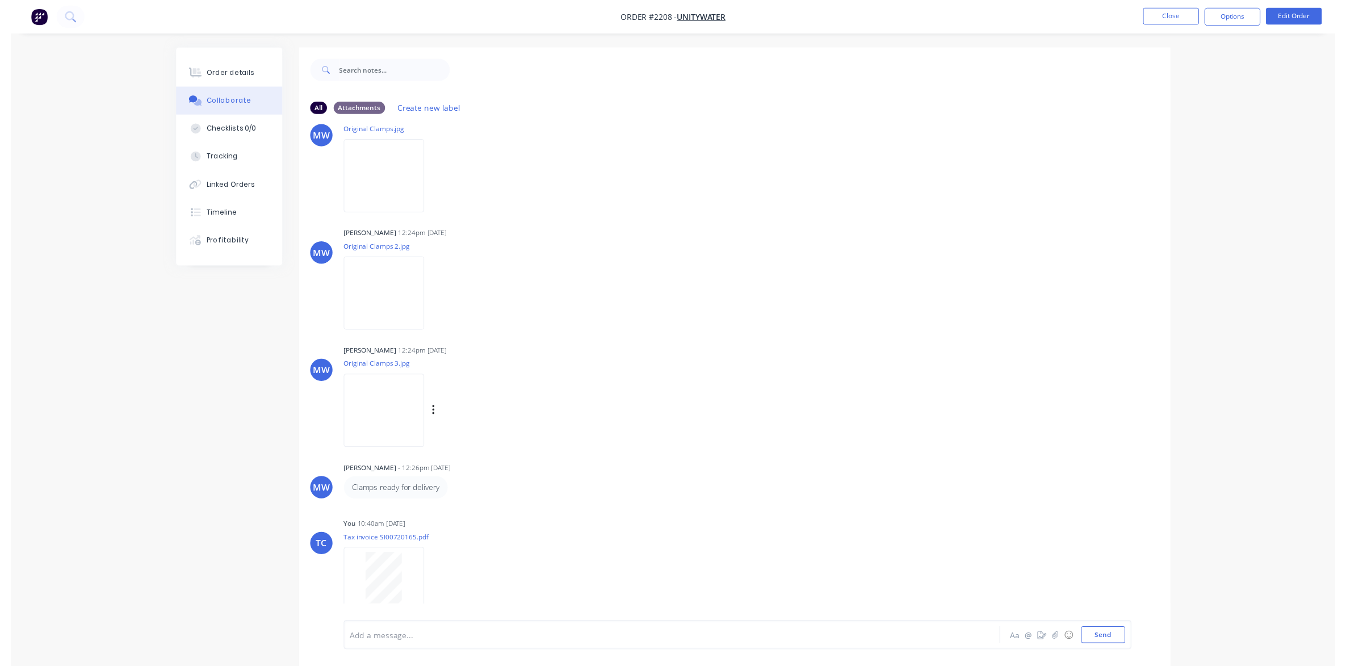
scroll to position [858, 0]
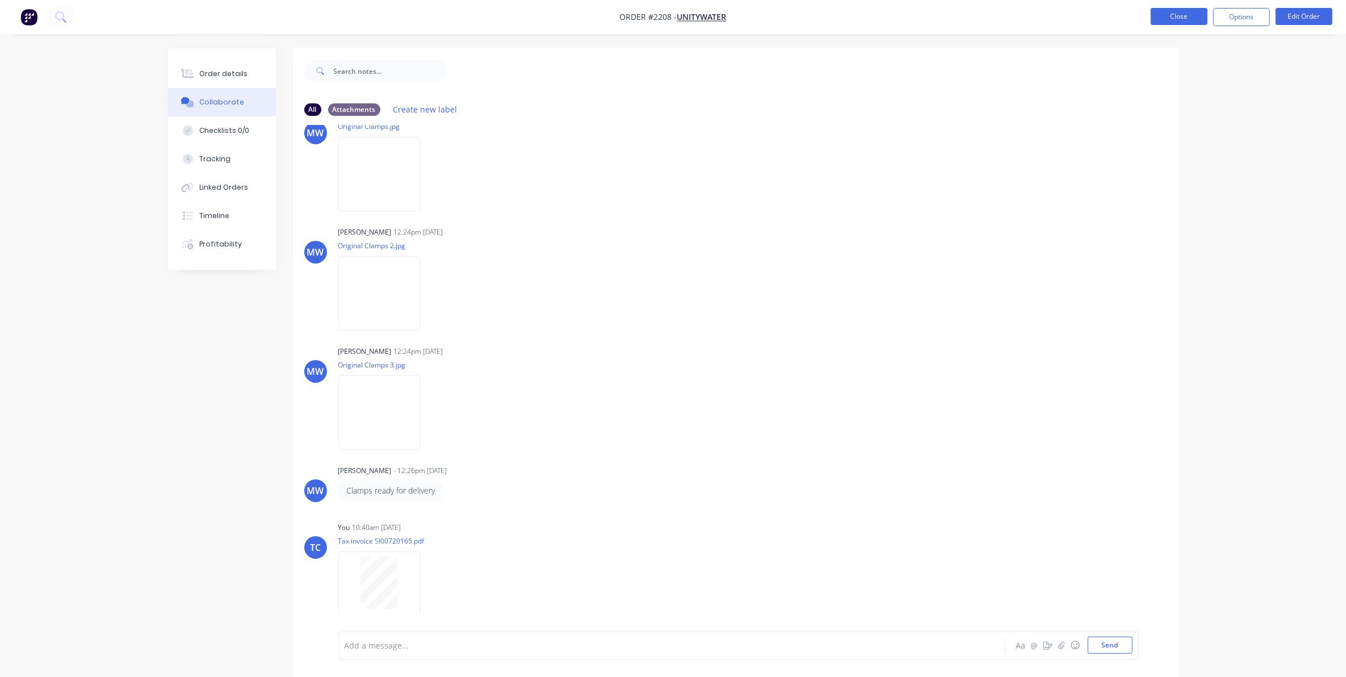
click at [1177, 12] on button "Close" at bounding box center [1179, 16] width 57 height 17
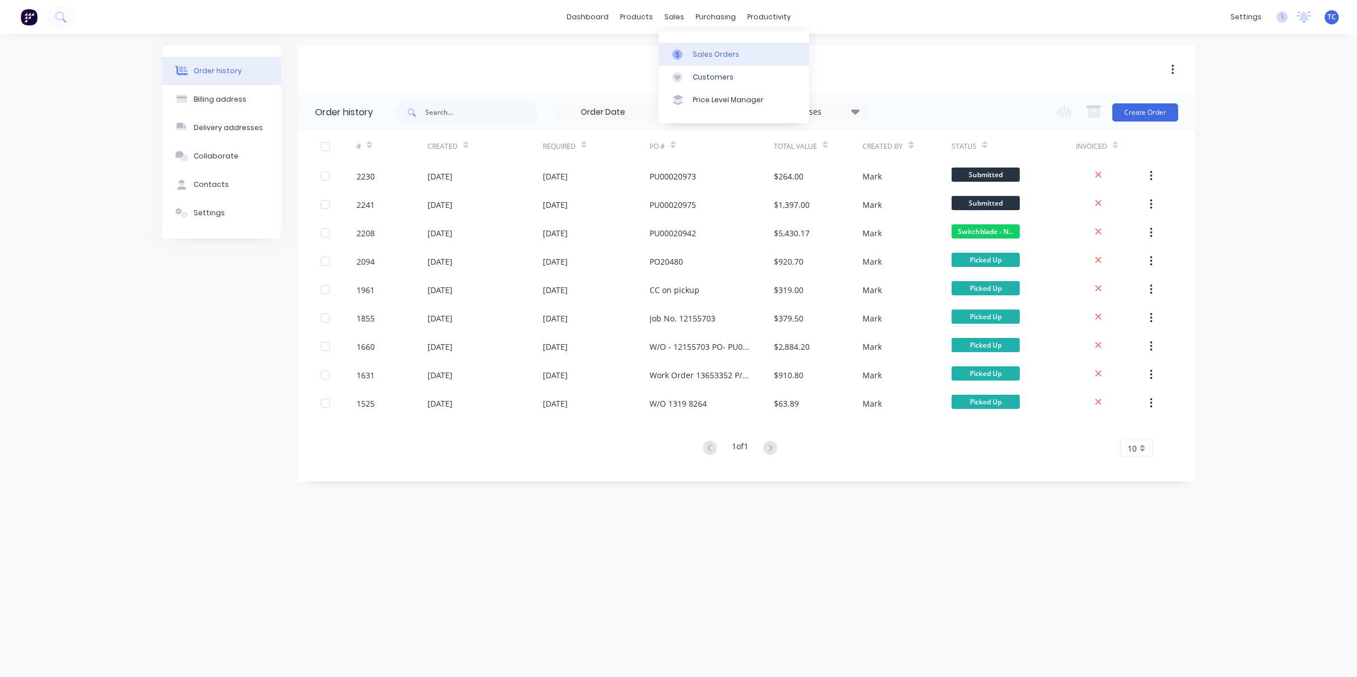
click at [700, 54] on div "Sales Orders" at bounding box center [716, 54] width 47 height 10
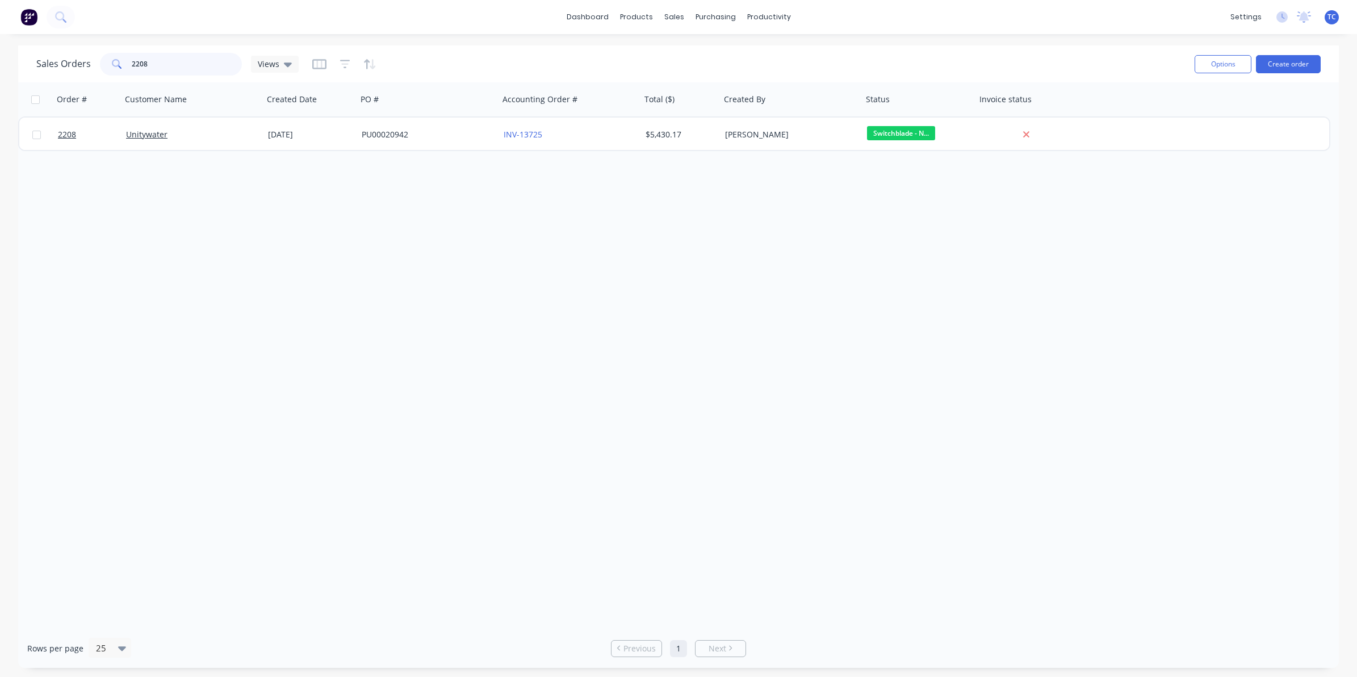
drag, startPoint x: 149, startPoint y: 63, endPoint x: 127, endPoint y: 58, distance: 22.7
click at [127, 58] on div "2208" at bounding box center [171, 64] width 142 height 23
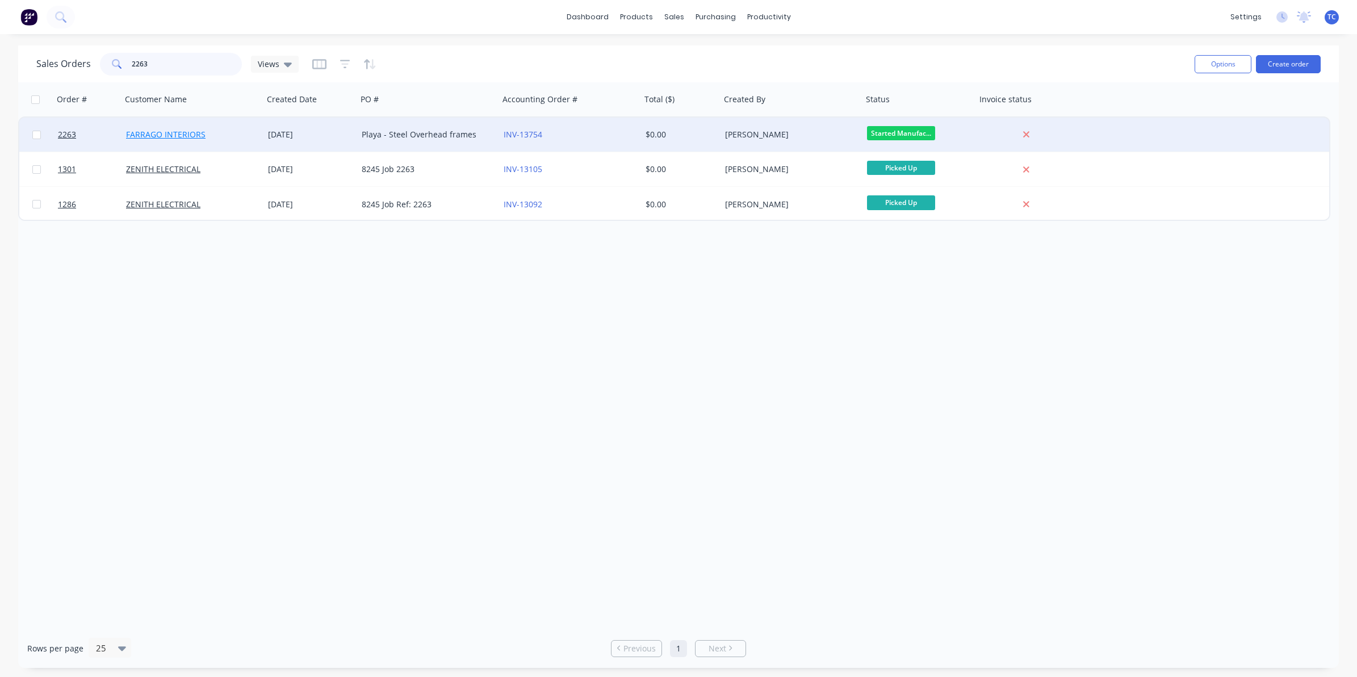
type input "2263"
click at [157, 133] on link "FARRAGO INTERIORS" at bounding box center [166, 134] width 80 height 11
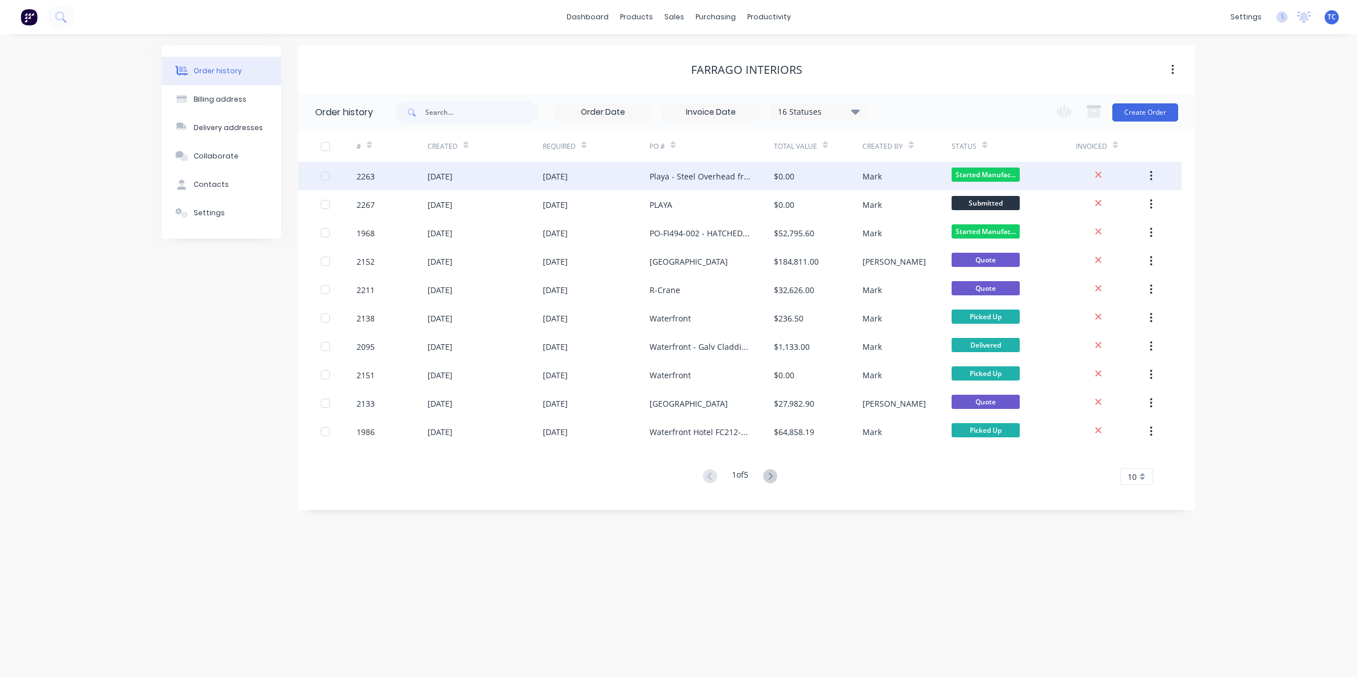
click at [449, 176] on div "[DATE]" at bounding box center [440, 176] width 25 height 12
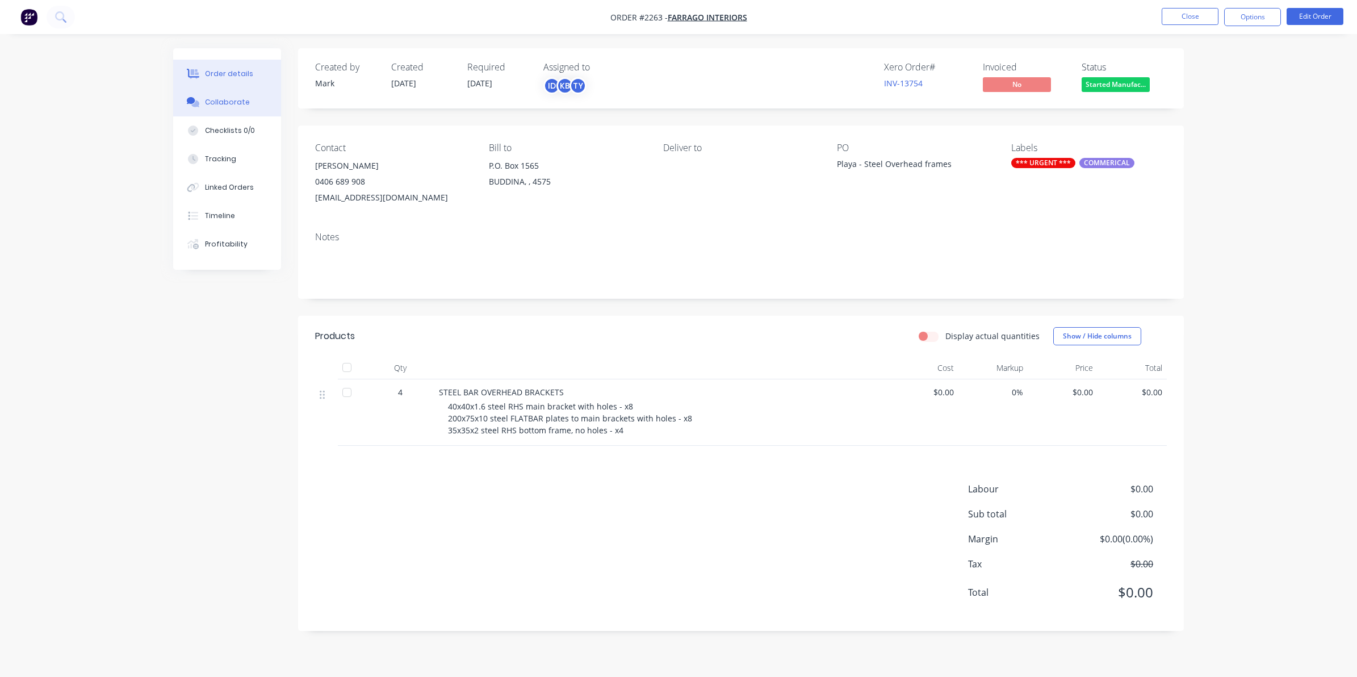
click at [223, 100] on div "Collaborate" at bounding box center [227, 102] width 45 height 10
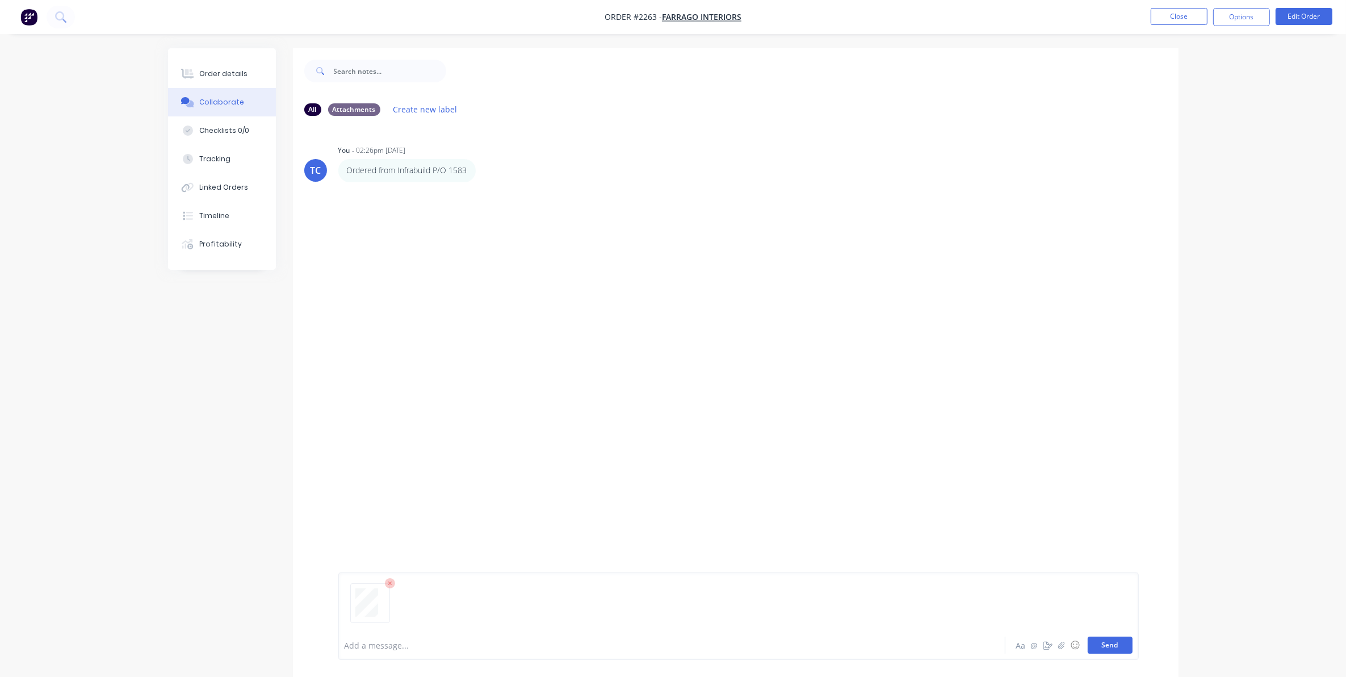
click at [1106, 643] on button "Send" at bounding box center [1110, 645] width 45 height 17
click at [1178, 15] on button "Close" at bounding box center [1179, 16] width 57 height 17
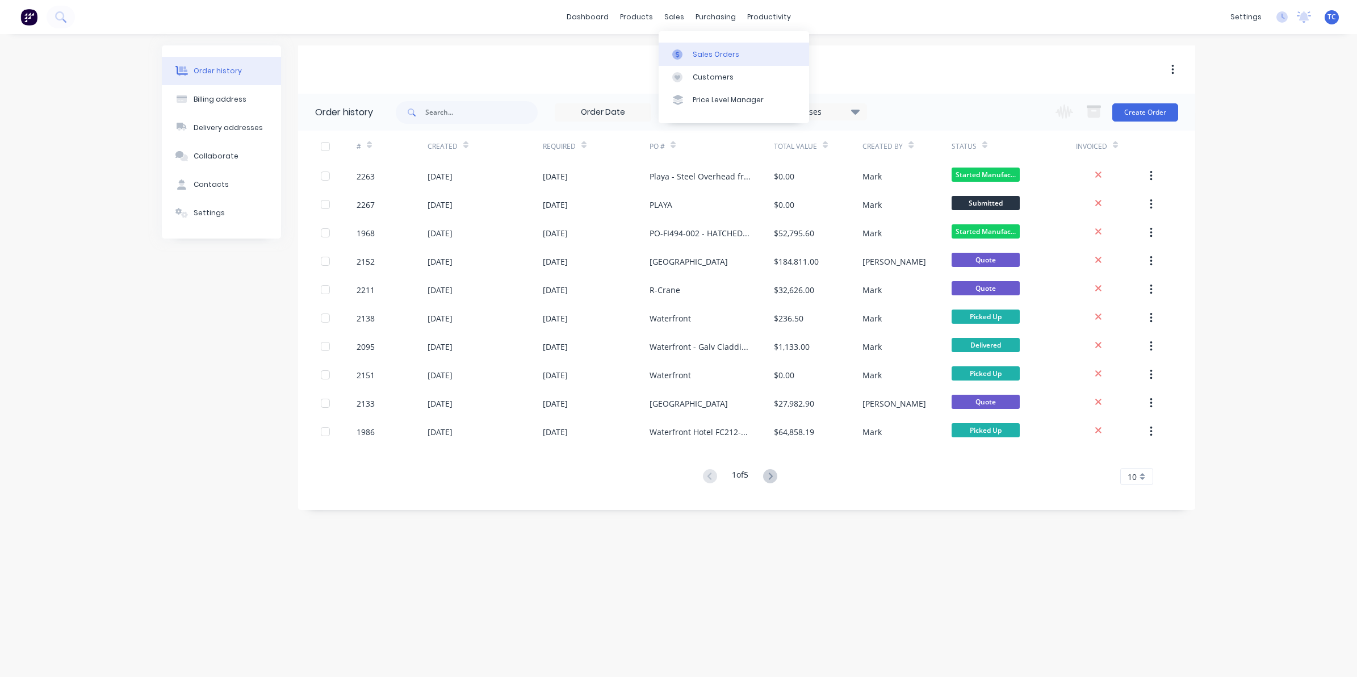
click at [705, 51] on div "Sales Orders" at bounding box center [716, 54] width 47 height 10
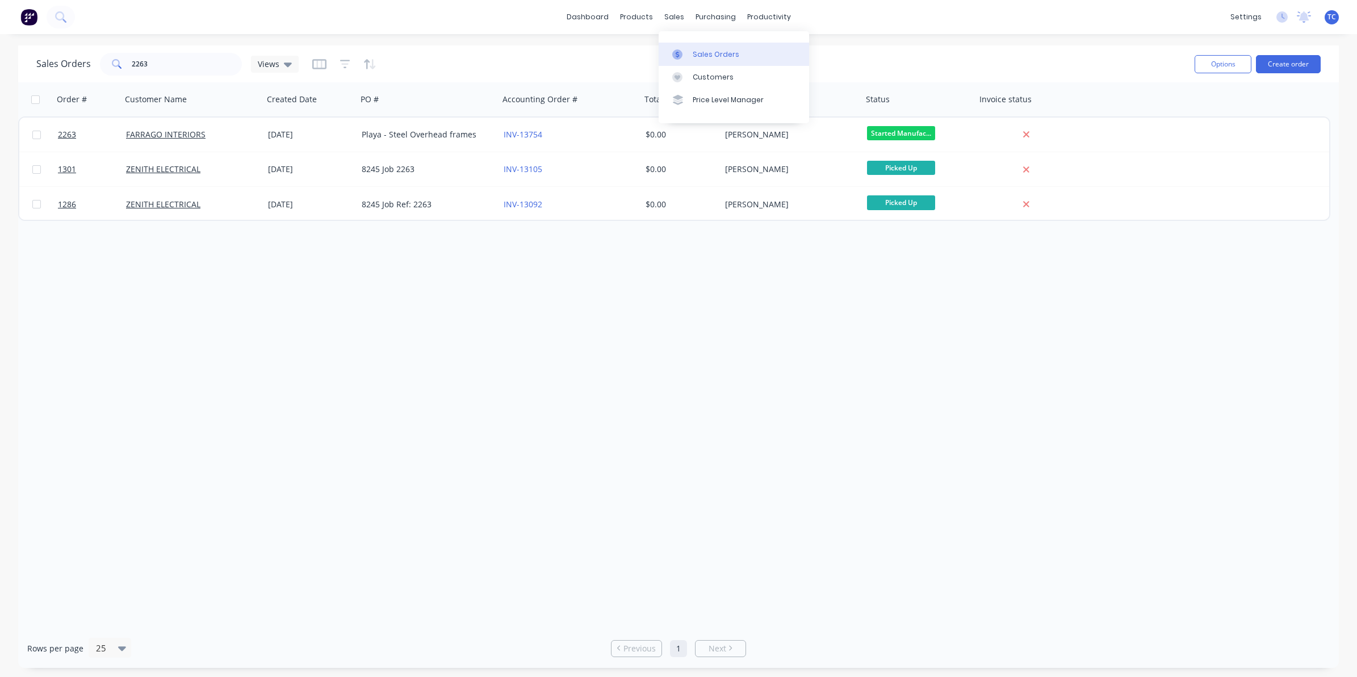
click at [705, 54] on div "Sales Orders" at bounding box center [716, 54] width 47 height 10
click at [763, 14] on div "productivity" at bounding box center [769, 17] width 55 height 17
click at [785, 52] on div "Workflow" at bounding box center [789, 54] width 34 height 10
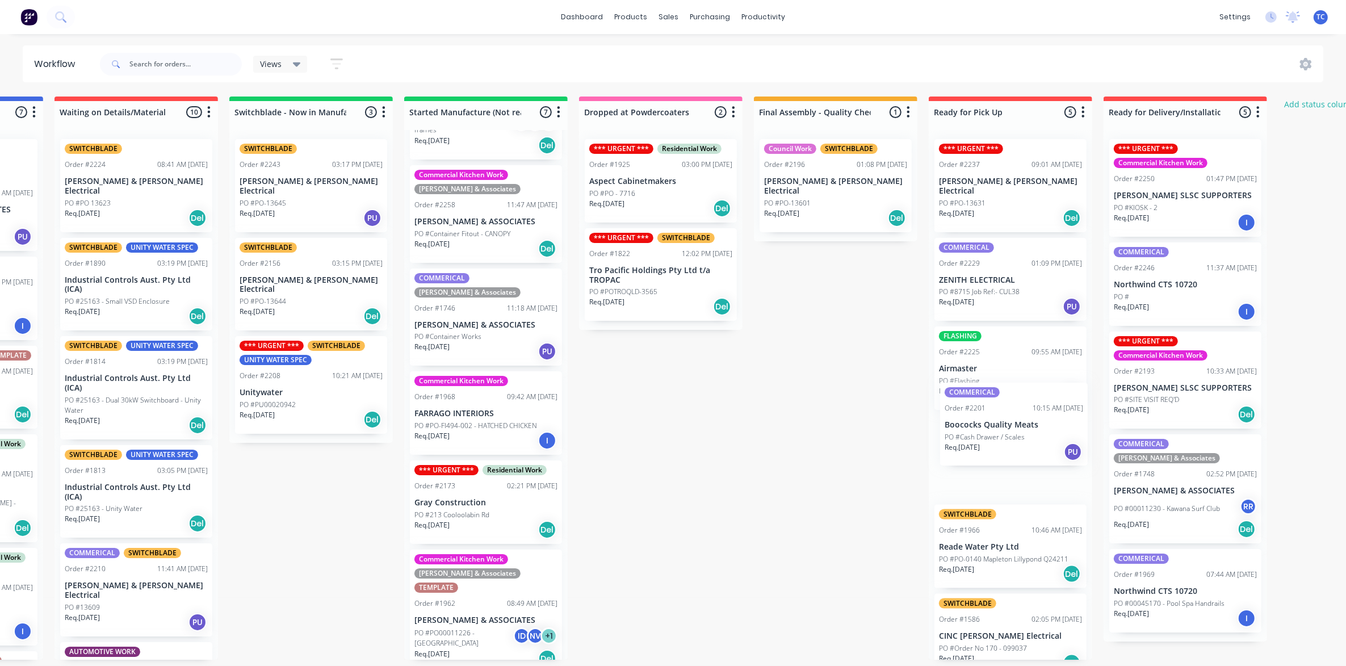
scroll to position [0, 324]
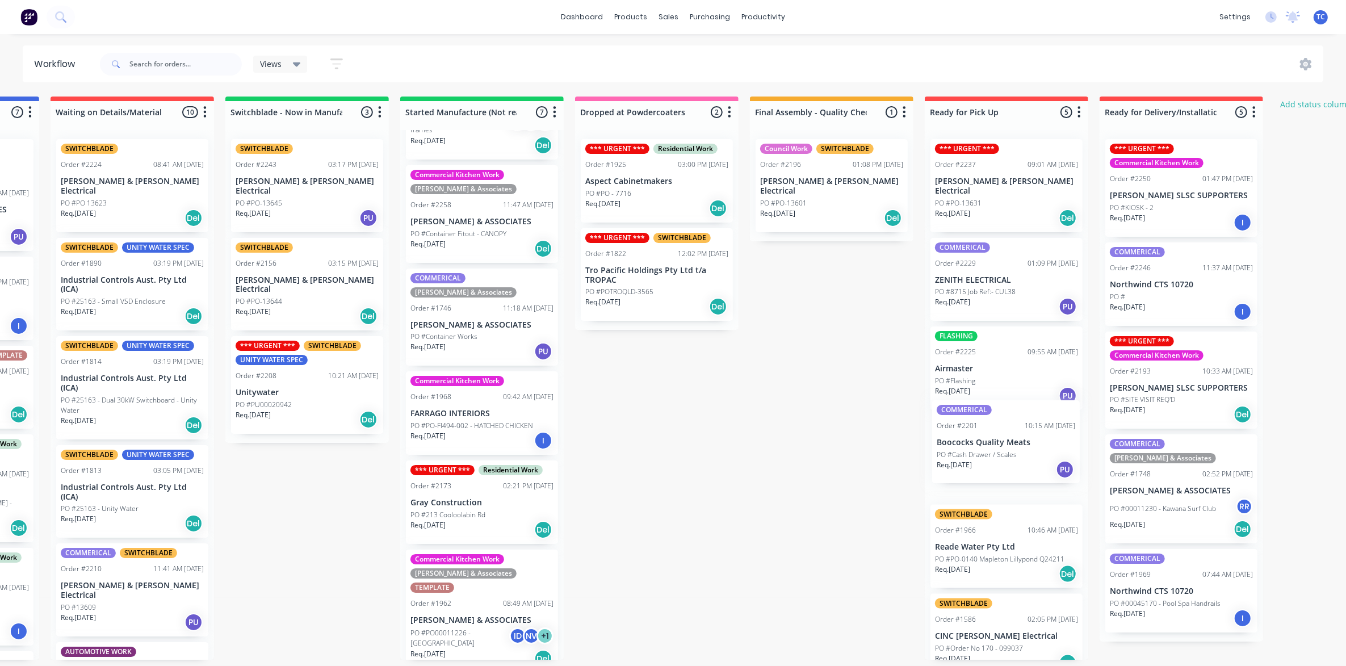
drag, startPoint x: 787, startPoint y: 398, endPoint x: 993, endPoint y: 444, distance: 210.7
click at [993, 443] on div "Submitted 16 Status colour #273444 hex #273444 Save Cancel Summaries Total orde…" at bounding box center [615, 378] width 1894 height 563
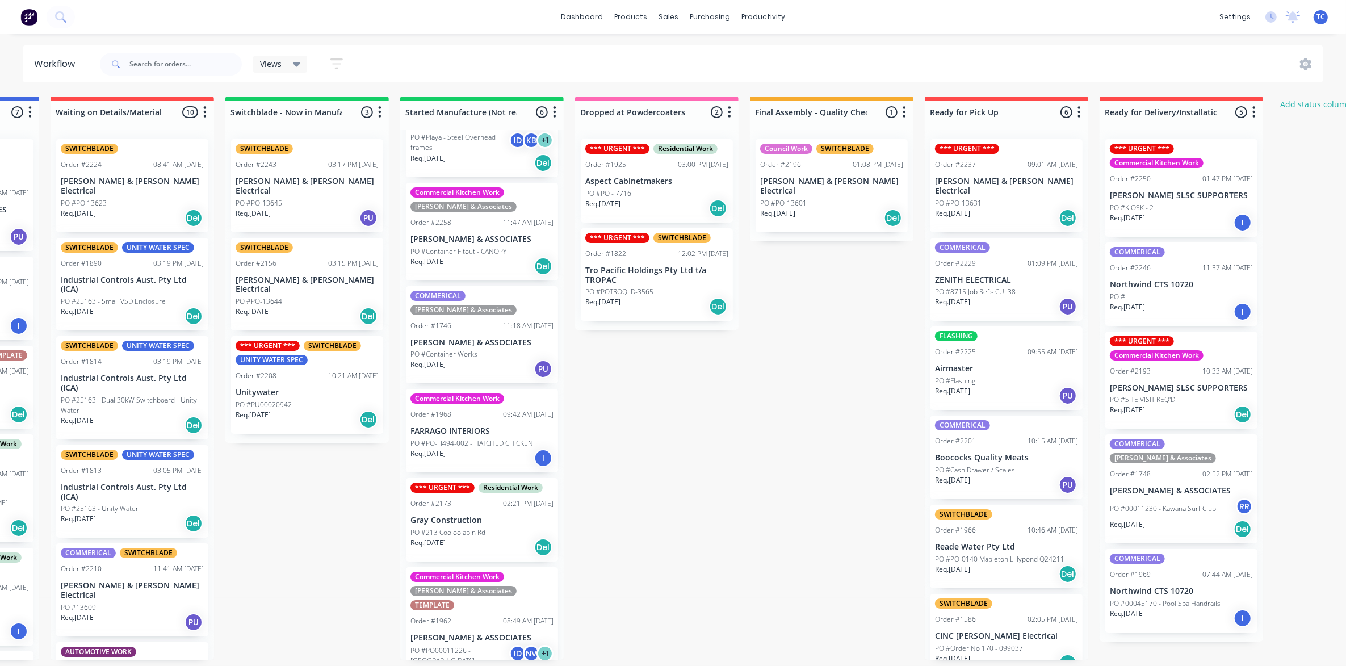
scroll to position [57, 0]
click at [695, 49] on div "Sales Orders" at bounding box center [711, 54] width 47 height 10
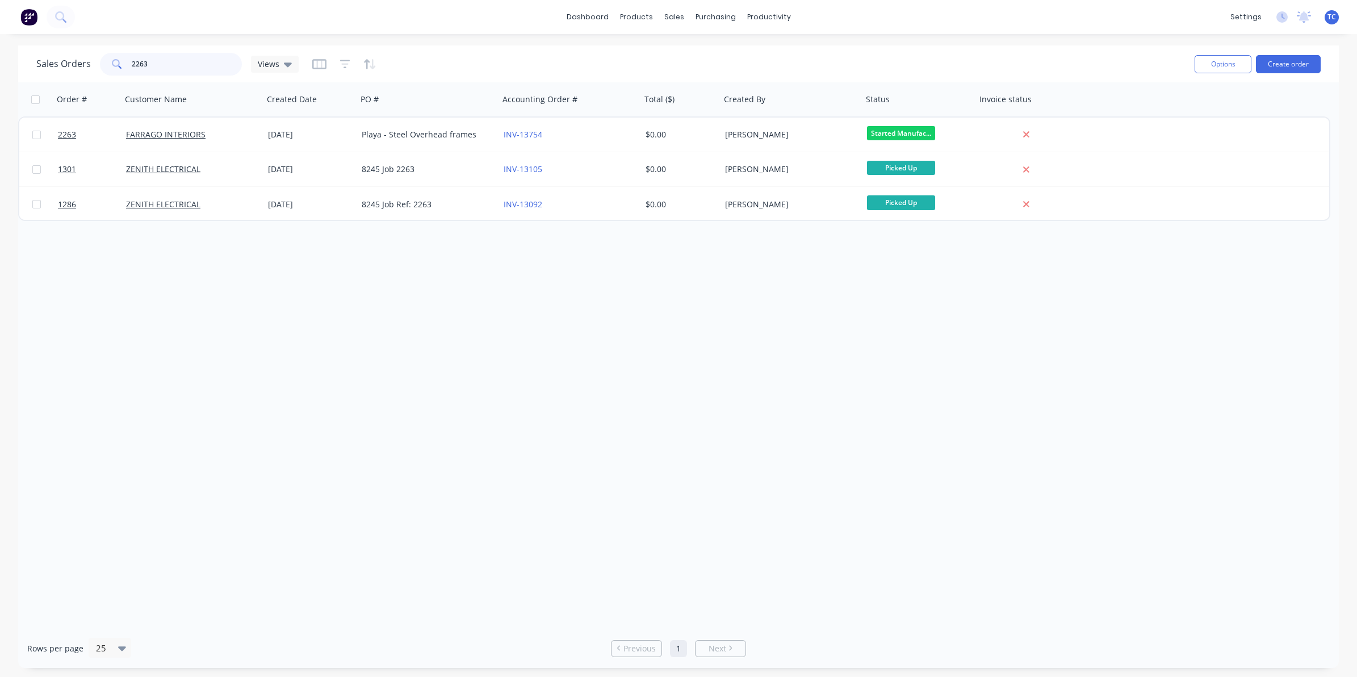
drag, startPoint x: 149, startPoint y: 64, endPoint x: 129, endPoint y: 65, distance: 19.9
click at [129, 65] on div "2263" at bounding box center [171, 64] width 142 height 23
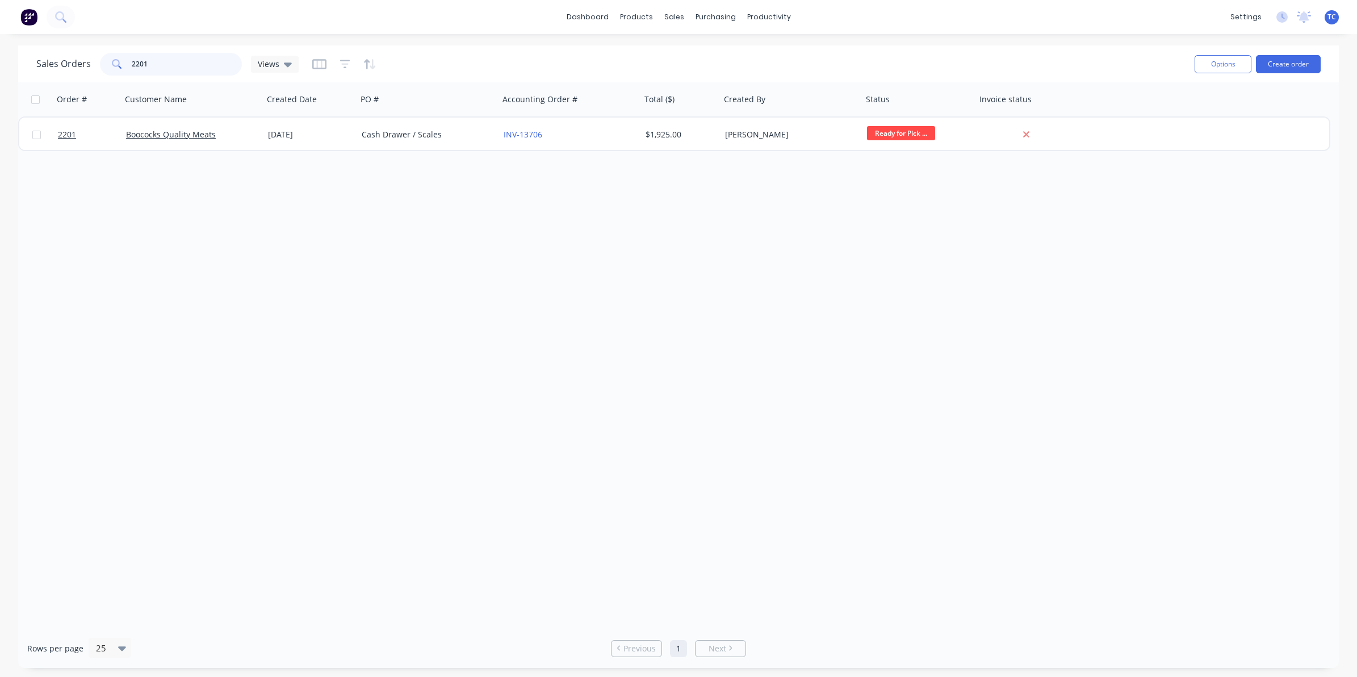
drag, startPoint x: 153, startPoint y: 62, endPoint x: 127, endPoint y: 60, distance: 26.8
click at [127, 60] on div "2201" at bounding box center [171, 64] width 142 height 23
drag, startPoint x: 181, startPoint y: 60, endPoint x: 132, endPoint y: 60, distance: 48.3
click at [132, 60] on input "[PERSON_NAME]" at bounding box center [187, 64] width 111 height 23
click at [177, 65] on input "[PERSON_NAME]" at bounding box center [187, 64] width 111 height 23
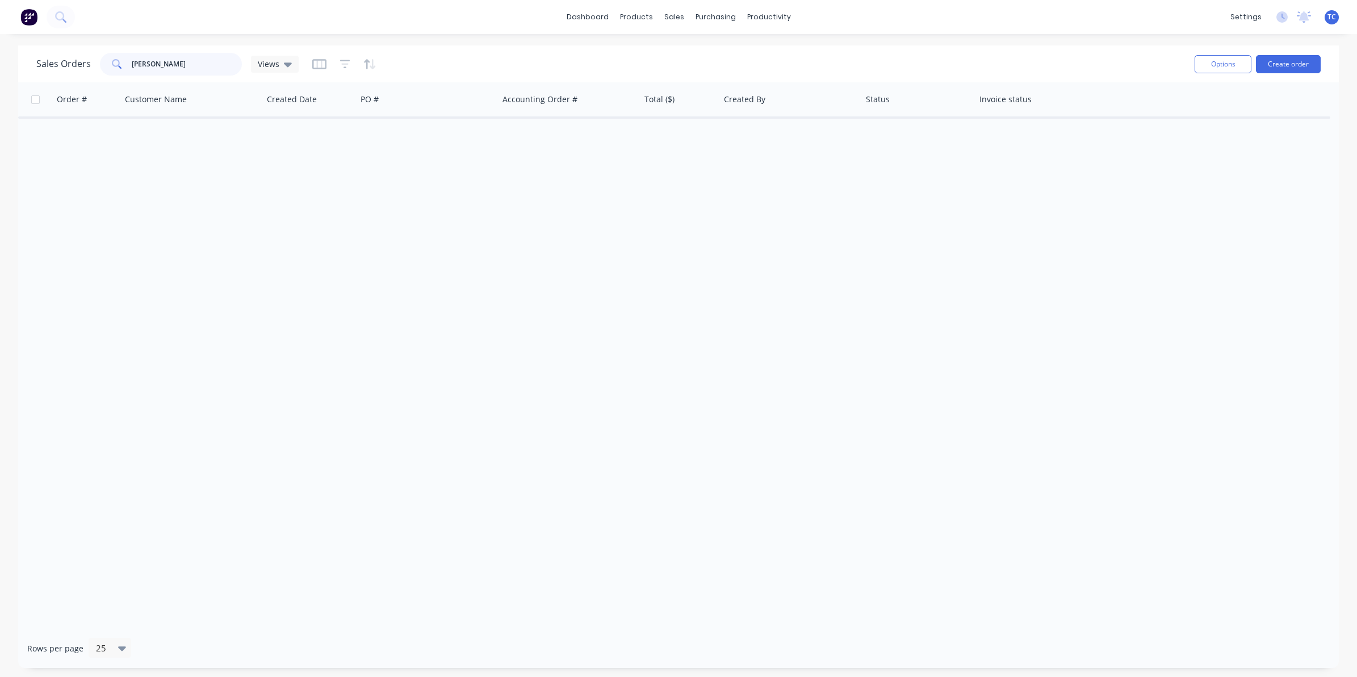
click at [180, 62] on input "[PERSON_NAME]" at bounding box center [187, 64] width 111 height 23
type input "M"
type input "[PERSON_NAME] Signs Express"
click at [1287, 64] on button "Create order" at bounding box center [1288, 64] width 65 height 18
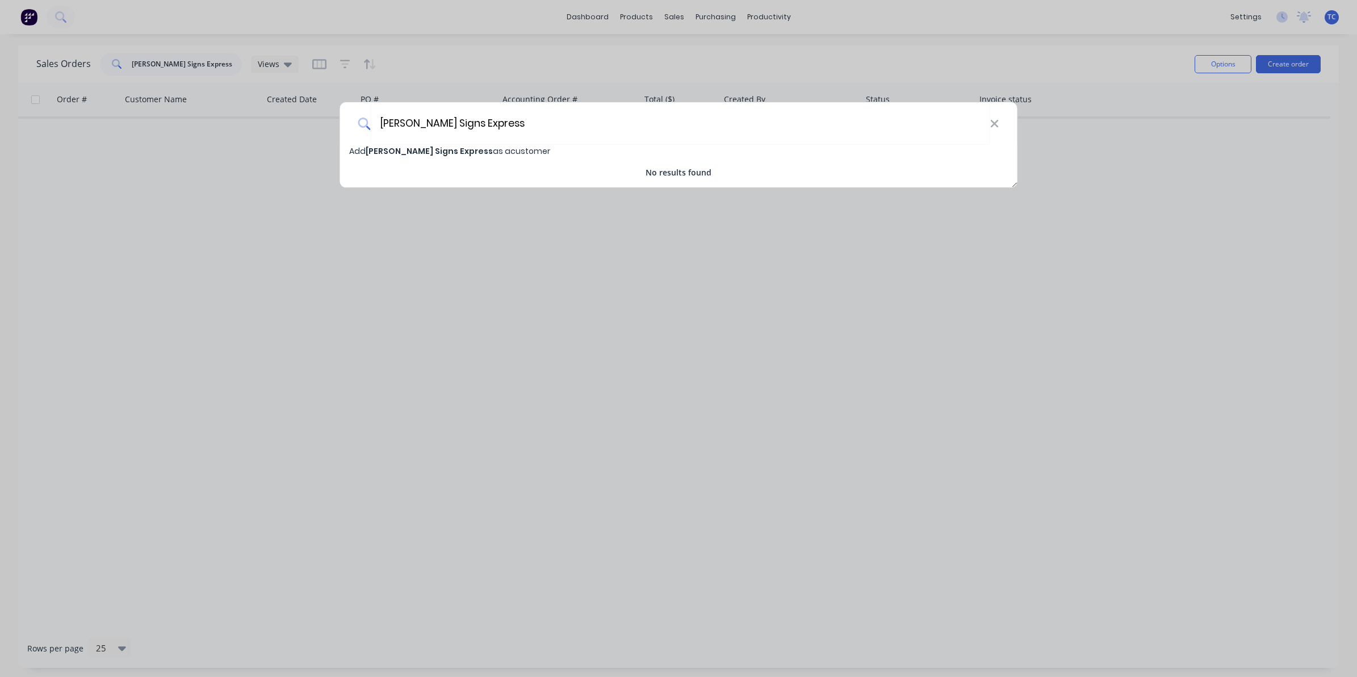
type input "[PERSON_NAME] Signs Express"
click at [446, 149] on span "[PERSON_NAME] Signs Express as a customer" at bounding box center [449, 150] width 201 height 11
select select "AU"
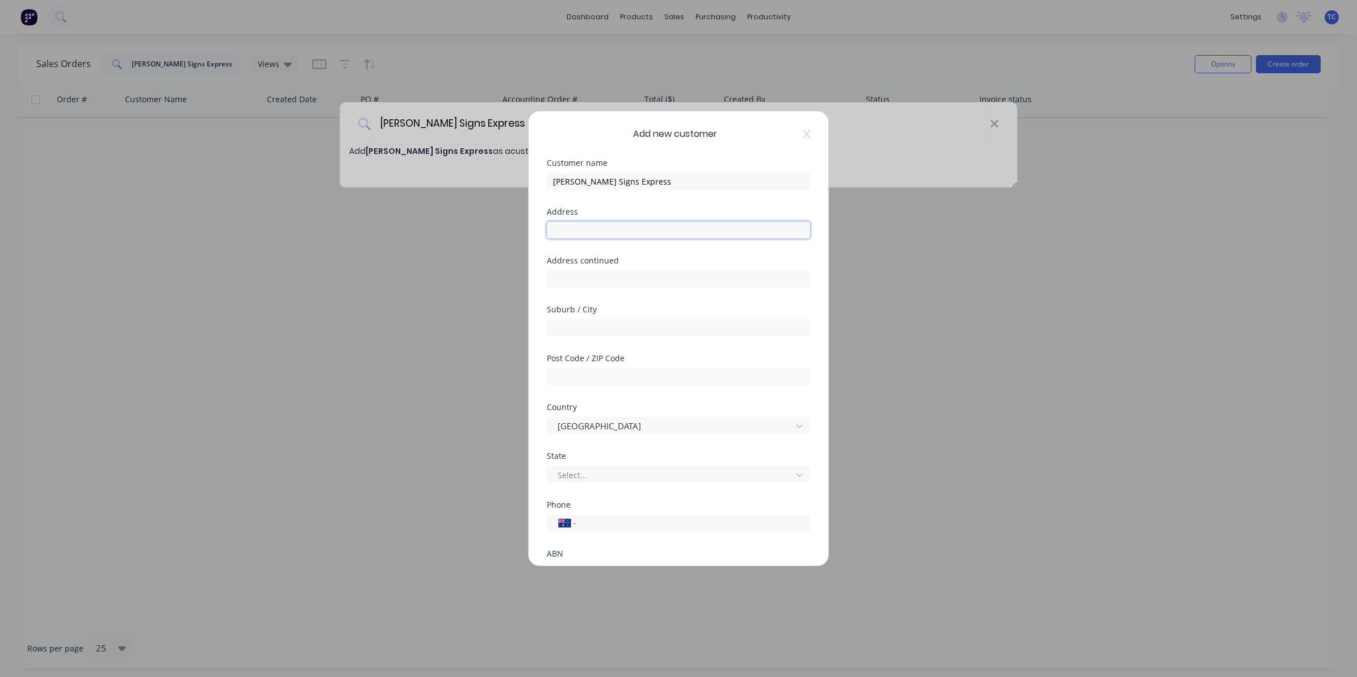
click at [559, 229] on input "text" at bounding box center [679, 229] width 264 height 17
type input "[STREET_ADDRESS] [GEOGRAPHIC_DATA]"
click at [563, 327] on input "text" at bounding box center [679, 327] width 264 height 17
drag, startPoint x: 598, startPoint y: 230, endPoint x: 657, endPoint y: 233, distance: 59.1
click at [657, 233] on input "[STREET_ADDRESS] [GEOGRAPHIC_DATA]" at bounding box center [679, 229] width 264 height 17
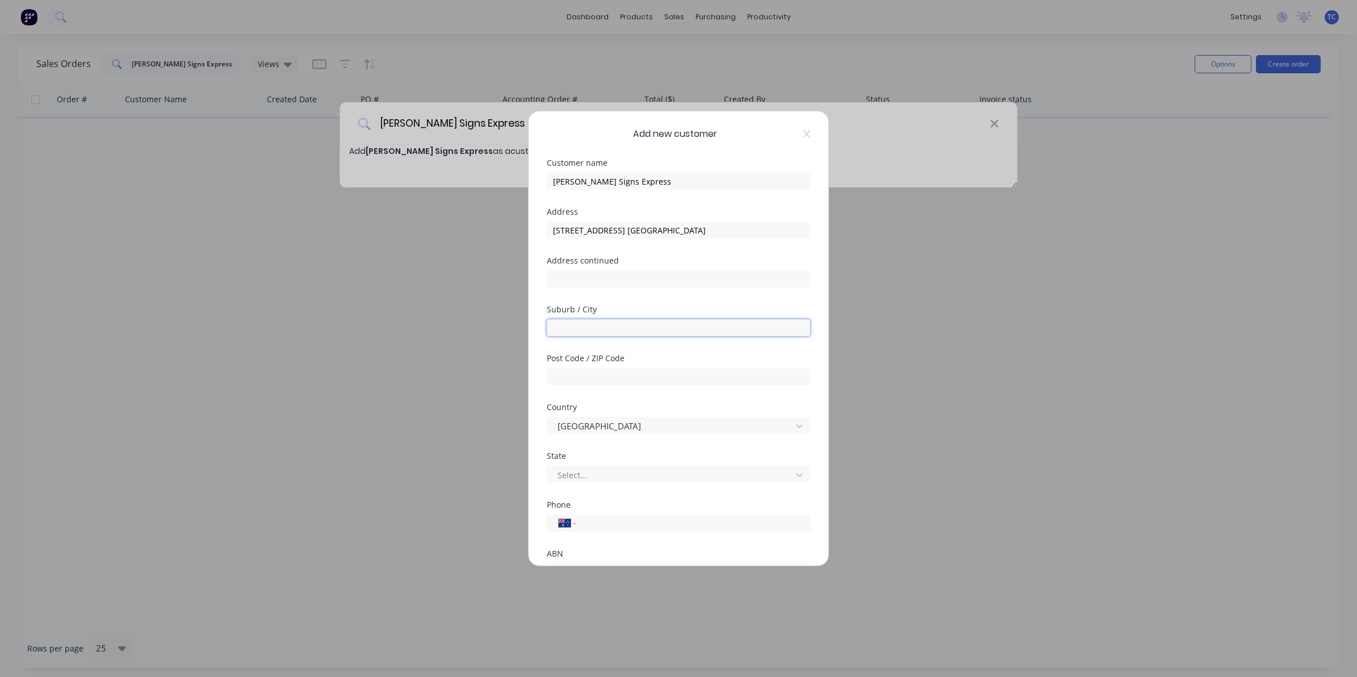
click at [565, 323] on input "text" at bounding box center [679, 327] width 264 height 17
paste input "Pacific Paradise"
type input "Pacific Paradise"
drag, startPoint x: 659, startPoint y: 227, endPoint x: 599, endPoint y: 229, distance: 60.2
click at [599, 229] on input "[STREET_ADDRESS] [GEOGRAPHIC_DATA]" at bounding box center [679, 229] width 264 height 17
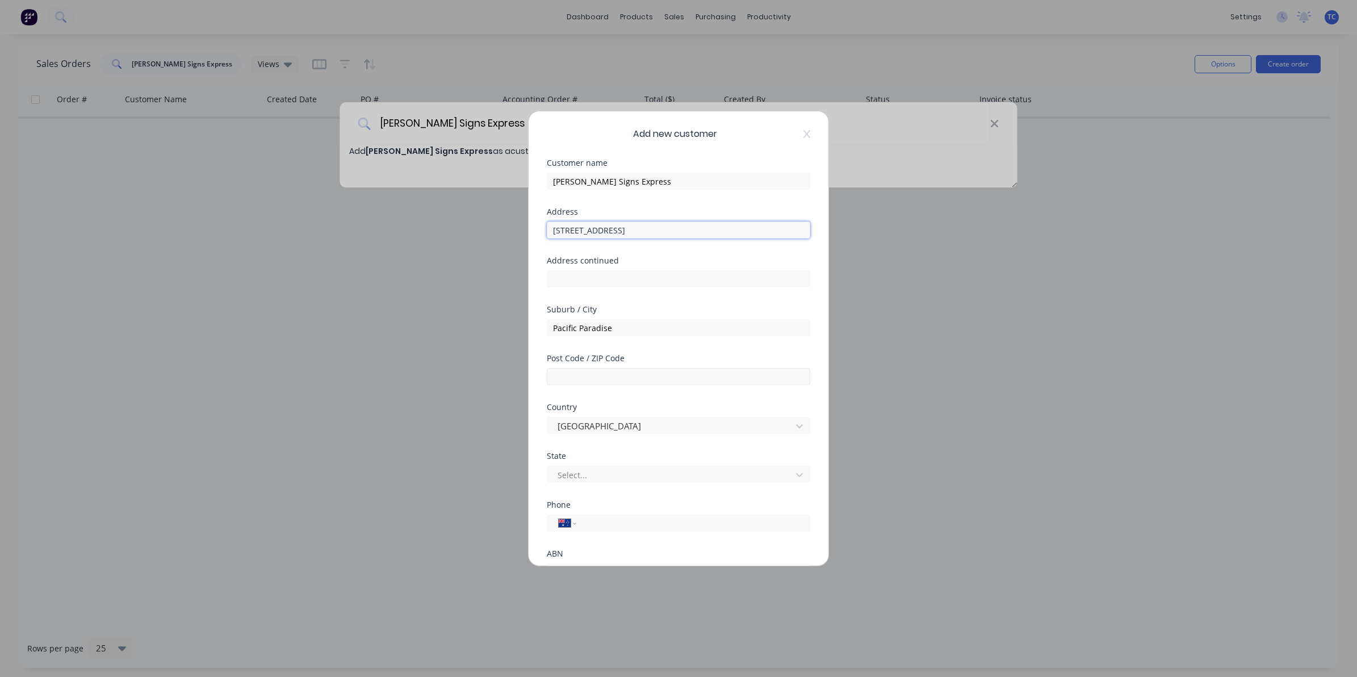
type input "[STREET_ADDRESS]"
click at [563, 378] on input "text" at bounding box center [679, 376] width 264 height 17
type input "4564"
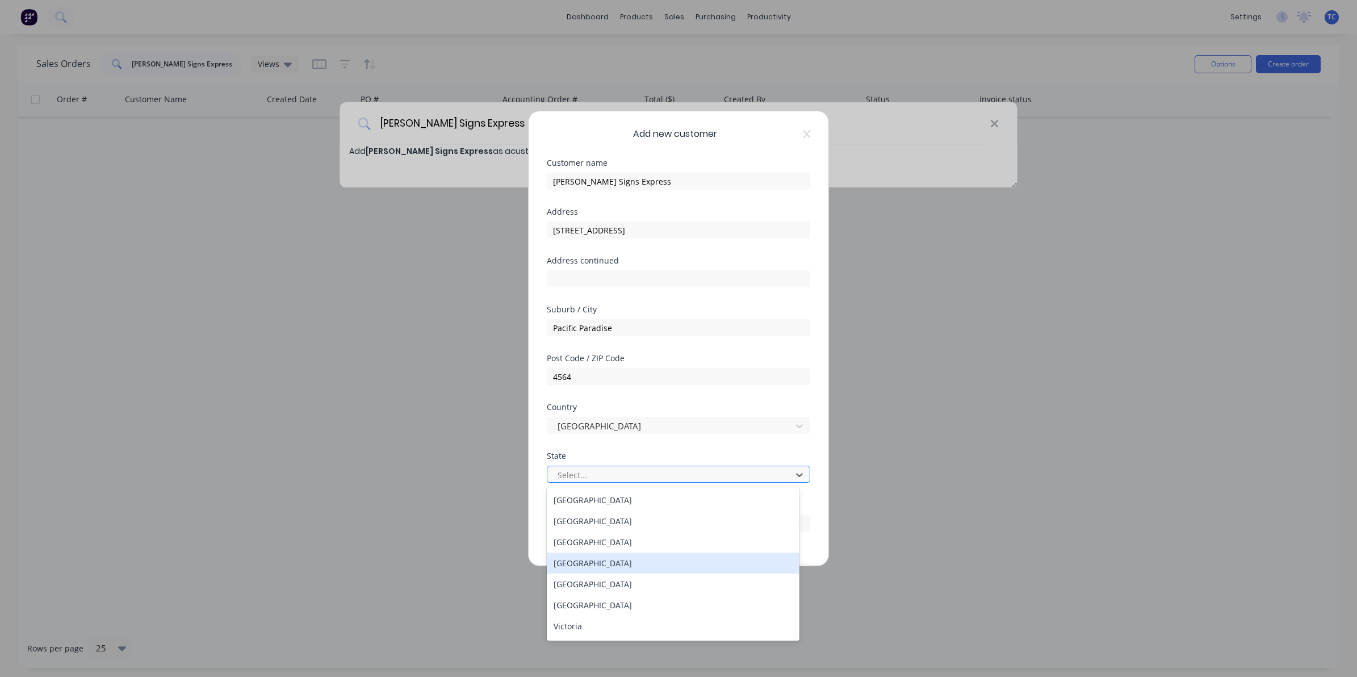
click at [589, 563] on div "[GEOGRAPHIC_DATA]" at bounding box center [673, 563] width 253 height 21
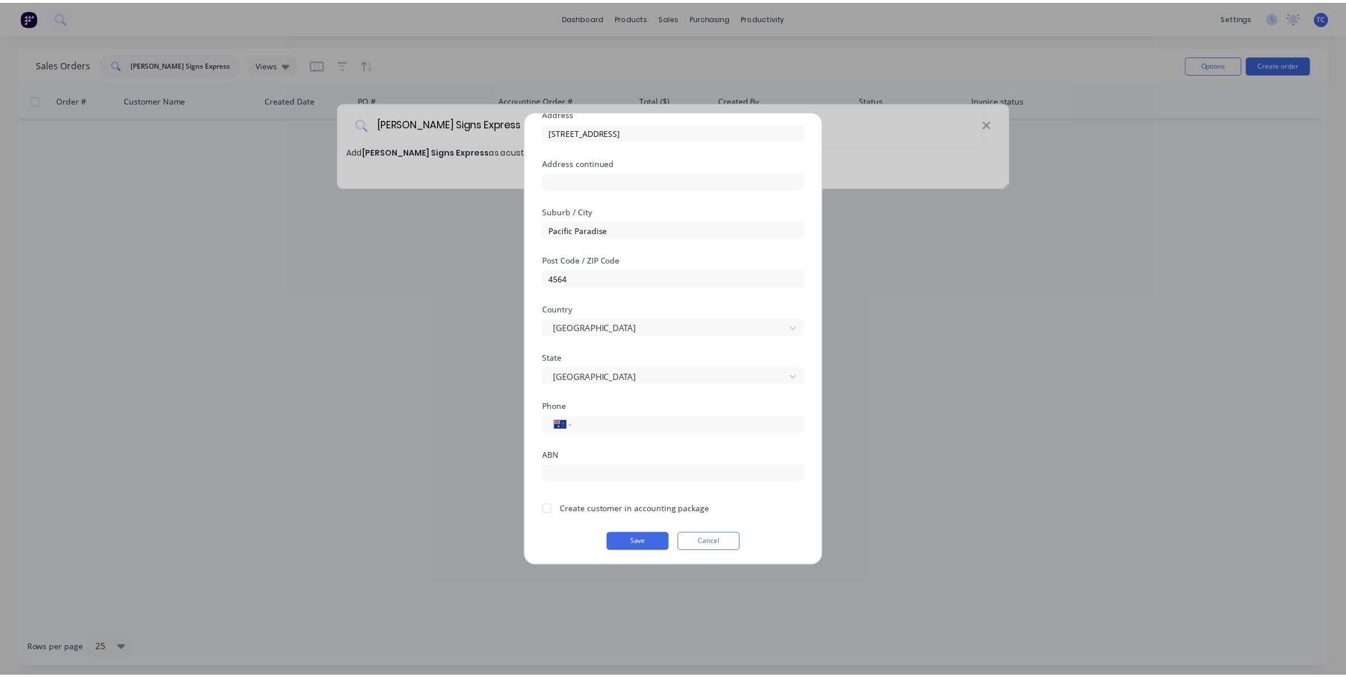
scroll to position [100, 0]
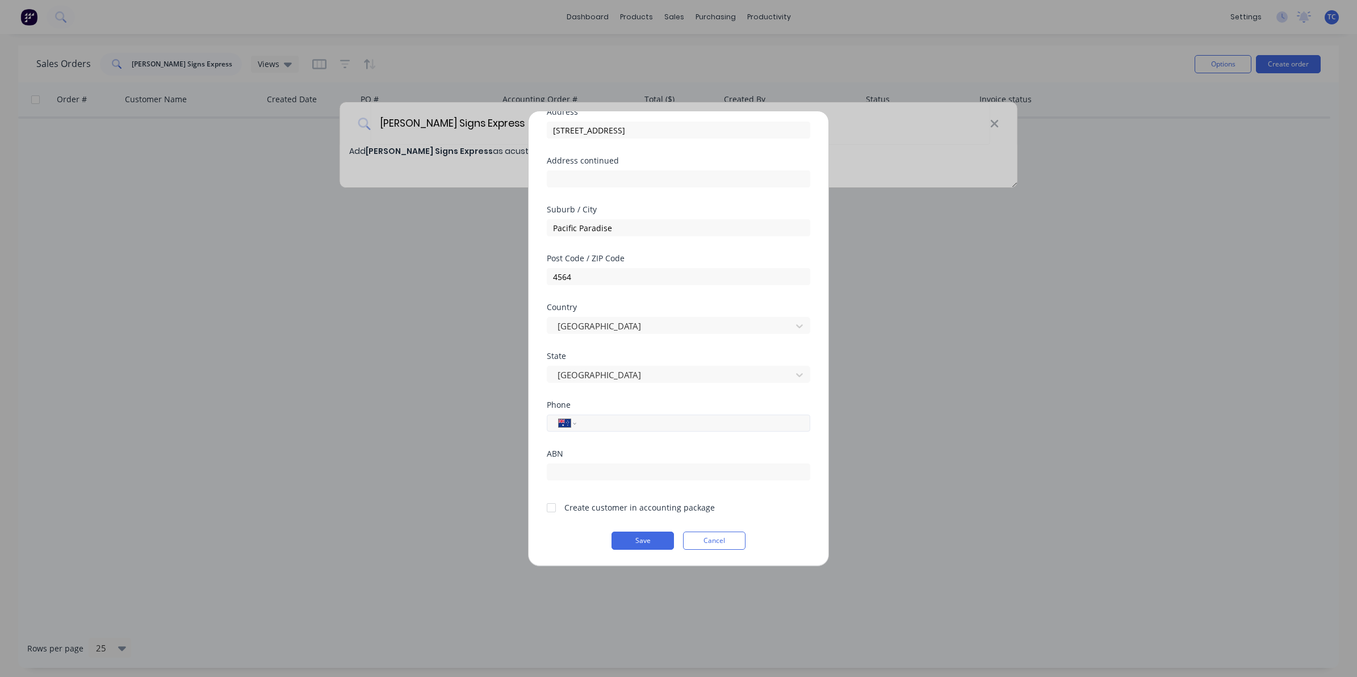
click at [592, 420] on input "tel" at bounding box center [691, 423] width 214 height 13
type input "[PHONE_NUMBER]"
click at [551, 507] on div at bounding box center [551, 507] width 23 height 23
click at [630, 540] on button "Save" at bounding box center [643, 541] width 62 height 18
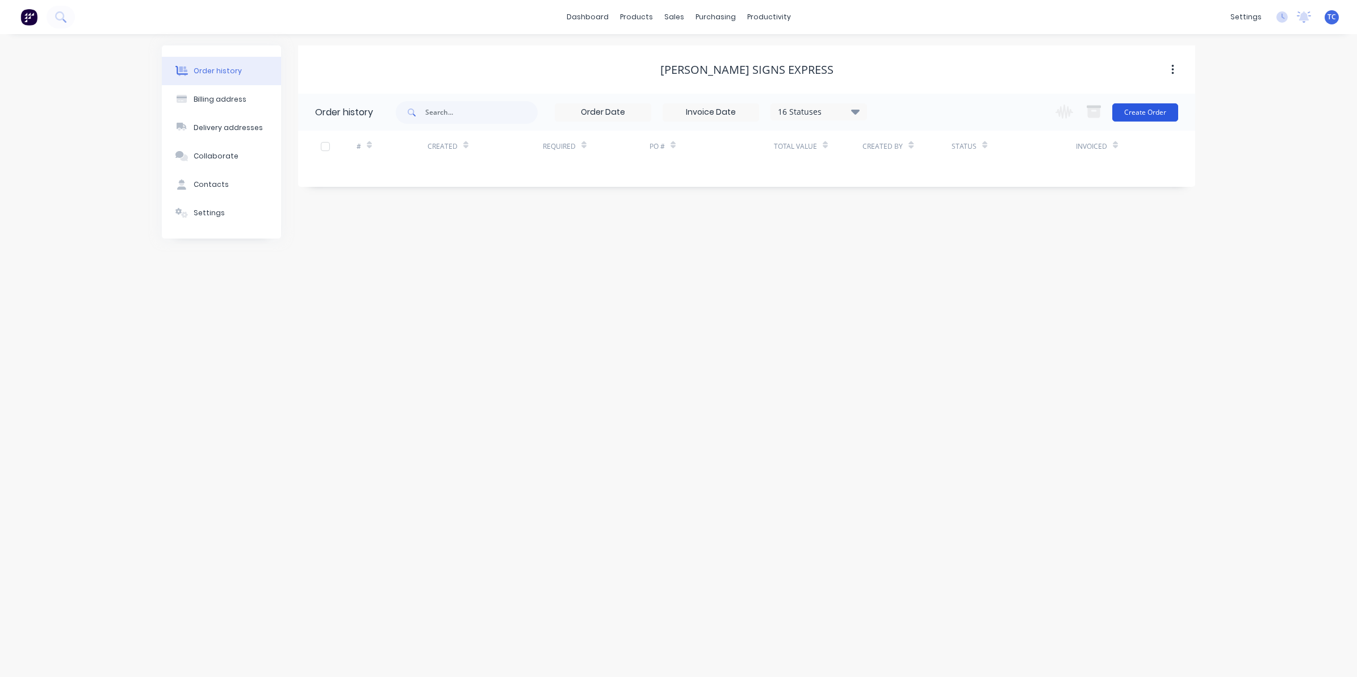
click at [1144, 109] on button "Create Order" at bounding box center [1146, 112] width 66 height 18
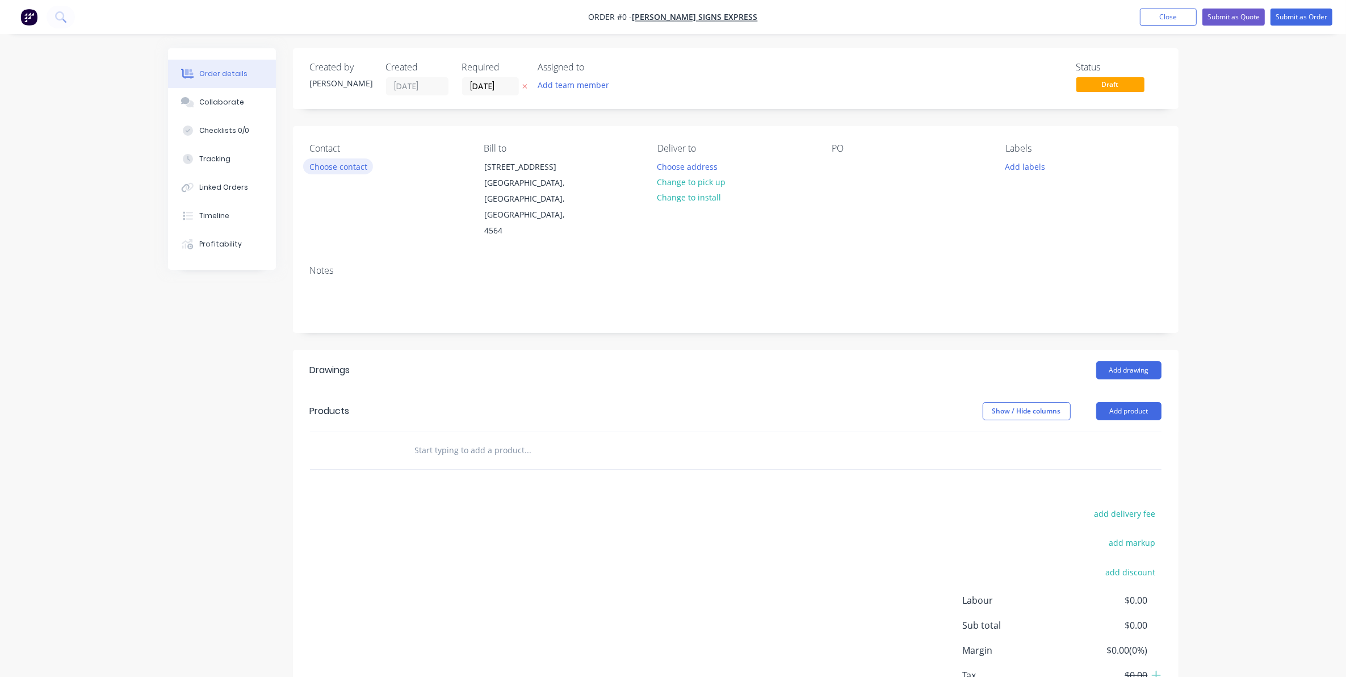
click at [331, 163] on button "Choose contact" at bounding box center [338, 165] width 70 height 15
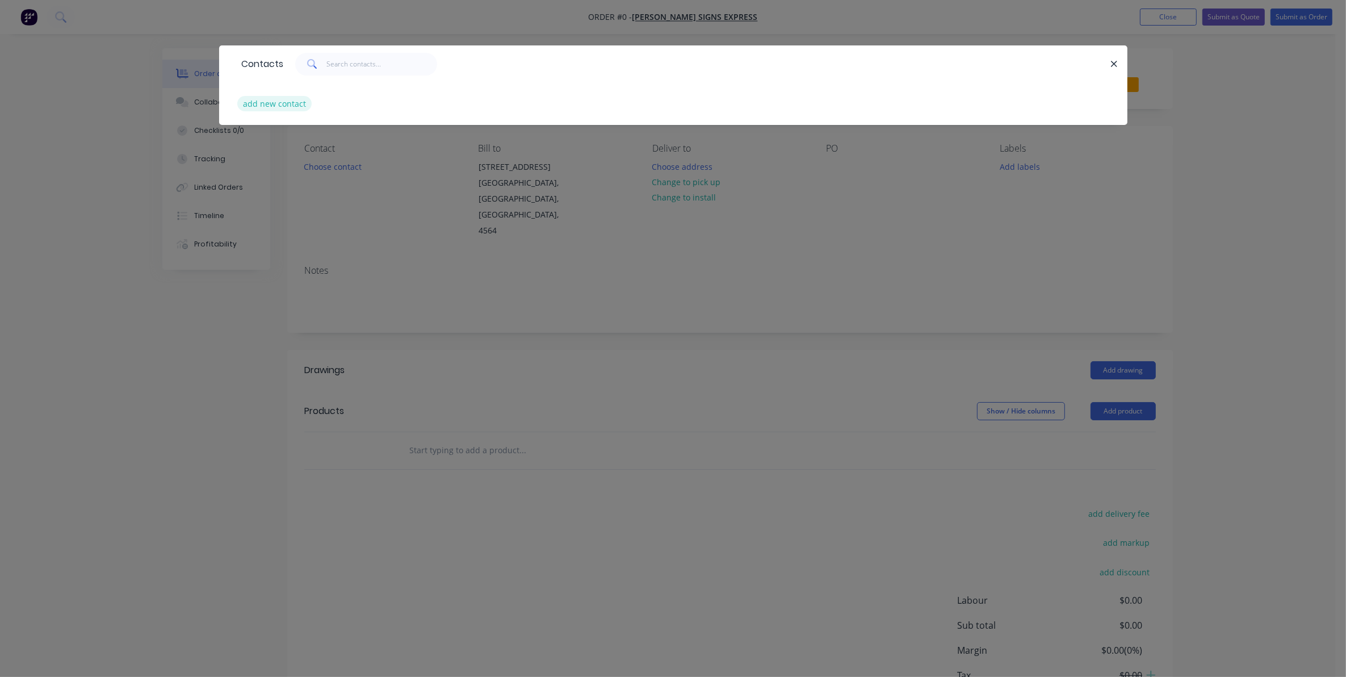
click at [260, 103] on button "add new contact" at bounding box center [274, 103] width 75 height 15
select select "AU"
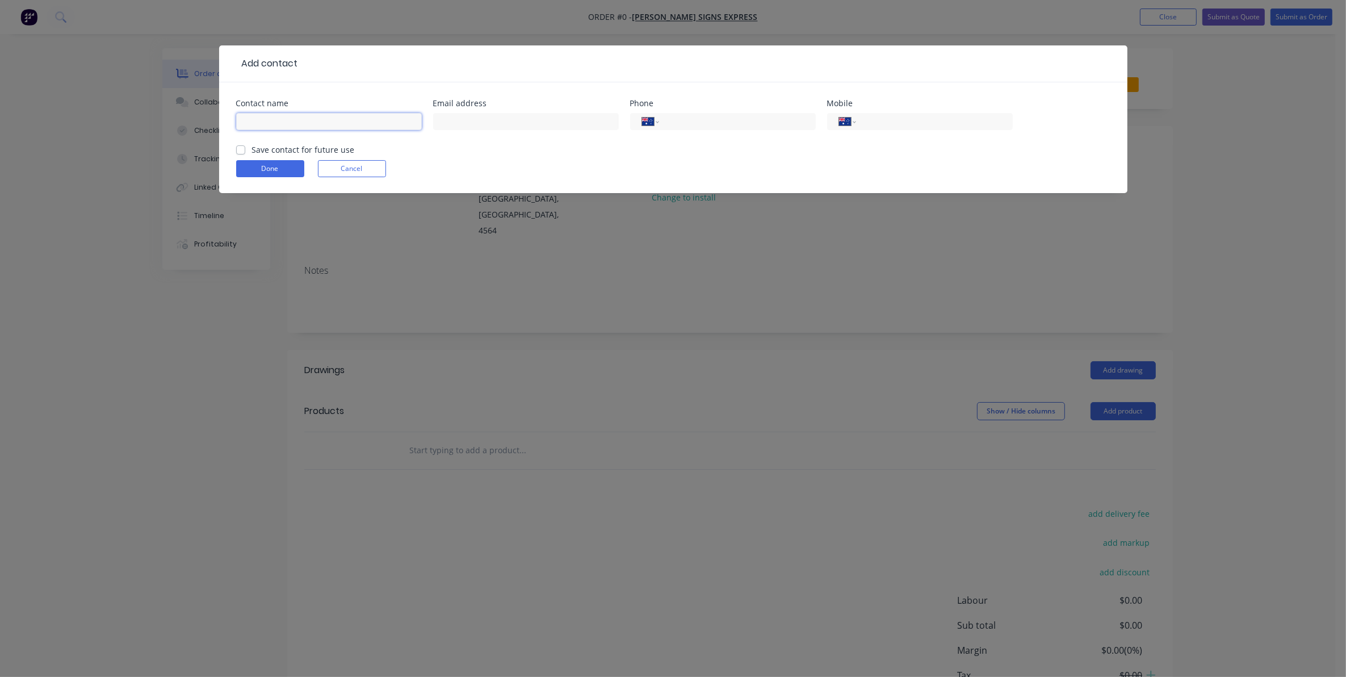
click at [250, 116] on input "text" at bounding box center [329, 121] width 186 height 17
type input "[PERSON_NAME]"
click at [446, 118] on input "text" at bounding box center [526, 121] width 186 height 17
type input "[EMAIL_ADDRESS][DOMAIN_NAME]"
click at [875, 111] on div "International [GEOGRAPHIC_DATA] [GEOGRAPHIC_DATA] [GEOGRAPHIC_DATA] [GEOGRAPHIC…" at bounding box center [920, 127] width 186 height 34
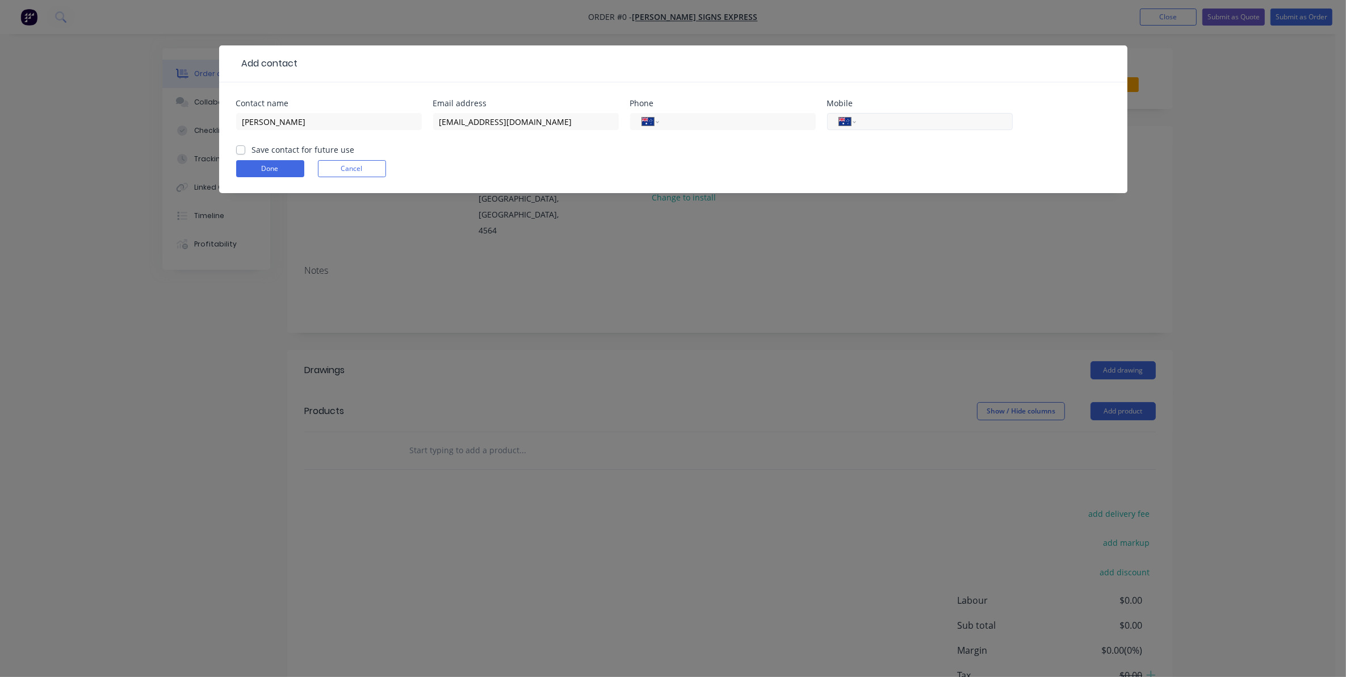
click at [876, 115] on input "tel" at bounding box center [932, 121] width 136 height 13
type input "0414 658 427"
click at [235, 148] on div "Contact name [PERSON_NAME] Email address [EMAIL_ADDRESS][DOMAIN_NAME] Phone Int…" at bounding box center [673, 137] width 909 height 111
click at [252, 149] on label "Save contact for future use" at bounding box center [303, 150] width 103 height 12
click at [240, 149] on input "Save contact for future use" at bounding box center [240, 149] width 9 height 11
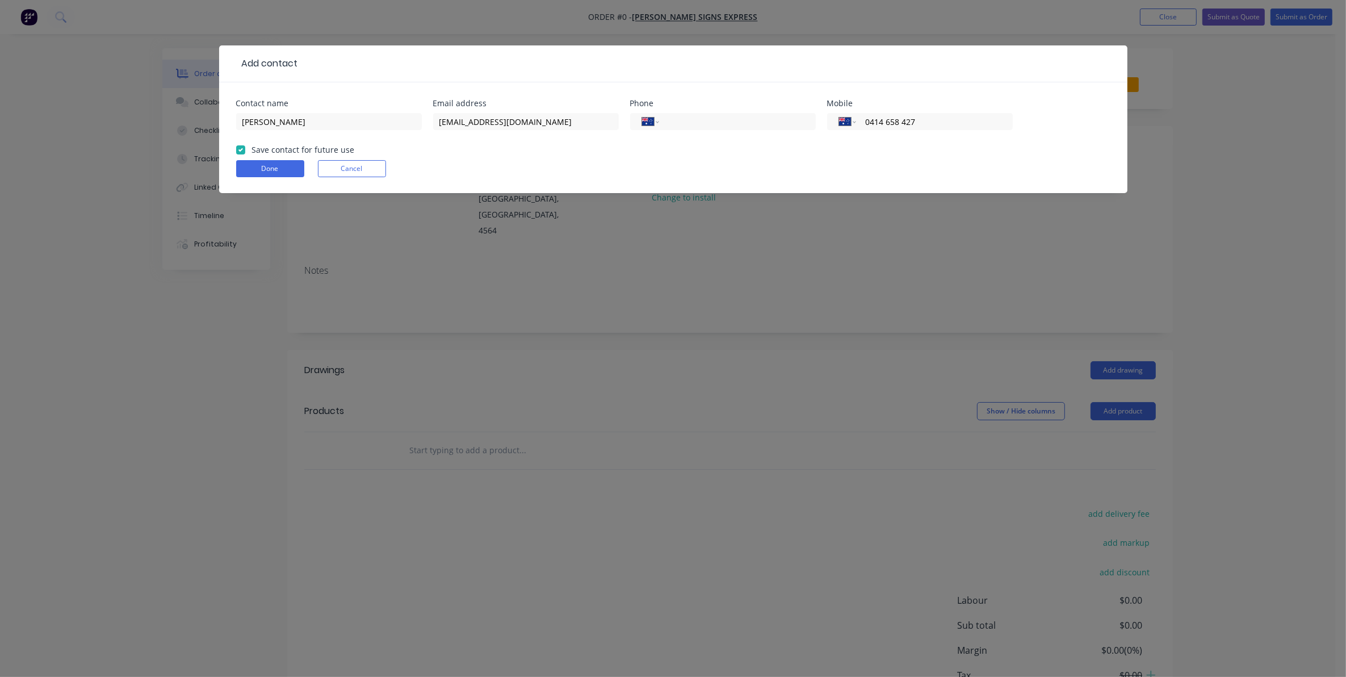
checkbox input "true"
click at [270, 169] on button "Done" at bounding box center [270, 168] width 68 height 17
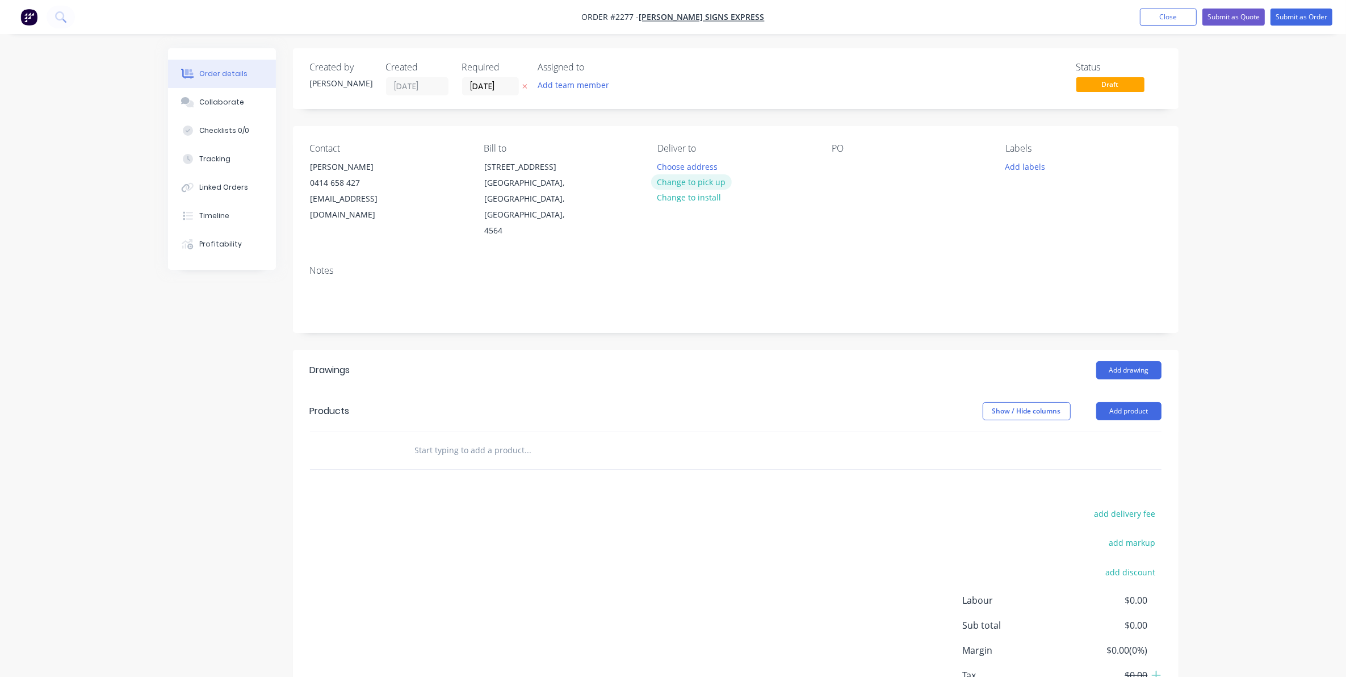
click at [696, 181] on button "Change to pick up" at bounding box center [691, 181] width 81 height 15
click at [842, 166] on div at bounding box center [841, 166] width 18 height 16
click at [1015, 165] on button "Add labels" at bounding box center [1025, 165] width 52 height 15
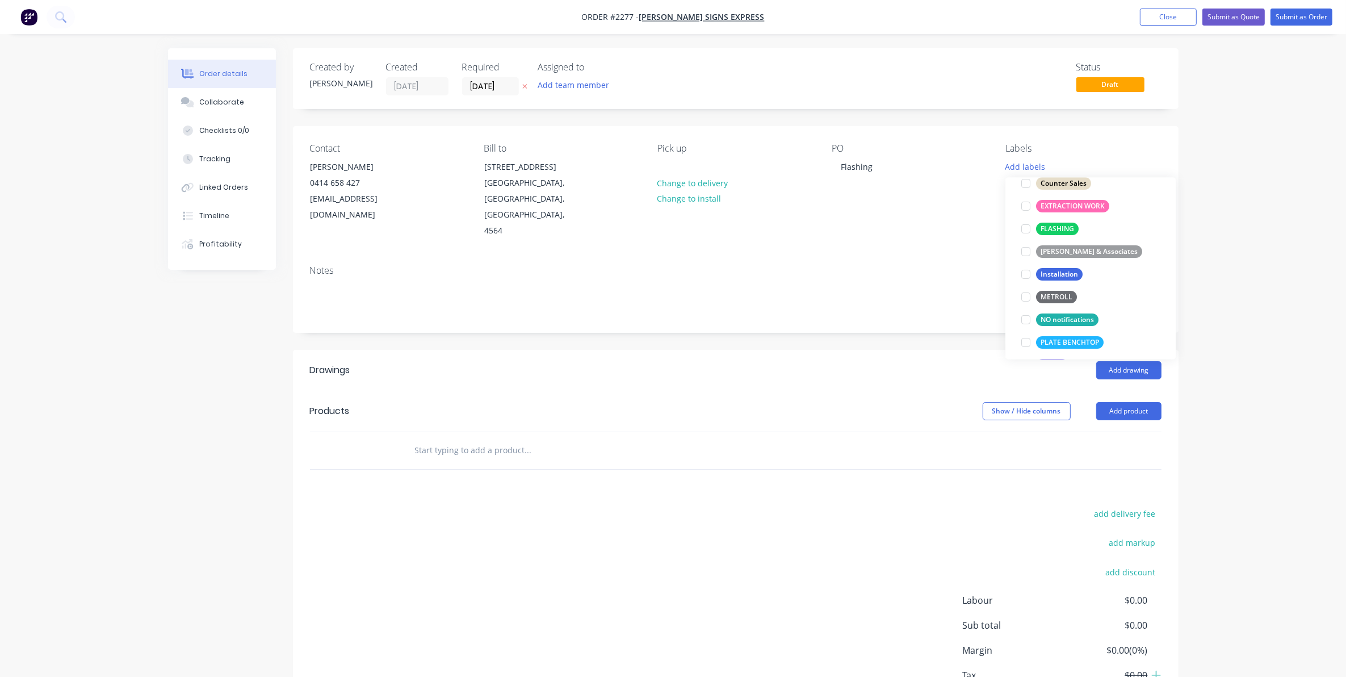
scroll to position [284, 0]
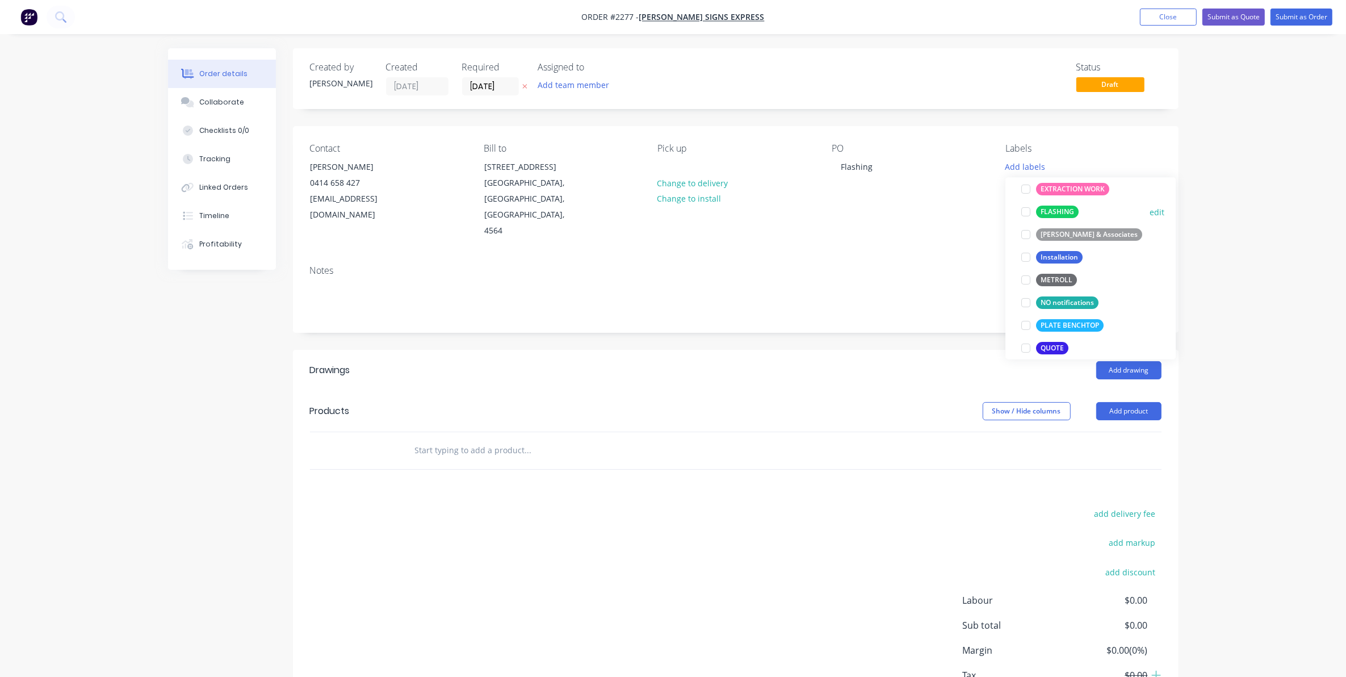
click at [1028, 212] on div at bounding box center [1026, 211] width 23 height 23
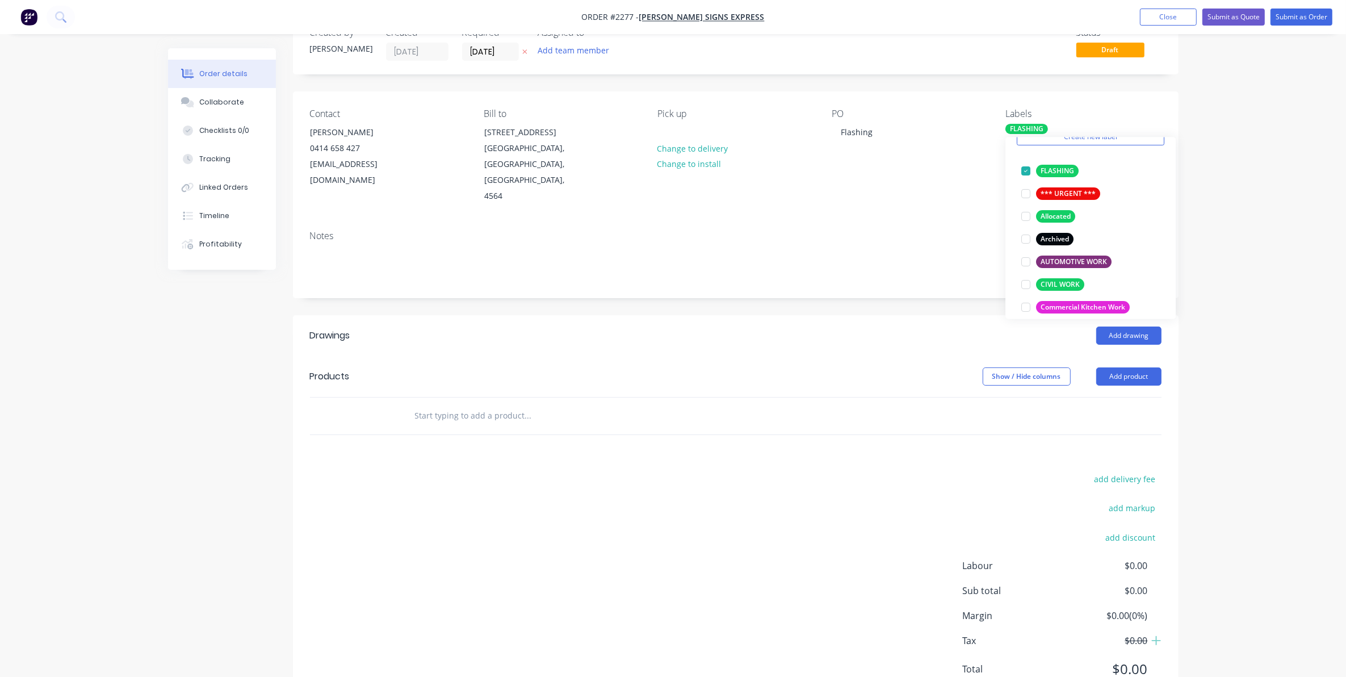
scroll to position [67, 0]
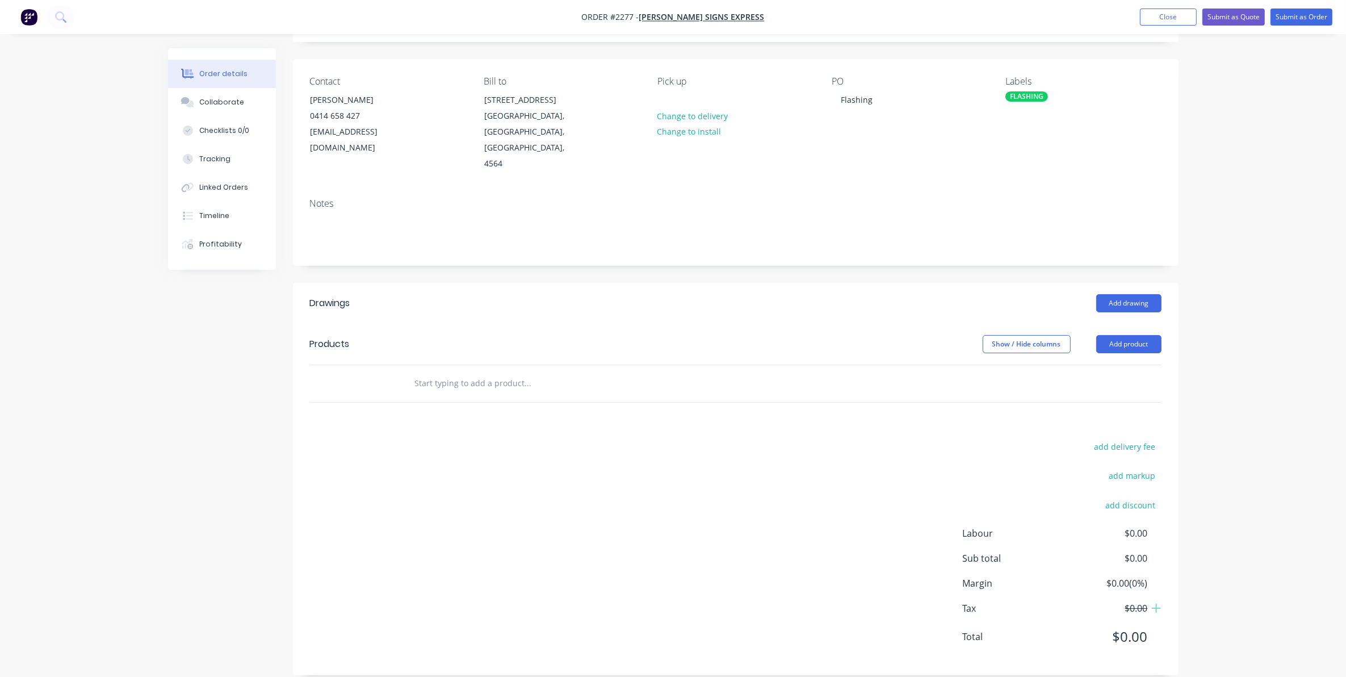
click at [432, 372] on input "text" at bounding box center [528, 383] width 227 height 23
click at [486, 372] on input ".4 Zinc Alum x 4400 Long" at bounding box center [528, 383] width 227 height 23
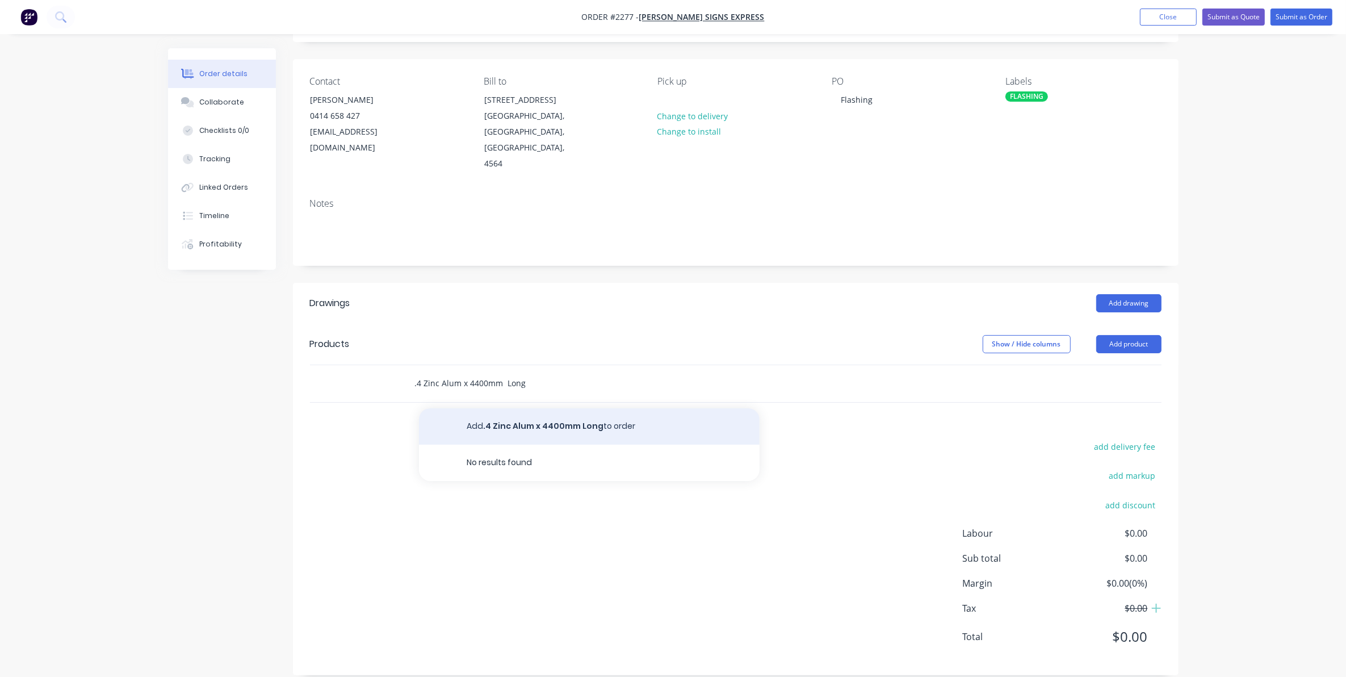
type input ".4 Zinc Alum x 4400mm Long"
click at [514, 412] on button "Add .4 Zinc Alum x 4400mm Long to order" at bounding box center [589, 426] width 341 height 36
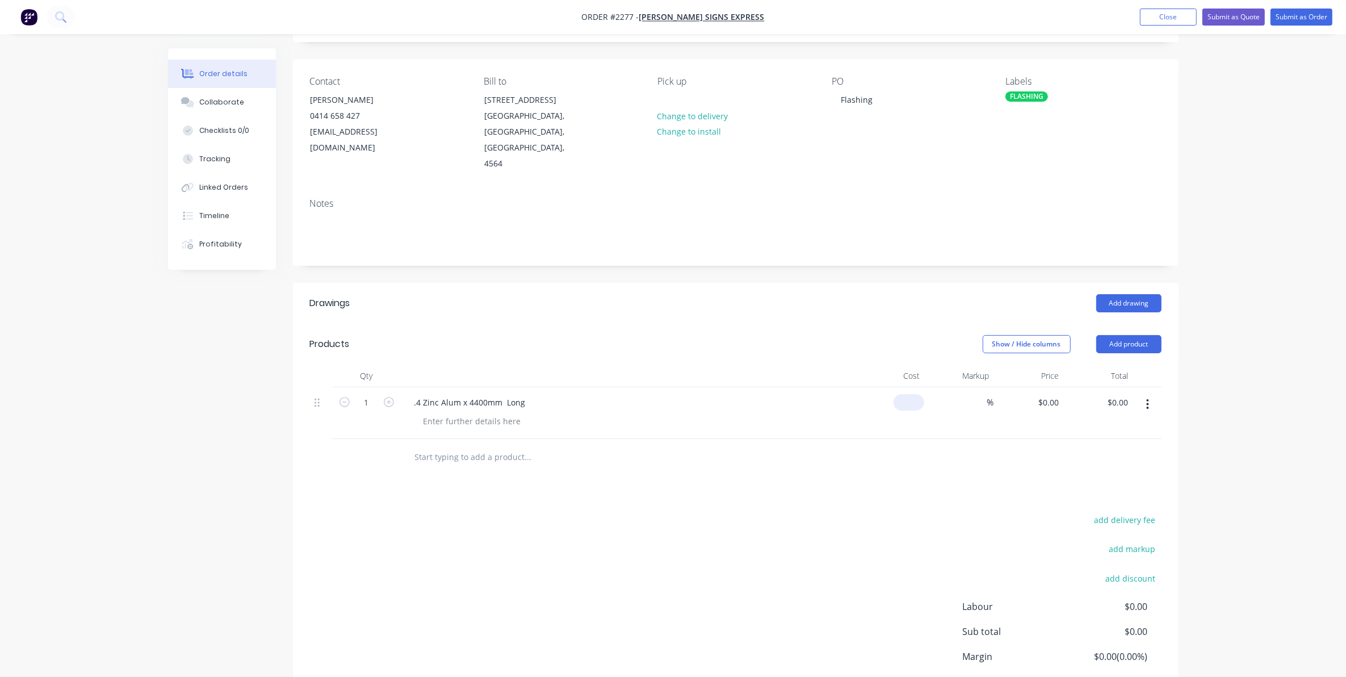
click at [913, 394] on input at bounding box center [911, 402] width 26 height 16
type input "$220.00"
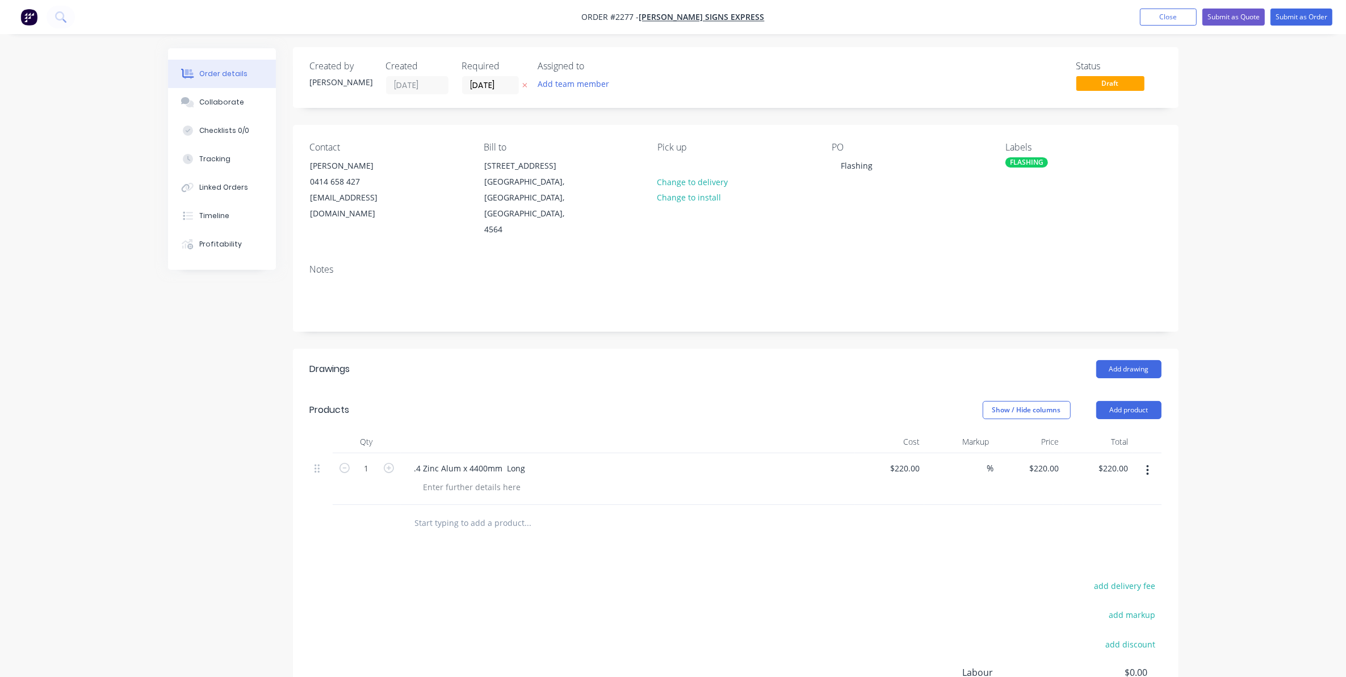
scroll to position [0, 0]
click at [486, 83] on input "[DATE]" at bounding box center [491, 86] width 56 height 17
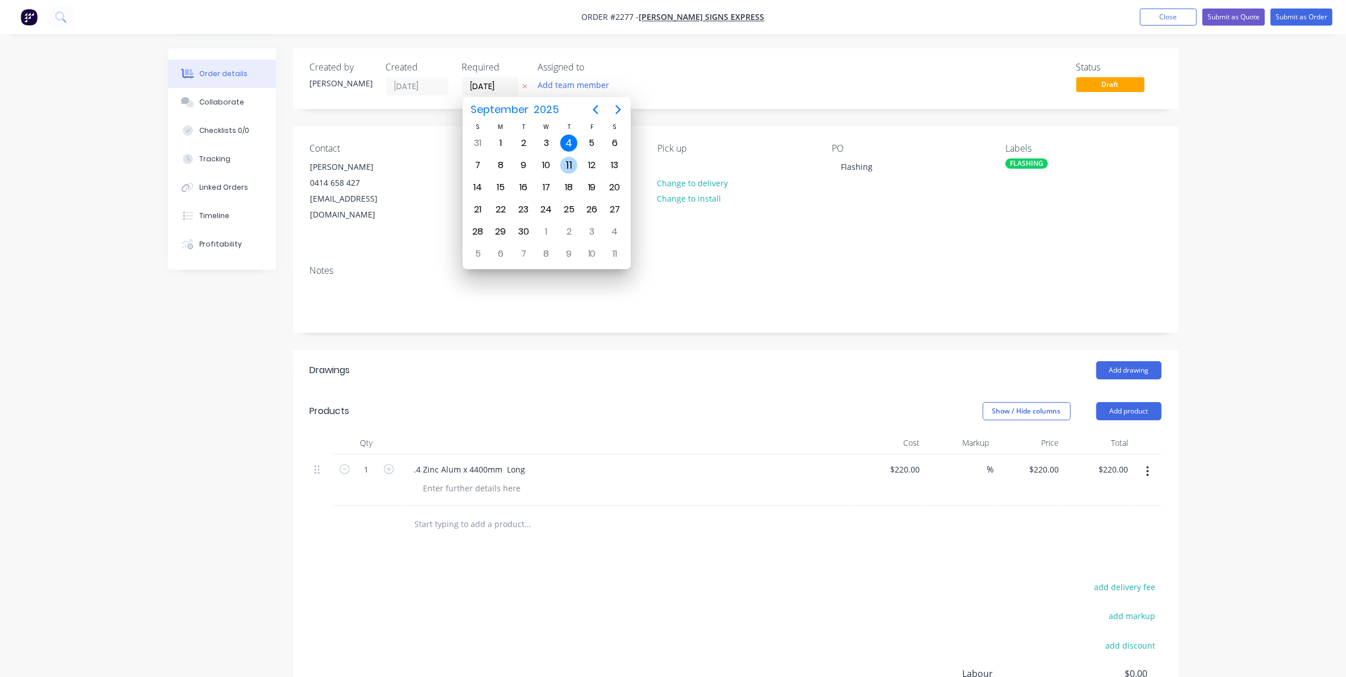
click at [567, 162] on div "11" at bounding box center [569, 165] width 17 height 17
type input "[DATE]"
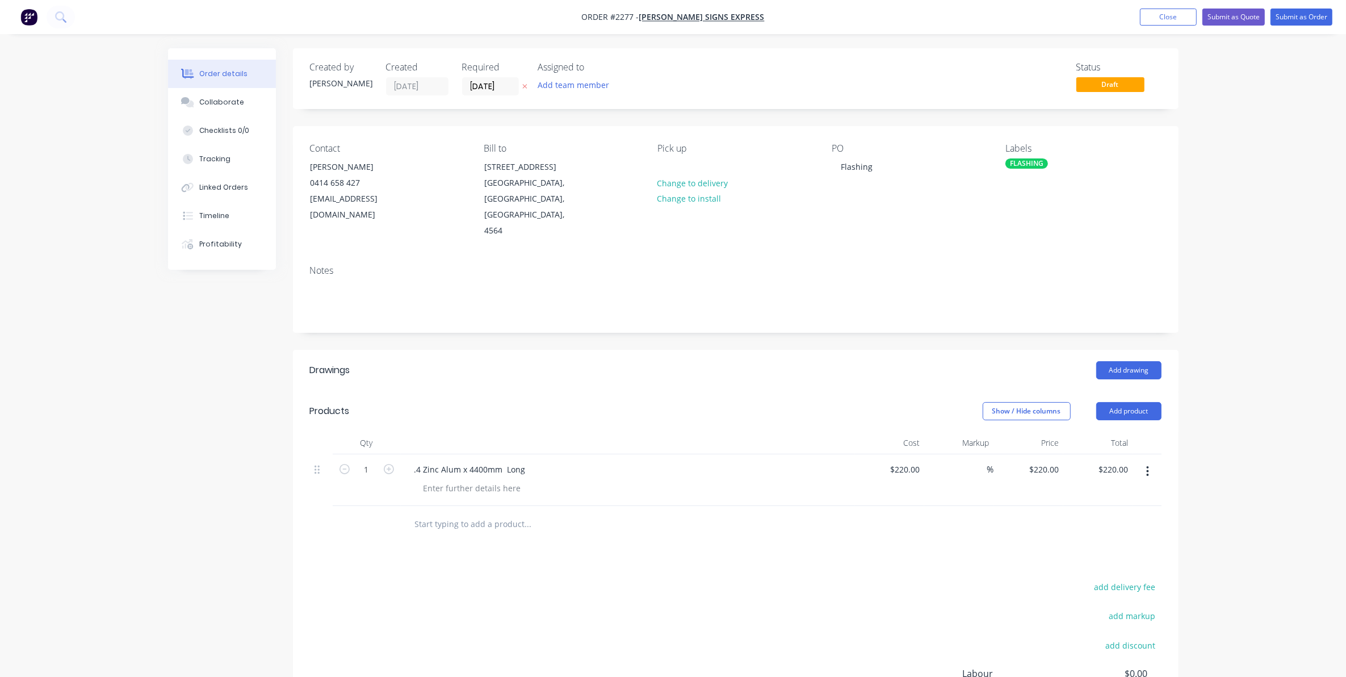
click at [1026, 164] on div "FLASHING" at bounding box center [1027, 163] width 43 height 10
click at [1027, 285] on div at bounding box center [1026, 285] width 23 height 23
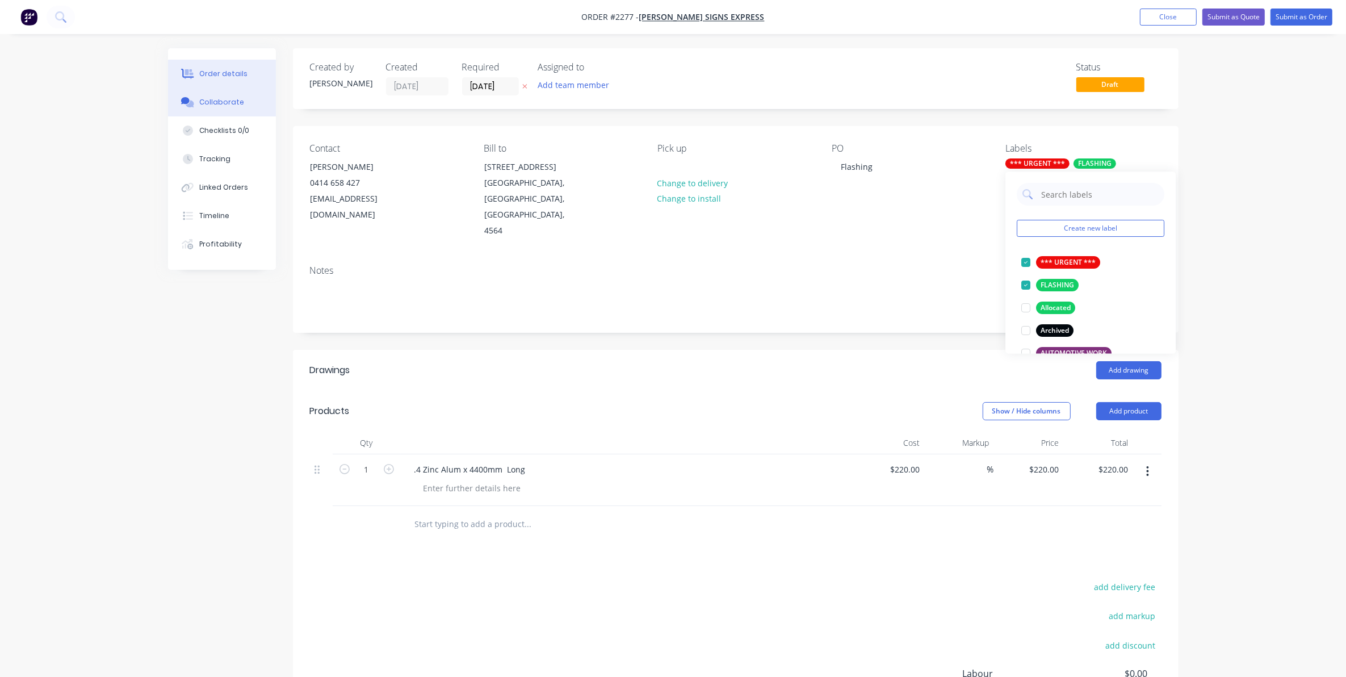
click at [215, 101] on div "Collaborate" at bounding box center [221, 102] width 45 height 10
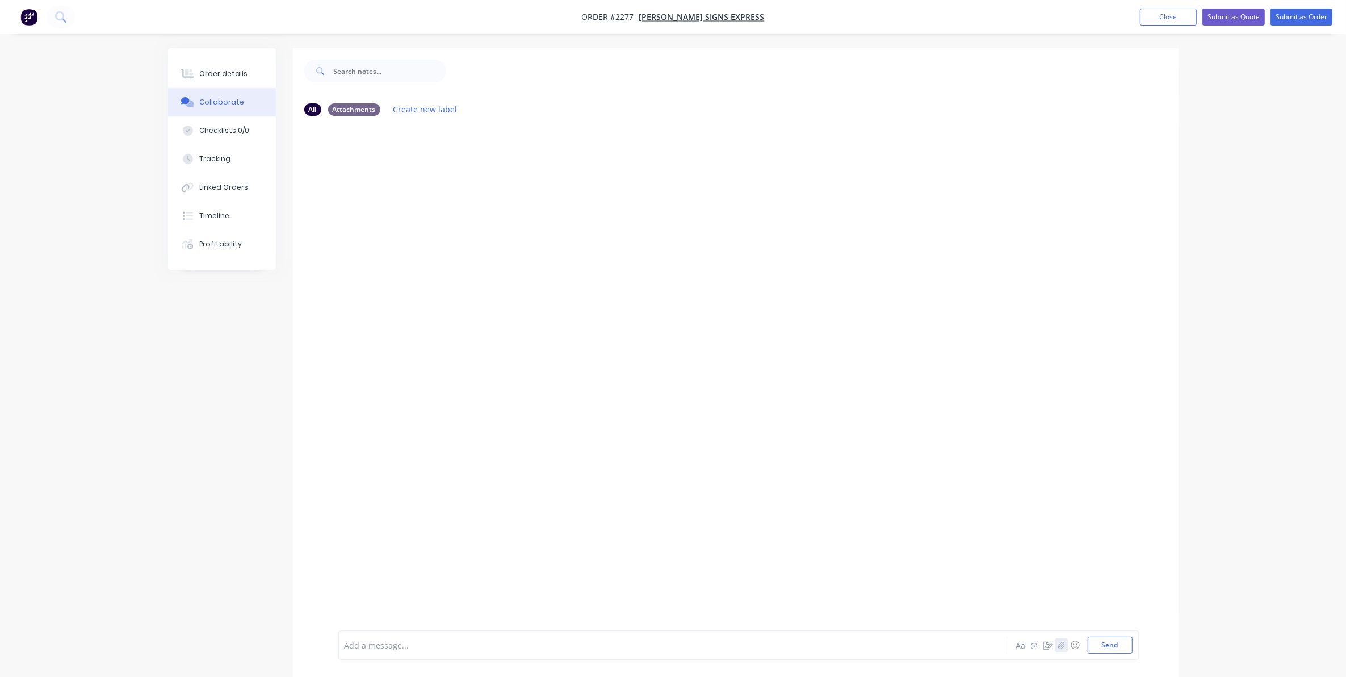
click at [1060, 646] on icon "button" at bounding box center [1062, 644] width 6 height 7
click at [1107, 642] on button "Send" at bounding box center [1110, 645] width 45 height 17
click at [379, 645] on div at bounding box center [640, 645] width 591 height 12
click at [1106, 643] on button "Send" at bounding box center [1110, 645] width 45 height 17
click at [1298, 18] on button "Submit as Order" at bounding box center [1302, 17] width 62 height 17
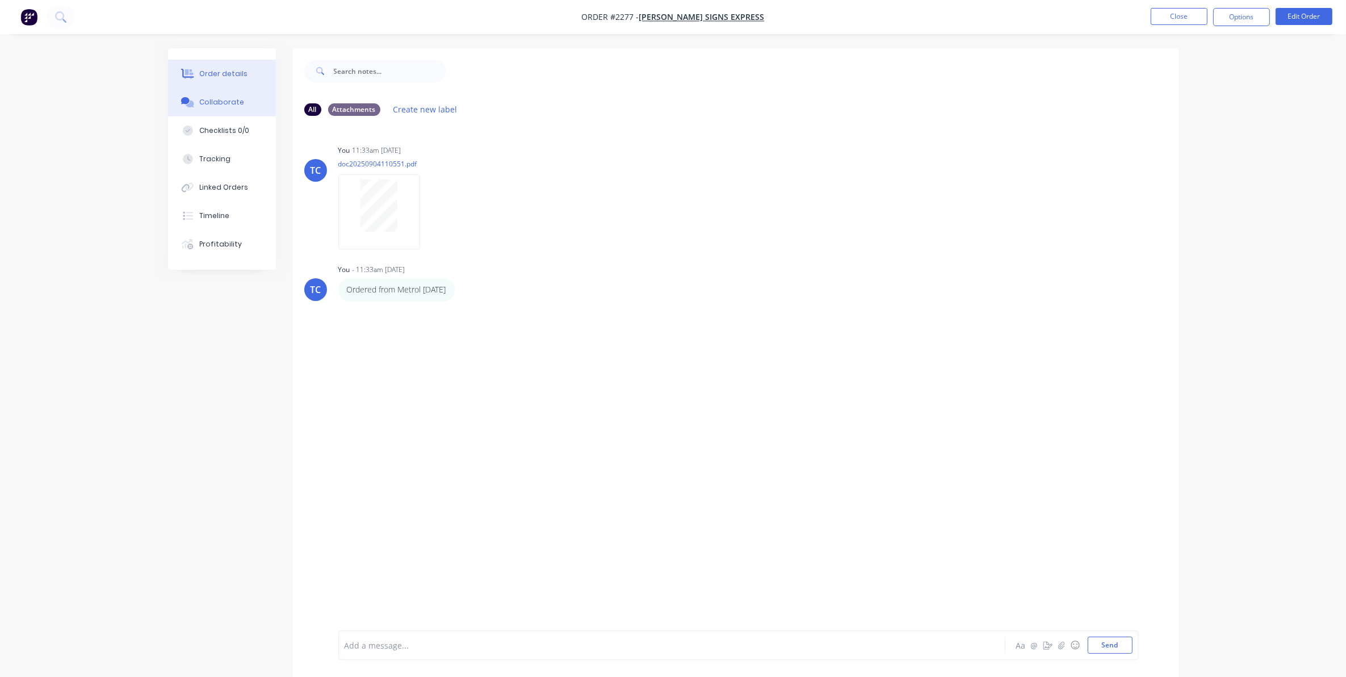
click at [237, 71] on div "Order details" at bounding box center [223, 74] width 48 height 10
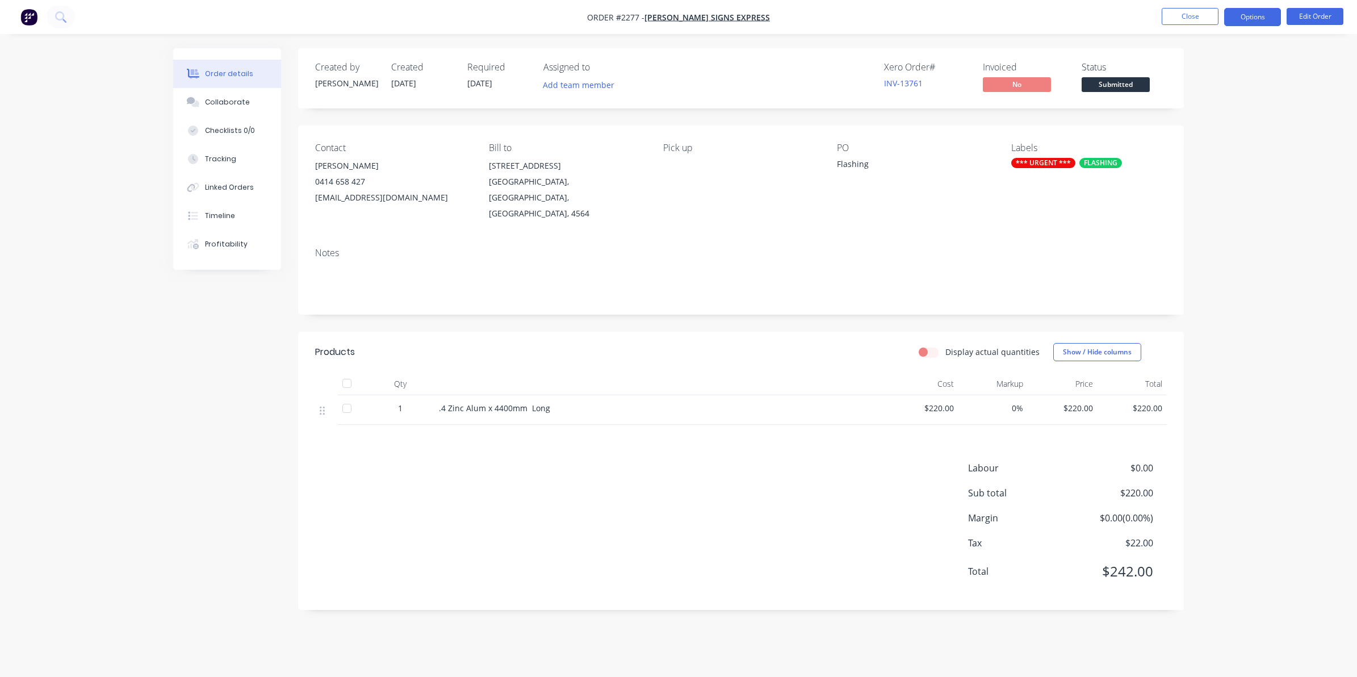
click at [1253, 15] on button "Options" at bounding box center [1252, 17] width 57 height 18
click at [1199, 135] on div "Work Order" at bounding box center [1218, 137] width 104 height 16
click at [1211, 114] on div "Without pricing" at bounding box center [1218, 114] width 104 height 16
click at [1188, 13] on button "Close" at bounding box center [1190, 16] width 57 height 17
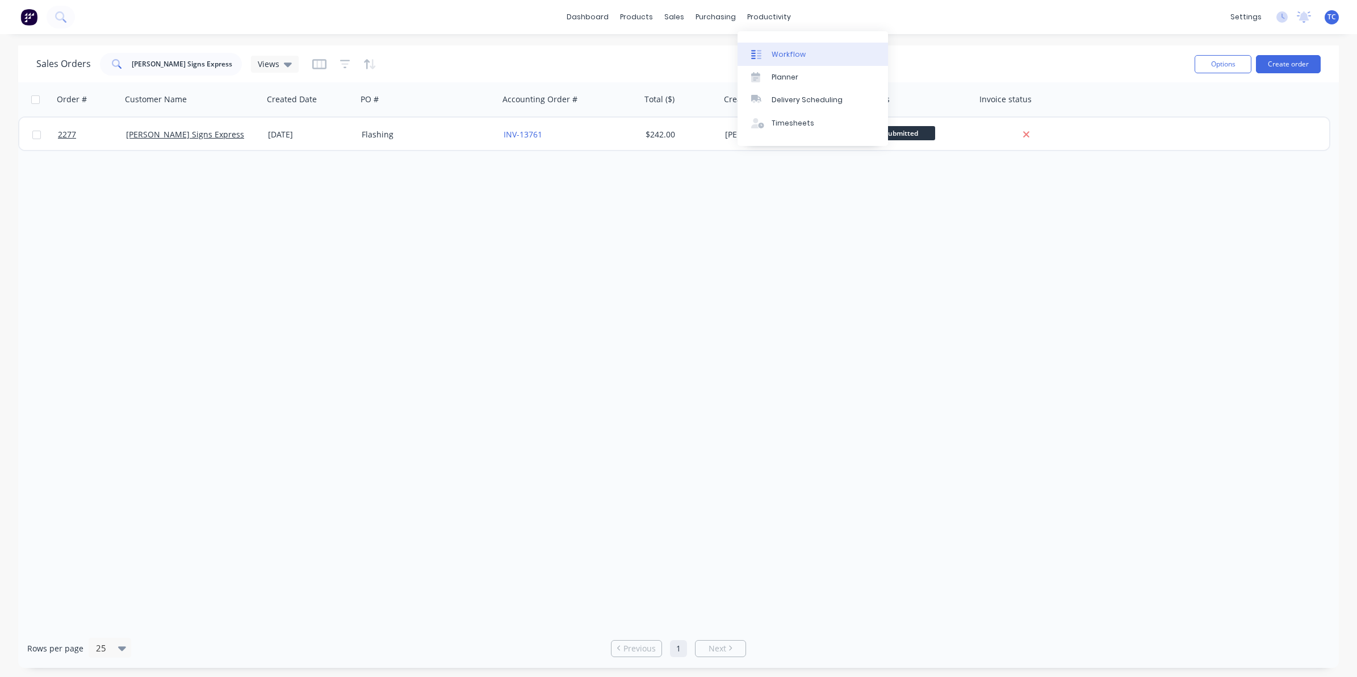
click at [784, 49] on div "Workflow" at bounding box center [789, 54] width 34 height 10
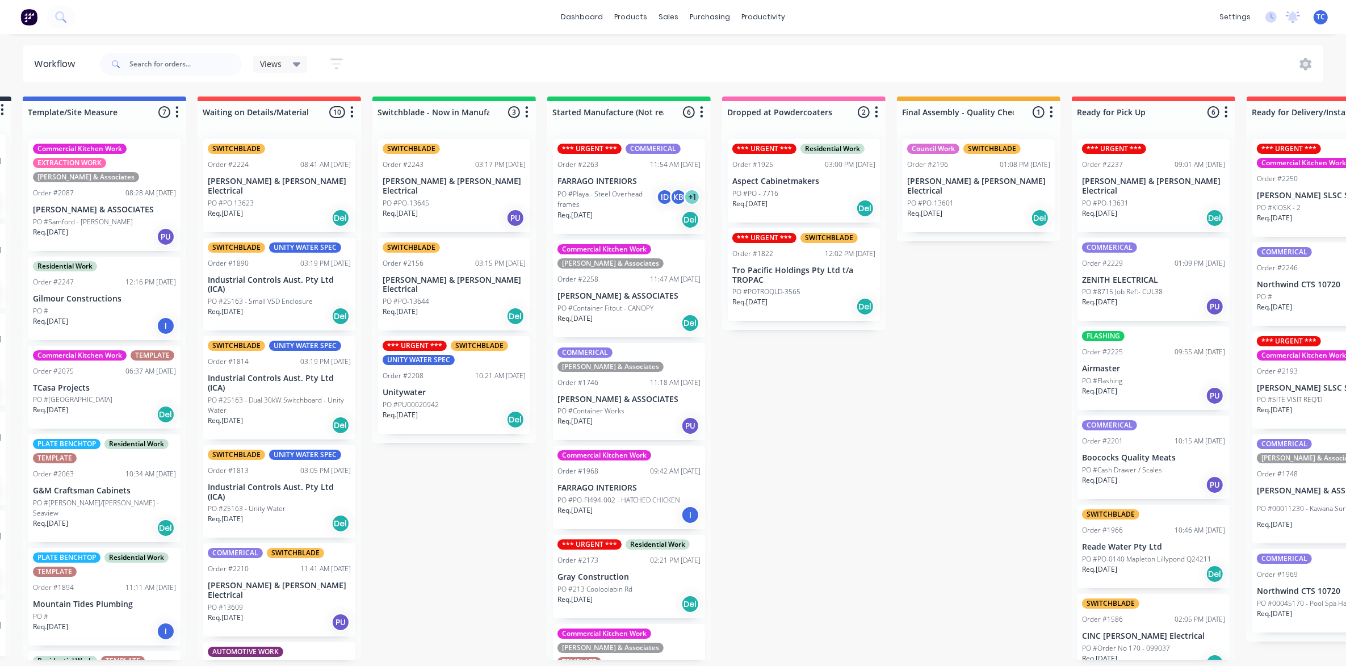
scroll to position [0, 181]
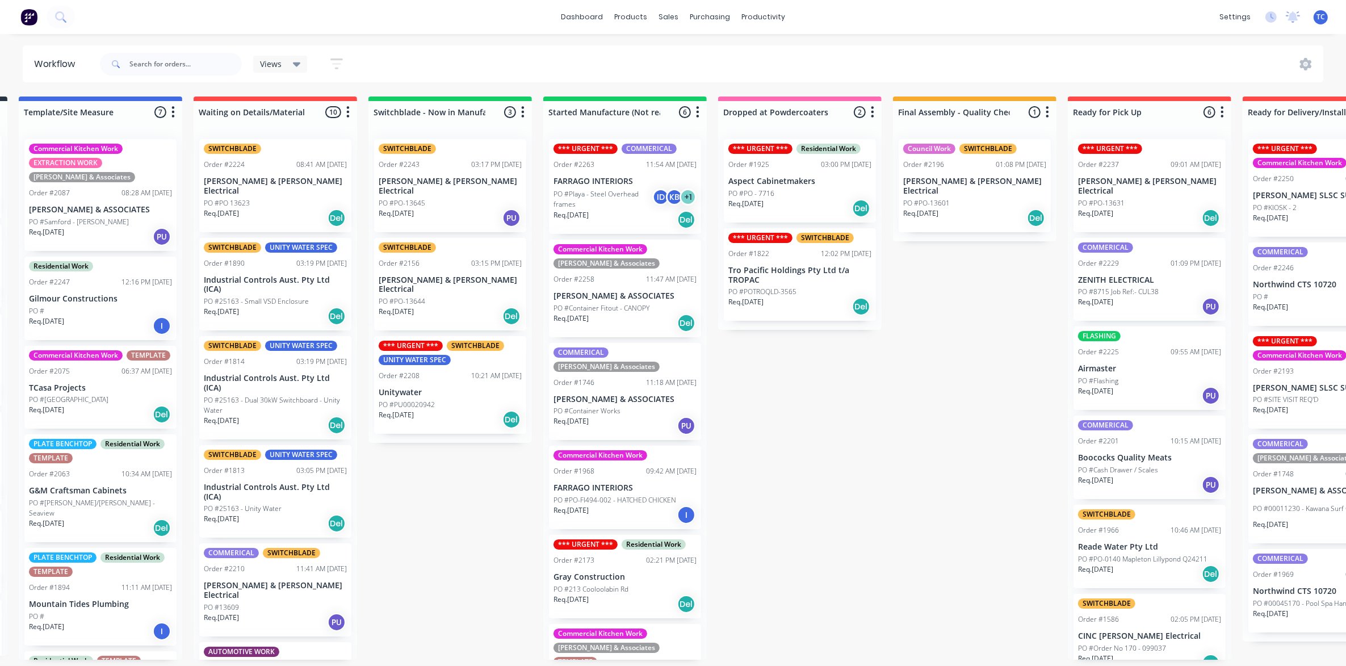
click at [1142, 453] on p "Boococks Quality Meats" at bounding box center [1149, 458] width 143 height 10
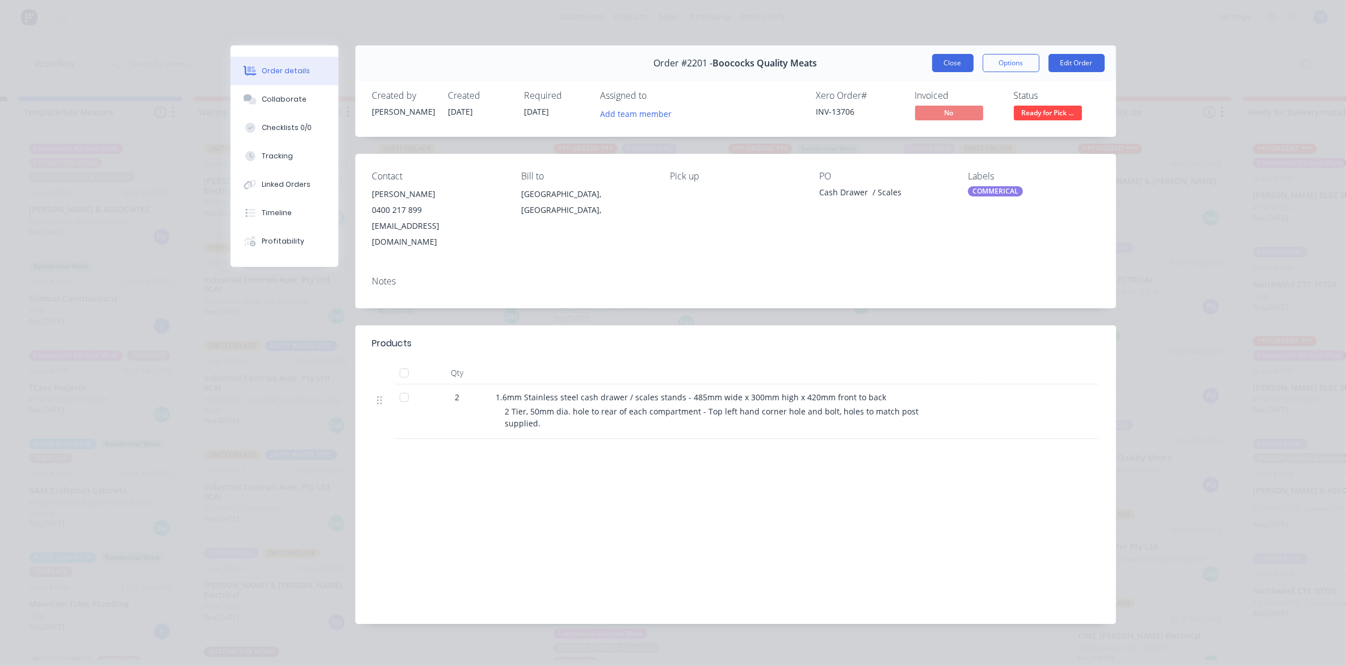
click at [943, 61] on button "Close" at bounding box center [952, 63] width 41 height 18
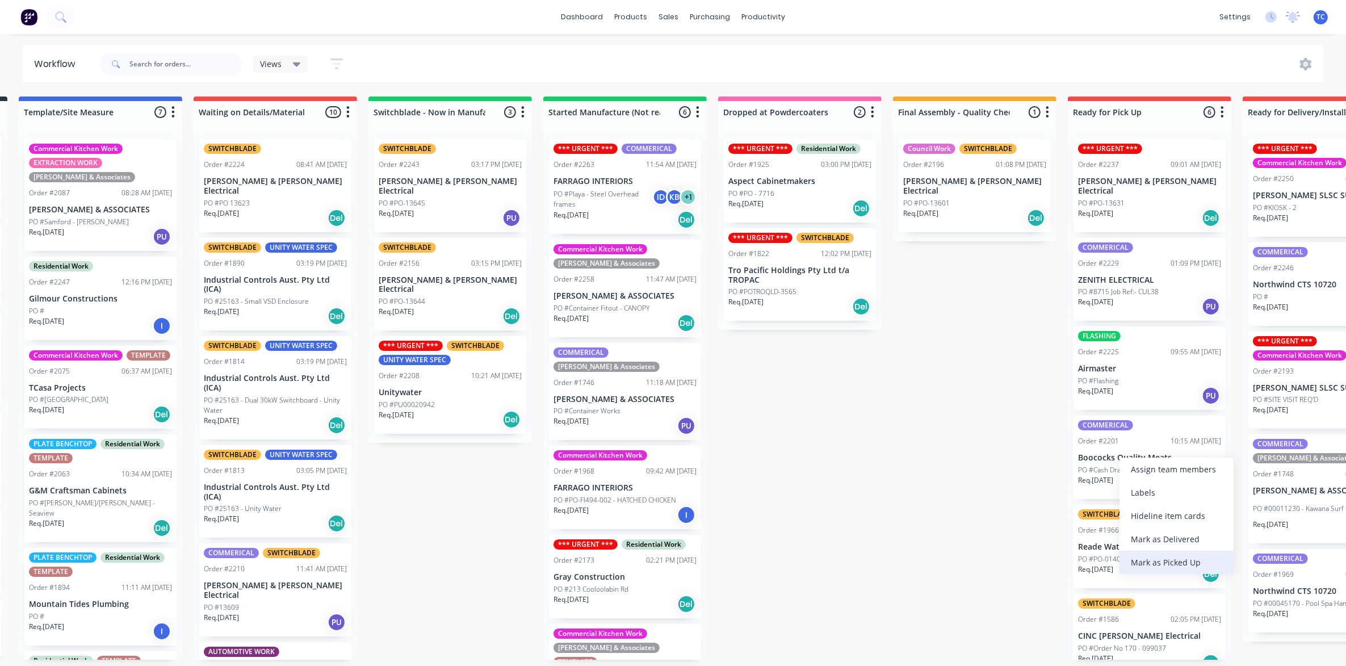
click at [1164, 561] on div "Mark as Picked Up" at bounding box center [1177, 562] width 114 height 23
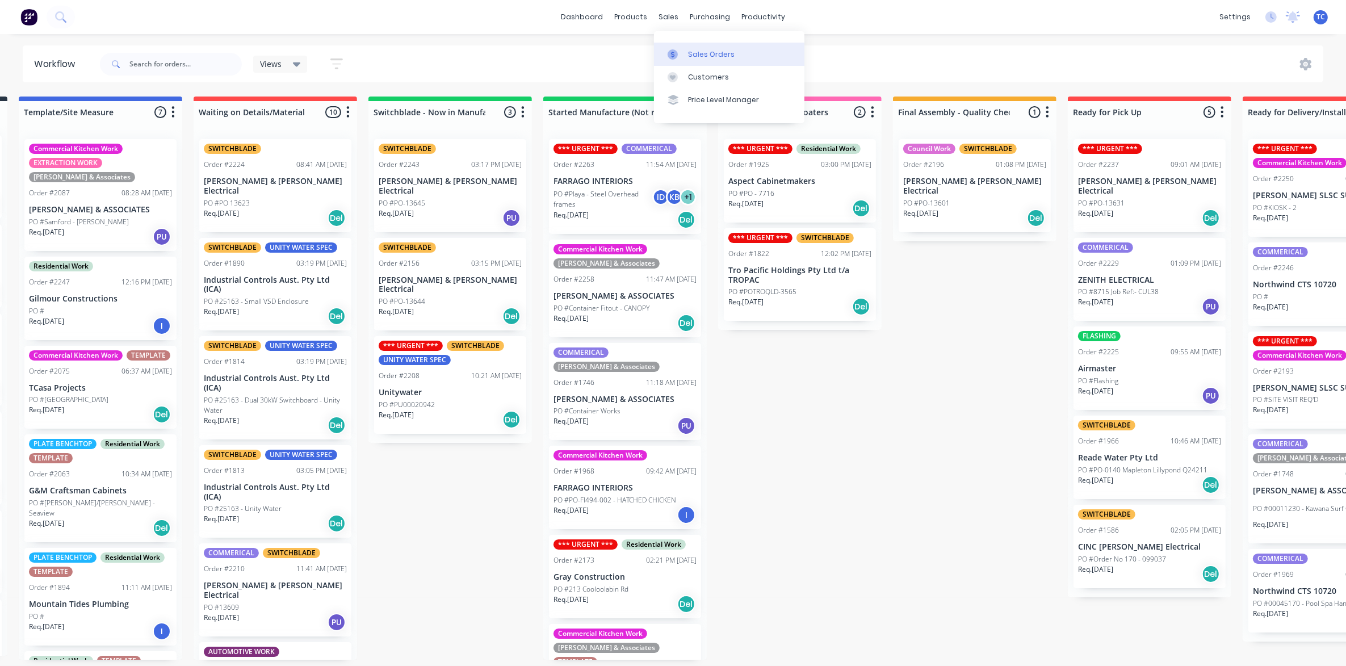
click at [691, 54] on div "Sales Orders" at bounding box center [711, 54] width 47 height 10
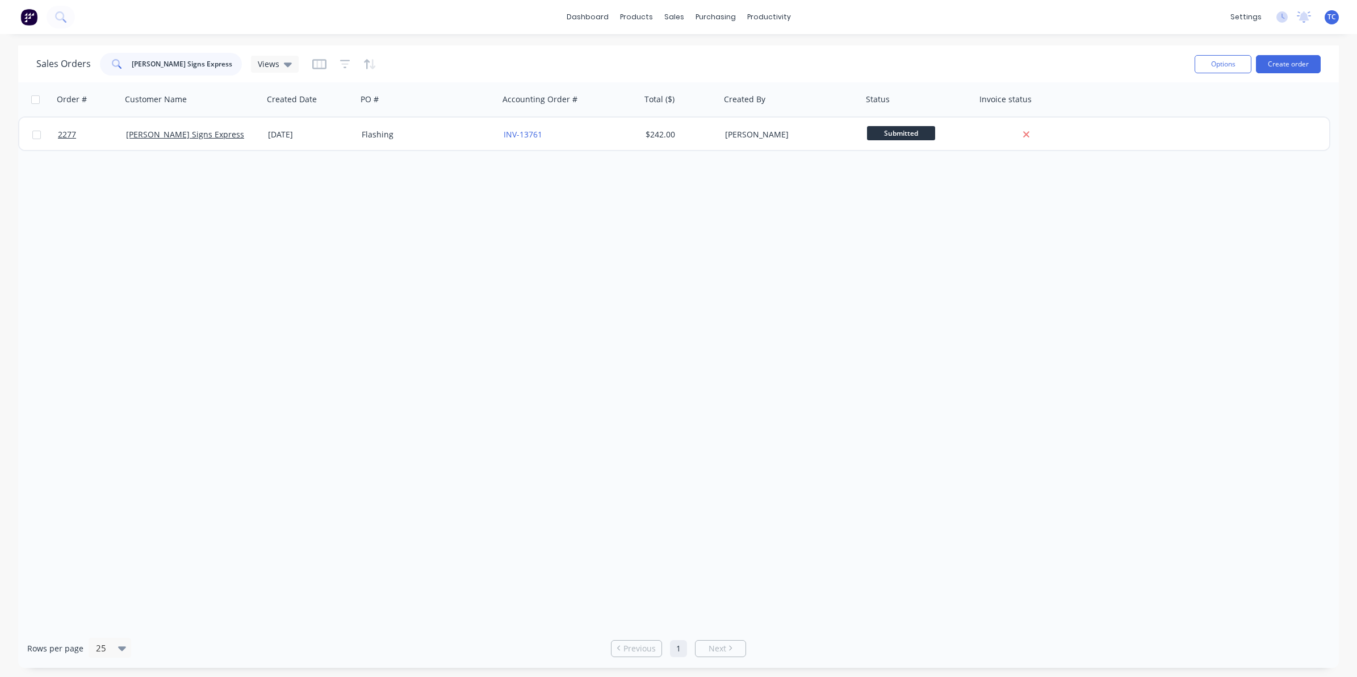
drag, startPoint x: 198, startPoint y: 63, endPoint x: 126, endPoint y: 66, distance: 72.2
click at [126, 66] on div "[PERSON_NAME] Signs Express" at bounding box center [171, 64] width 142 height 23
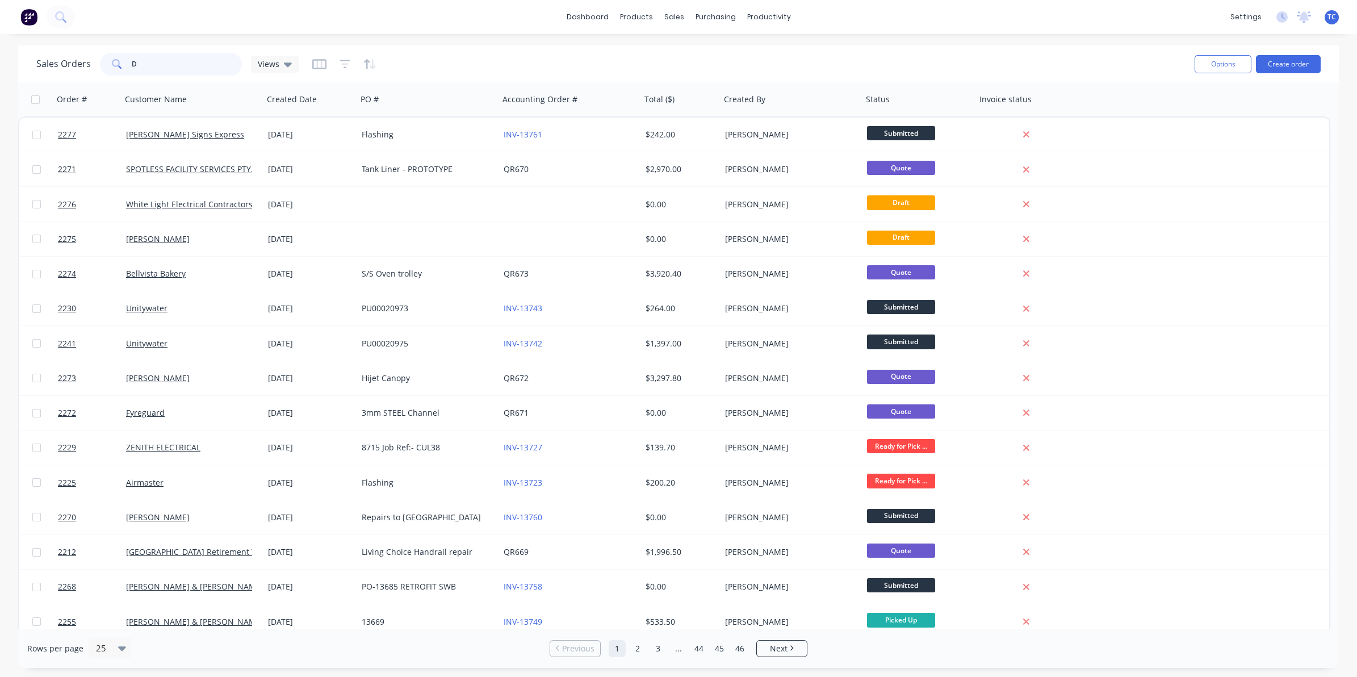
drag, startPoint x: 138, startPoint y: 57, endPoint x: 126, endPoint y: 58, distance: 12.0
click at [126, 58] on div "D" at bounding box center [171, 64] width 142 height 23
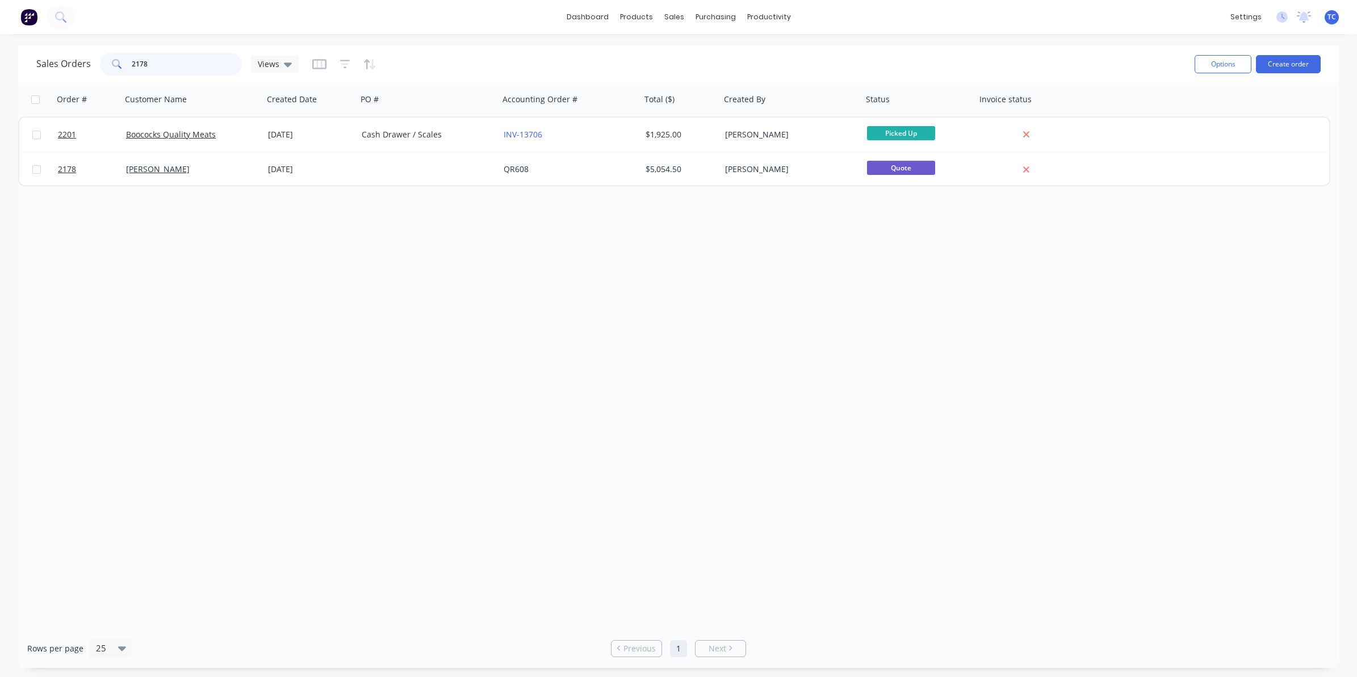
drag, startPoint x: 149, startPoint y: 65, endPoint x: 126, endPoint y: 64, distance: 22.8
click at [126, 64] on div "2178" at bounding box center [171, 64] width 142 height 23
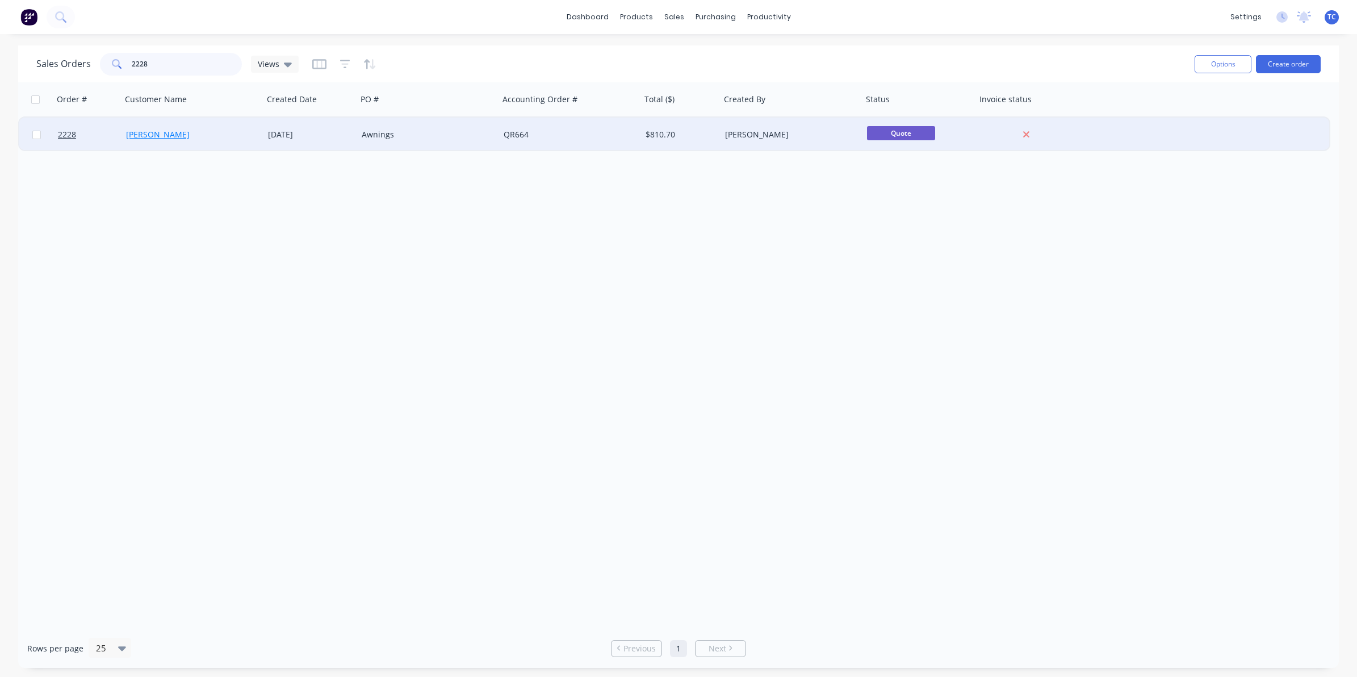
type input "2228"
click at [147, 134] on link "[PERSON_NAME]" at bounding box center [158, 134] width 64 height 11
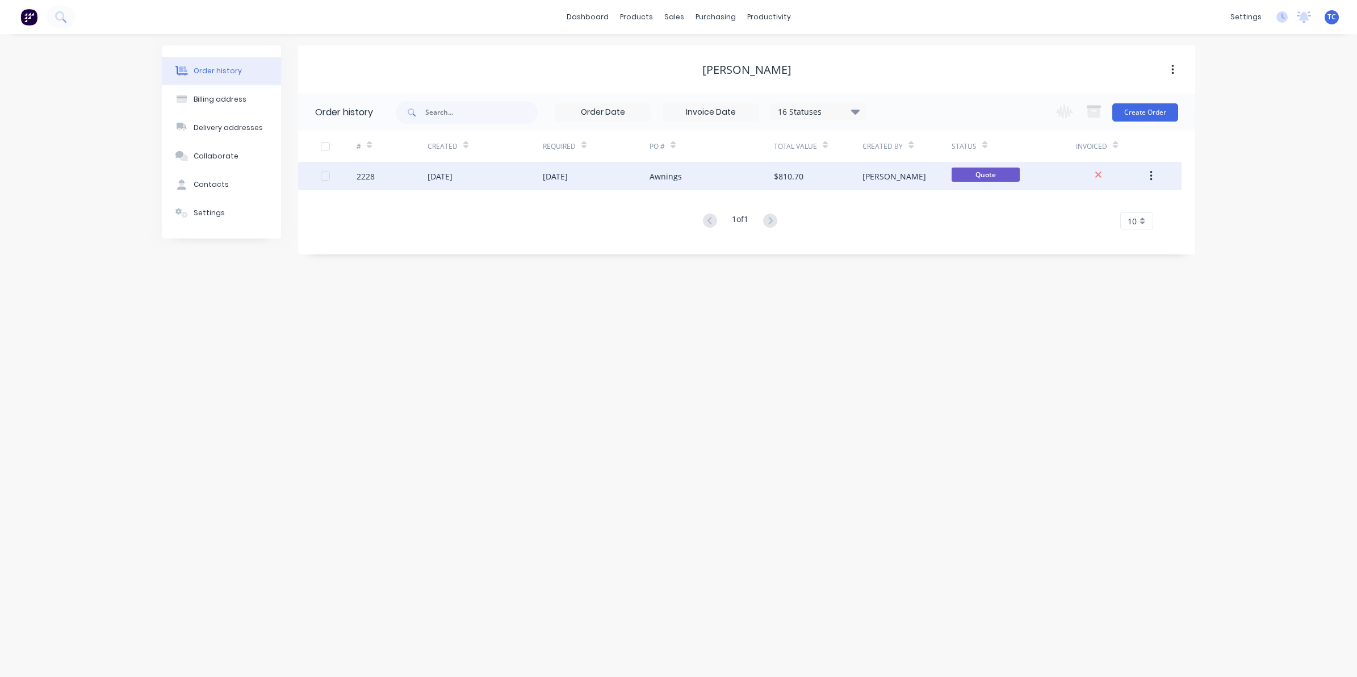
click at [453, 179] on div "[DATE]" at bounding box center [440, 176] width 25 height 12
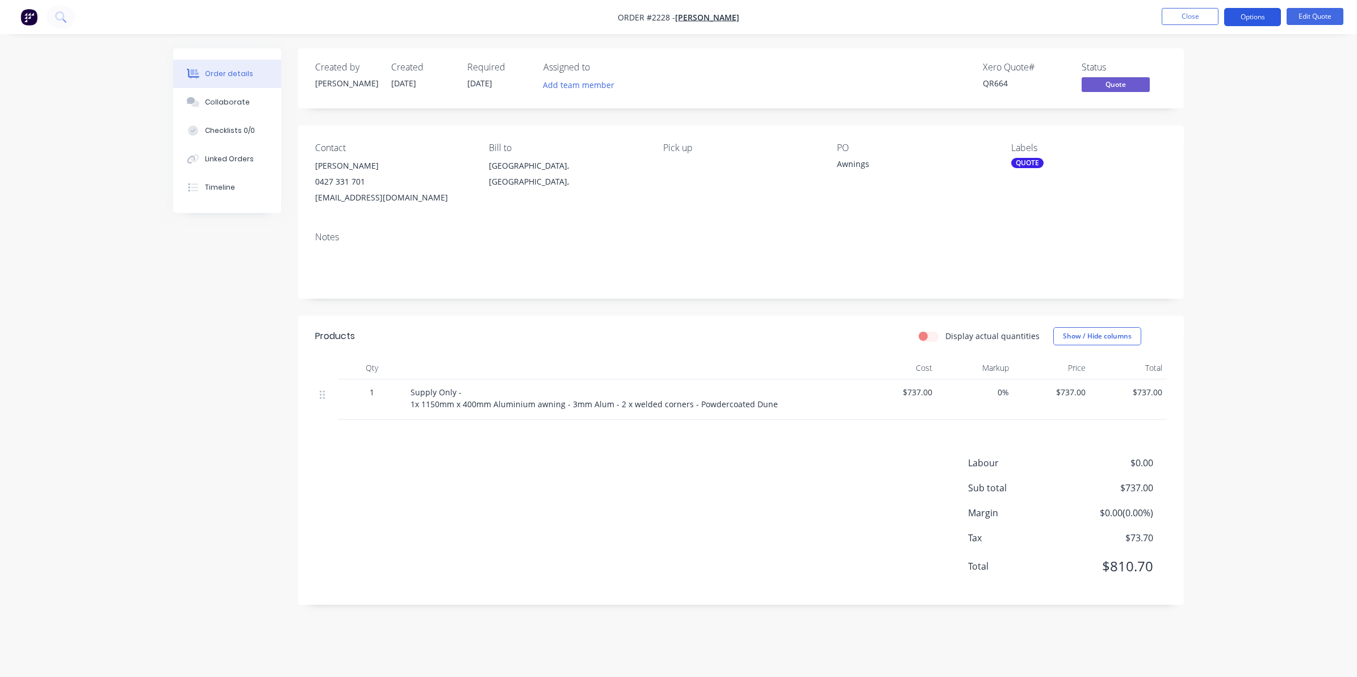
click at [1244, 15] on button "Options" at bounding box center [1252, 17] width 57 height 18
click at [1202, 135] on div "Convert to Order" at bounding box center [1218, 137] width 104 height 16
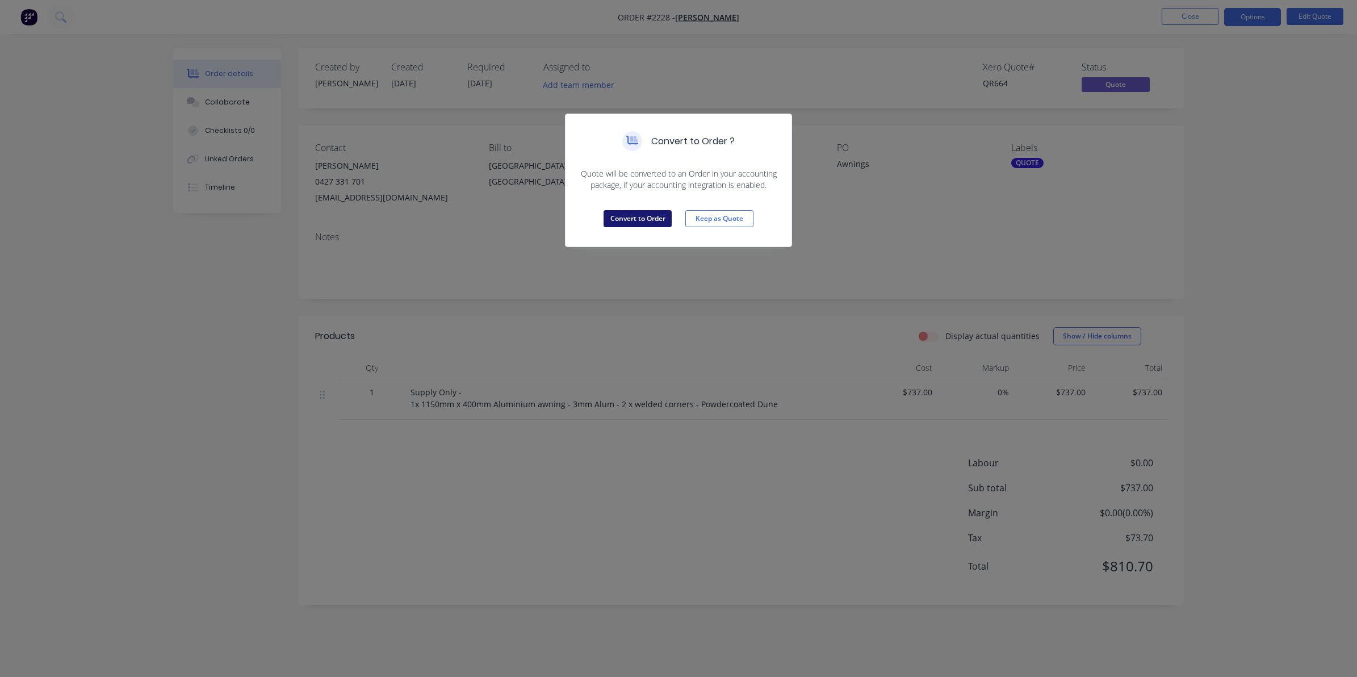
click at [637, 215] on button "Convert to Order" at bounding box center [638, 218] width 68 height 17
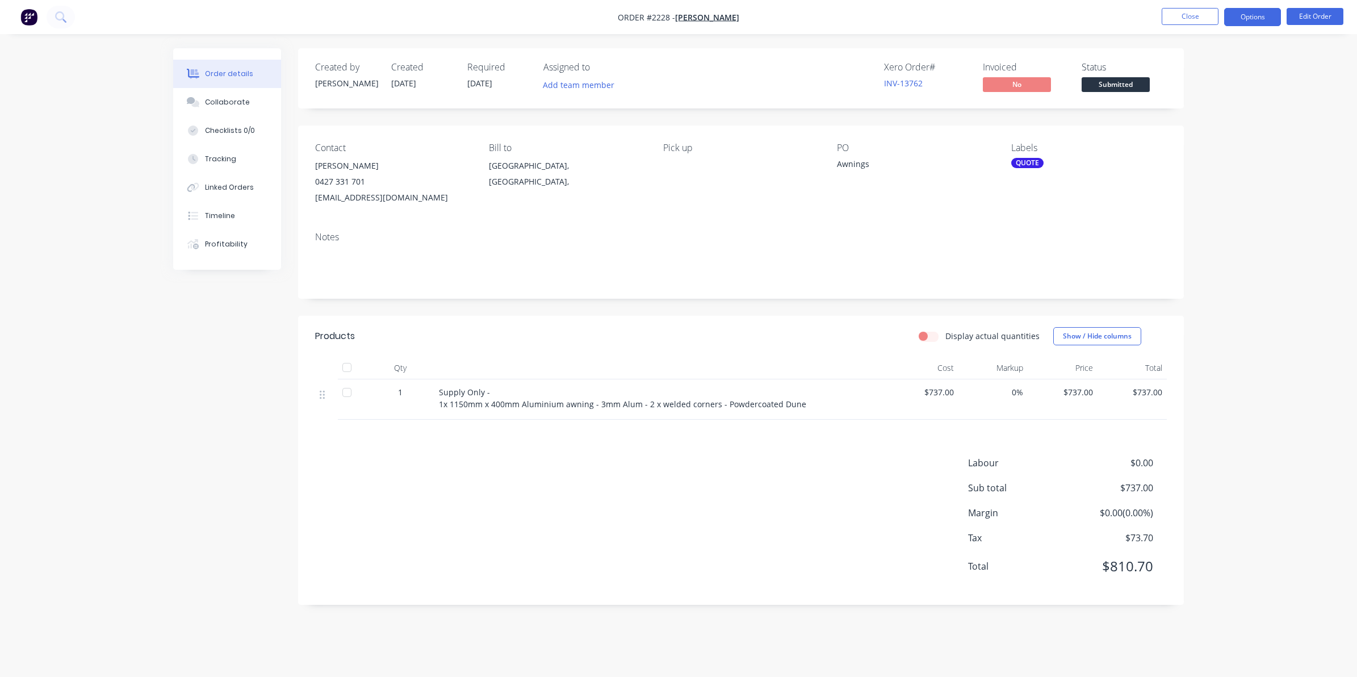
click at [1259, 15] on button "Options" at bounding box center [1252, 17] width 57 height 18
click at [1198, 133] on div "Work Order" at bounding box center [1218, 137] width 104 height 16
click at [1205, 111] on div "Without pricing" at bounding box center [1218, 114] width 104 height 16
click at [229, 99] on div "Collaborate" at bounding box center [227, 102] width 45 height 10
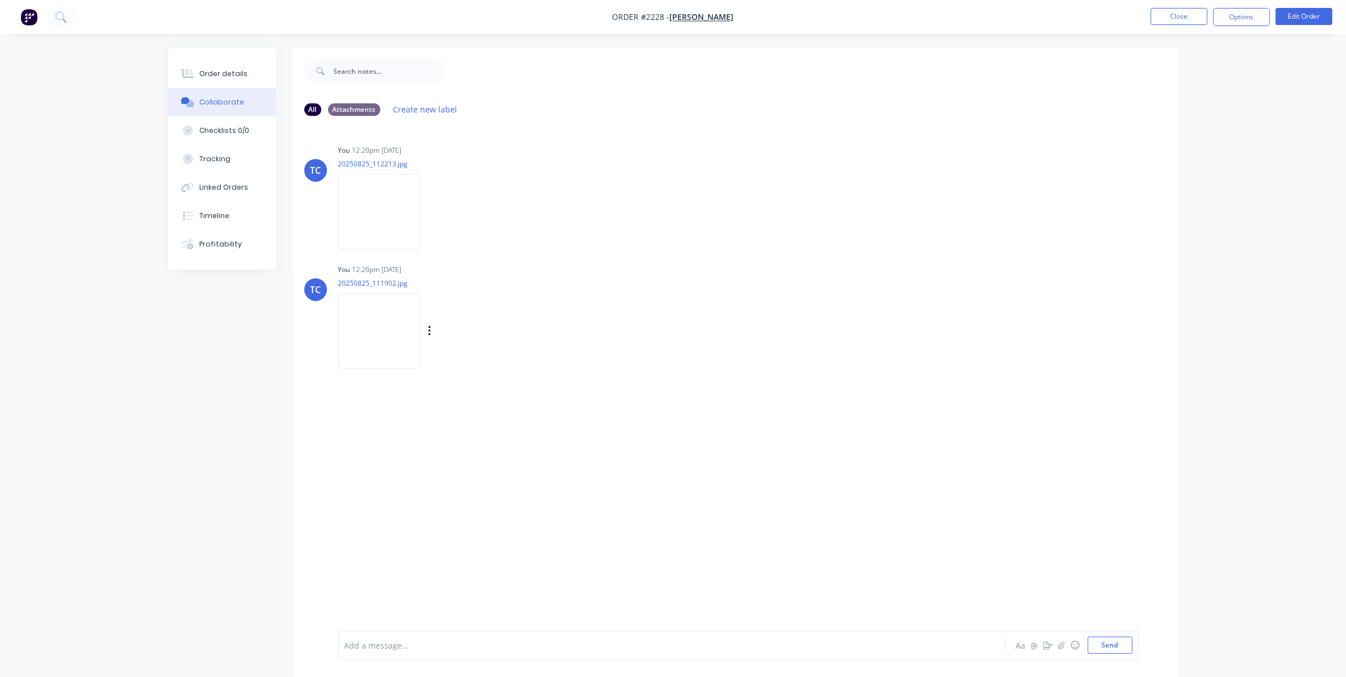
click at [377, 333] on img at bounding box center [379, 331] width 82 height 74
click at [430, 330] on icon "button" at bounding box center [429, 331] width 2 height 10
click at [371, 328] on img at bounding box center [379, 331] width 82 height 74
click at [373, 332] on img at bounding box center [379, 331] width 82 height 74
click at [216, 70] on div "Order details" at bounding box center [223, 74] width 48 height 10
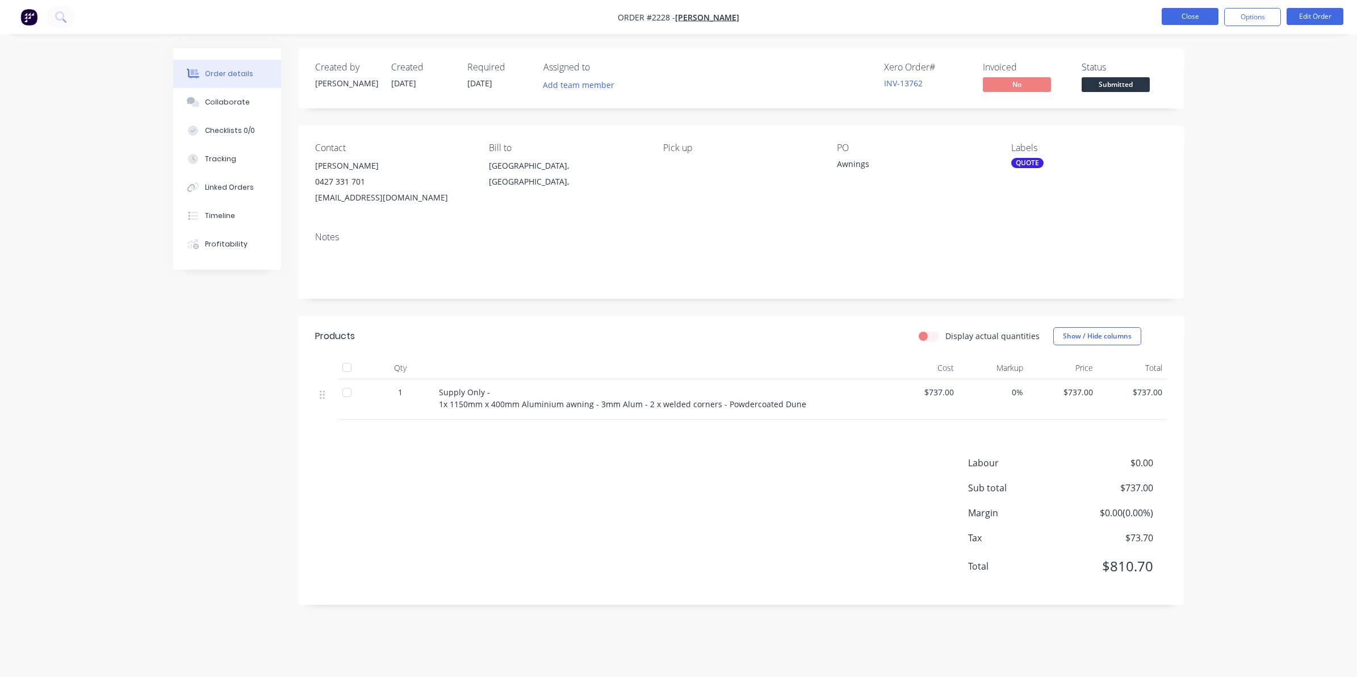
click at [1178, 15] on button "Close" at bounding box center [1190, 16] width 57 height 17
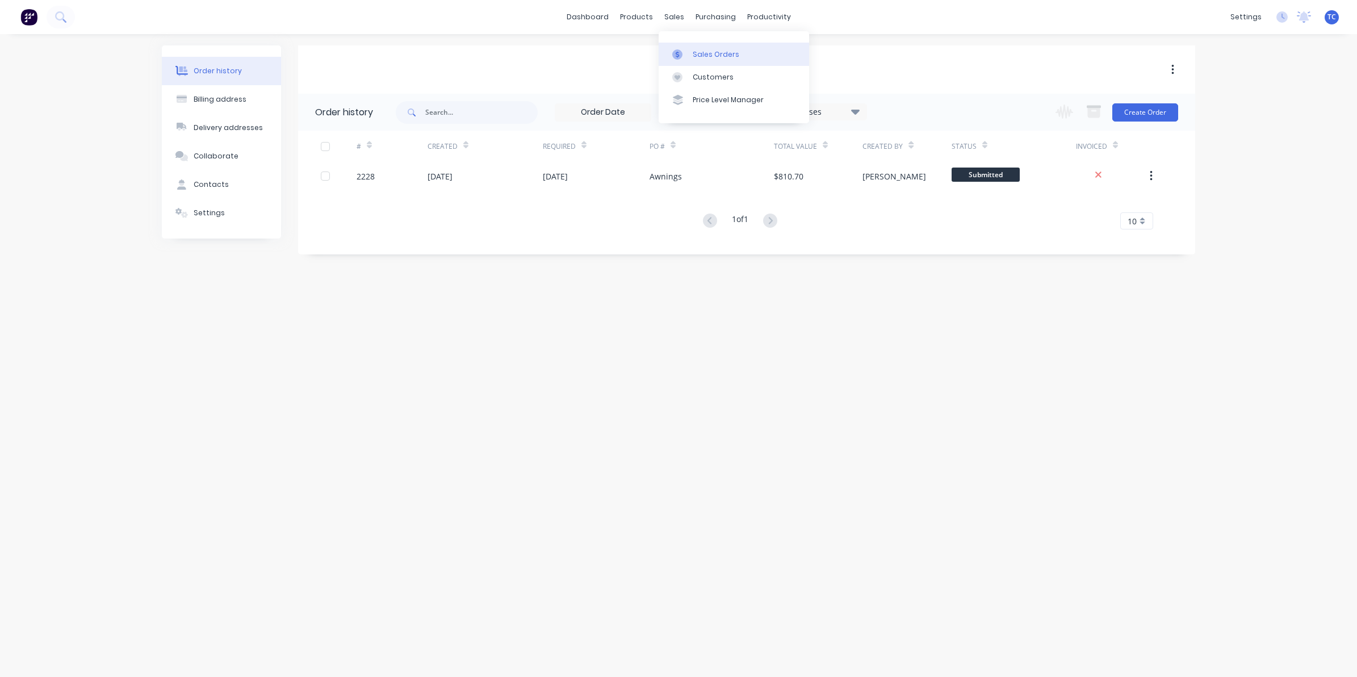
click at [707, 52] on div "Sales Orders" at bounding box center [716, 54] width 47 height 10
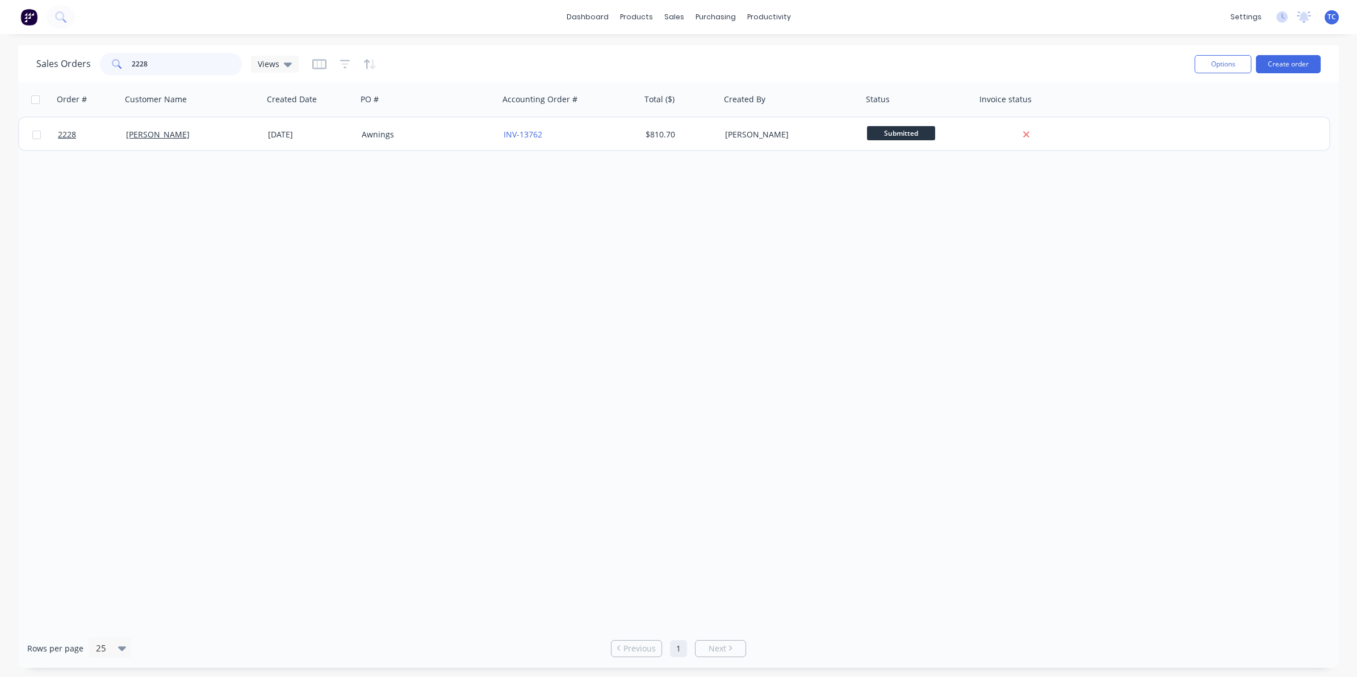
drag, startPoint x: 154, startPoint y: 64, endPoint x: 131, endPoint y: 64, distance: 23.3
click at [132, 64] on input "2228" at bounding box center [187, 64] width 111 height 23
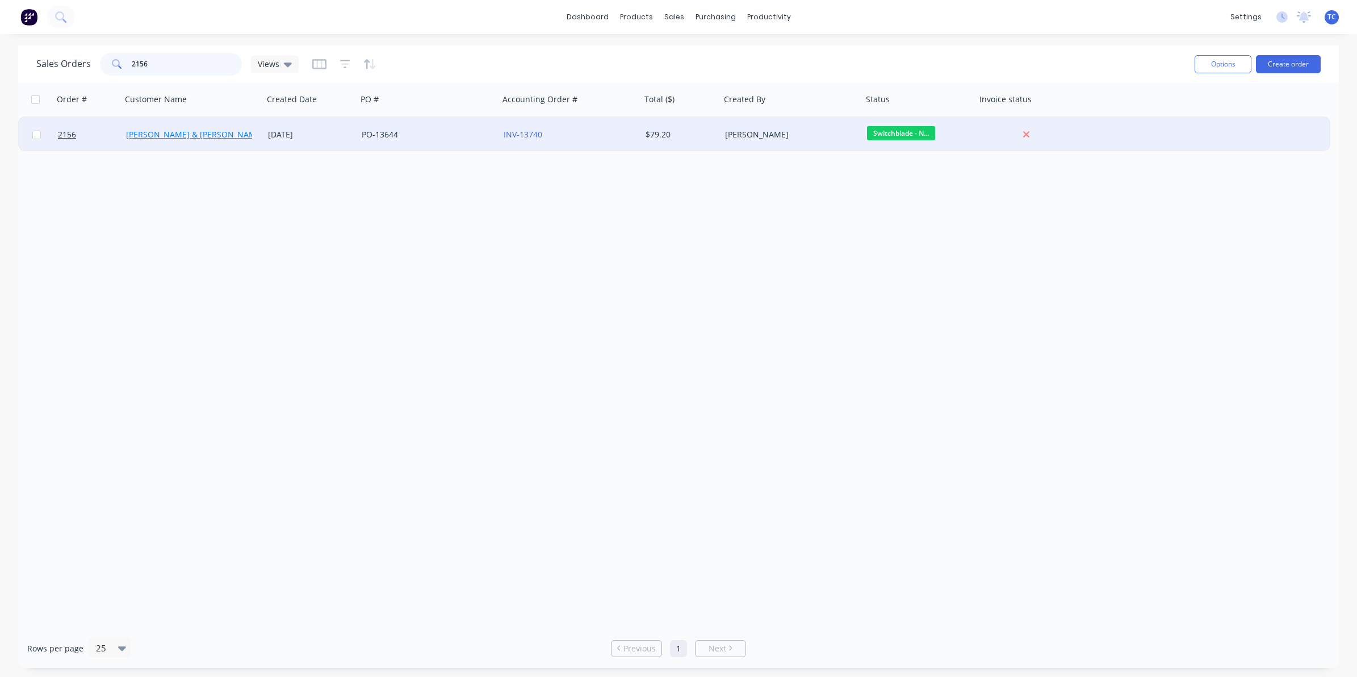
type input "2156"
click at [187, 135] on link "[PERSON_NAME] & [PERSON_NAME] Electrical" at bounding box center [213, 134] width 174 height 11
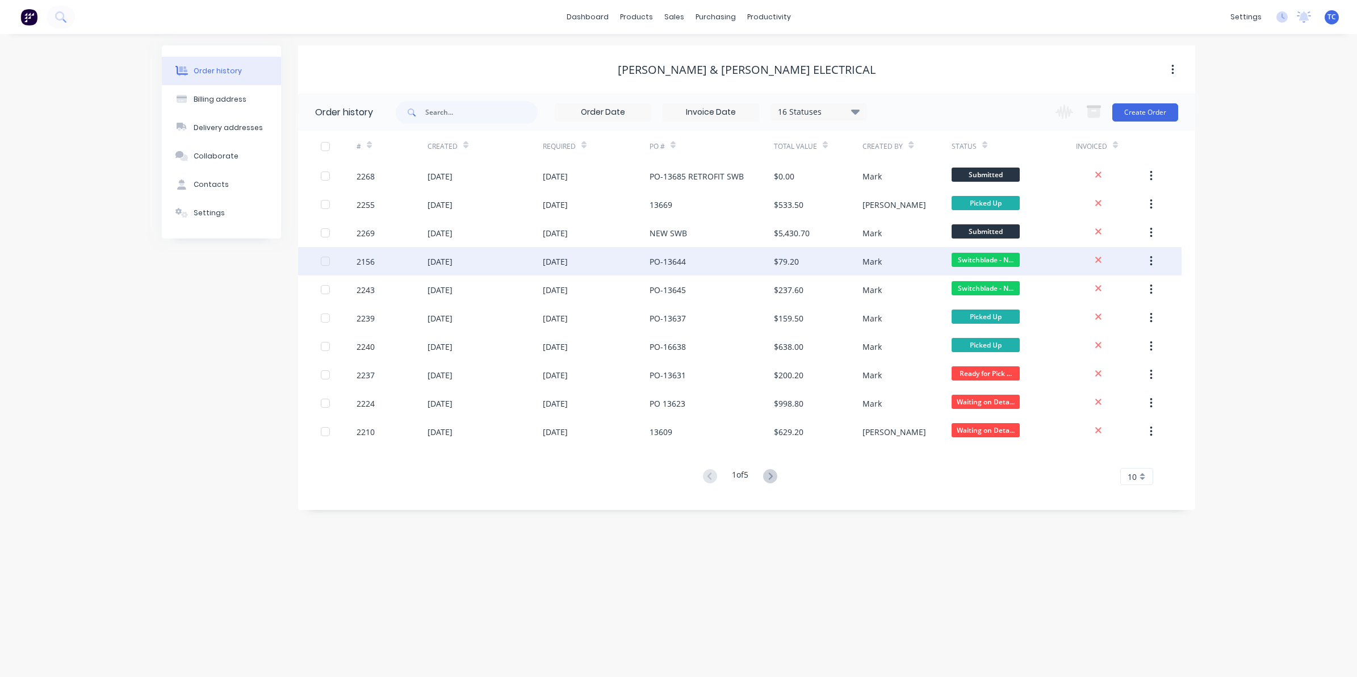
click at [453, 261] on div "[DATE]" at bounding box center [440, 262] width 25 height 12
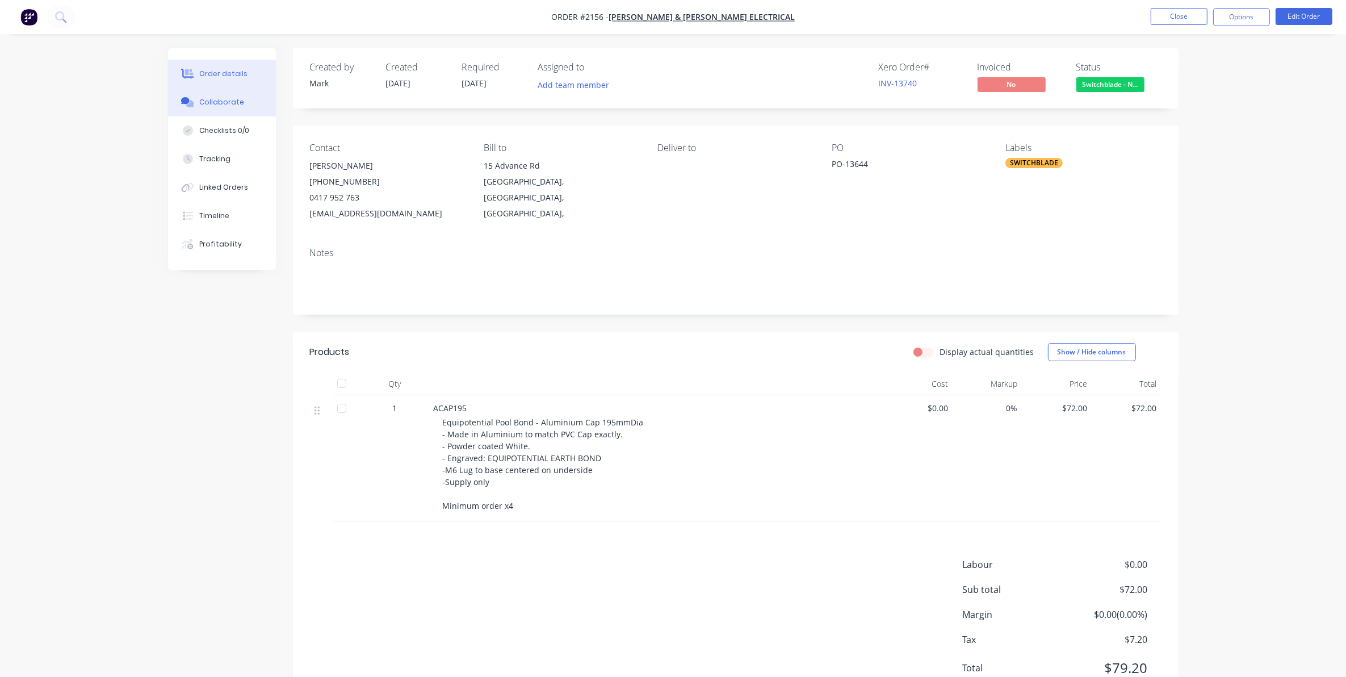
click at [220, 102] on div "Collaborate" at bounding box center [221, 102] width 45 height 10
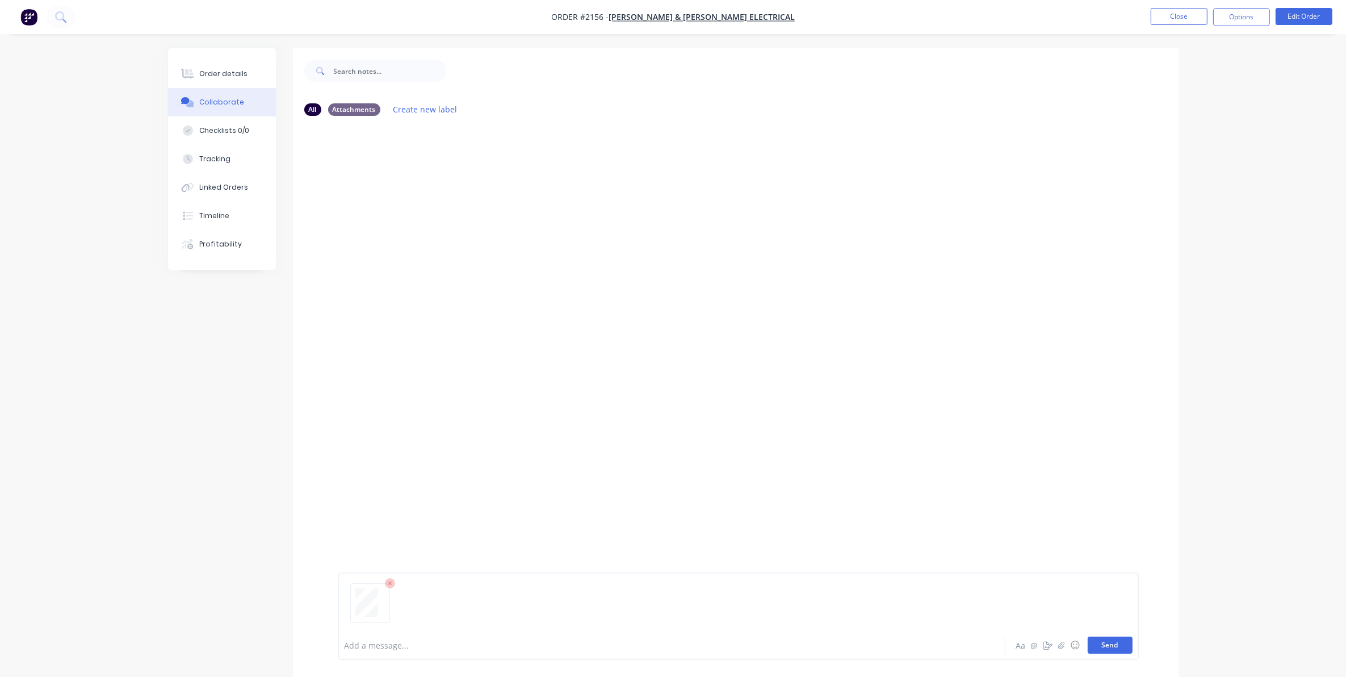
click at [1111, 642] on button "Send" at bounding box center [1110, 645] width 45 height 17
click at [1177, 11] on button "Close" at bounding box center [1179, 16] width 57 height 17
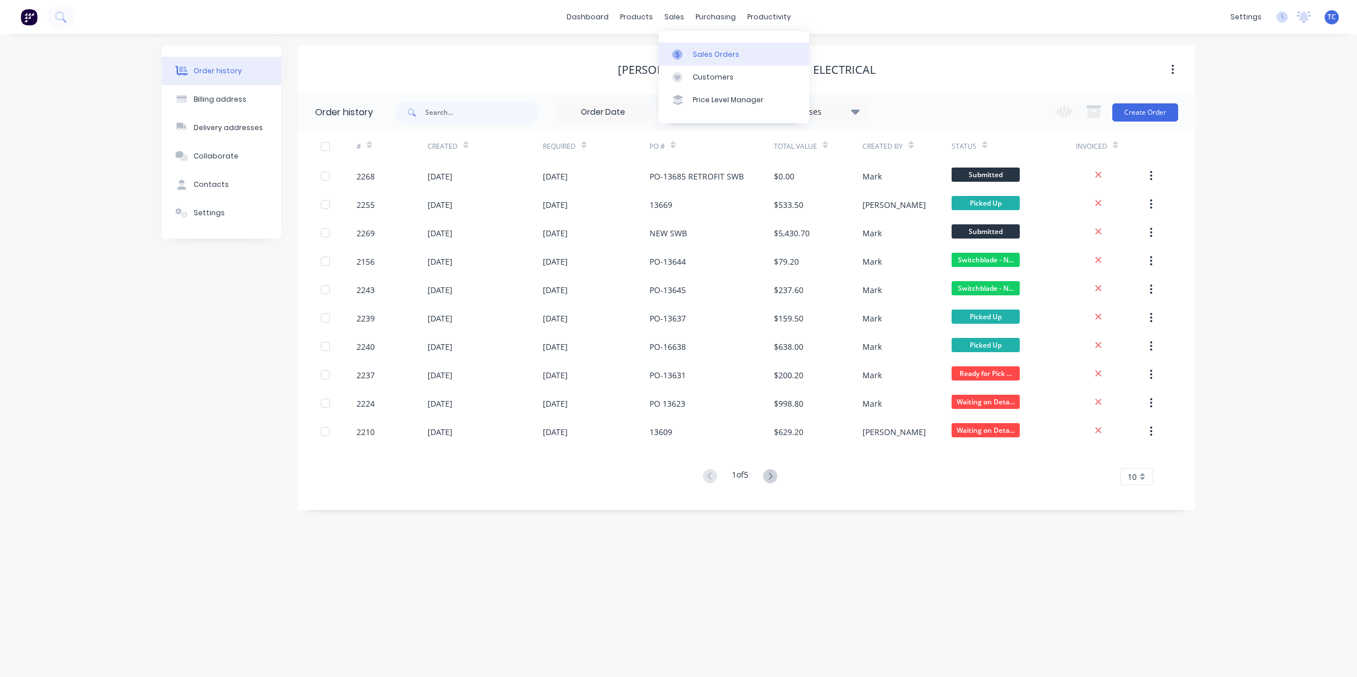
click at [696, 52] on div "Sales Orders" at bounding box center [716, 54] width 47 height 10
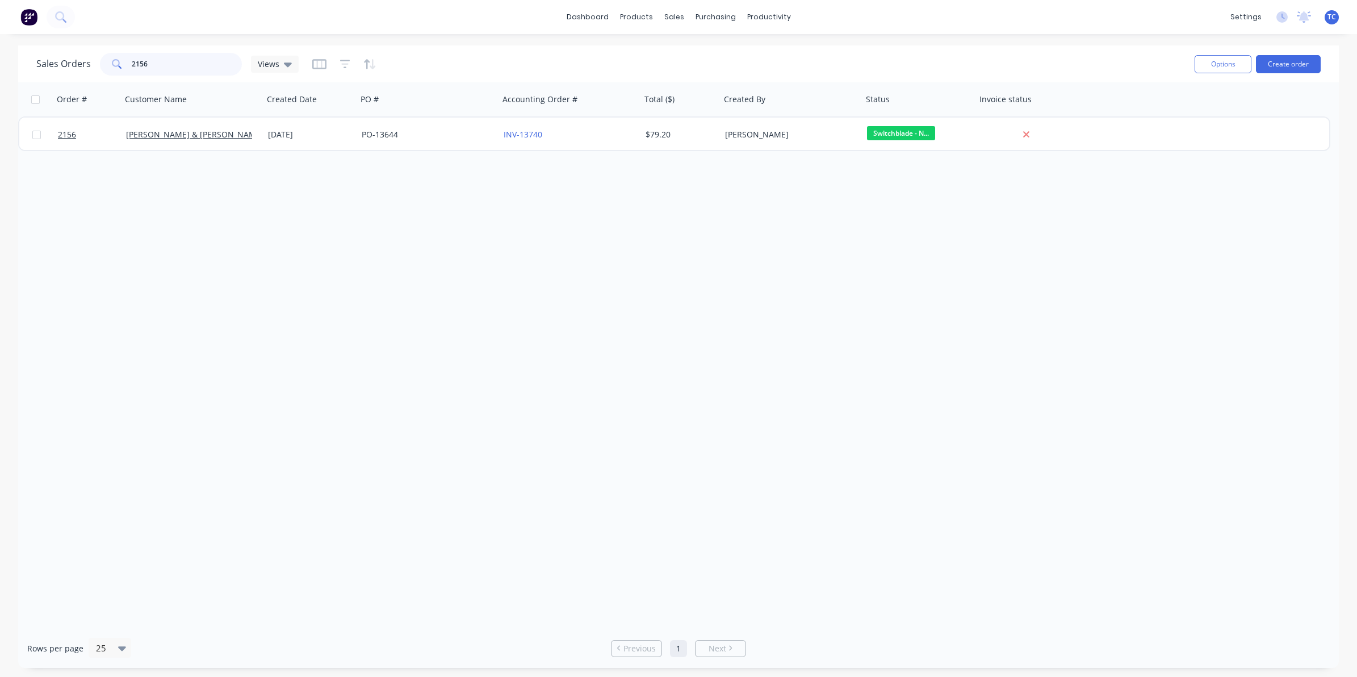
drag, startPoint x: 139, startPoint y: 64, endPoint x: 128, endPoint y: 66, distance: 11.5
click at [128, 66] on div "2156" at bounding box center [171, 64] width 142 height 23
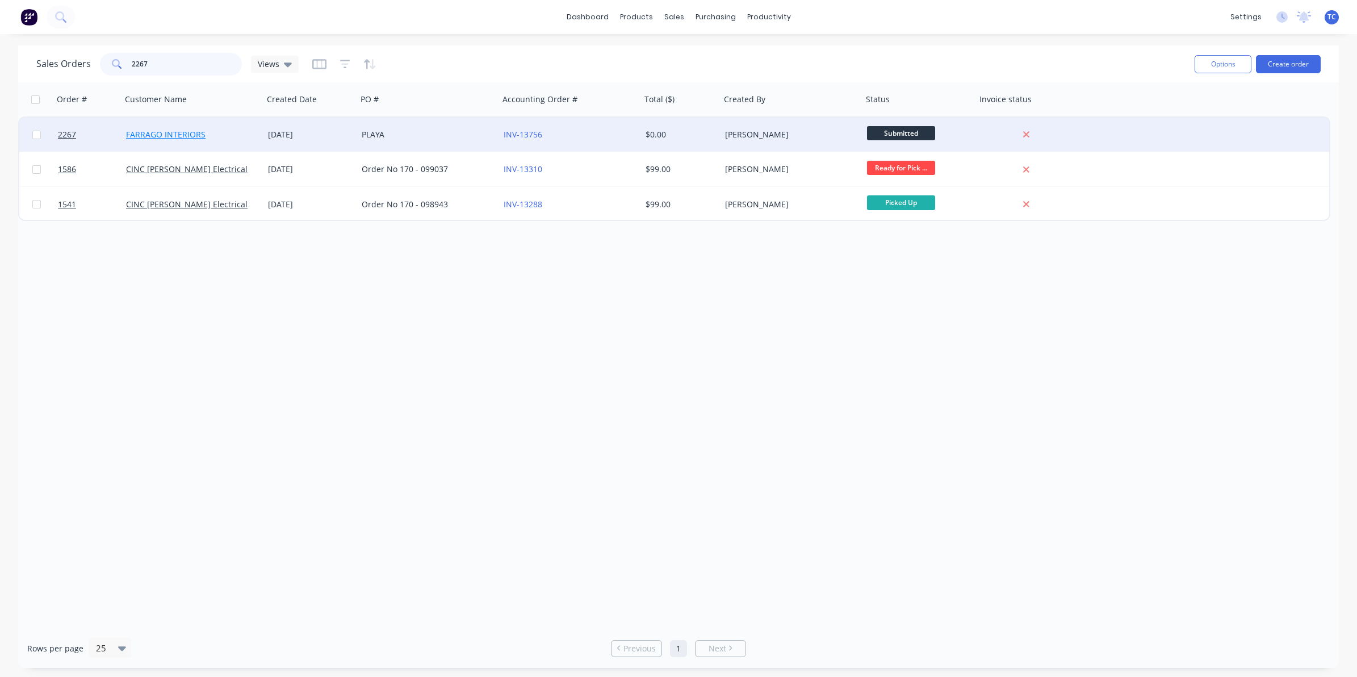
type input "2267"
click at [165, 135] on link "FARRAGO INTERIORS" at bounding box center [166, 134] width 80 height 11
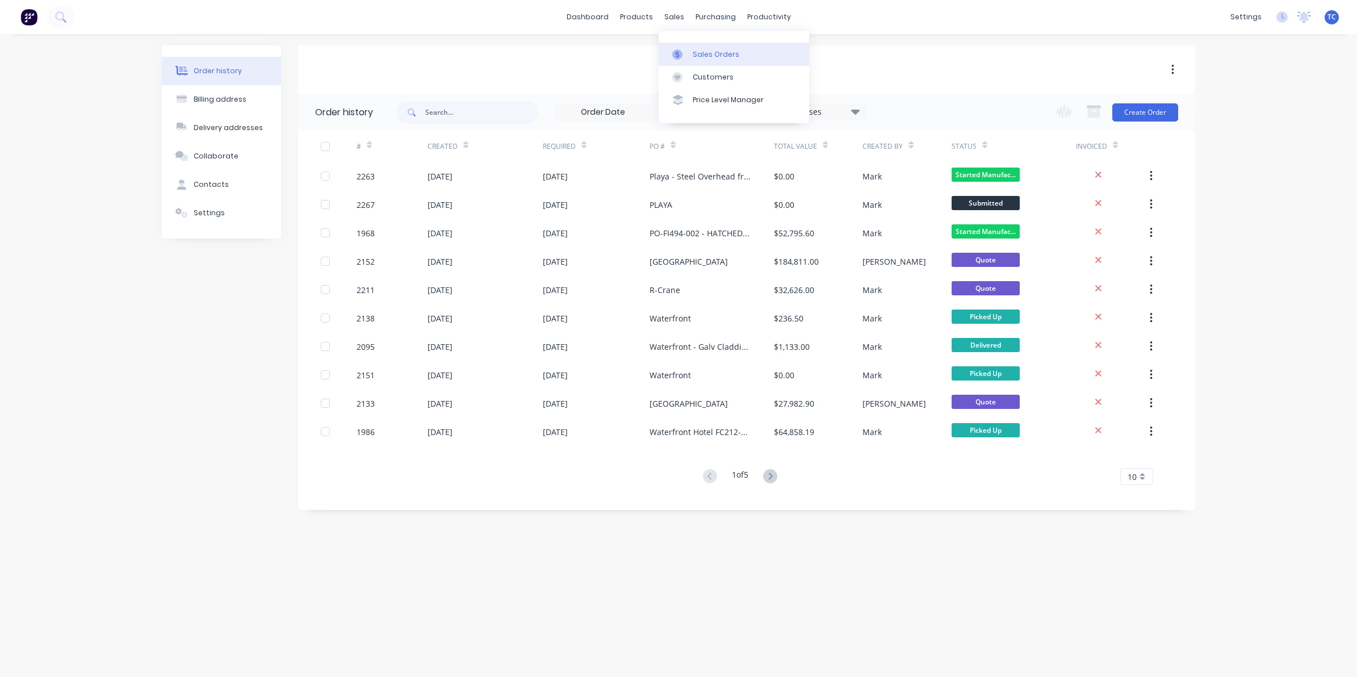
click at [700, 54] on div "Sales Orders" at bounding box center [716, 54] width 47 height 10
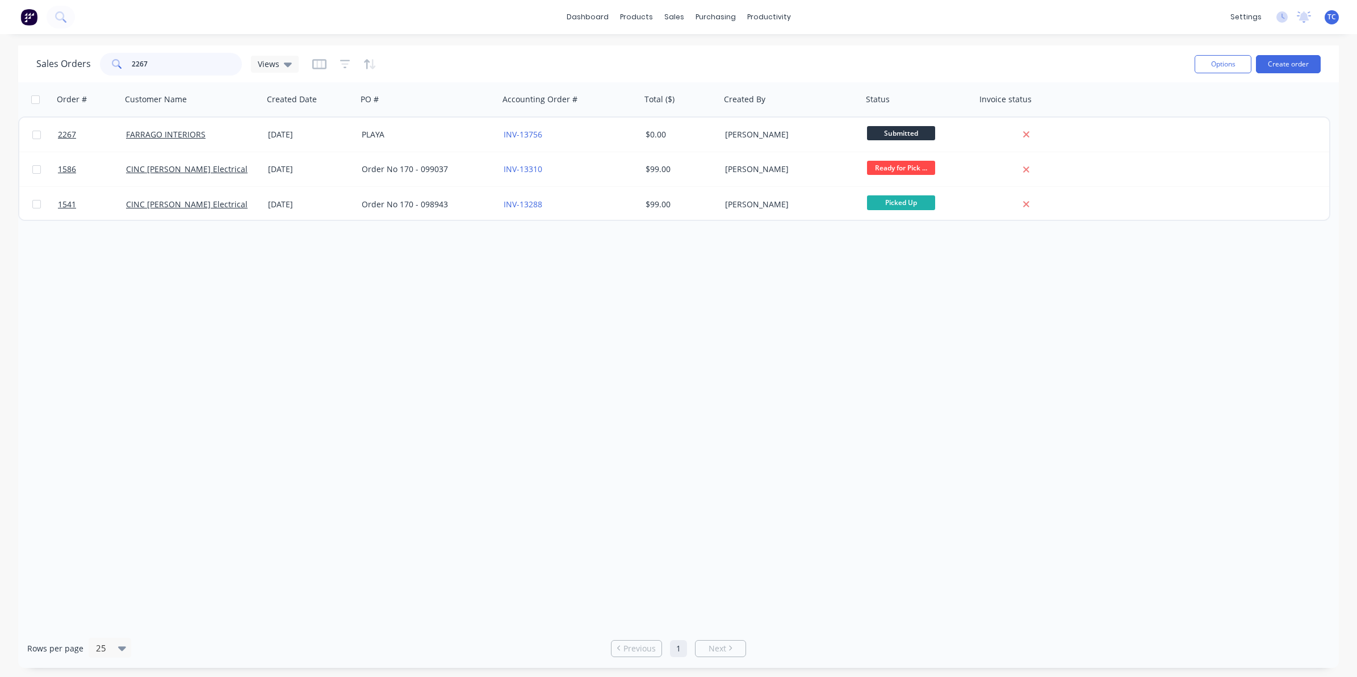
drag, startPoint x: 152, startPoint y: 63, endPoint x: 126, endPoint y: 61, distance: 25.6
click at [129, 62] on div "2267" at bounding box center [171, 64] width 142 height 23
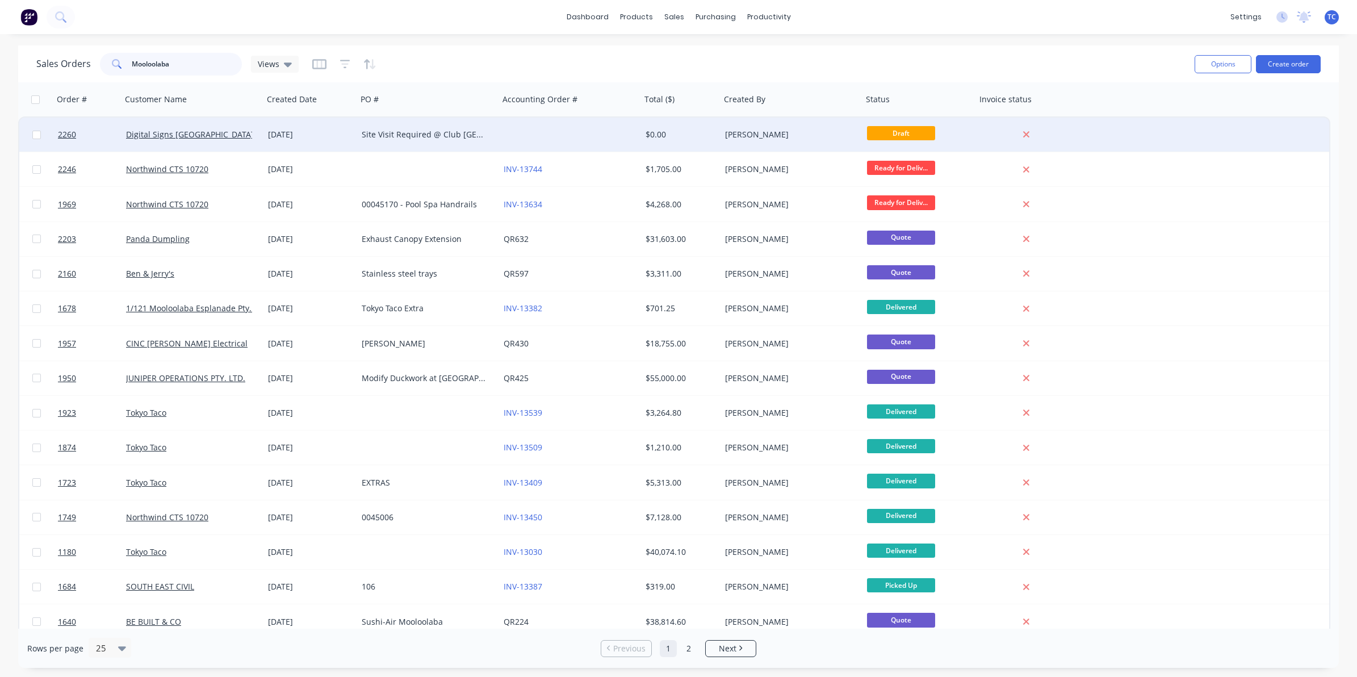
type input "Mooloolaba"
click at [233, 134] on div "Digital Signs [GEOGRAPHIC_DATA]" at bounding box center [189, 134] width 126 height 11
